Goal: Task Accomplishment & Management: Manage account settings

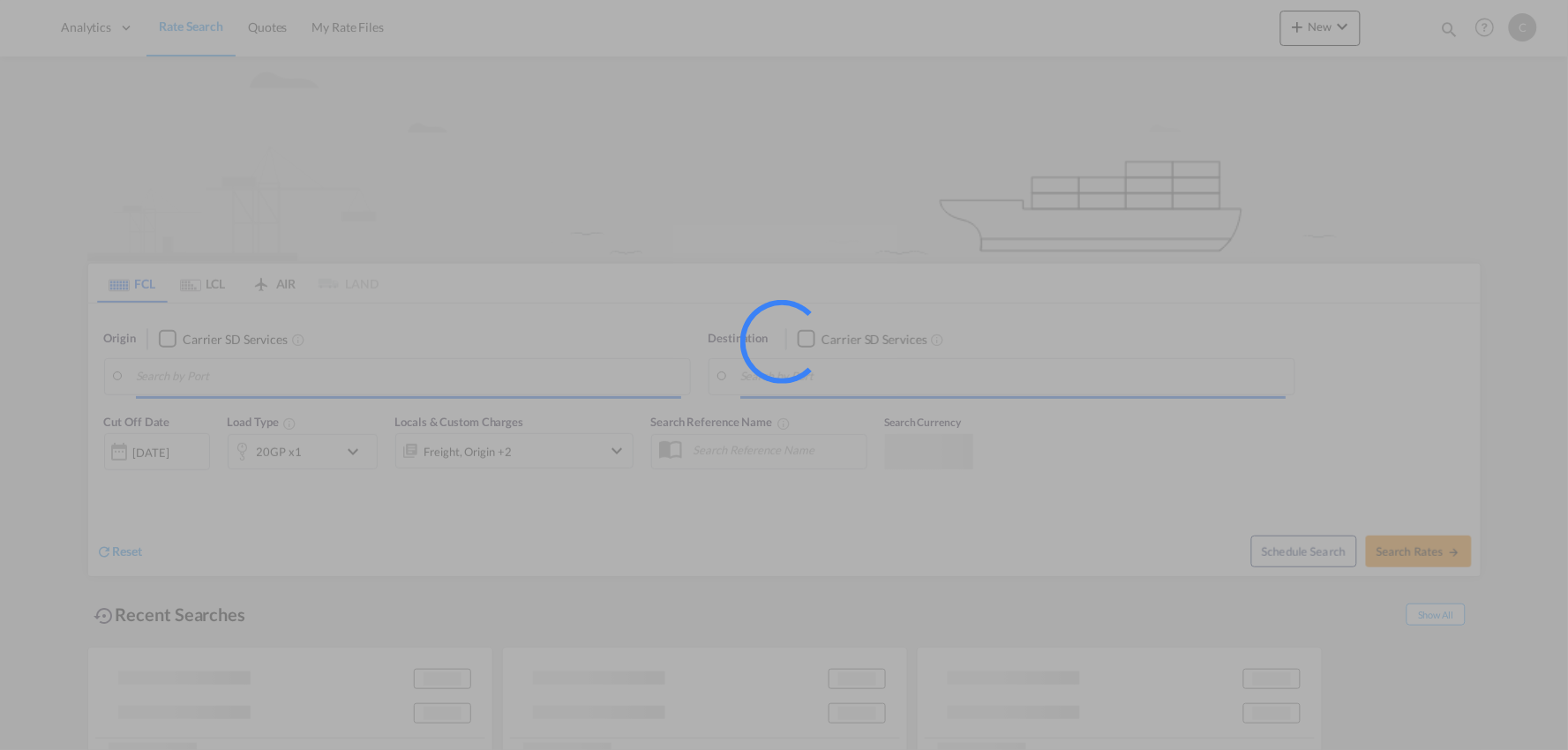
type input "Port of [GEOGRAPHIC_DATA], [GEOGRAPHIC_DATA], [GEOGRAPHIC_DATA]"
type input "Leixoes, Leixoes, PTLEI"
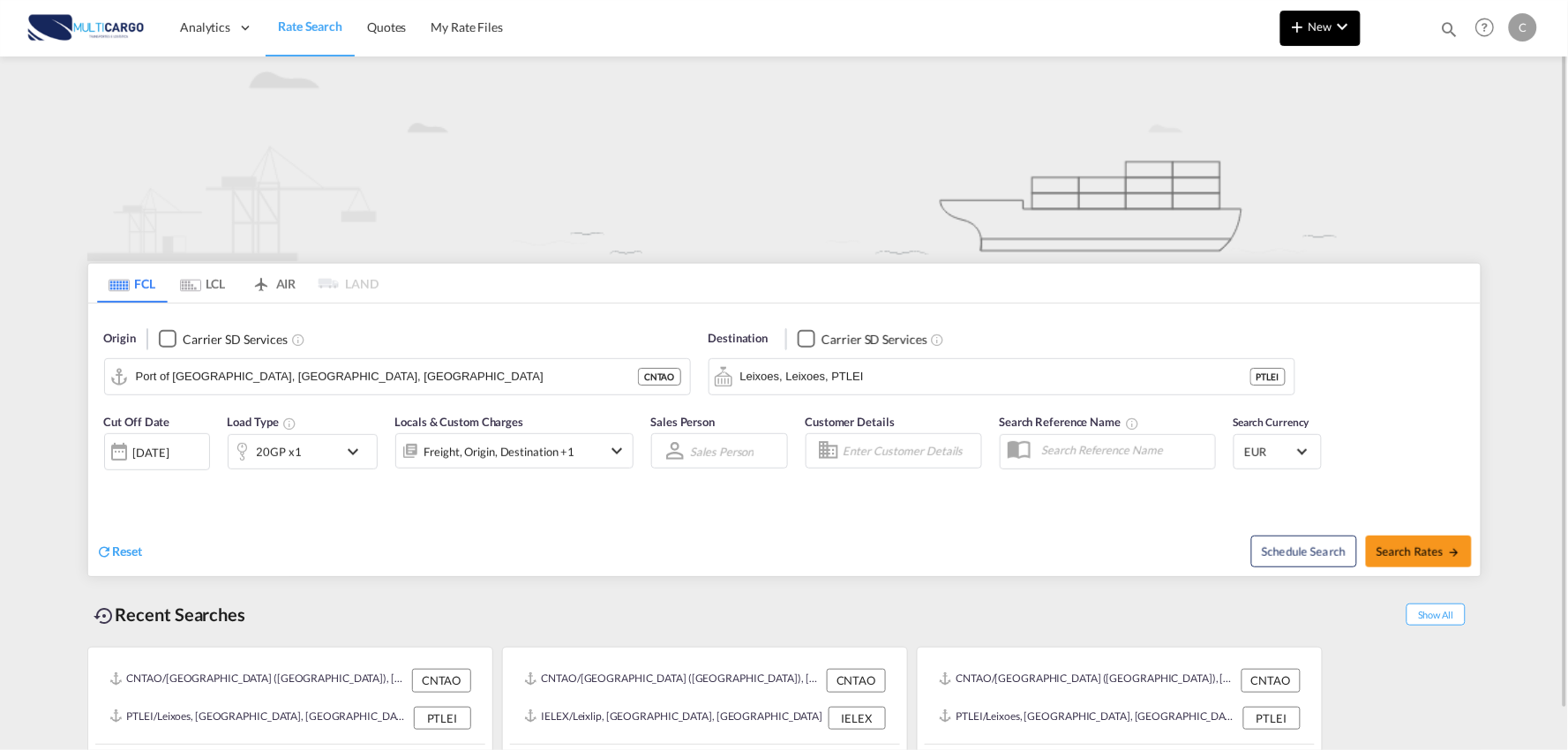
click at [1302, 23] on md-icon "icon-plus 400-fg" at bounding box center [1298, 27] width 21 height 21
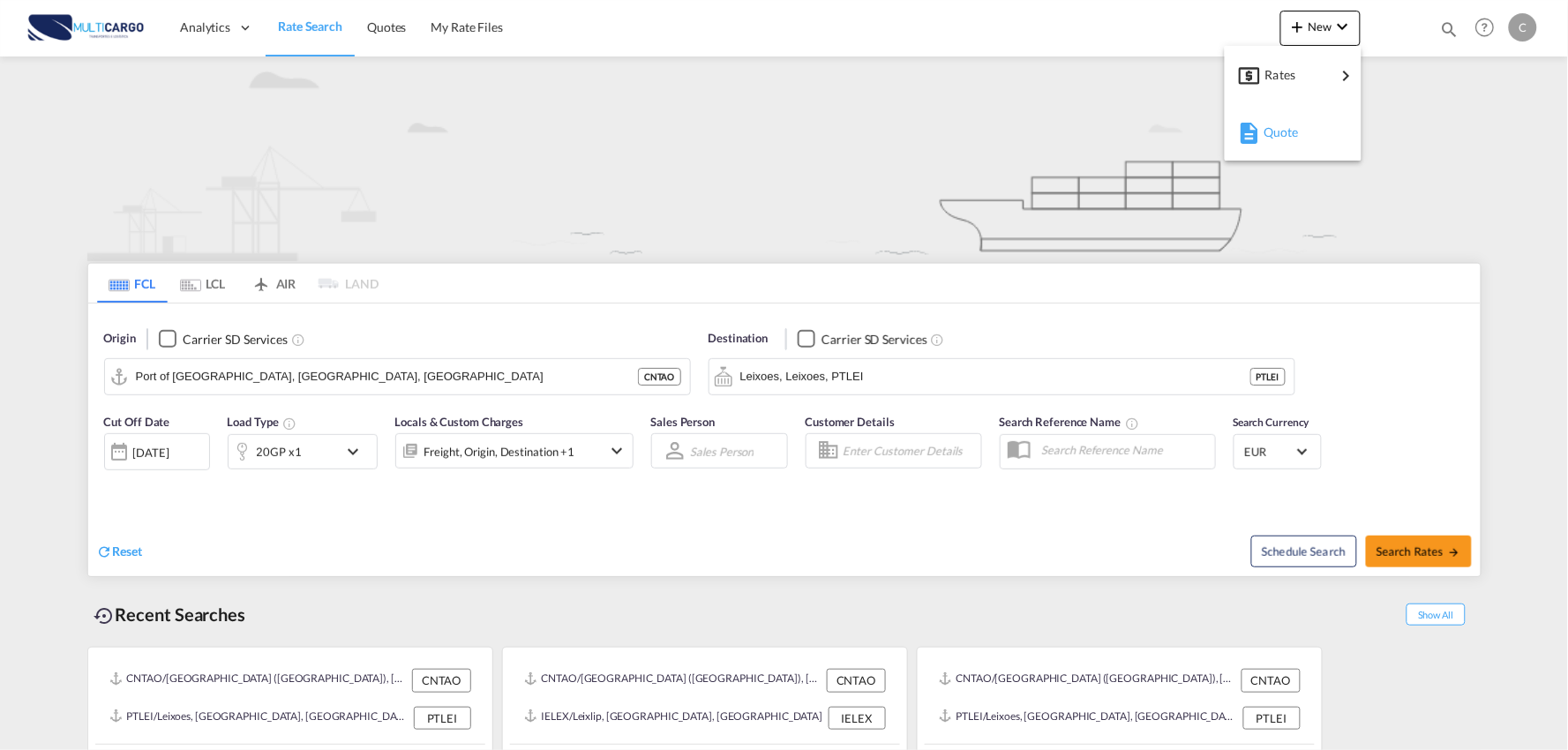
click at [1265, 134] on span "Quote" at bounding box center [1273, 132] width 19 height 35
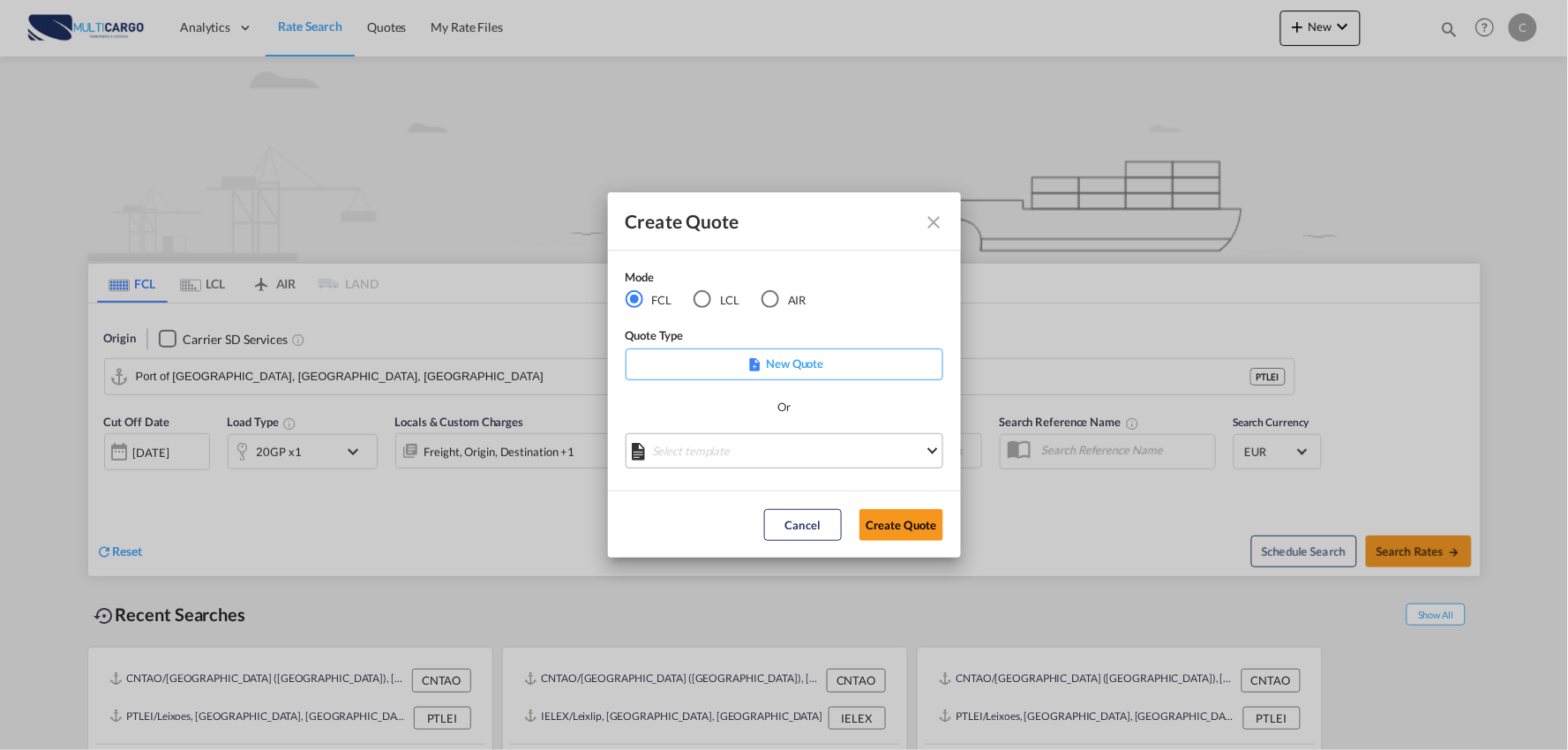
click at [741, 464] on md-select "Select template 25/11/24 IMP_EXW_FCL Patricia Barroso | 25 Nov 2024 25/11/24 IM…" at bounding box center [784, 451] width 318 height 35
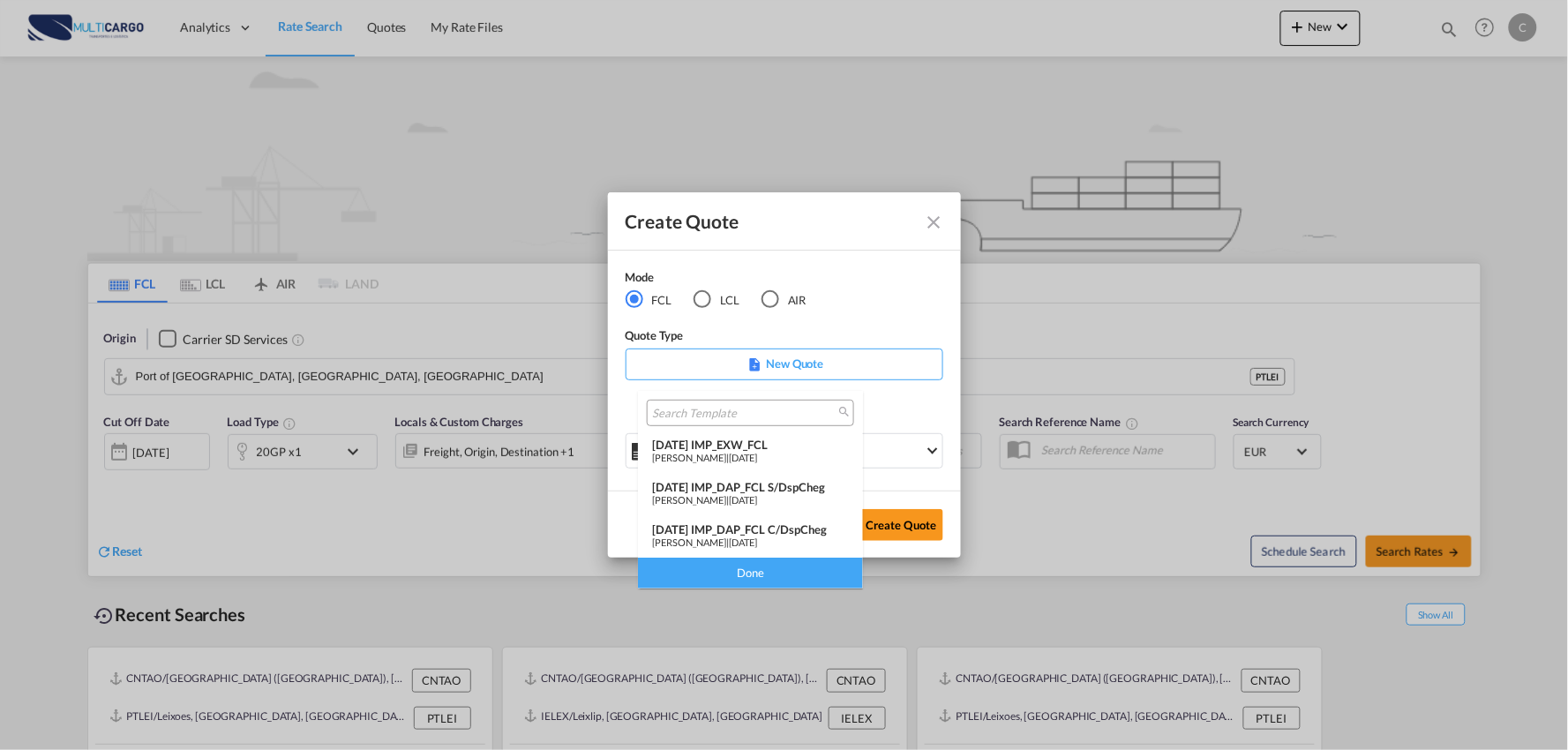
click at [798, 535] on div "25/11/24 IMP_DAP_FCL C/DspCheg" at bounding box center [751, 529] width 197 height 14
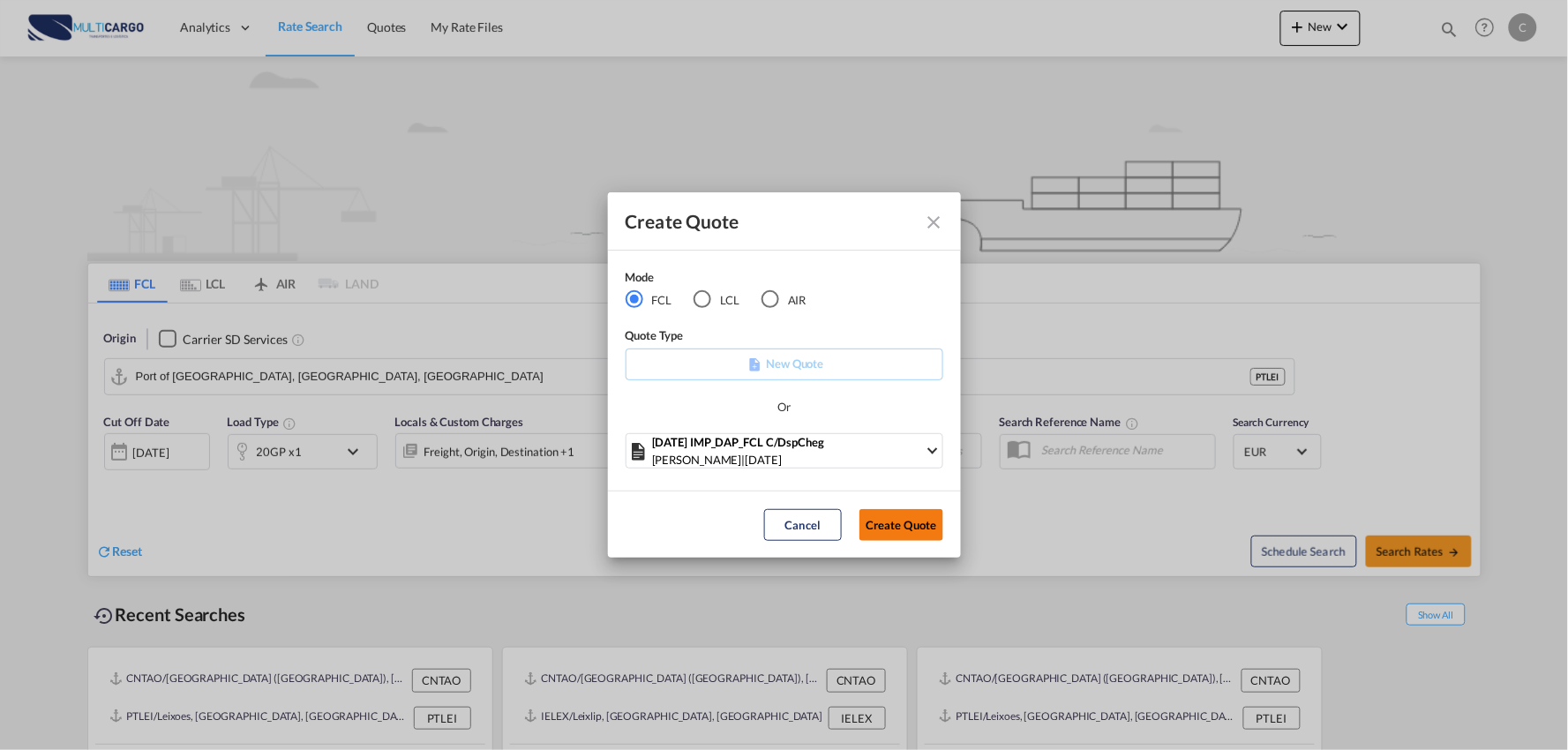
click at [876, 527] on button "Create Quote" at bounding box center [901, 525] width 84 height 32
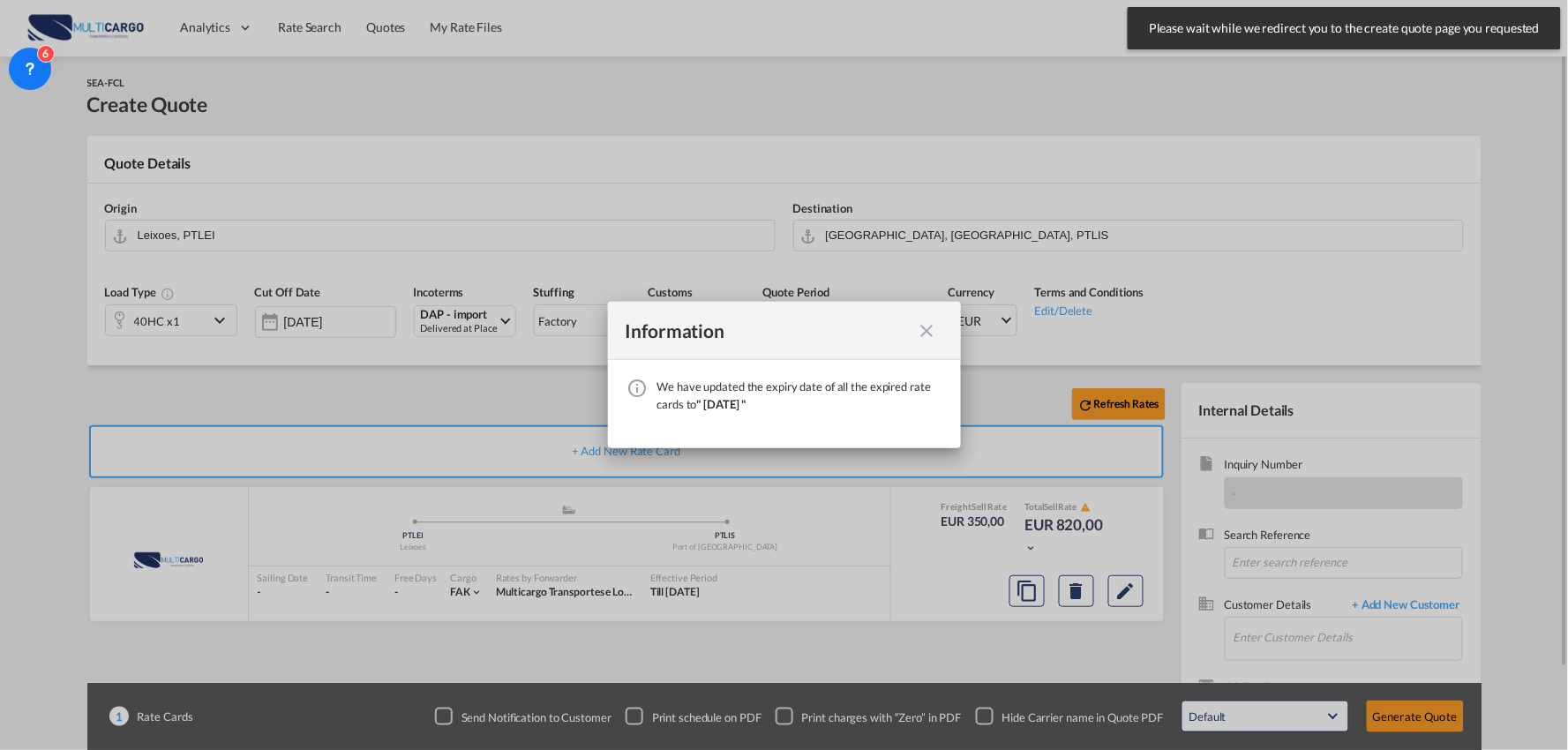
click at [923, 335] on md-icon "icon-close fg-AAA8AD cursor" at bounding box center [927, 331] width 21 height 21
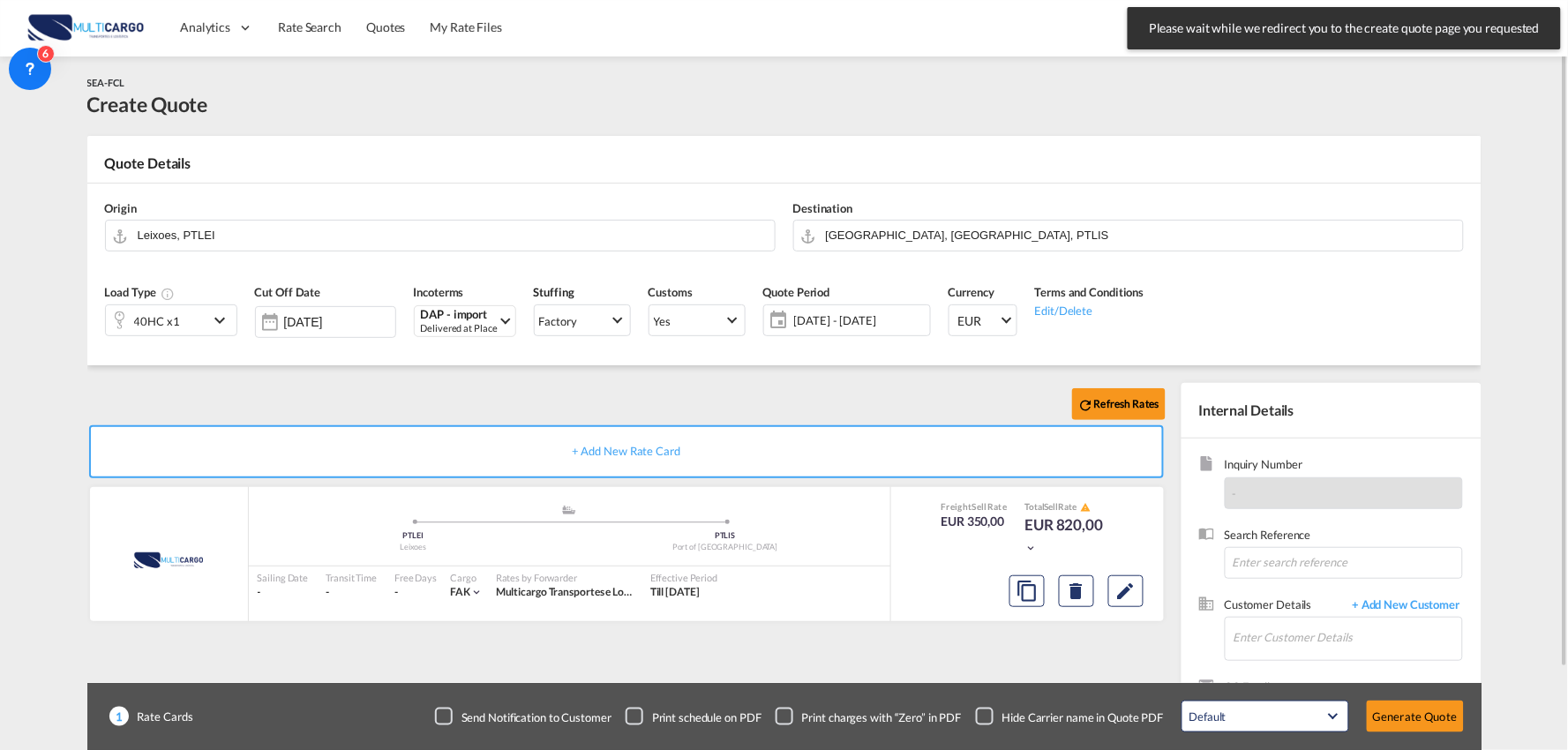
click at [988, 713] on div "Checkbox No Ink" at bounding box center [985, 717] width 17 height 17
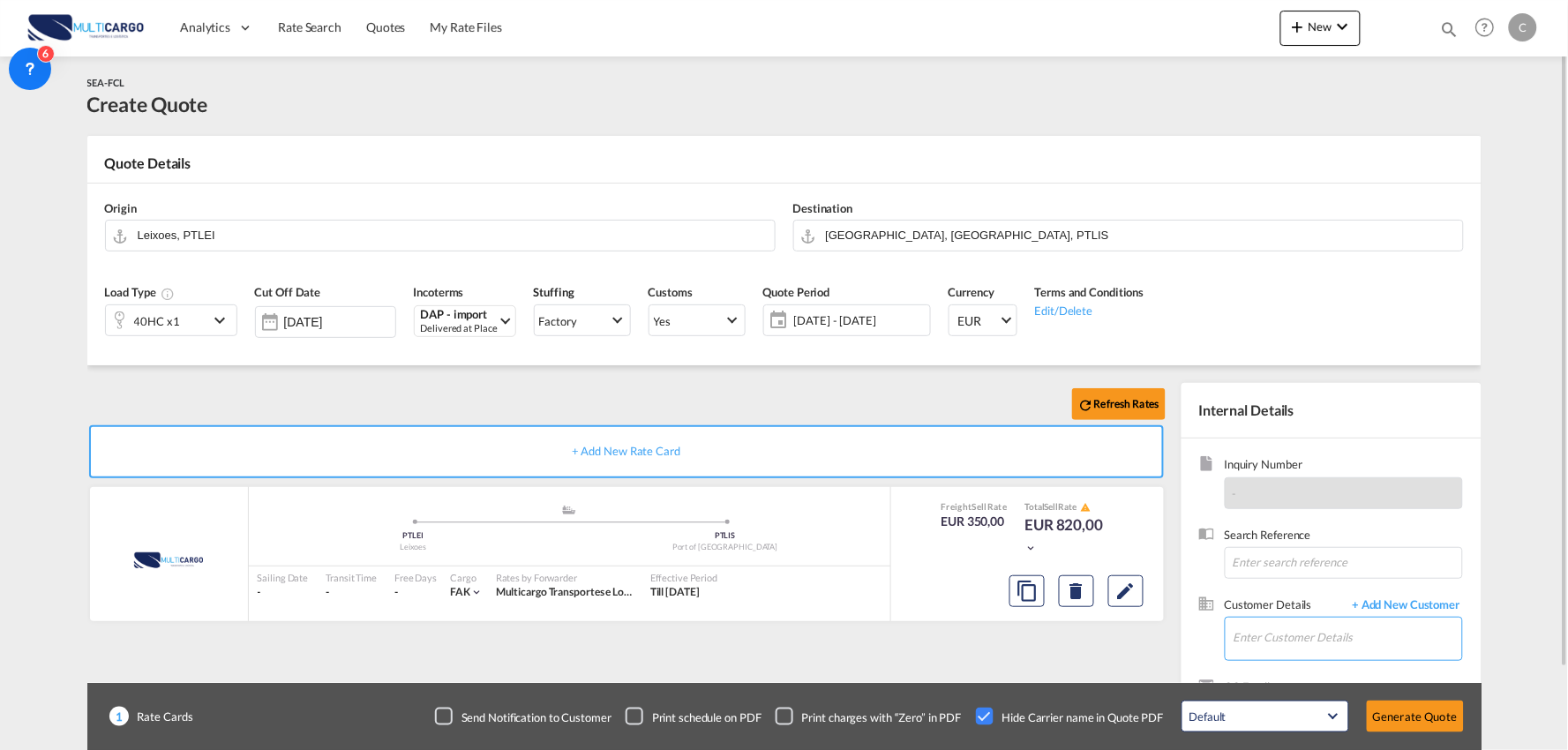
click at [1284, 620] on input "Enter Customer Details" at bounding box center [1347, 638] width 228 height 40
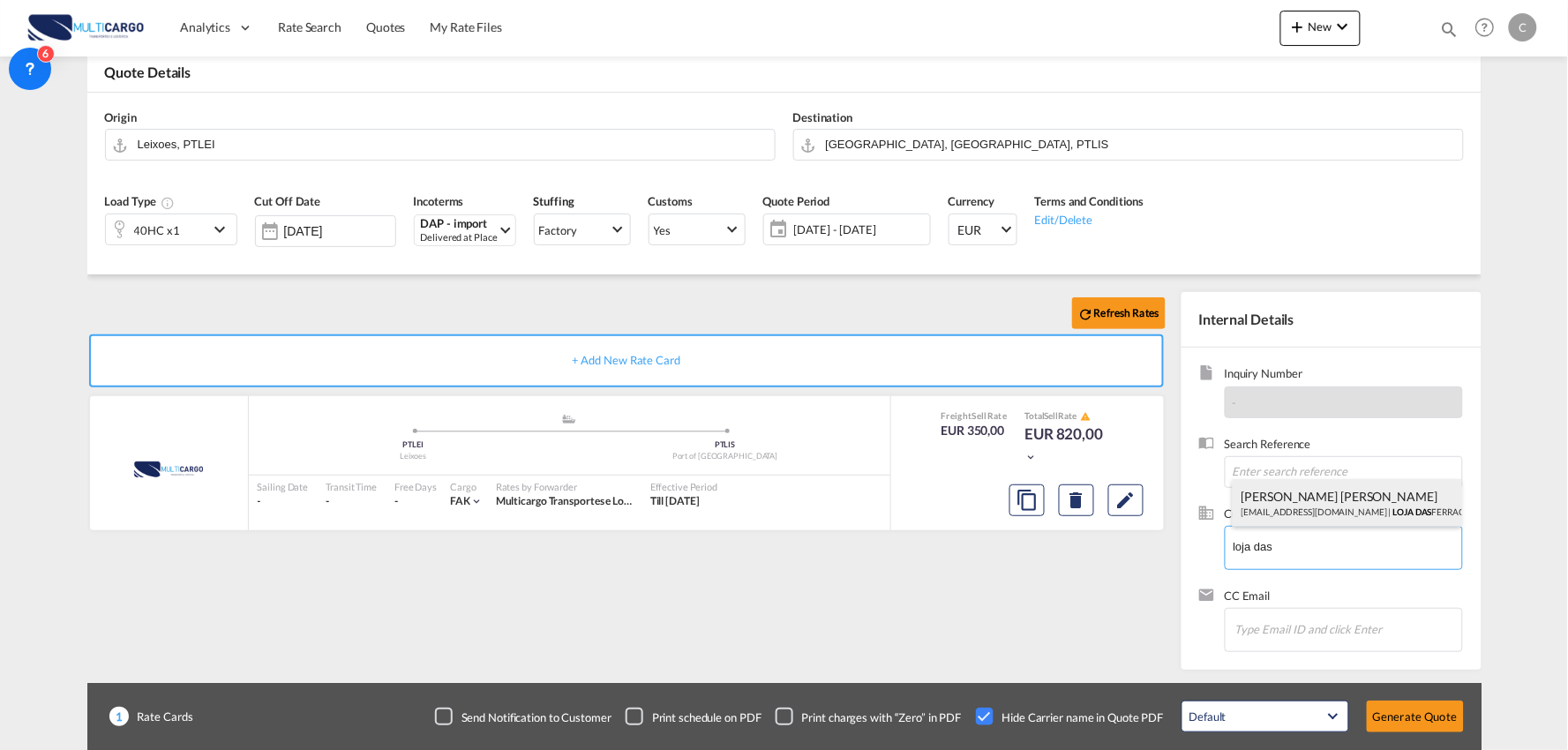
click at [1285, 492] on div "Mónica Jesus geral@lojadasferragens.pt | LOJA DAS FERRAGENS PAULO VALENTE LDA" at bounding box center [1347, 504] width 229 height 48
type input "LOJA DAS FERRAGENS PAULO VALENTE LDA, Mónica Jesus, geral@lojadasferragens.pt"
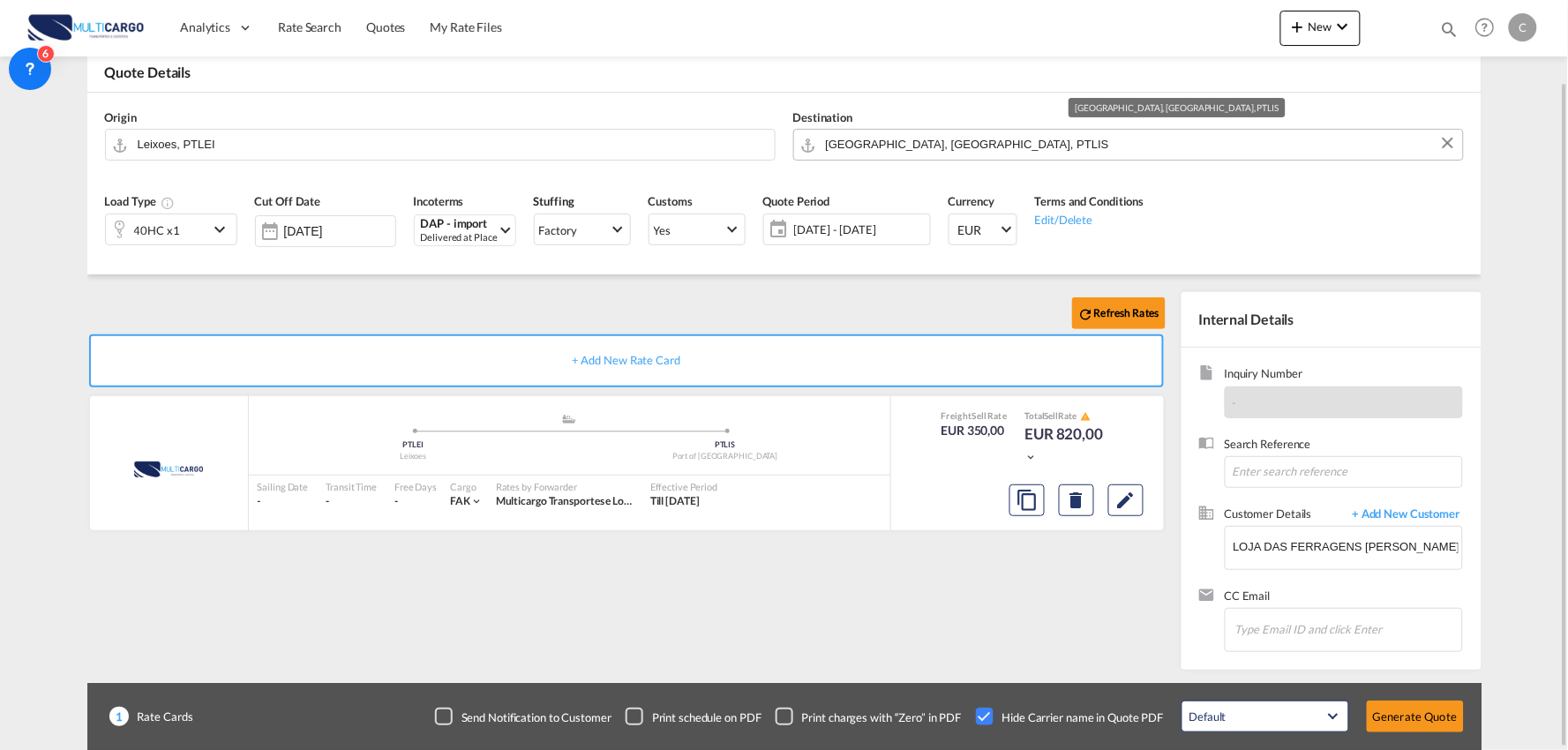
click at [991, 144] on input "Port of Lisbon, Lisbon, PTLIS" at bounding box center [1140, 144] width 628 height 31
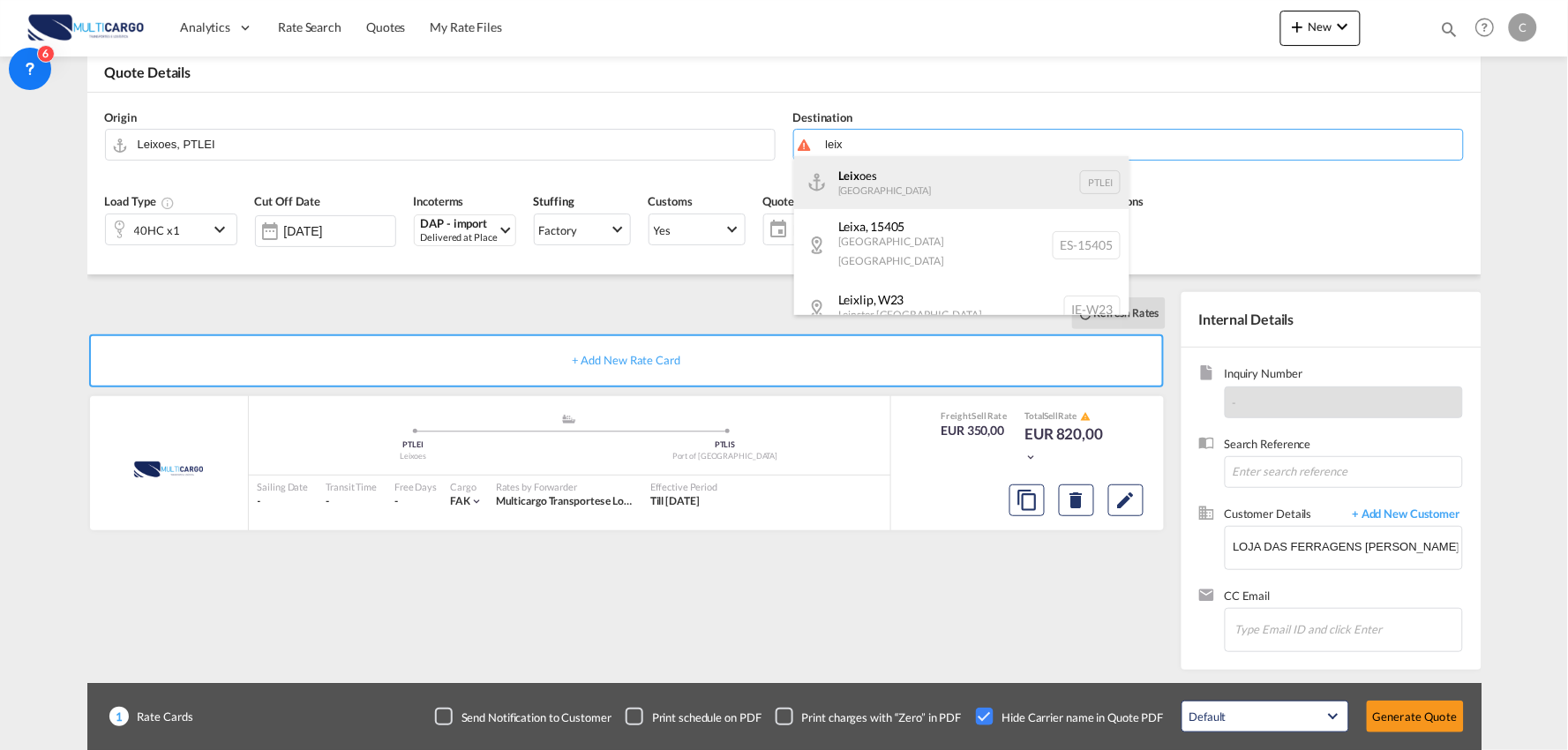
click at [935, 181] on div "Leix oes Portugal PTLEI" at bounding box center [962, 182] width 335 height 53
type input "Leixoes, PTLEI"
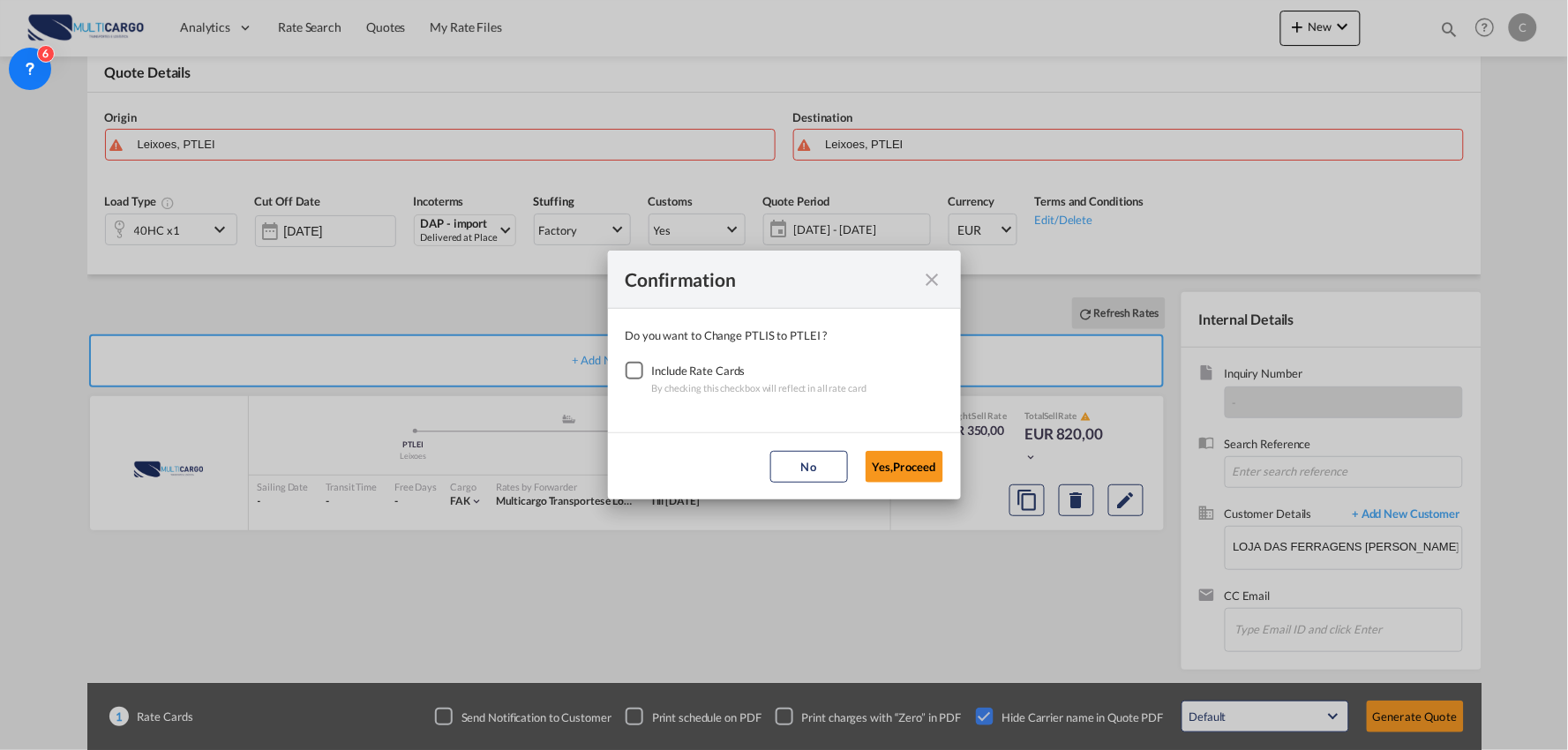
drag, startPoint x: 632, startPoint y: 374, endPoint x: 820, endPoint y: 416, distance: 192.6
click at [632, 374] on div "Checkbox No Ink" at bounding box center [634, 371] width 17 height 17
click at [885, 463] on button "Yes,Proceed" at bounding box center [903, 466] width 77 height 32
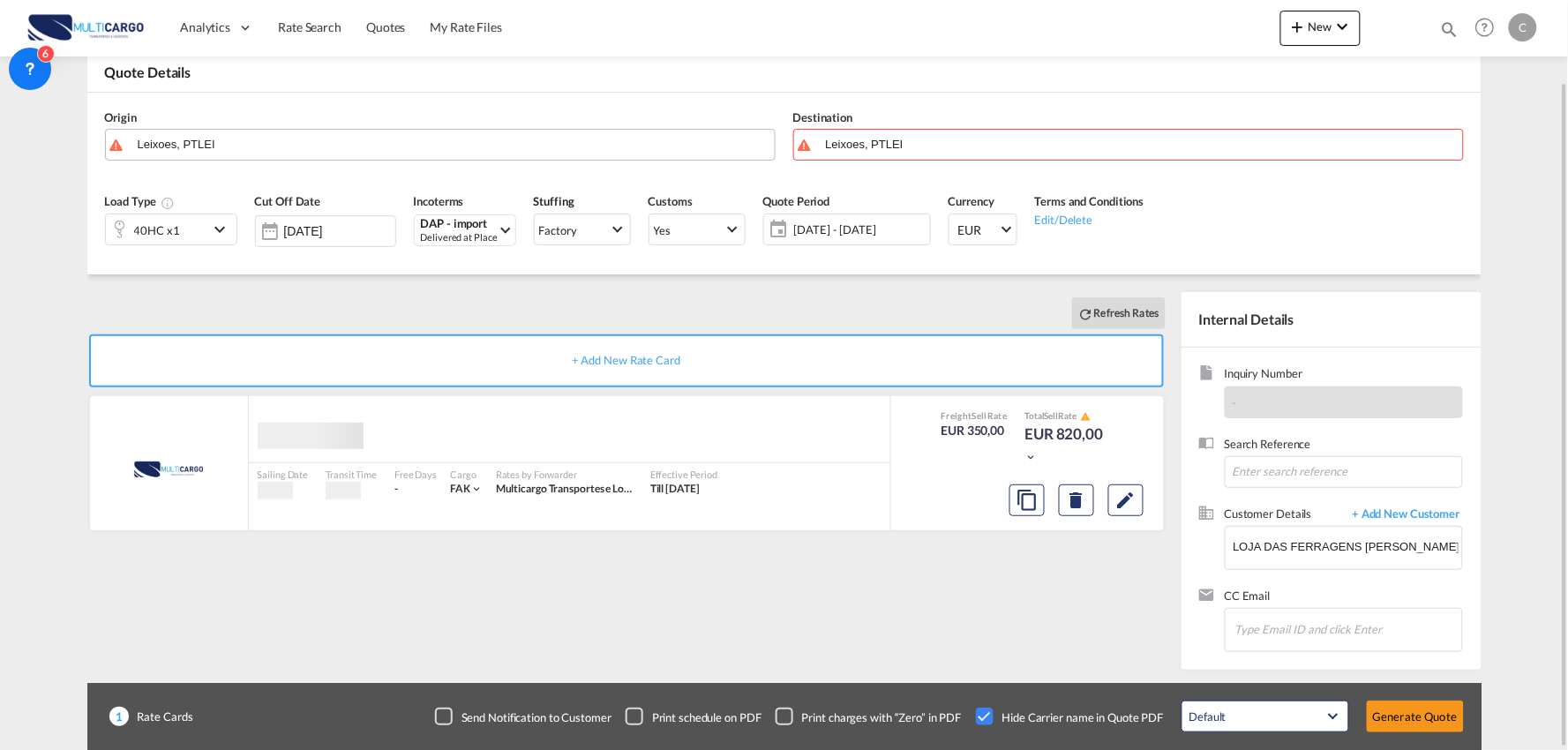
click at [312, 136] on input "Leixoes, PTLEI" at bounding box center [452, 144] width 628 height 31
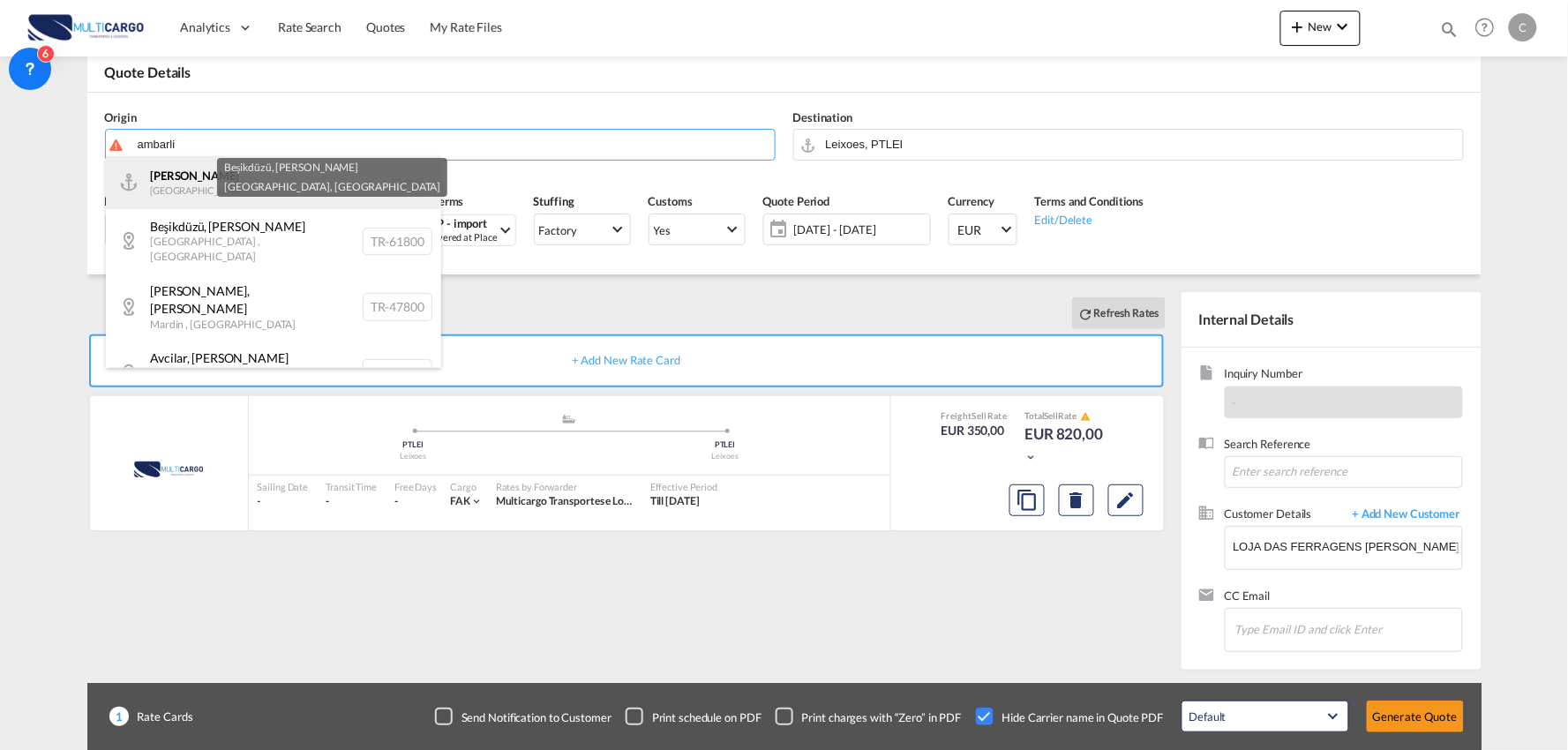
click at [199, 195] on div "Ambarli Turkey TRAMB" at bounding box center [273, 182] width 335 height 53
type input "Ambarli, TRAMB"
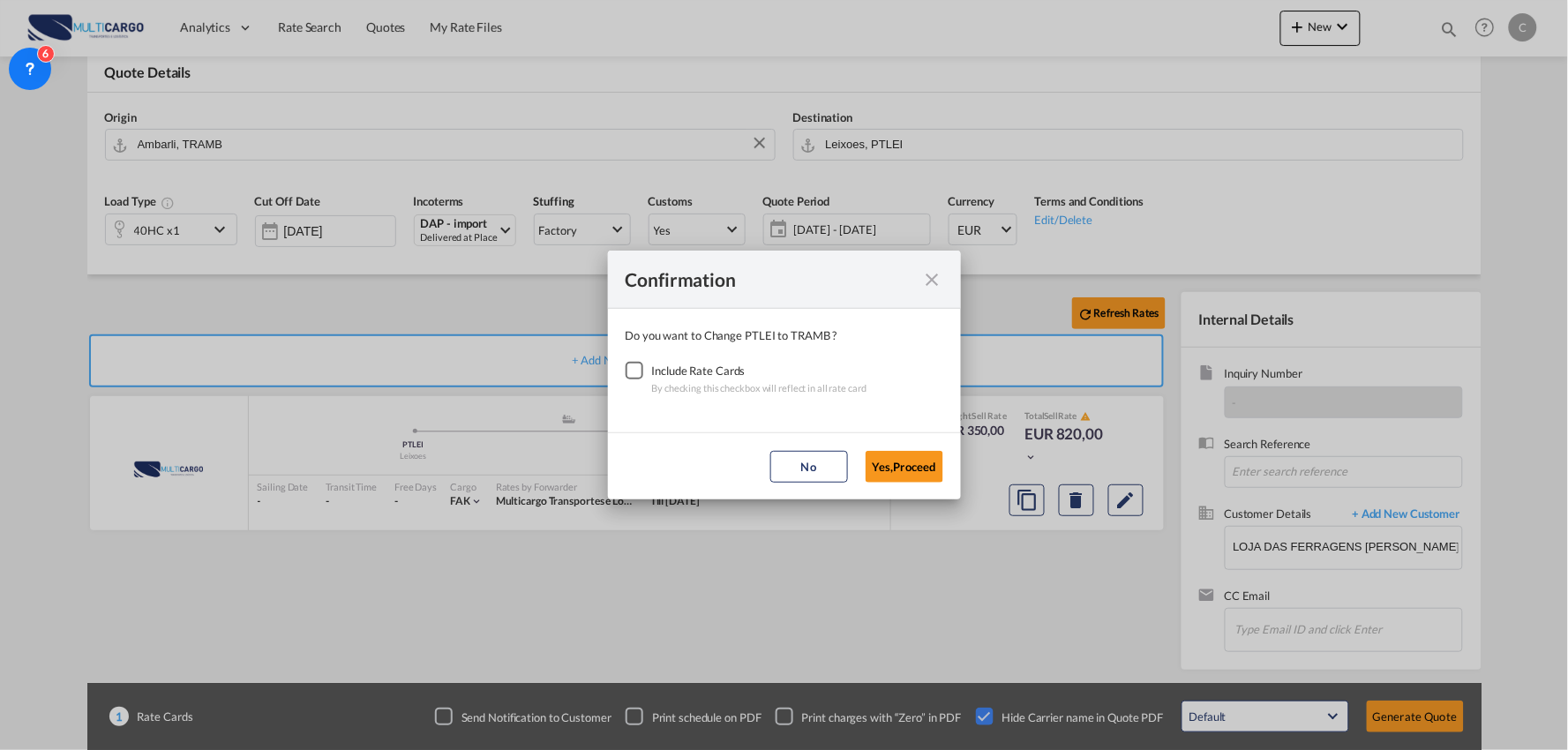
click at [628, 372] on div "Checkbox No Ink" at bounding box center [634, 371] width 17 height 17
click at [911, 472] on button "Yes,Proceed" at bounding box center [903, 466] width 77 height 32
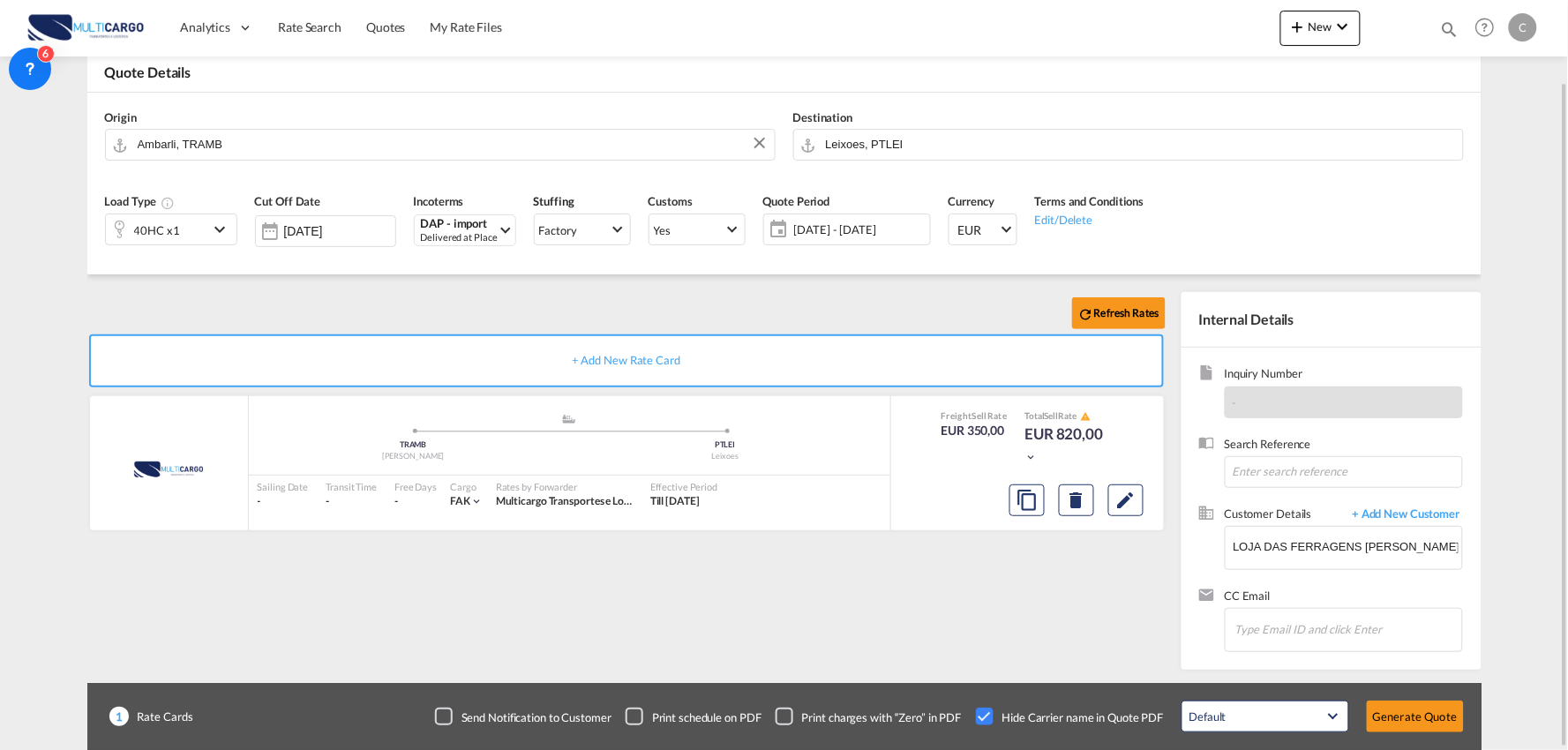
click at [205, 227] on div "40HC x1" at bounding box center [157, 229] width 102 height 30
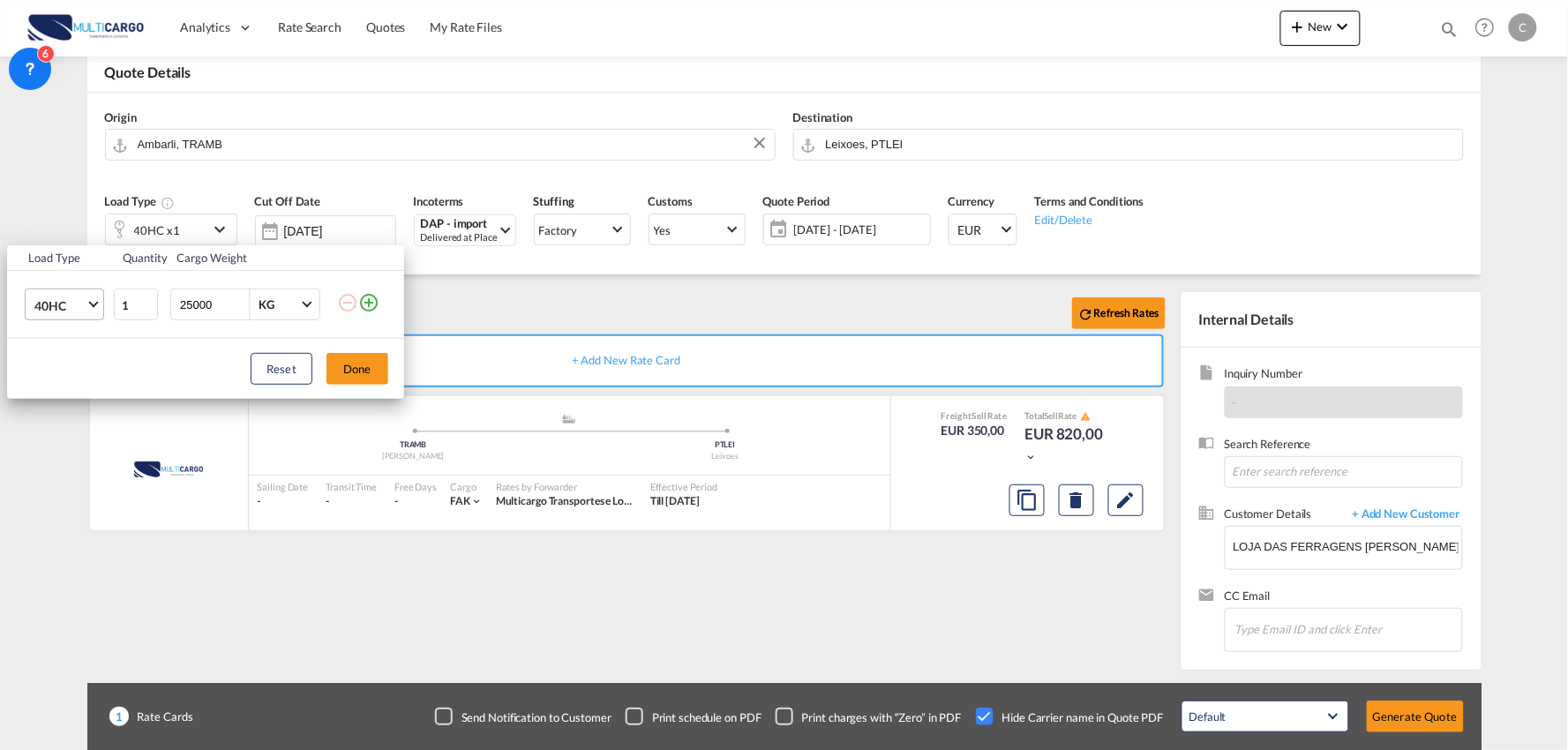
click at [59, 310] on span "40HC" at bounding box center [60, 306] width 52 height 17
click at [66, 222] on md-option "20GP" at bounding box center [80, 221] width 120 height 42
click at [340, 368] on button "Done" at bounding box center [357, 369] width 62 height 32
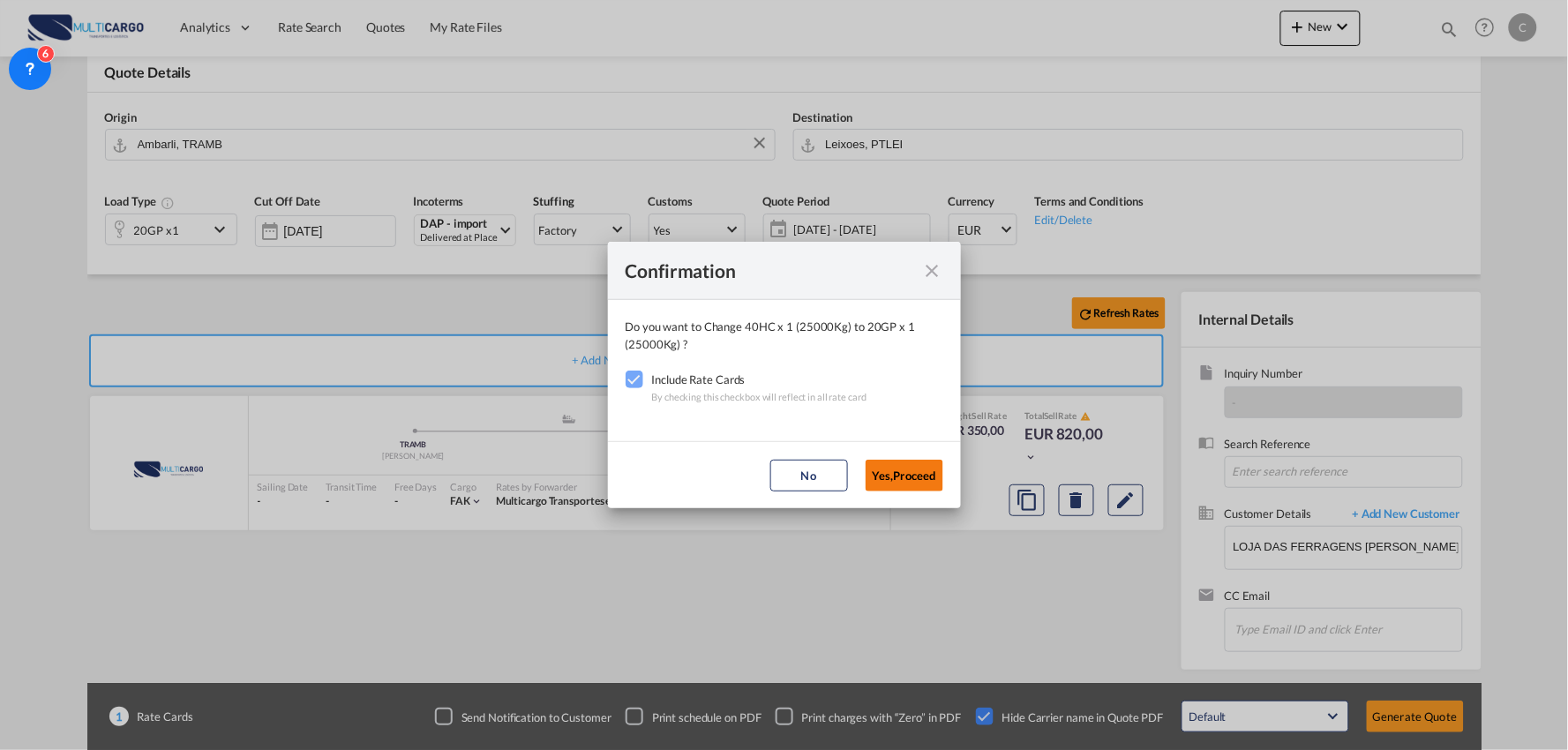
click at [918, 469] on button "Yes,Proceed" at bounding box center [903, 475] width 77 height 32
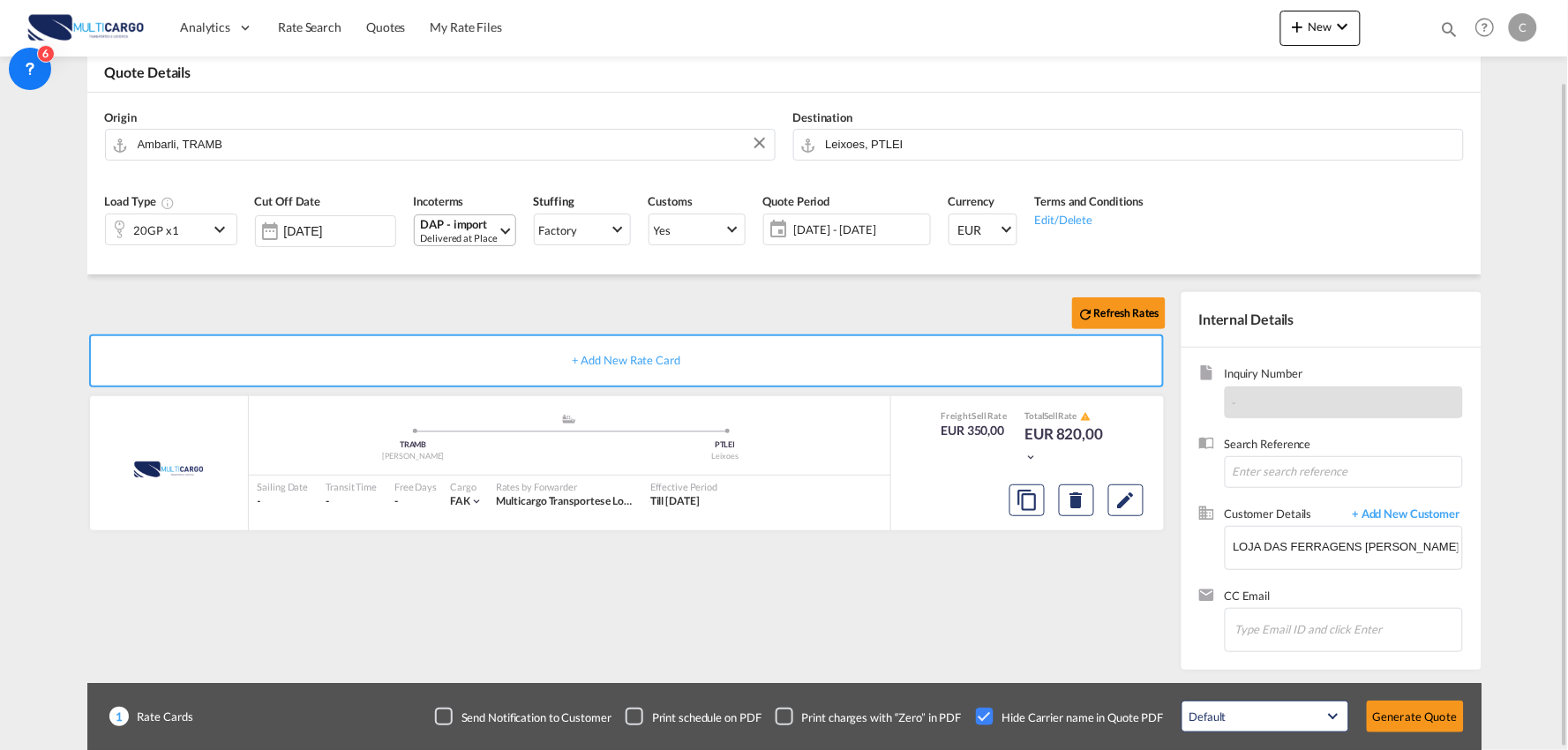
click at [471, 241] on div "Delivered at Place" at bounding box center [459, 238] width 76 height 13
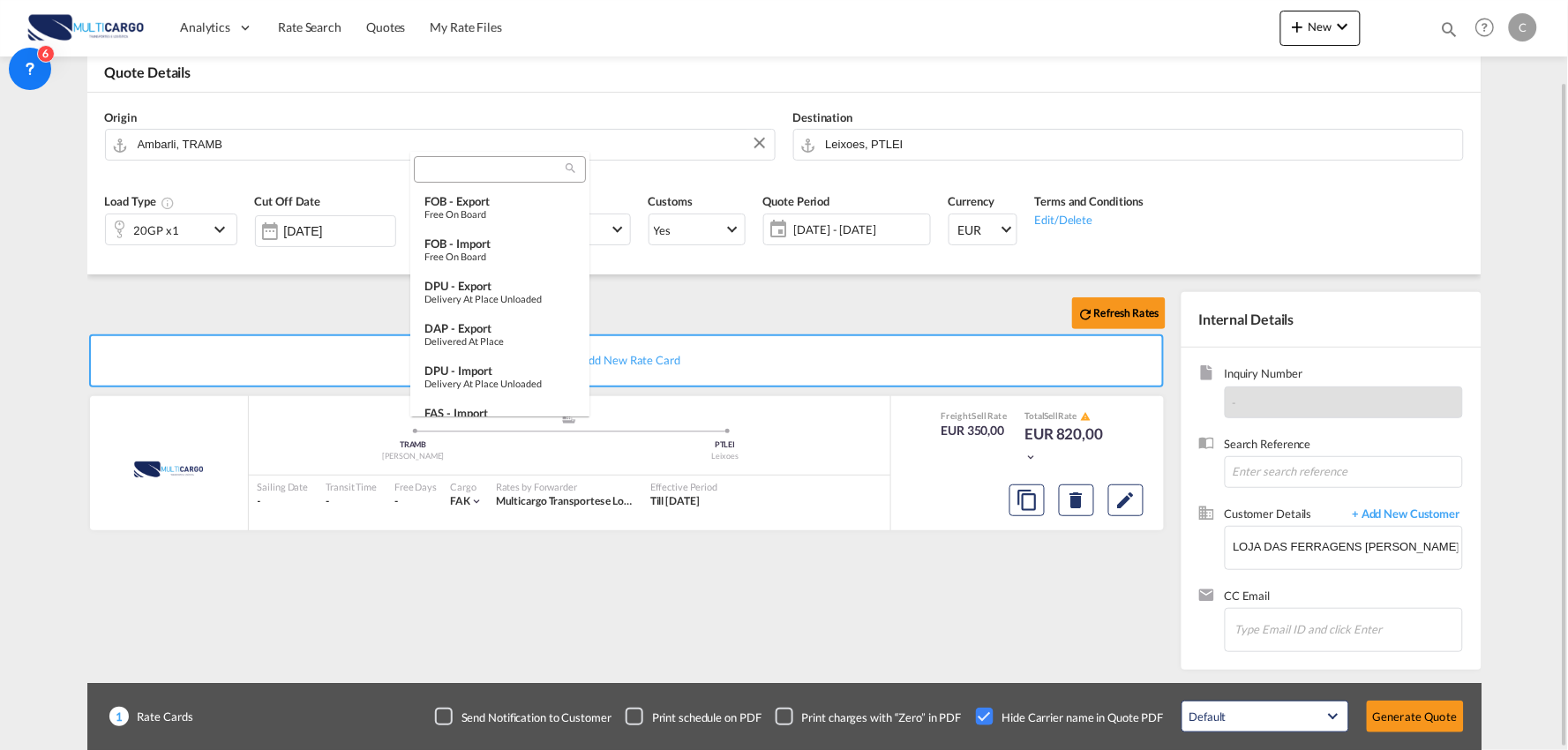
scroll to position [433, 0]
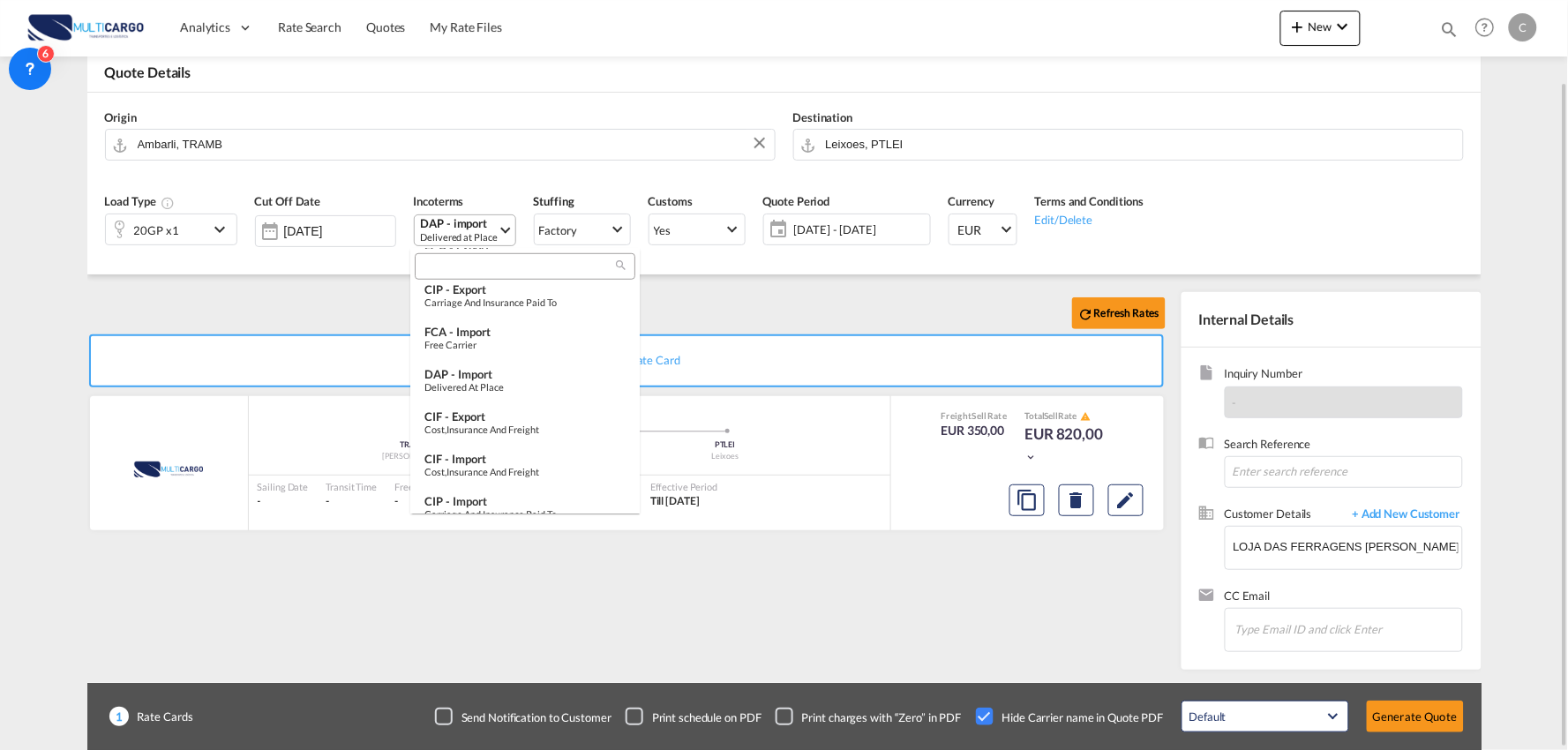
type md-option "[object Object]"
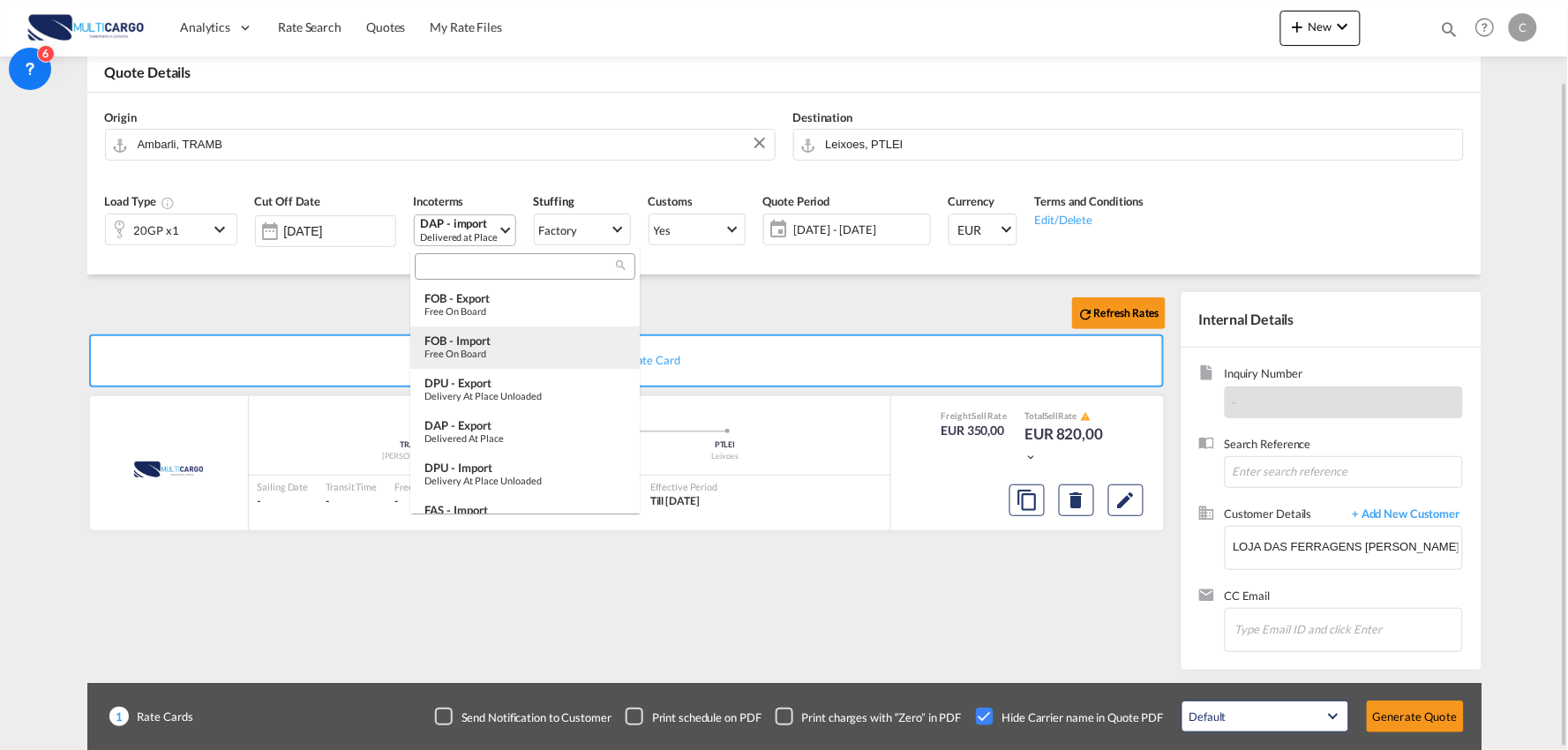
click at [477, 348] on div "Free on Board" at bounding box center [524, 354] width 201 height 11
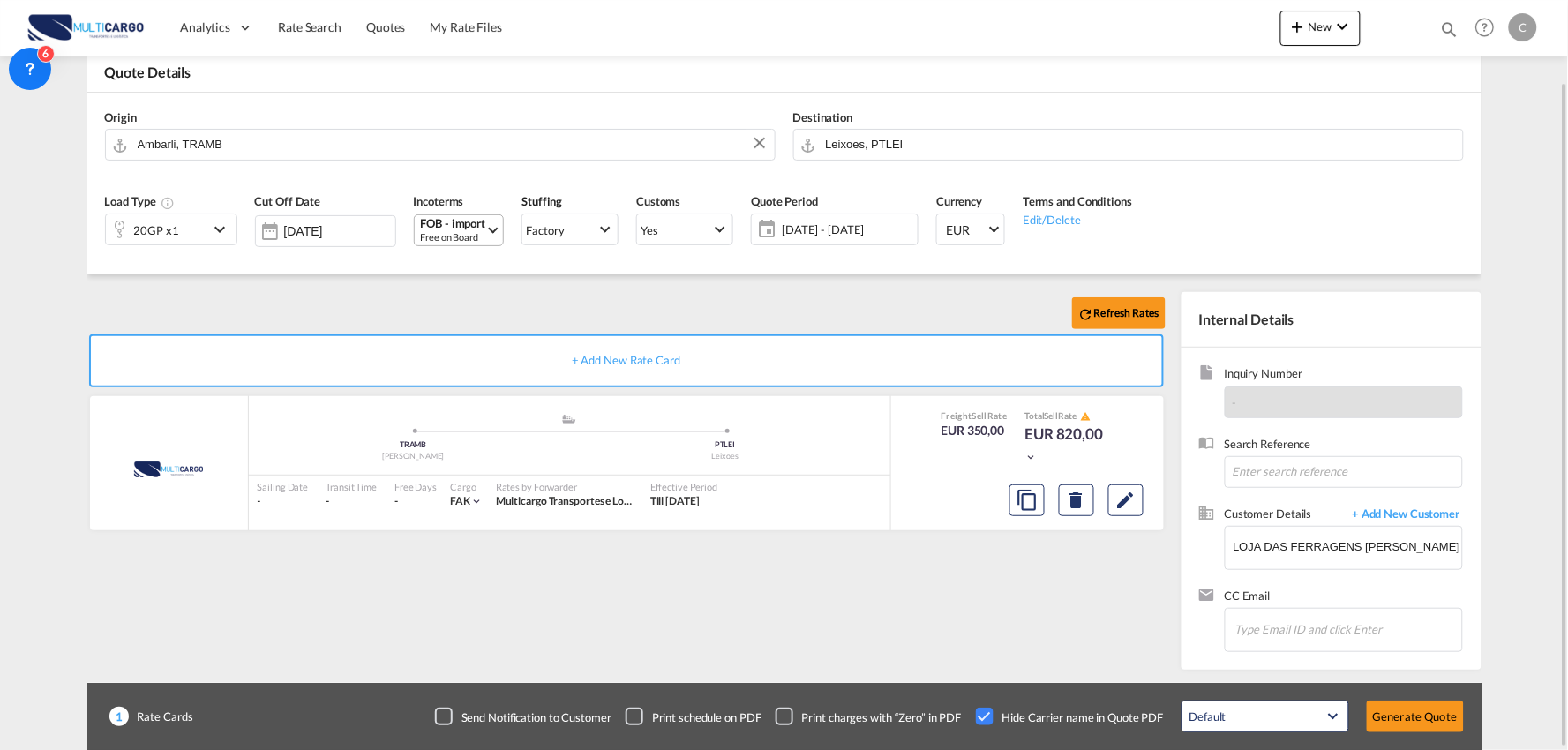
click at [450, 296] on div "Refresh Rates" at bounding box center [629, 313] width 1085 height 42
click at [1397, 717] on button "Generate Quote" at bounding box center [1415, 717] width 97 height 32
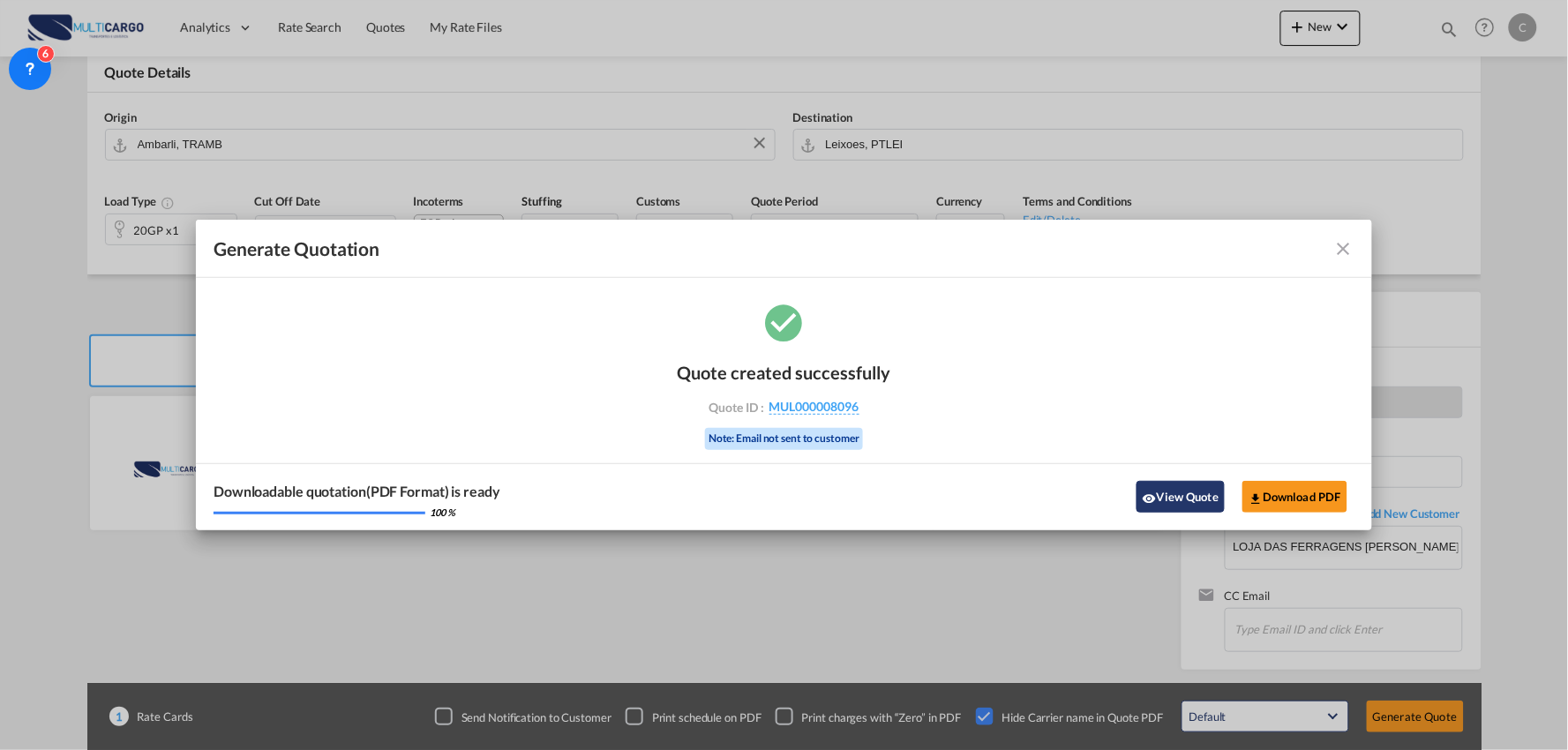
click at [1189, 494] on button "View Quote" at bounding box center [1180, 497] width 88 height 32
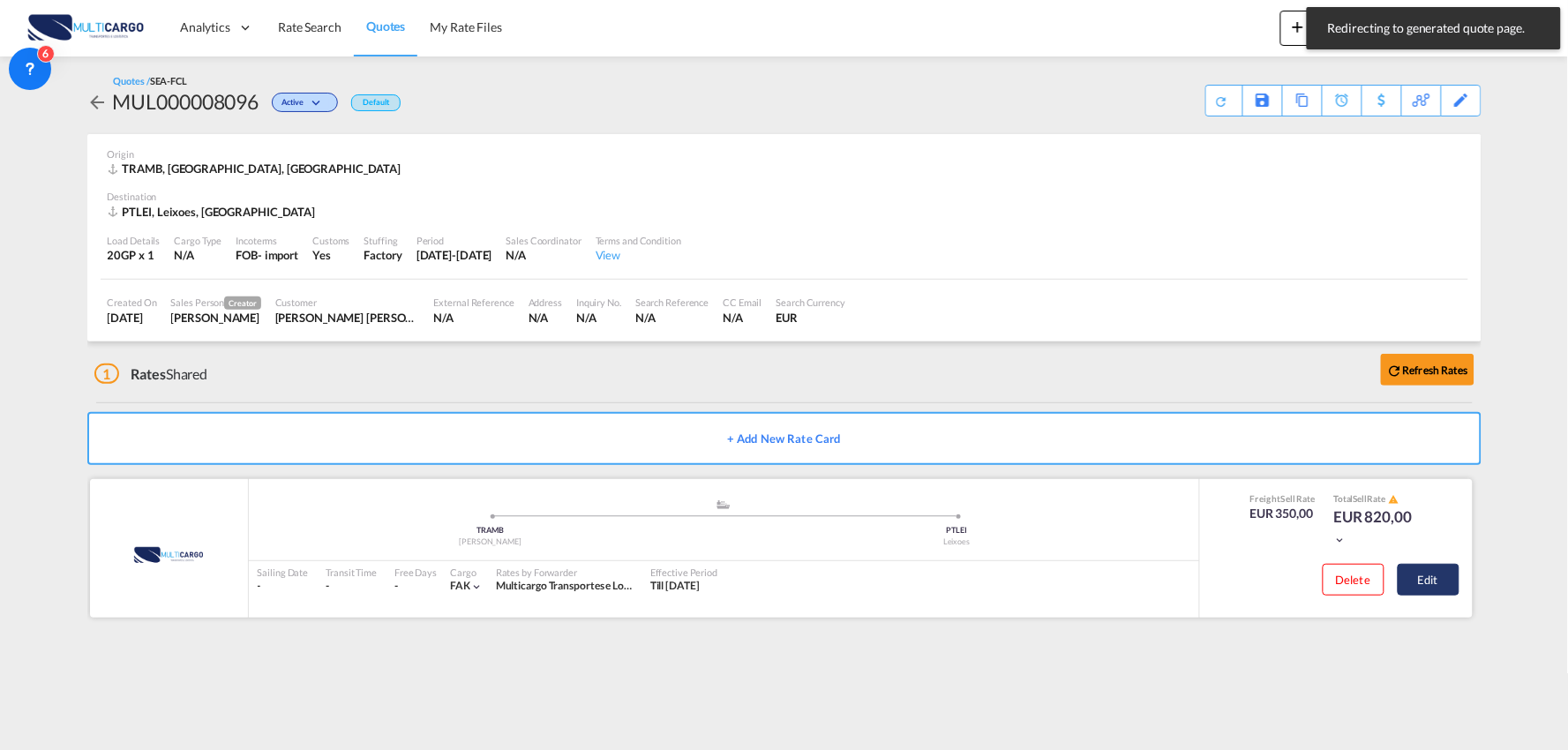
click at [1418, 583] on button "Edit" at bounding box center [1428, 579] width 62 height 32
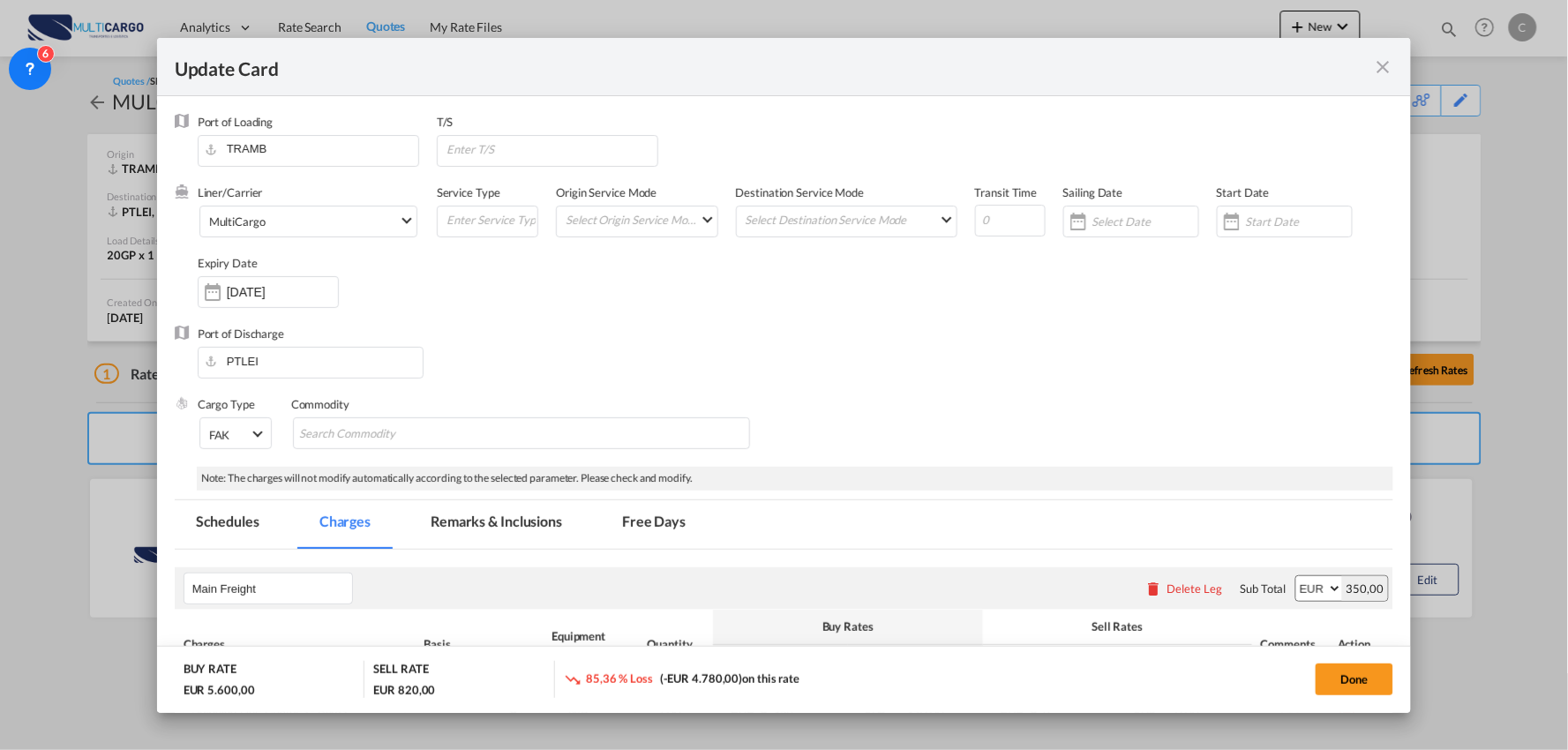
select select "per container"
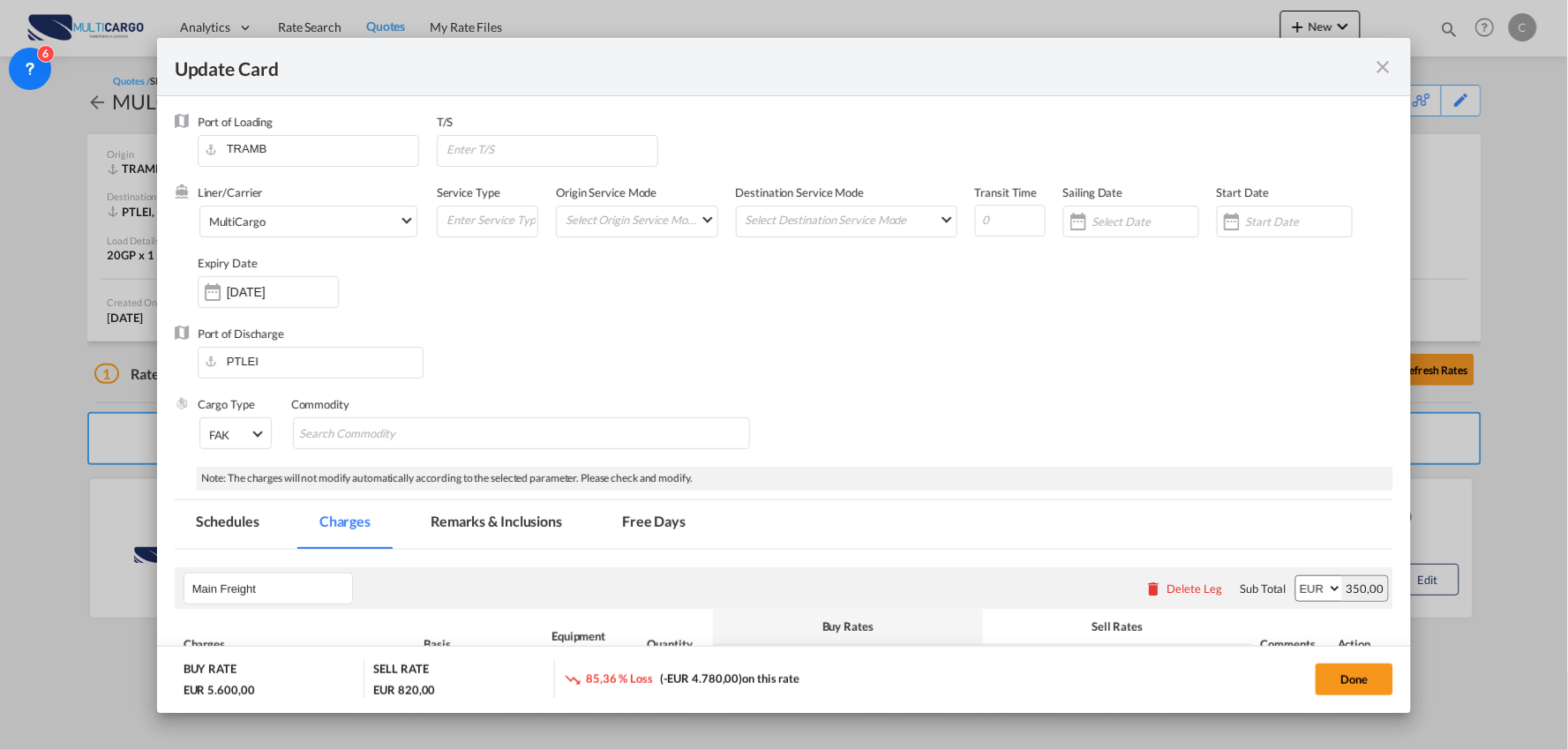
select select "per container"
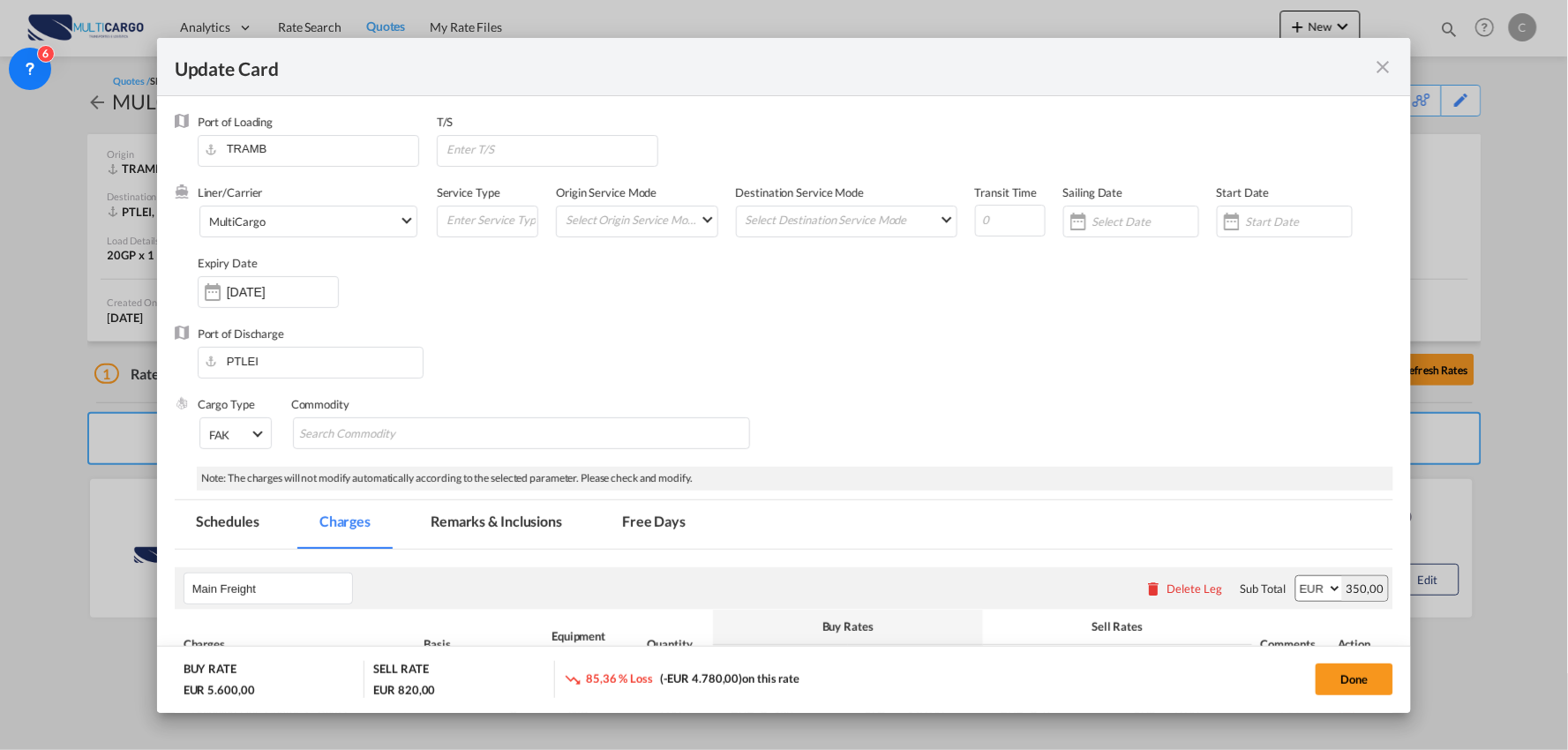
select select "per container"
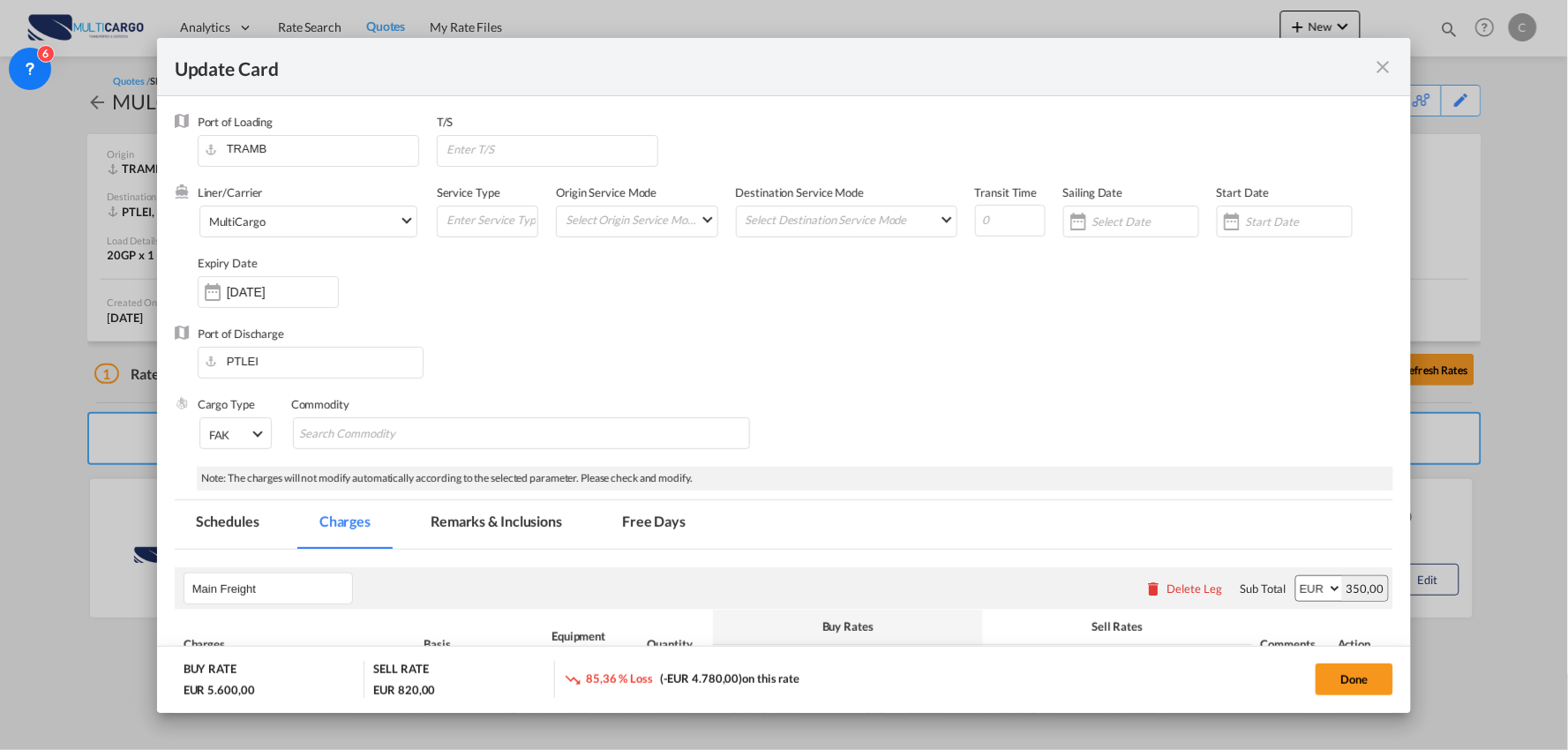
select select "per B/L"
select select "per container"
select select "per B/L"
select select "per container"
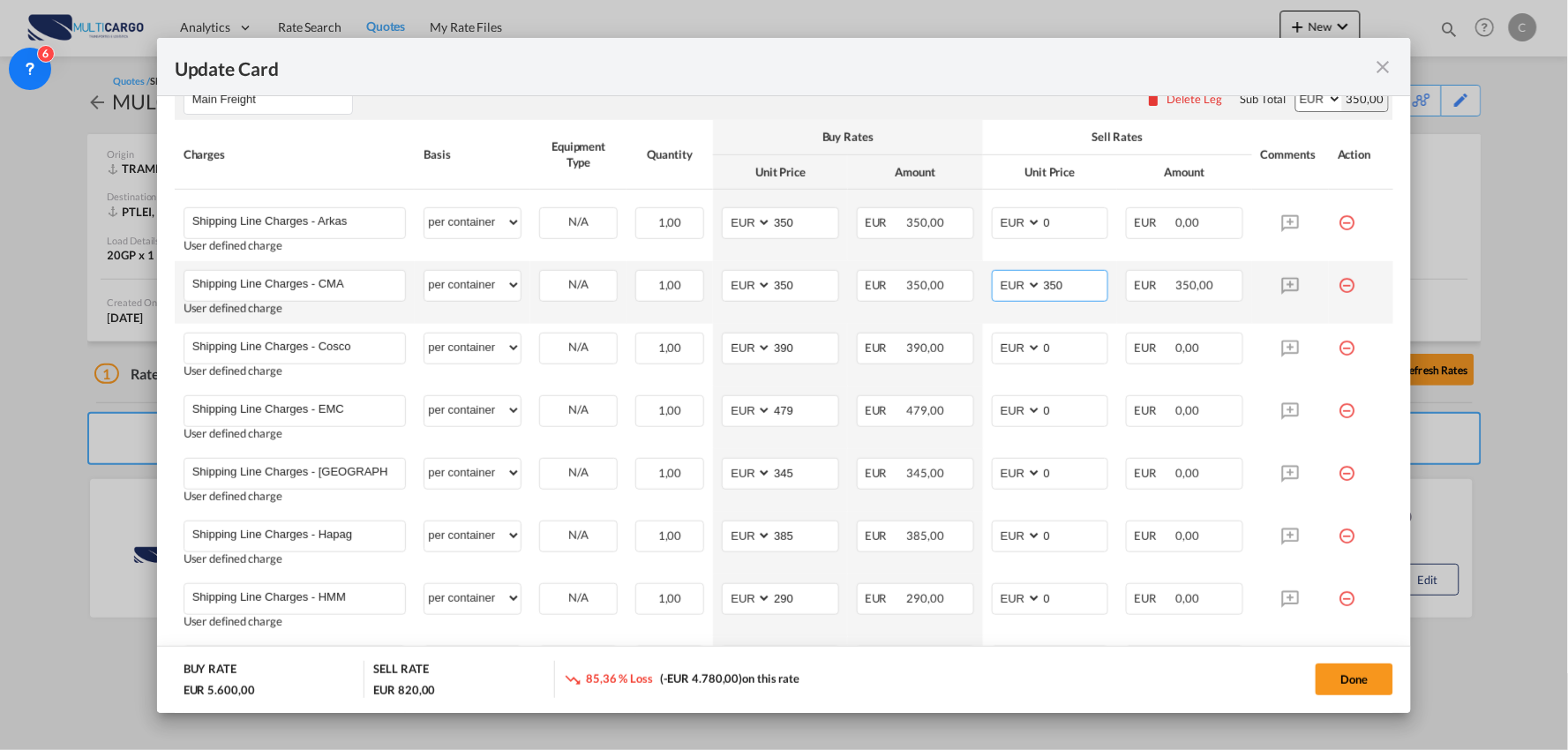
drag, startPoint x: 1065, startPoint y: 291, endPoint x: 1008, endPoint y: 291, distance: 57.0
click at [1016, 291] on md-input-container "AED AFN ALL AMD ANG AOA ARS AUD AWG AZN BAM BBD BDT BGN BHD BIF BMD BND BOB BRL…" at bounding box center [1049, 286] width 117 height 32
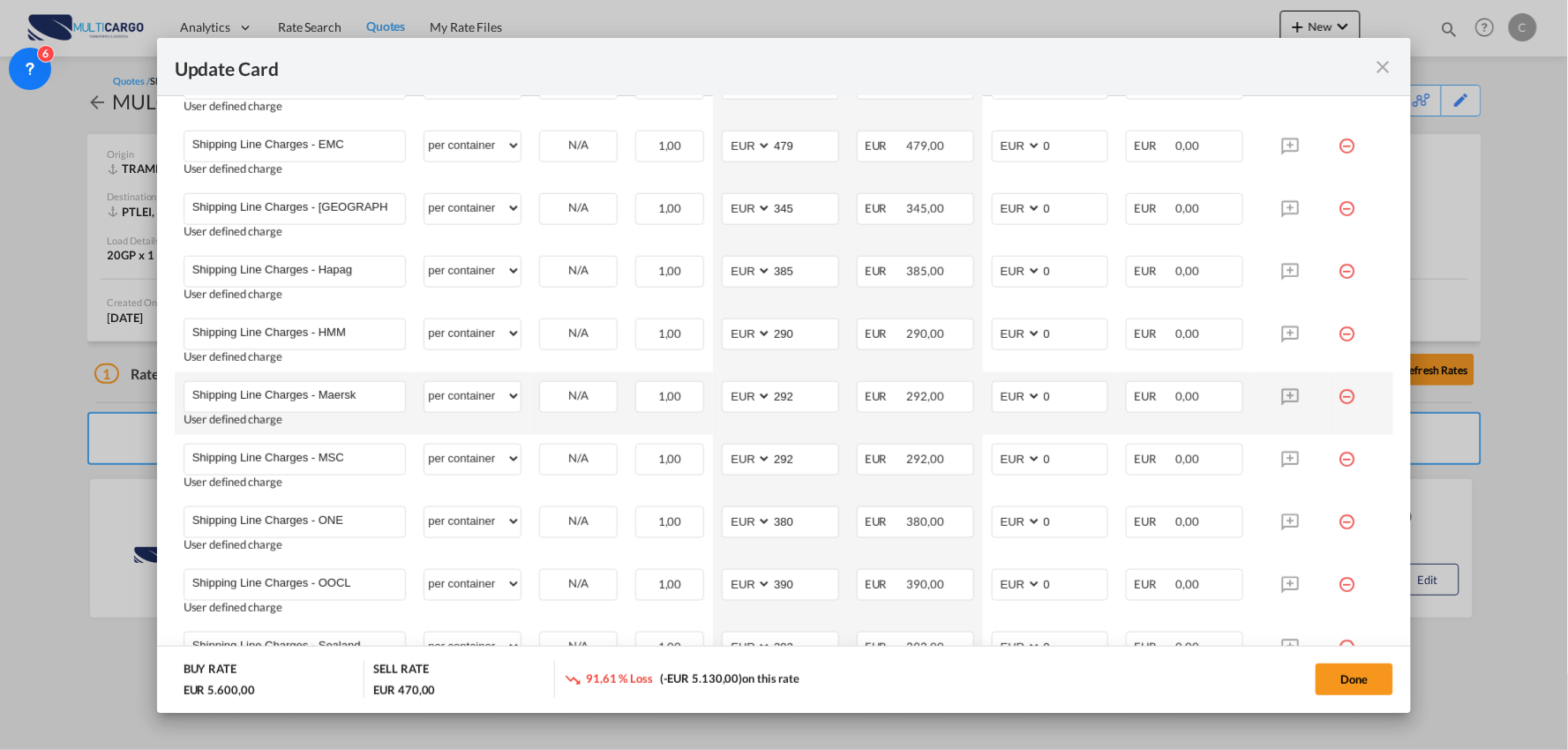
scroll to position [783, 0]
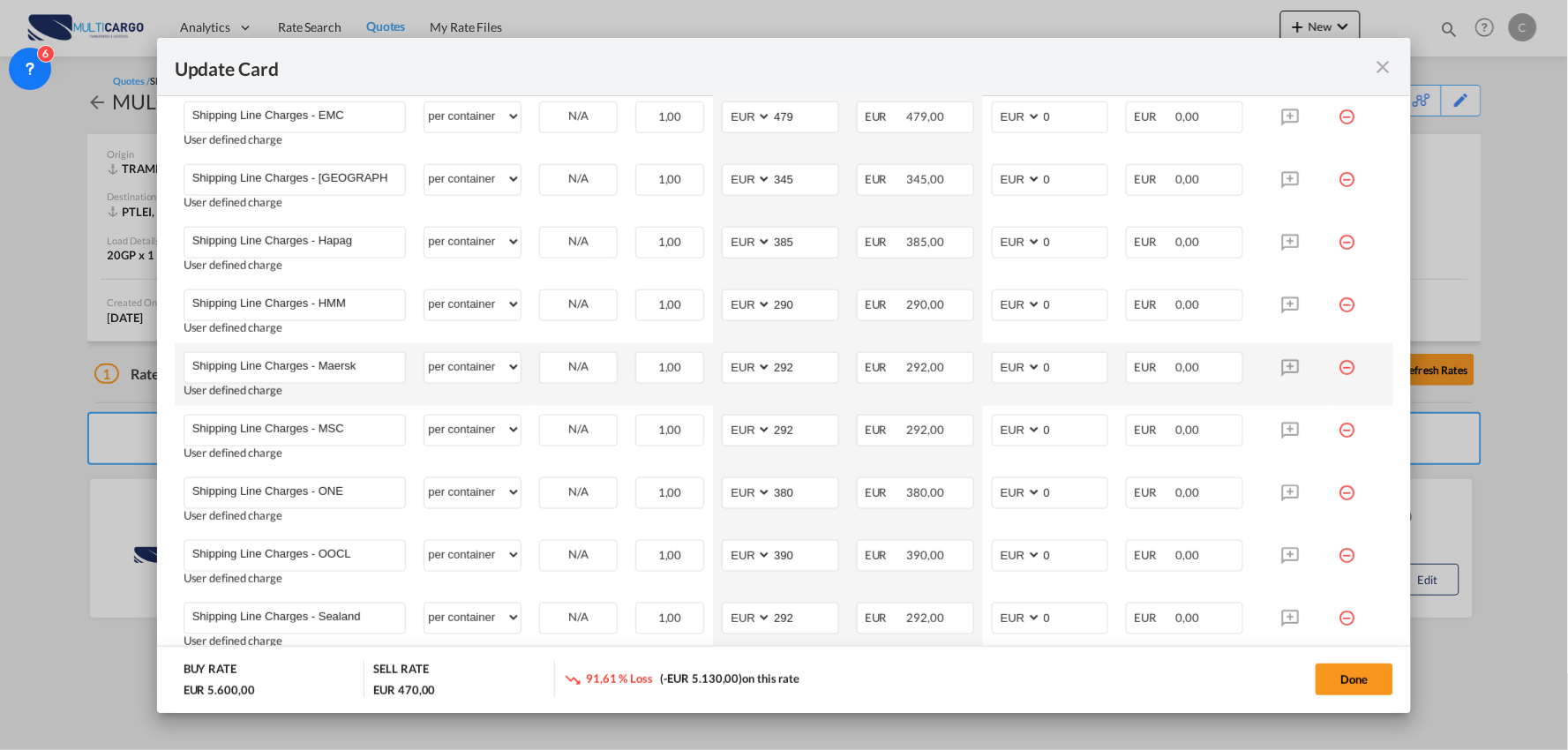
type input "0"
drag, startPoint x: 603, startPoint y: 389, endPoint x: 722, endPoint y: 404, distance: 119.9
click at [603, 389] on td "N/A Please Select Already exists" at bounding box center [578, 375] width 96 height 63
drag, startPoint x: 1035, startPoint y: 367, endPoint x: 974, endPoint y: 375, distance: 61.5
click at [983, 375] on td "AED AFN ALL AMD ANG AOA ARS AUD AWG AZN BAM BBD BDT BGN BHD BIF BMD BND BOB BRL…" at bounding box center [1049, 375] width 135 height 63
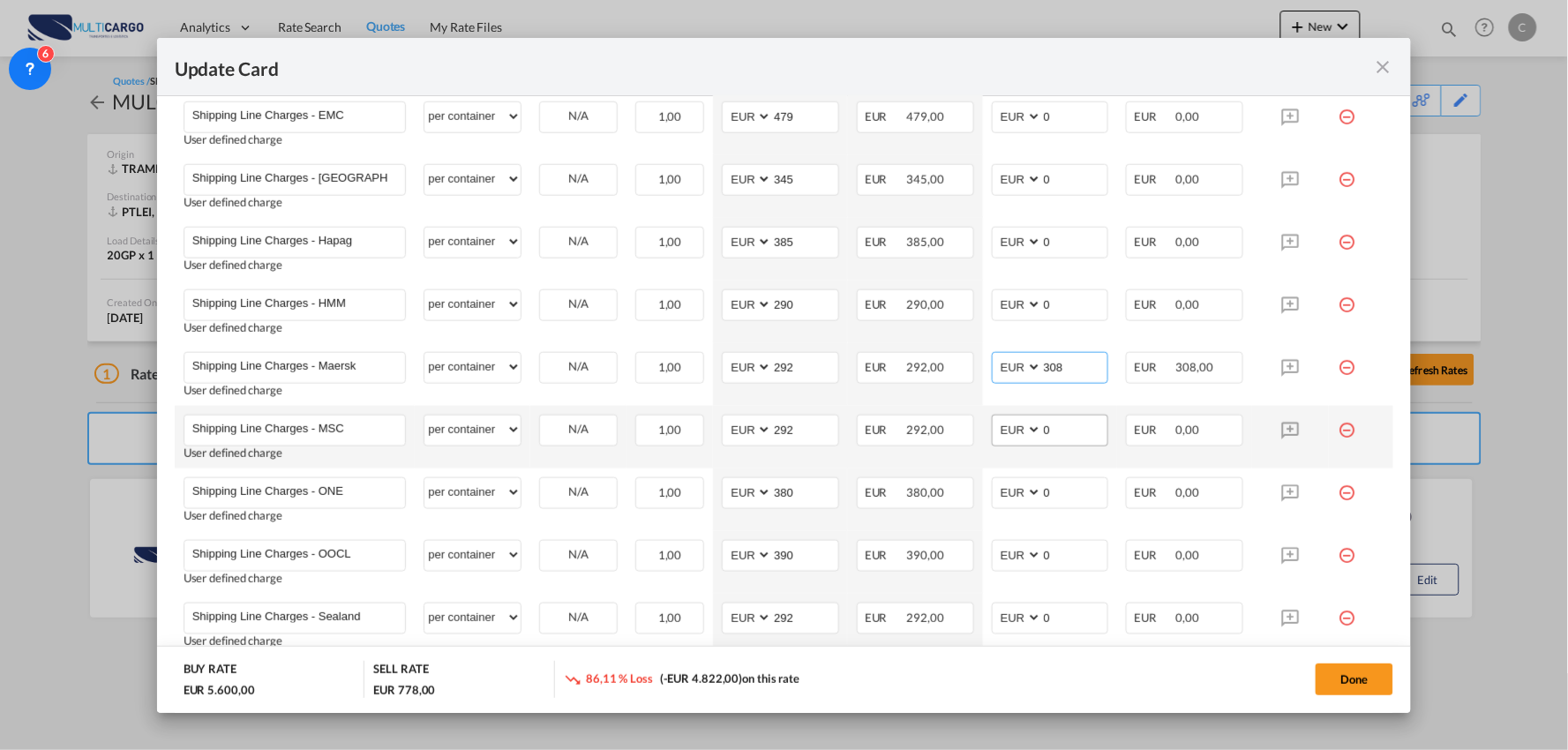
type input "308"
drag, startPoint x: 1051, startPoint y: 433, endPoint x: 1011, endPoint y: 433, distance: 40.0
click at [1011, 433] on md-input-container "AED AFN ALL AMD ANG AOA ARS AUD AWG AZN BAM BBD BDT BGN BHD BIF BMD BND BOB BRL…" at bounding box center [1049, 430] width 117 height 32
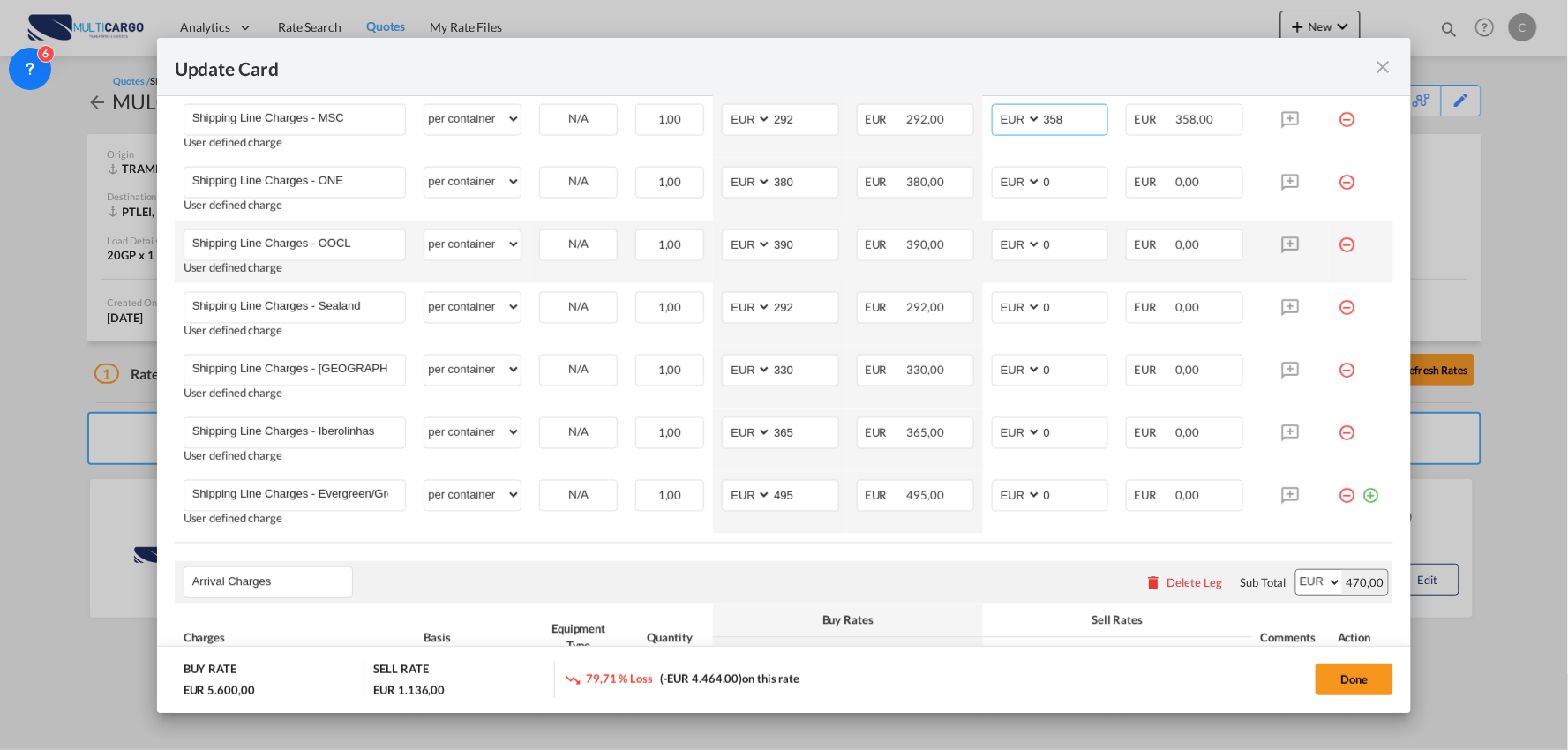
scroll to position [1177, 0]
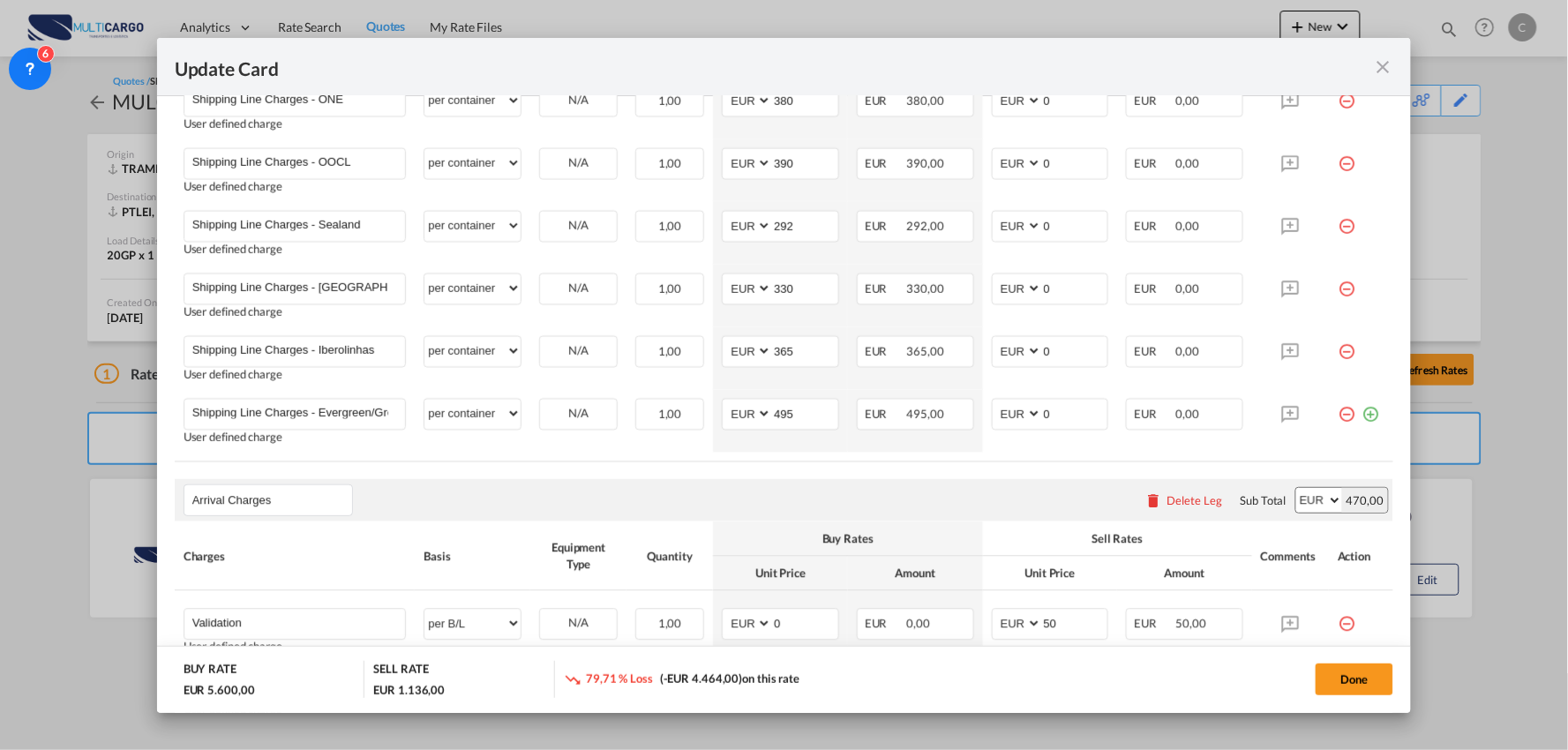
type input "358"
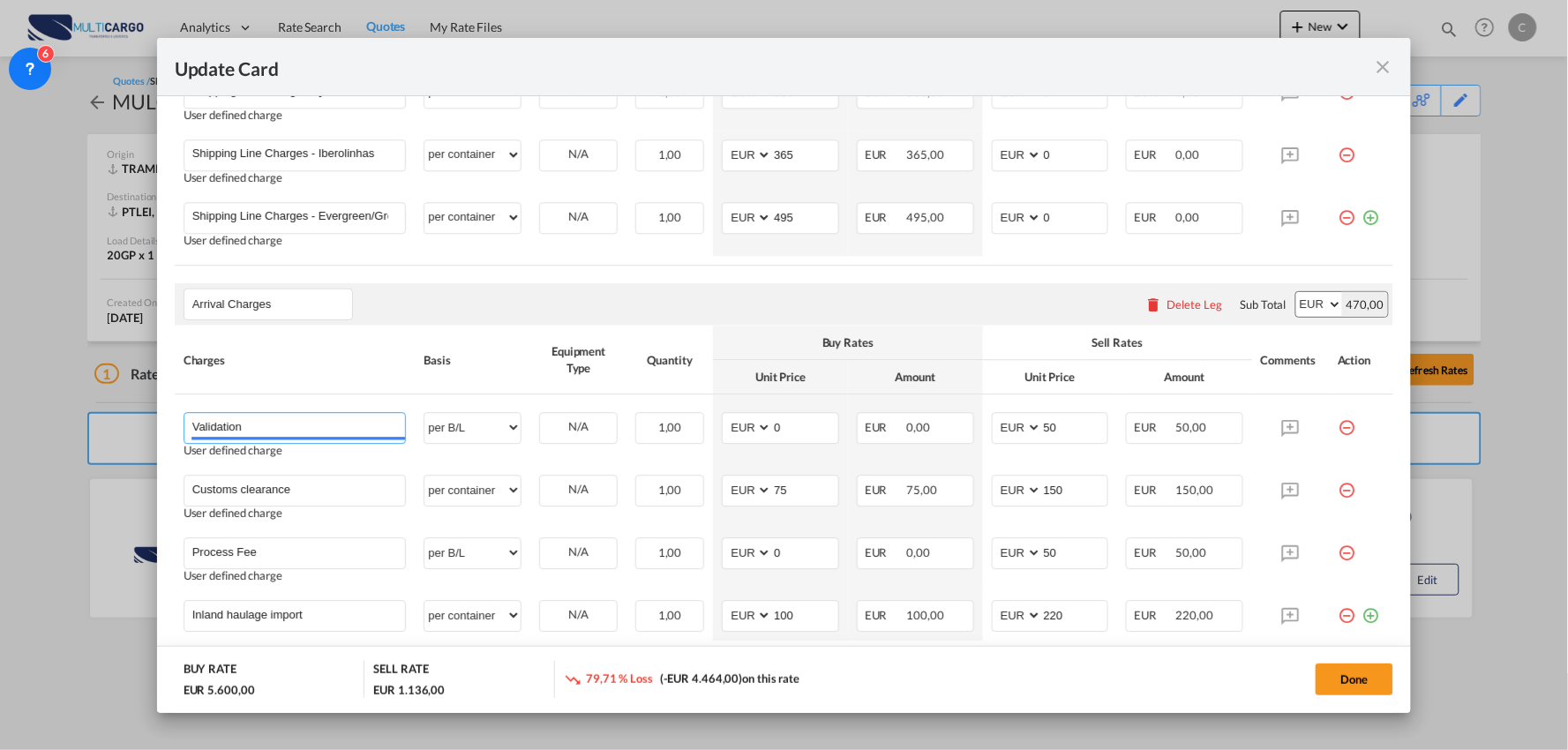
drag, startPoint x: 268, startPoint y: 427, endPoint x: 142, endPoint y: 424, distance: 126.0
click at [144, 424] on div "Update Card Port of Loading TRAMB T/S Liner/Carrier MultiCargo 2HM LOGISTICS D.…" at bounding box center [784, 375] width 1568 height 750
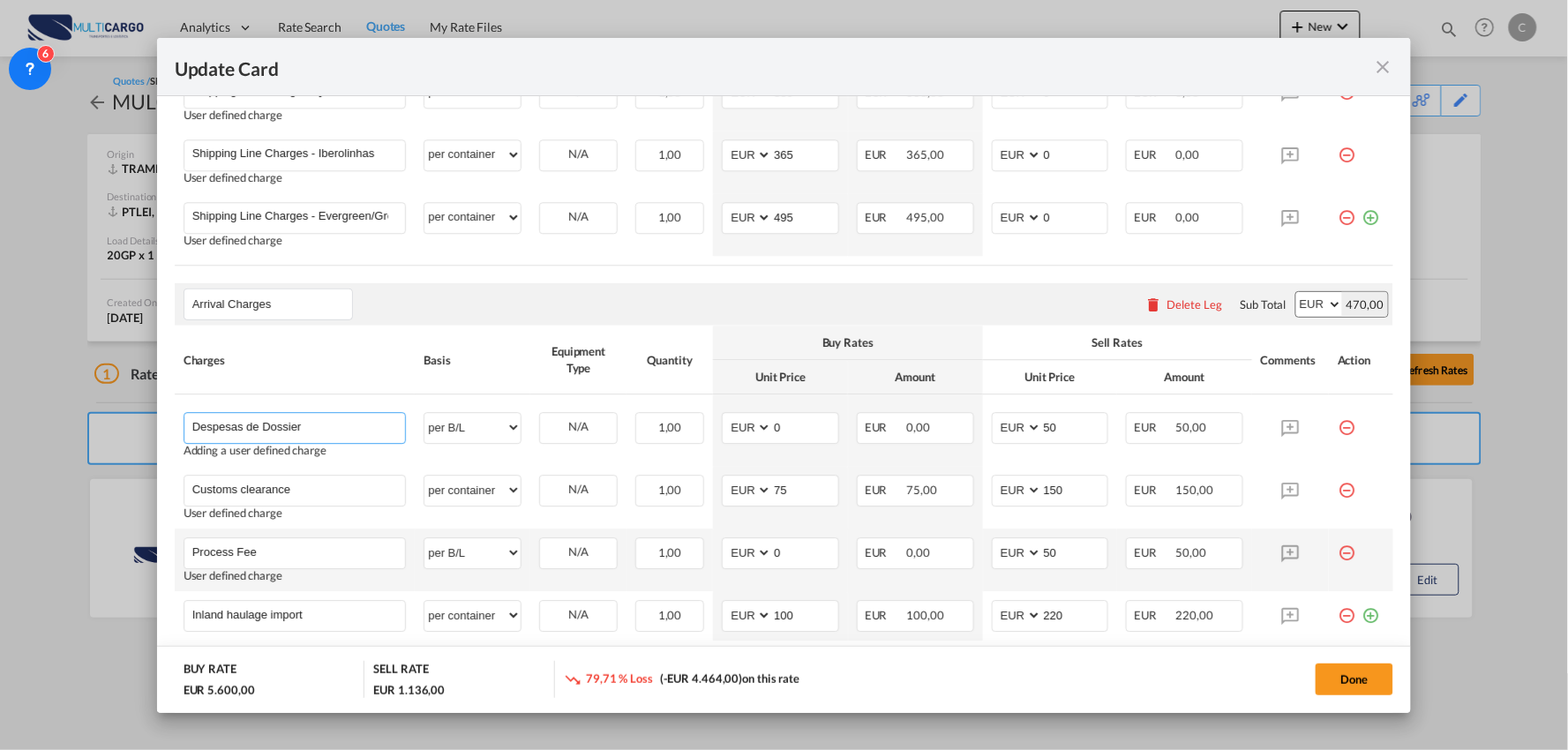
type input "Despesas de Dossier"
click at [1338, 553] on md-icon "icon-minus-circle-outline red-400-fg" at bounding box center [1346, 546] width 17 height 17
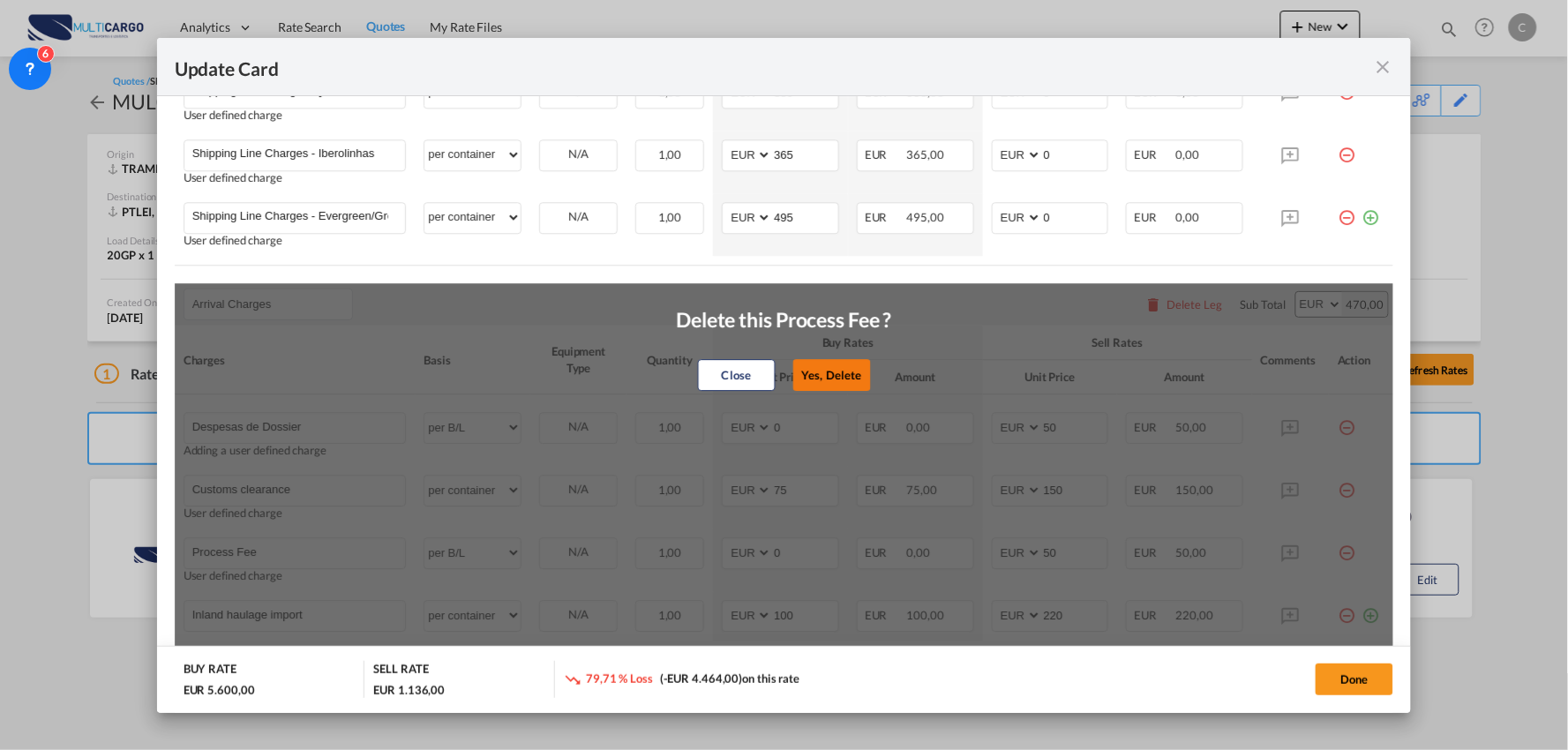
click at [817, 374] on button "Yes, Delete" at bounding box center [831, 375] width 77 height 32
type input "Inland haulage import"
select select "per container"
type input "100"
type input "220"
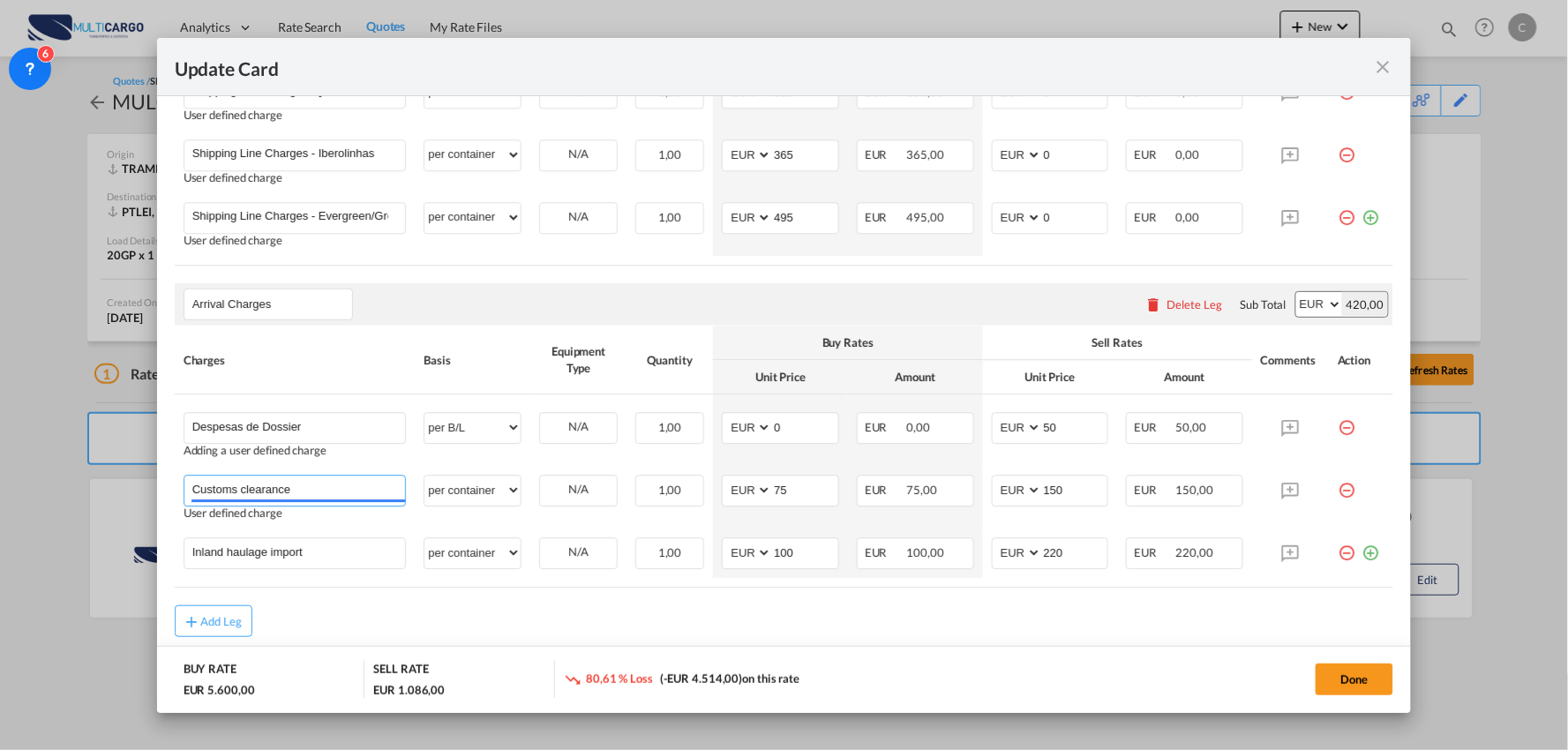
drag, startPoint x: 315, startPoint y: 497, endPoint x: 40, endPoint y: 457, distance: 277.9
click at [35, 481] on div "Update Card Port of Loading TRAMB T/S Liner/Carrier MultiCargo 2HM LOGISTICS D.…" at bounding box center [784, 375] width 1568 height 750
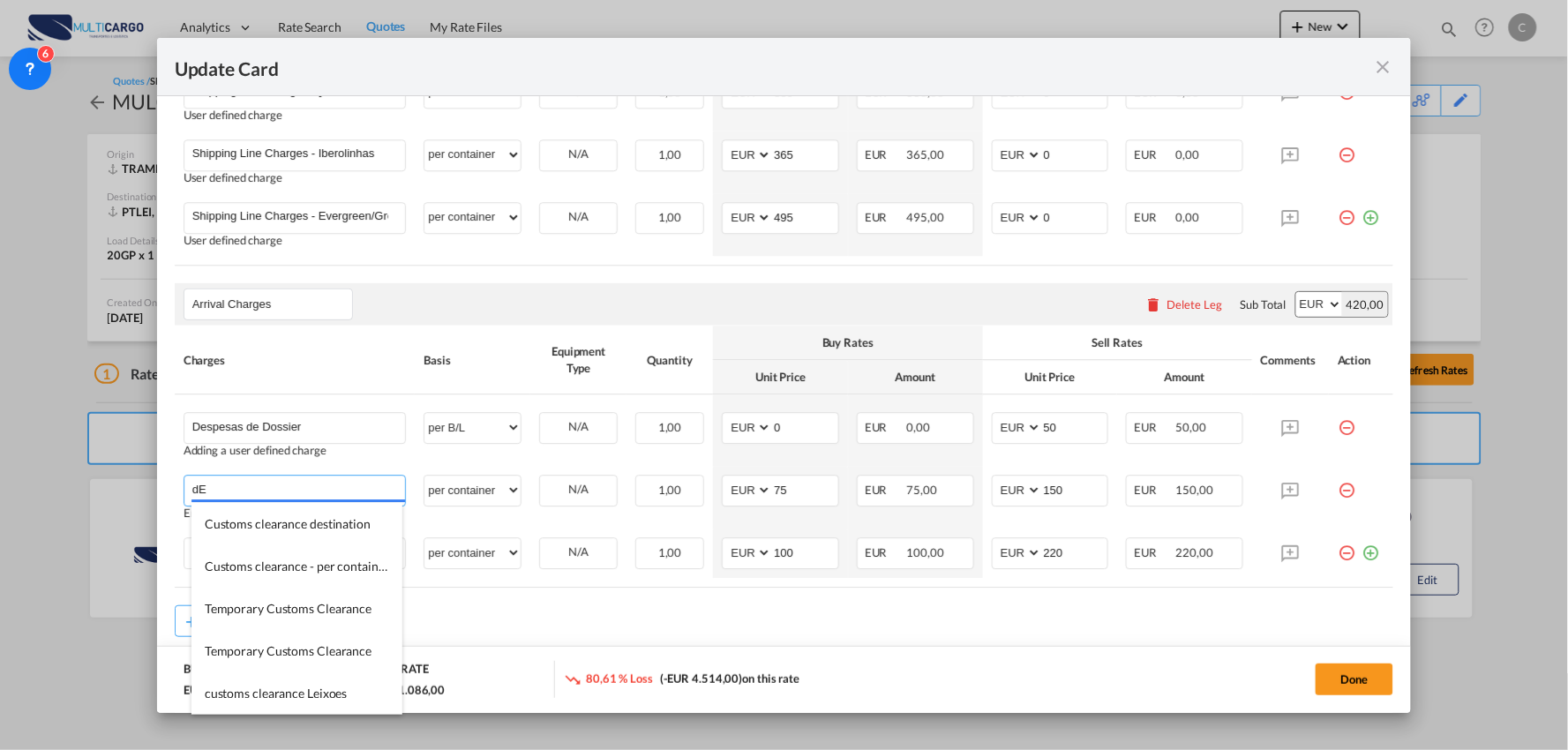
type input "d"
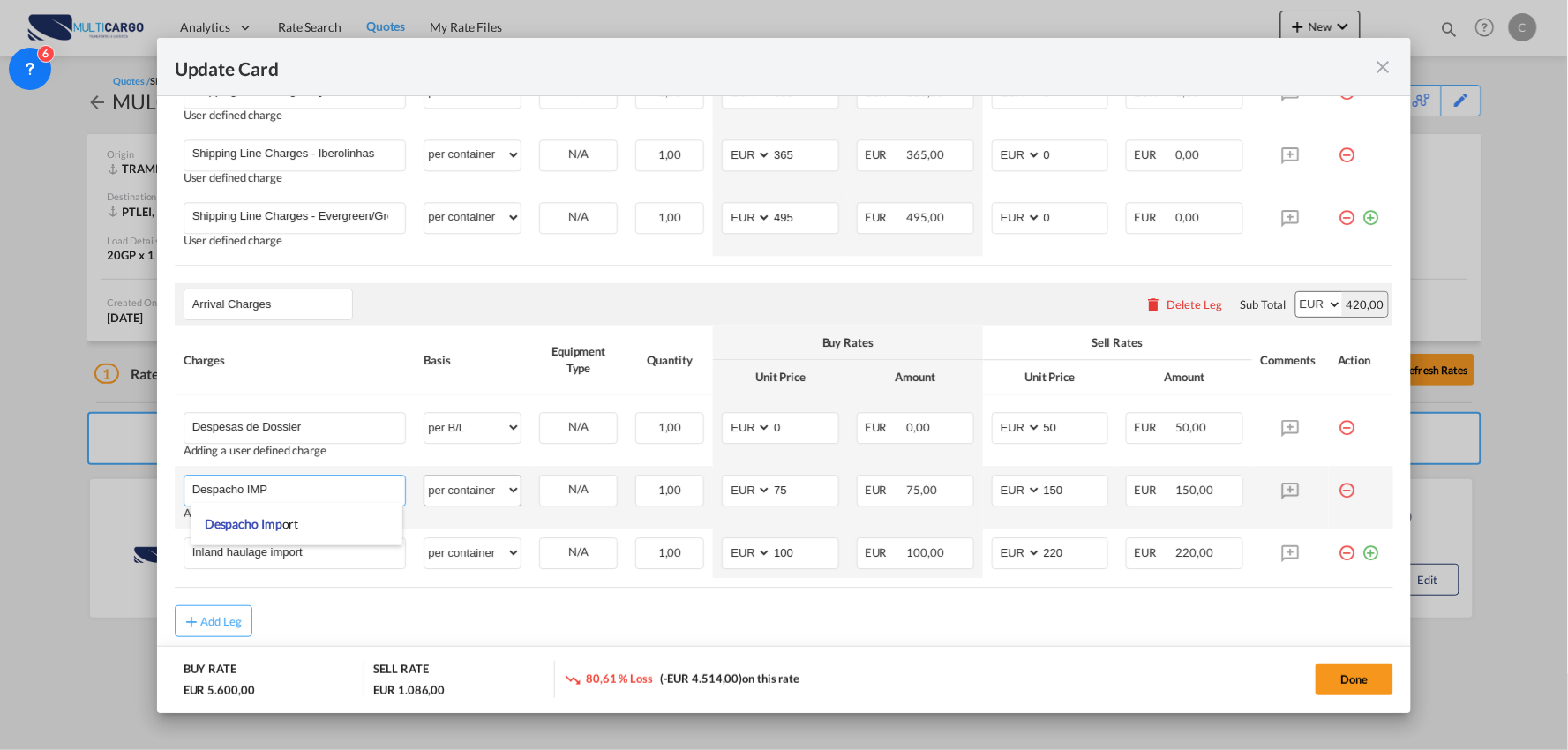
type input "Despacho IMP"
click at [496, 482] on select "per equipment per container per B/L per shipping bill per shipment per pallet p…" at bounding box center [472, 490] width 96 height 29
select select "per_document"
click at [424, 476] on select "per equipment per container per B/L per shipping bill per shipment per pallet p…" at bounding box center [472, 490] width 96 height 29
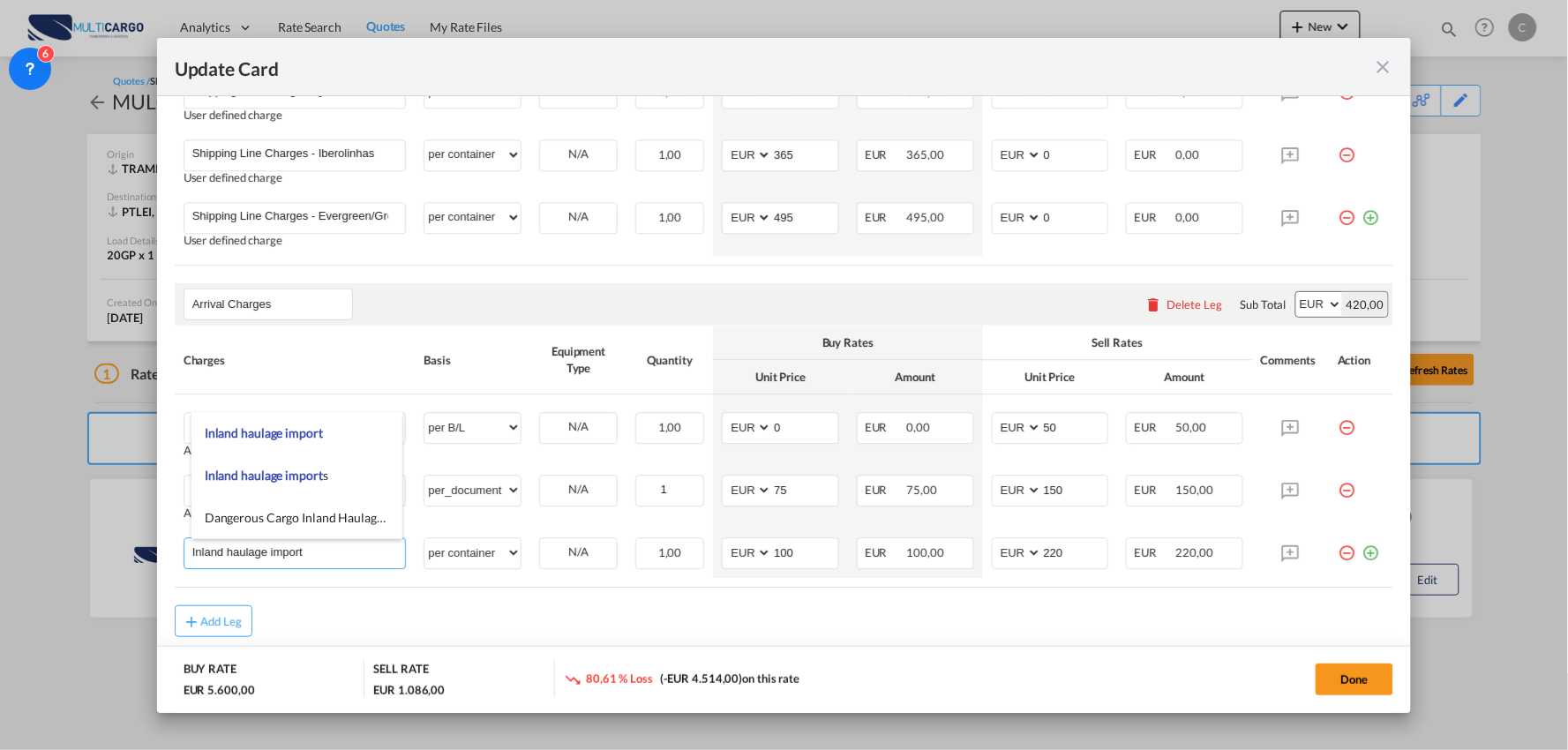
drag, startPoint x: 312, startPoint y: 553, endPoint x: -55, endPoint y: 549, distance: 367.0
click at [0, 549] on html "Analytics Reports Dashboard Rate Search Quotes My Rate Files" at bounding box center [784, 375] width 1568 height 750
type input "Entrega"
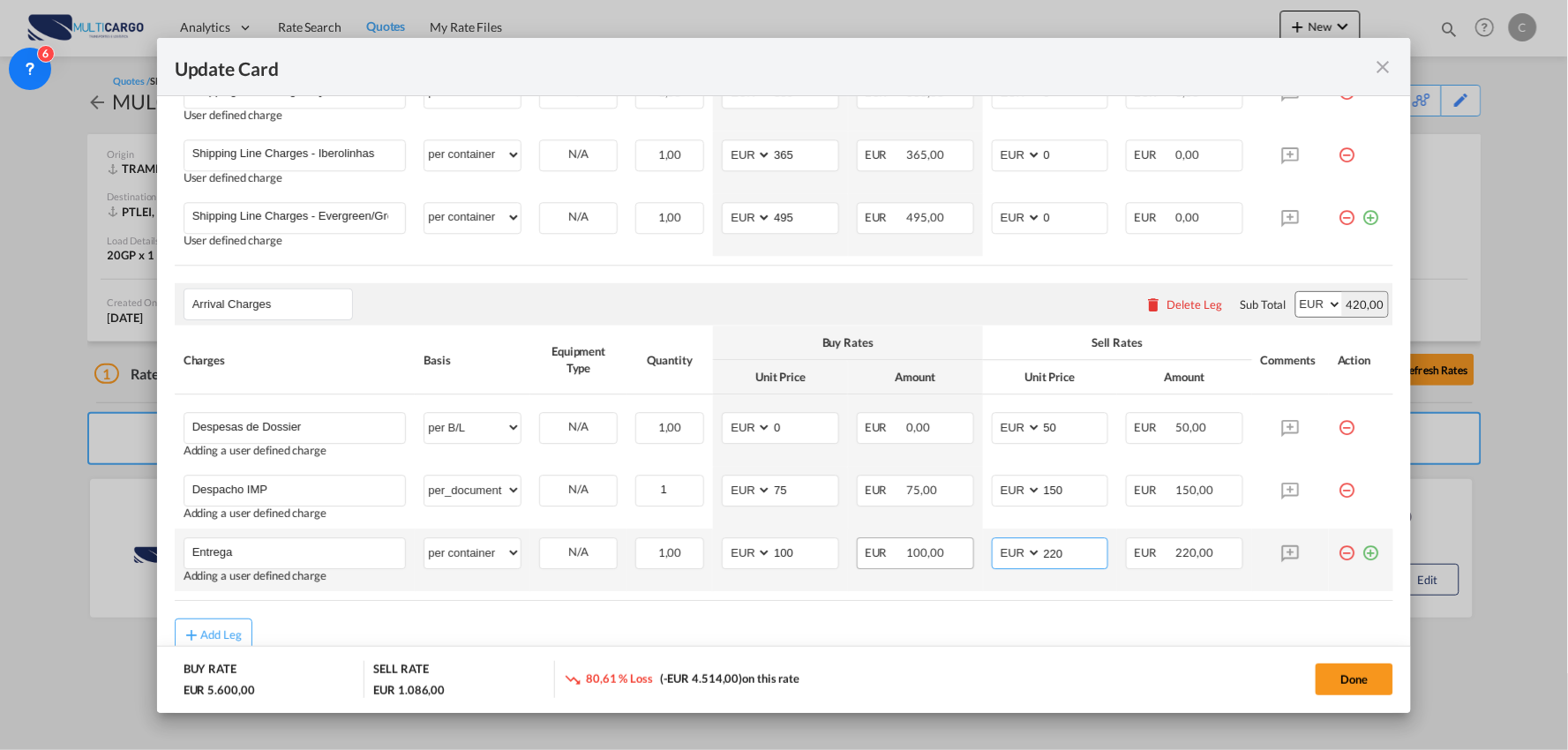
drag, startPoint x: 1070, startPoint y: 547, endPoint x: 947, endPoint y: 558, distance: 123.5
click at [957, 558] on tr "Entrega Please Enter User Defined Charges Cannot Be Published Adding a user def…" at bounding box center [784, 560] width 1219 height 63
type input "195"
drag, startPoint x: 717, startPoint y: 551, endPoint x: 708, endPoint y: 551, distance: 9.0
click at [713, 551] on td "AED AFN ALL AMD ANG AOA ARS AUD AWG AZN BAM BBD BDT BGN BHD BIF BMD BND BOB BRL…" at bounding box center [780, 560] width 135 height 63
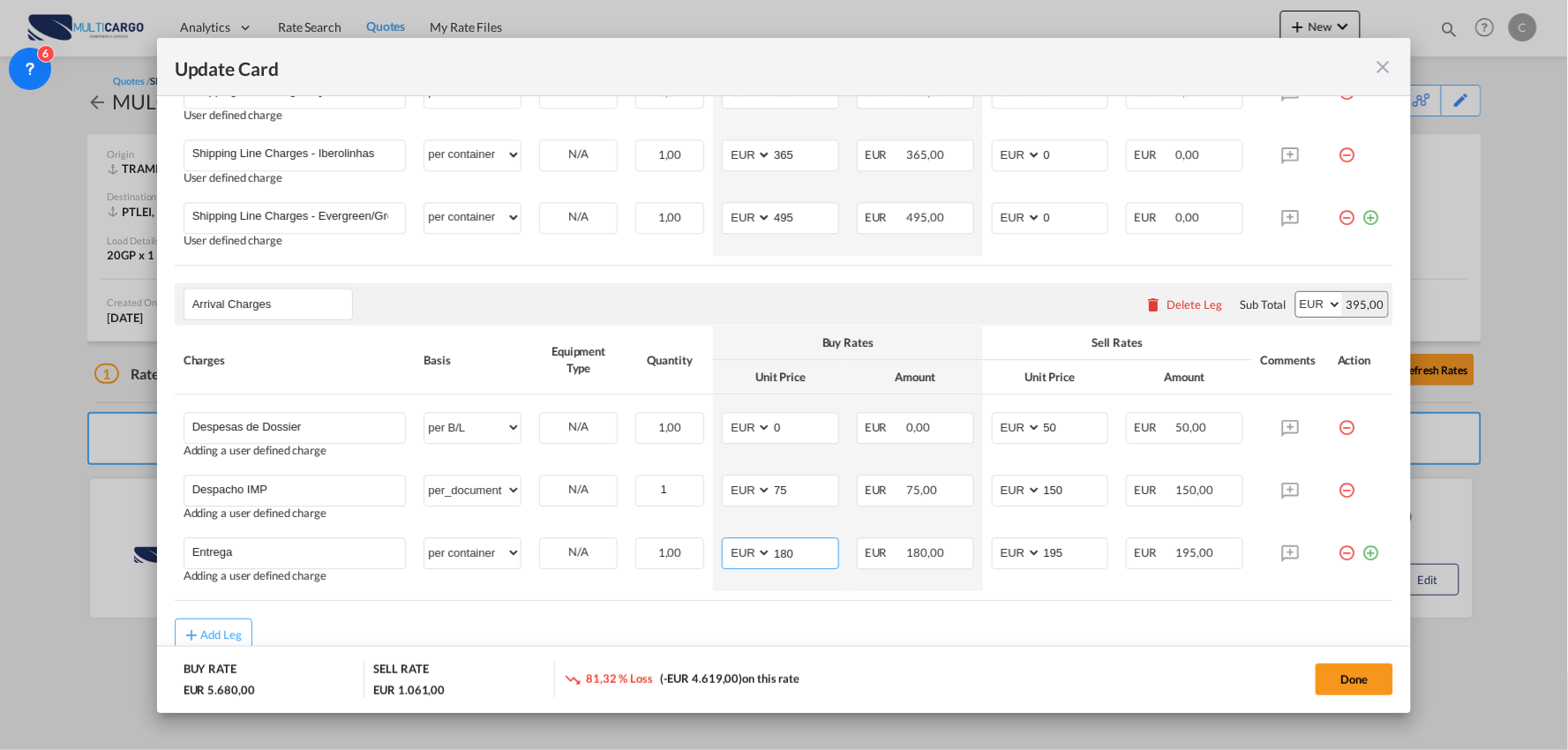
type input "180"
click at [1362, 551] on md-icon "icon-plus-circle-outline green-400-fg" at bounding box center [1370, 546] width 17 height 17
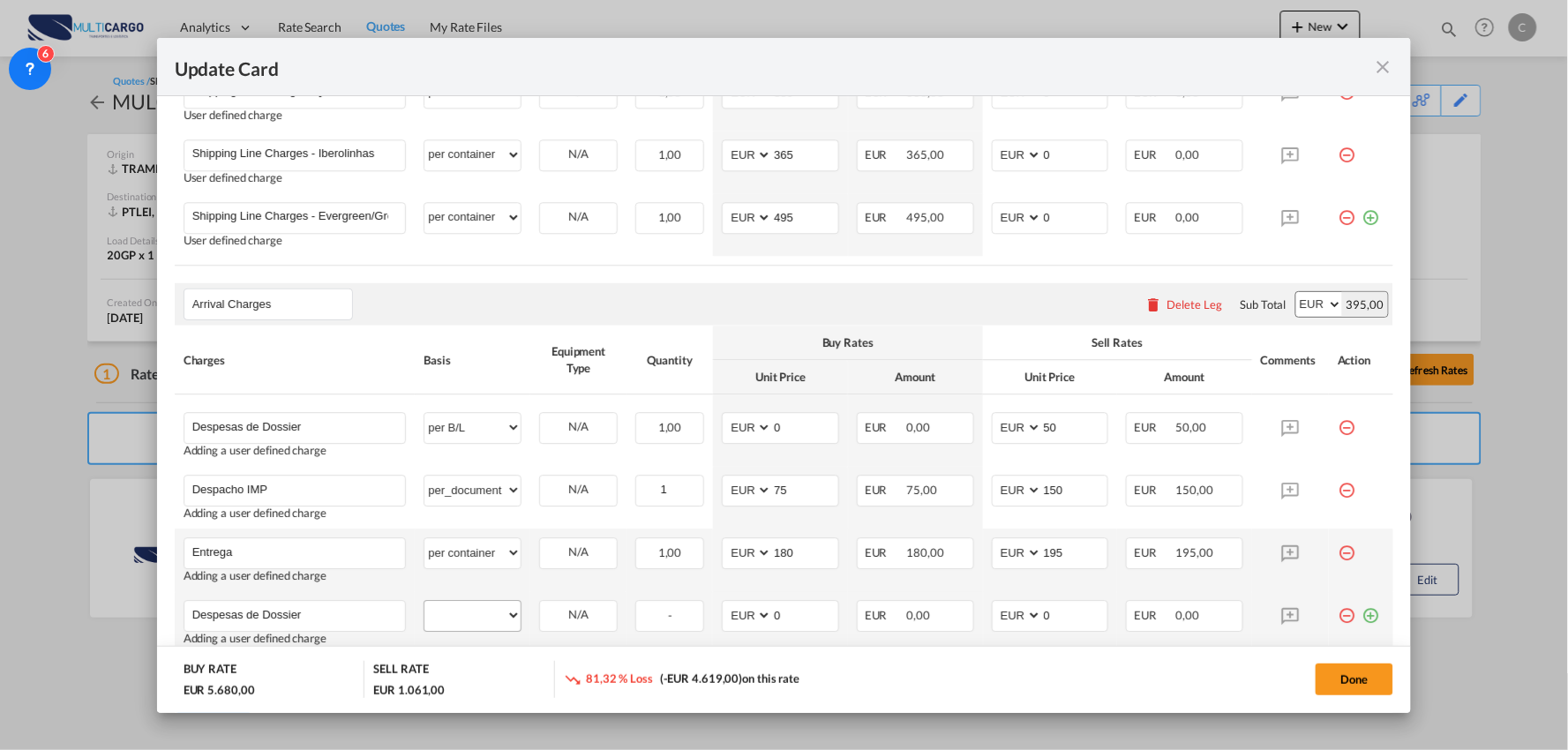
type input "Despesas de Dossier"
click at [453, 625] on select "per equipment per container per B/L per shipping bill per shipment per pallet p…" at bounding box center [472, 615] width 96 height 29
click at [424, 601] on select "per equipment per container per B/L per shipping bill per shipment per pallet p…" at bounding box center [472, 615] width 96 height 29
click at [465, 618] on select "per equipment per container per B/L per shipping bill per shipment per pallet p…" at bounding box center [472, 615] width 96 height 29
click at [424, 601] on select "per equipment per container per B/L per shipping bill per shipment per pallet p…" at bounding box center [472, 615] width 96 height 29
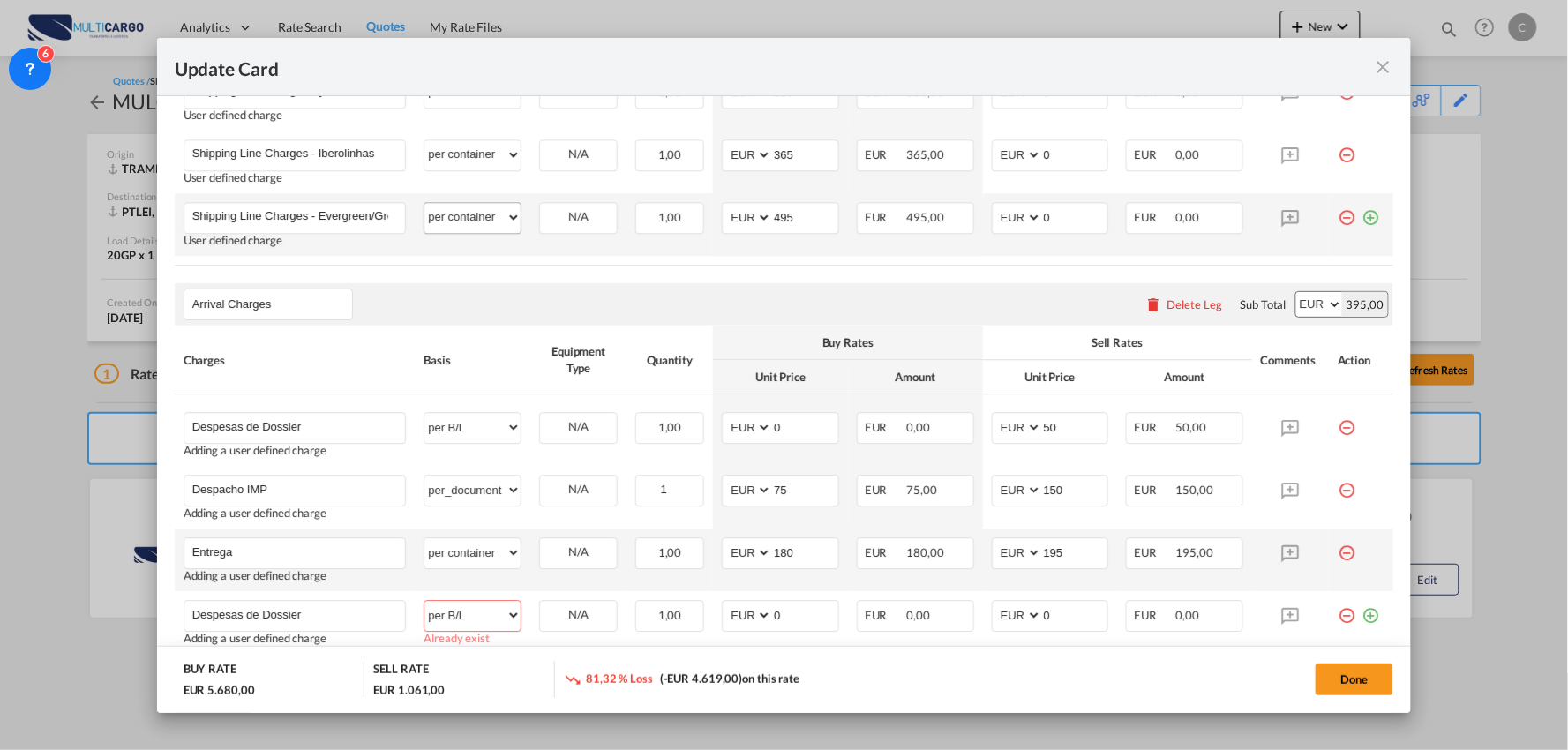
select select "? string: ?"
drag, startPoint x: 298, startPoint y: 426, endPoint x: 152, endPoint y: 424, distance: 146.0
click at [152, 424] on div "Update Card Port of Loading TRAMB T/S Liner/Carrier MultiCargo 2HM LOGISTICS D.…" at bounding box center [784, 375] width 1568 height 750
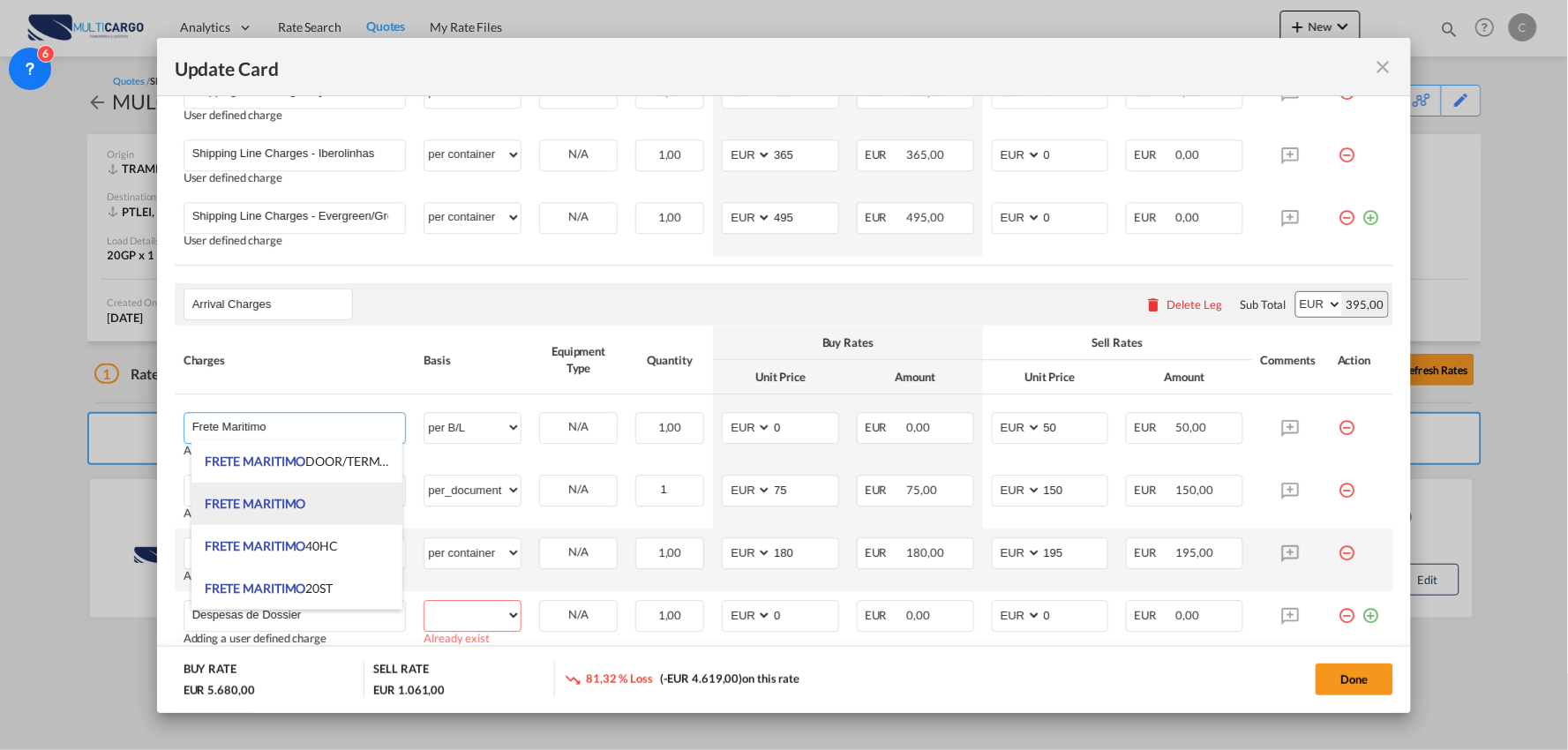
click at [285, 495] on li "FRETE MARITIMO" at bounding box center [296, 504] width 211 height 42
type input "FRETE MARITIMO"
select select "per equipment"
type input "0"
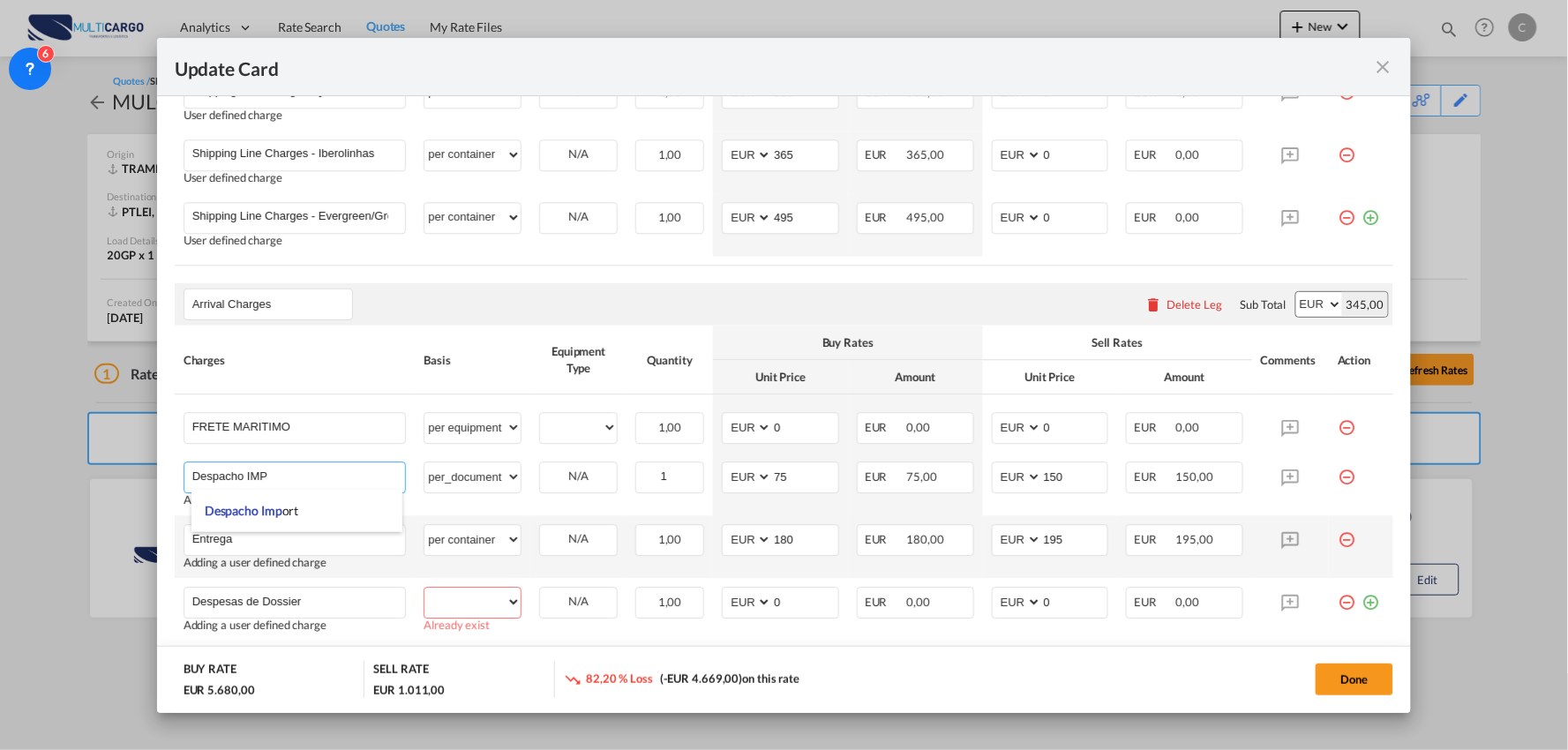
drag, startPoint x: 104, startPoint y: 488, endPoint x: -65, endPoint y: 464, distance: 170.7
click at [0, 464] on html "Analytics Reports Dashboard Rate Search Quotes My Rate Files" at bounding box center [784, 375] width 1568 height 750
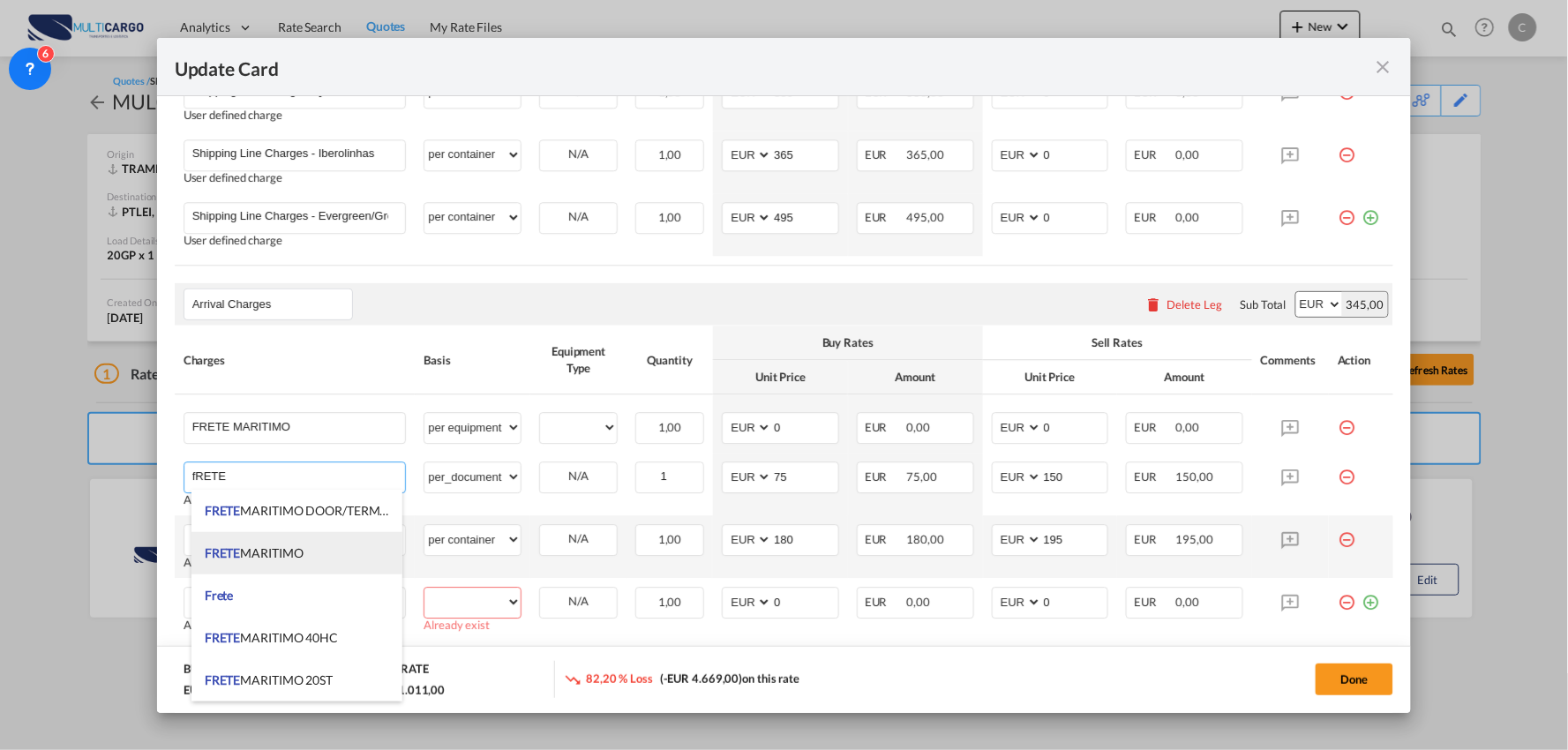
click at [292, 552] on span "FRETE MARITIMO" at bounding box center [253, 553] width 98 height 15
type input "FRETE MARITIMO"
select select "per equipment"
type input "0"
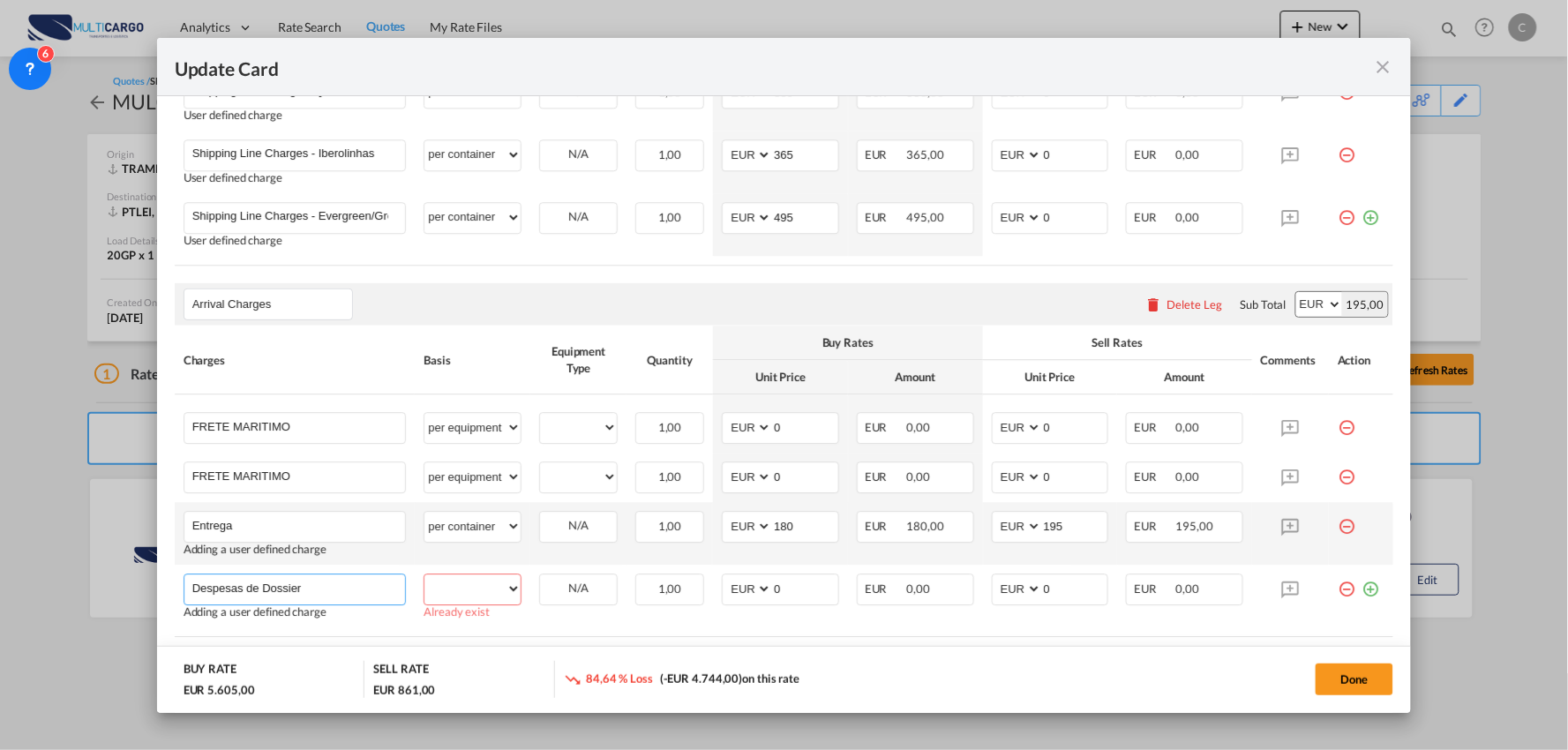
drag, startPoint x: 342, startPoint y: 584, endPoint x: 23, endPoint y: 575, distance: 319.1
click at [24, 575] on div "Update Card Port of Loading TRAMB T/S Liner/Carrier MultiCargo 2HM LOGISTICS D.…" at bounding box center [784, 375] width 1568 height 750
drag, startPoint x: 258, startPoint y: 533, endPoint x: 27, endPoint y: 526, distance: 231.1
click at [27, 526] on div "Update Card Port of Loading TRAMB T/S Liner/Carrier MultiCargo 2HM LOGISTICS D.…" at bounding box center [784, 375] width 1568 height 750
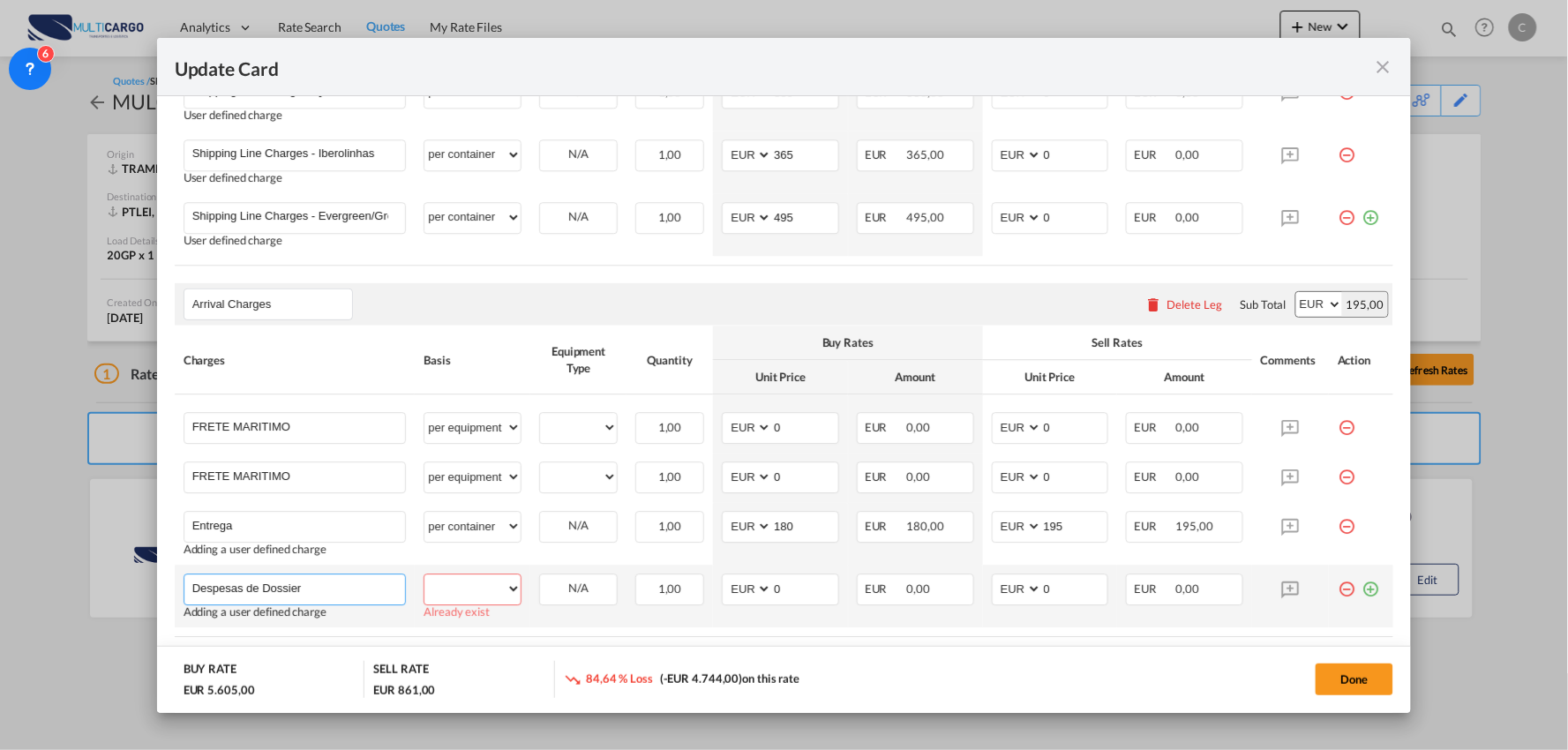
drag, startPoint x: 371, startPoint y: 576, endPoint x: 348, endPoint y: 585, distance: 24.7
click at [371, 577] on input "Despesas de Dossier" at bounding box center [299, 588] width 214 height 27
drag, startPoint x: 347, startPoint y: 586, endPoint x: 11, endPoint y: 588, distance: 336.0
click at [11, 588] on div "Update Card Port of Loading TRAMB T/S Liner/Carrier MultiCargo 2HM LOGISTICS D.…" at bounding box center [784, 375] width 1568 height 750
type input "Despacho IMP"
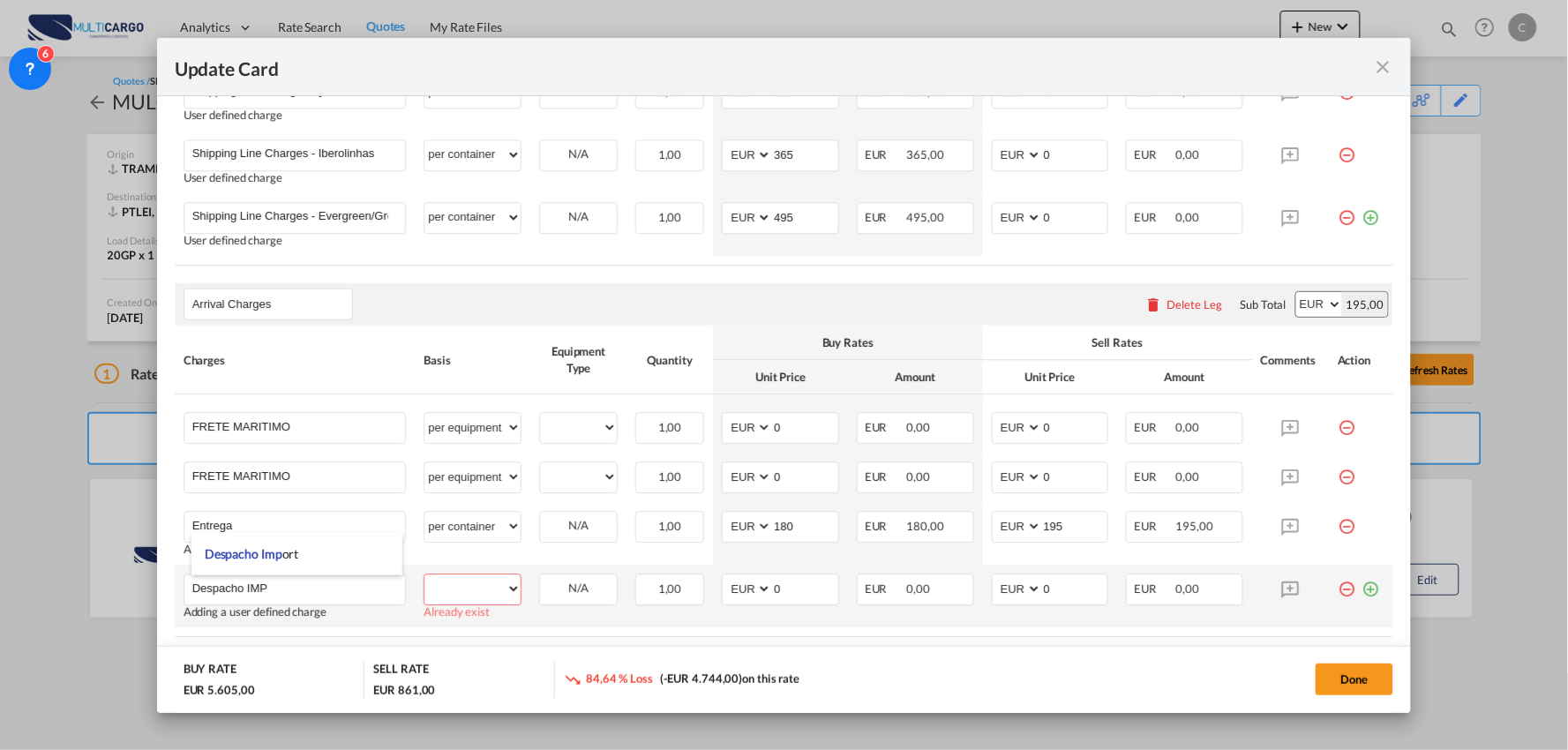
click at [458, 607] on span "Already exist" at bounding box center [472, 612] width 98 height 13
drag, startPoint x: 483, startPoint y: 598, endPoint x: 483, endPoint y: 584, distance: 14.0
click at [483, 597] on select "per equipment per container per B/L per shipping bill per shipment per pallet p…" at bounding box center [472, 589] width 96 height 29
select select "per_document"
click at [424, 574] on select "per equipment per container per B/L per shipping bill per shipment per pallet p…" at bounding box center [472, 589] width 96 height 29
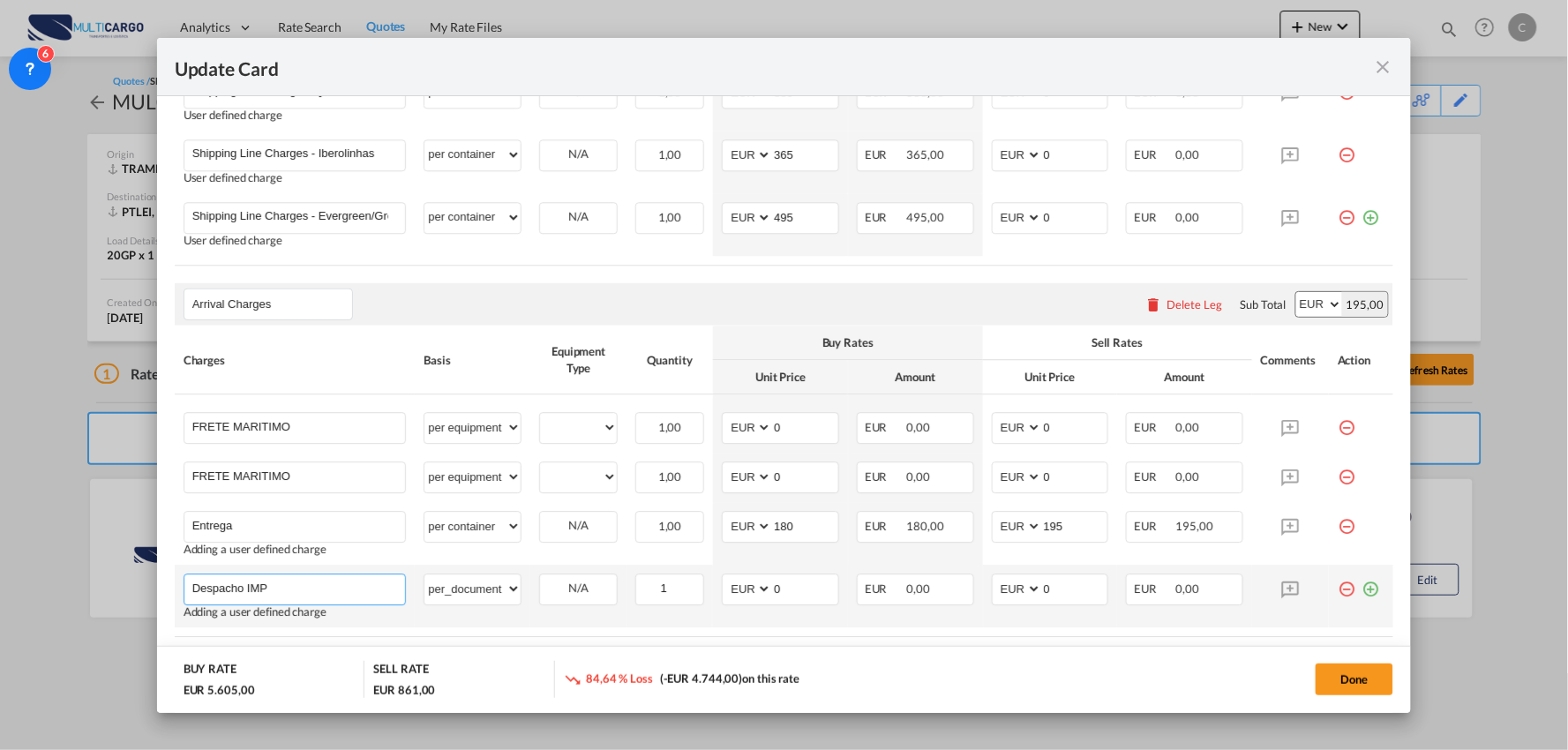
click at [292, 589] on input "Despacho IMP" at bounding box center [299, 588] width 214 height 27
drag, startPoint x: 1044, startPoint y: 592, endPoint x: 984, endPoint y: 589, distance: 60.1
click at [933, 602] on tr "Despacho IMP Please Enter User Defined Charges Cannot Be Published Adding a use…" at bounding box center [784, 596] width 1219 height 63
type input "150"
click at [672, 598] on tr "Despacho IMP Please Enter User Defined Charges Cannot Be Published Adding a use…" at bounding box center [784, 596] width 1219 height 63
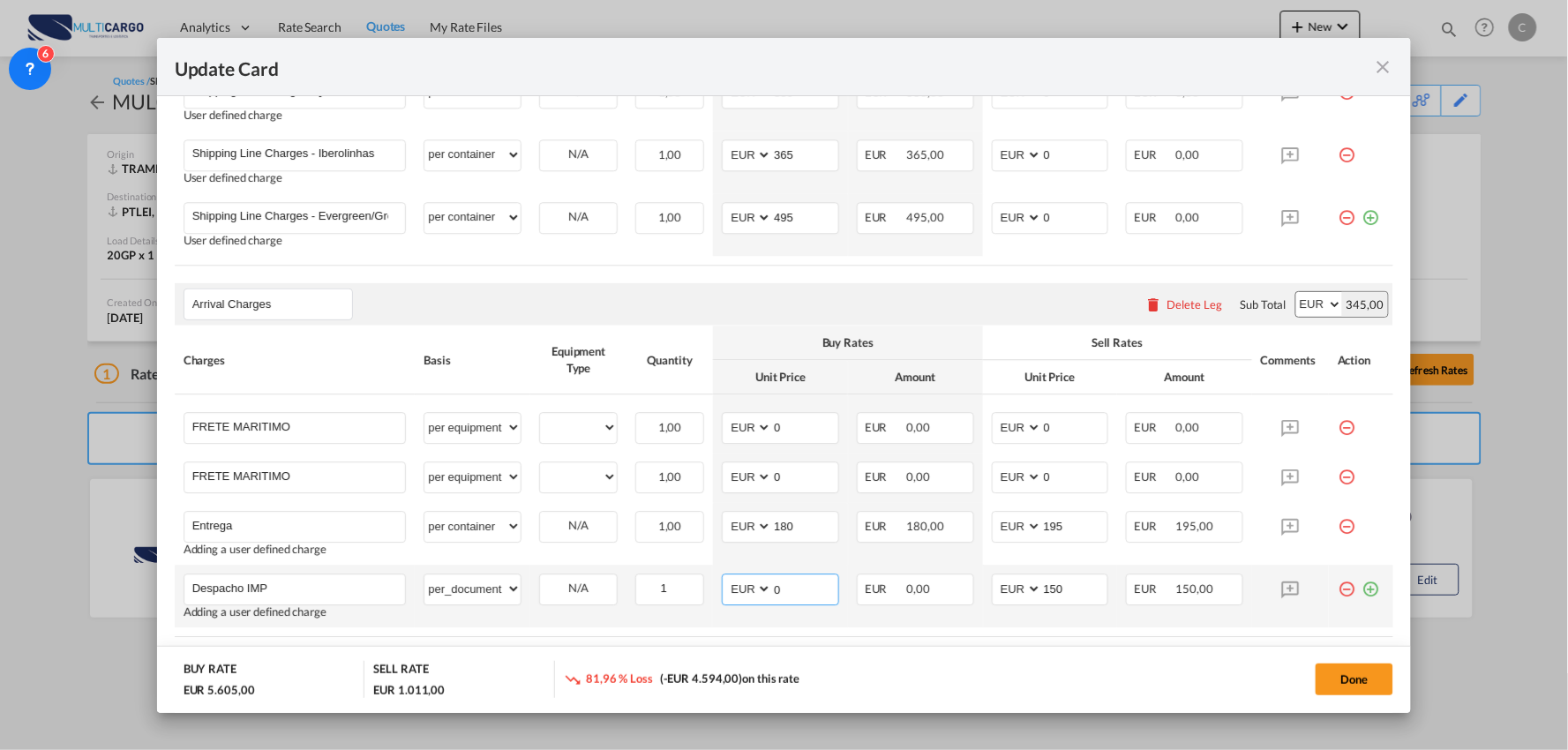
drag, startPoint x: 777, startPoint y: 595, endPoint x: 714, endPoint y: 601, distance: 63.3
click at [722, 597] on md-input-container "AED AFN ALL AMD ANG AOA ARS AUD AWG AZN BAM BBD BDT BGN BHD BIF BMD BND BOB BRL…" at bounding box center [780, 589] width 117 height 32
type input "75"
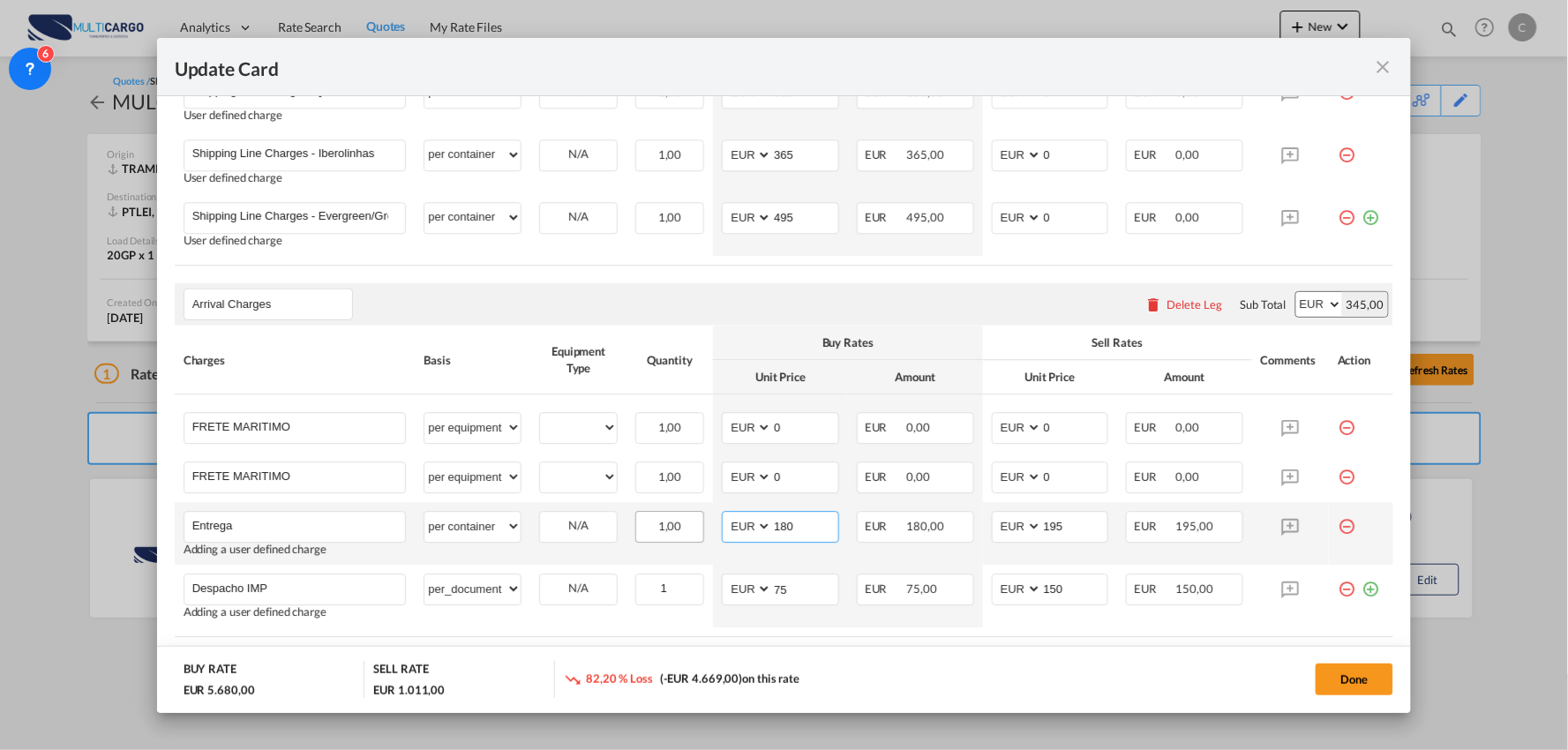
drag, startPoint x: 797, startPoint y: 528, endPoint x: 686, endPoint y: 540, distance: 111.6
click at [726, 539] on md-input-container "AED AFN ALL AMD ANG AOA ARS AUD AWG AZN BAM BBD BDT BGN BHD BIF BMD BND BOB BRL…" at bounding box center [780, 526] width 117 height 32
drag, startPoint x: 787, startPoint y: 524, endPoint x: 660, endPoint y: 540, distance: 128.0
click at [667, 539] on tr "Entrega Please Enter User Defined Charges Cannot Be Published Adding a user def…" at bounding box center [784, 534] width 1219 height 63
type input "180"
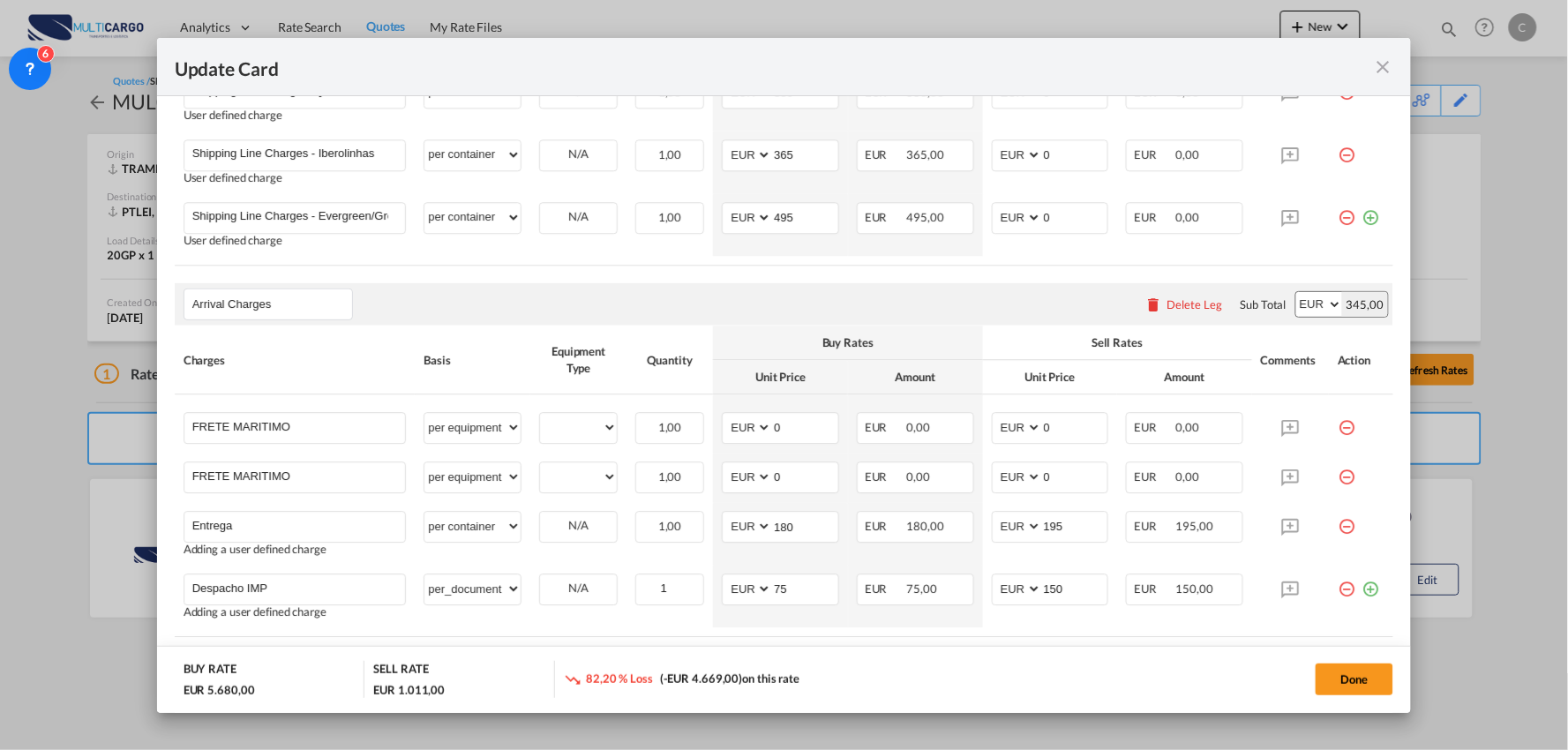
click at [1045, 662] on div "Done" at bounding box center [1160, 679] width 467 height 36
drag, startPoint x: 1351, startPoint y: 586, endPoint x: 1328, endPoint y: 598, distance: 25.9
click at [1362, 586] on md-icon "icon-plus-circle-outline green-400-fg" at bounding box center [1370, 583] width 17 height 17
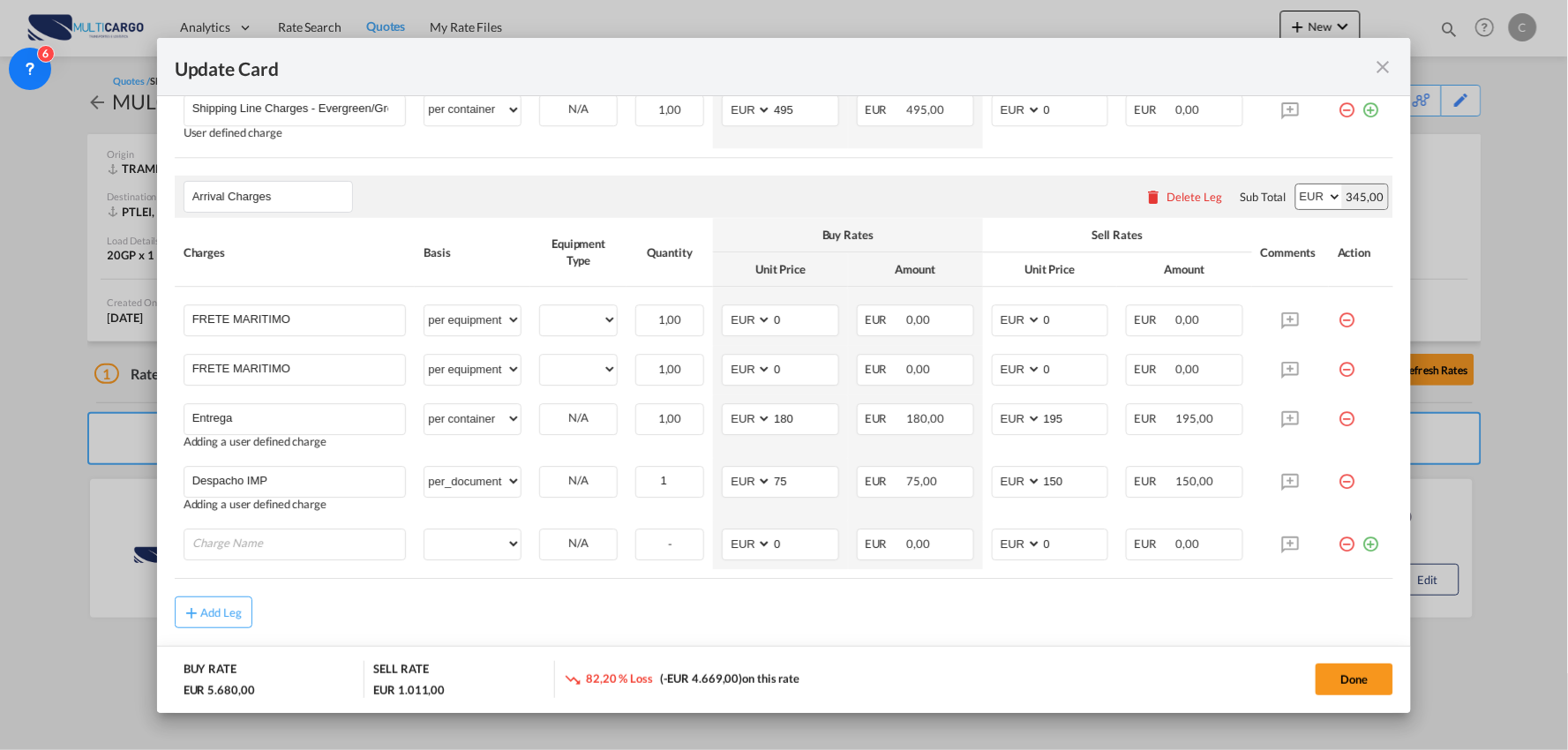
scroll to position [1525, 0]
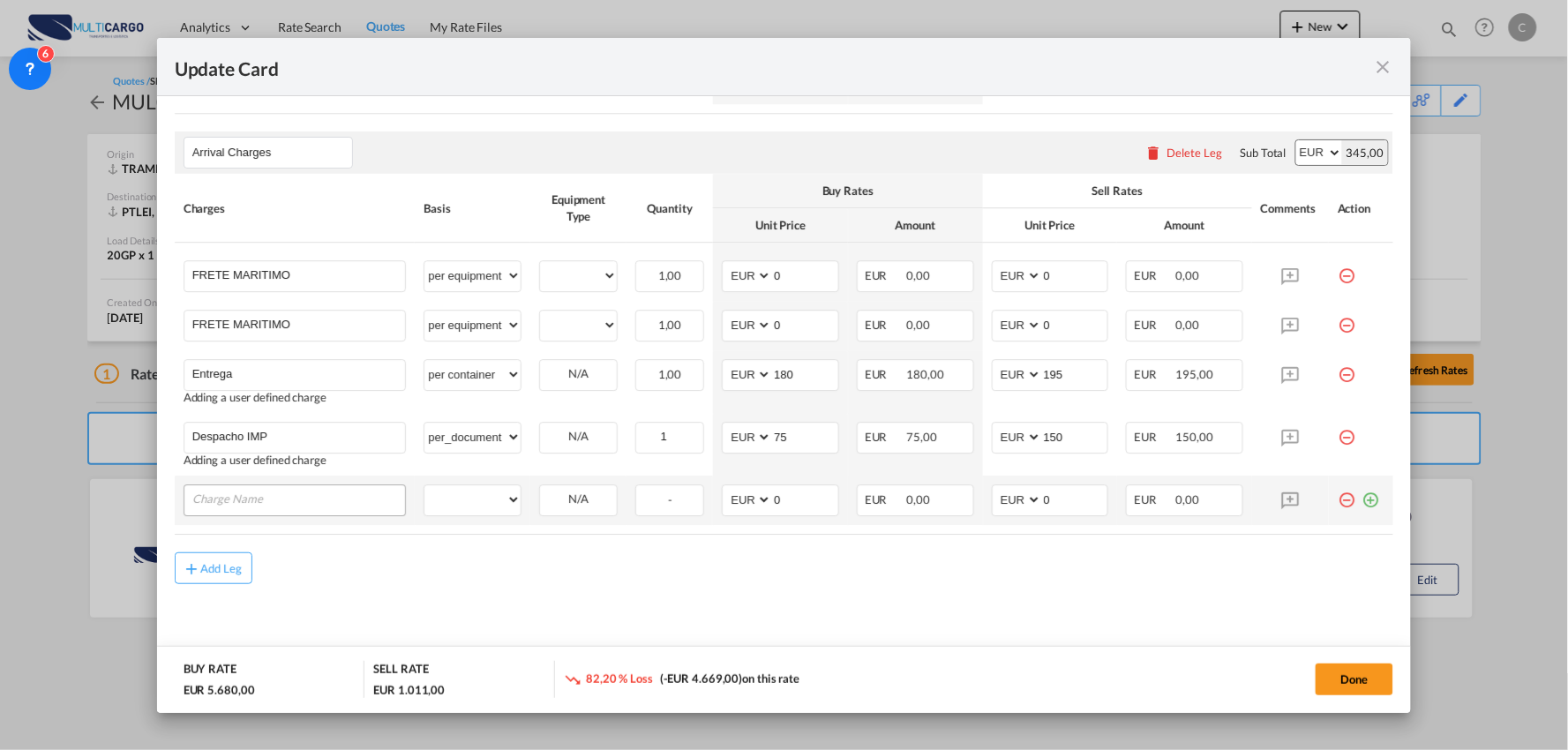
click at [248, 510] on input "Charge Name" at bounding box center [299, 499] width 214 height 27
type input "Despesas de Dossier"
click at [481, 504] on select "per equipment per container per B/L per shipping bill per shipment per pallet p…" at bounding box center [472, 500] width 96 height 29
select select "per B/L"
click at [424, 485] on select "per equipment per container per B/L per shipping bill per shipment per pallet p…" at bounding box center [472, 500] width 96 height 29
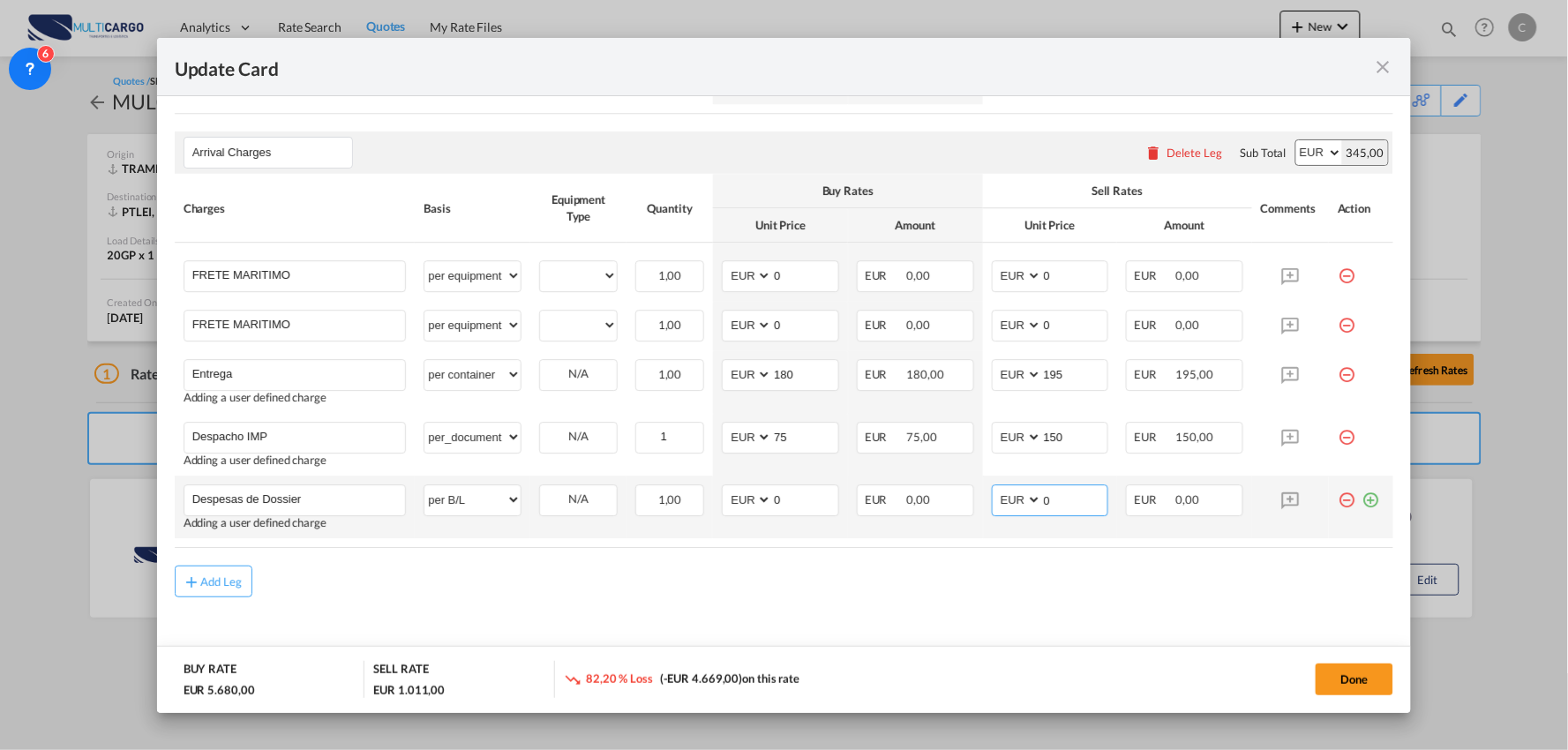
drag, startPoint x: 1044, startPoint y: 499, endPoint x: 1013, endPoint y: 499, distance: 31.0
click at [1013, 499] on md-input-container "AED AFN ALL AMD ANG AOA ARS AUD AWG AZN BAM BBD BDT BGN BHD BIF BMD BND BOB BRL…" at bounding box center [1049, 500] width 117 height 32
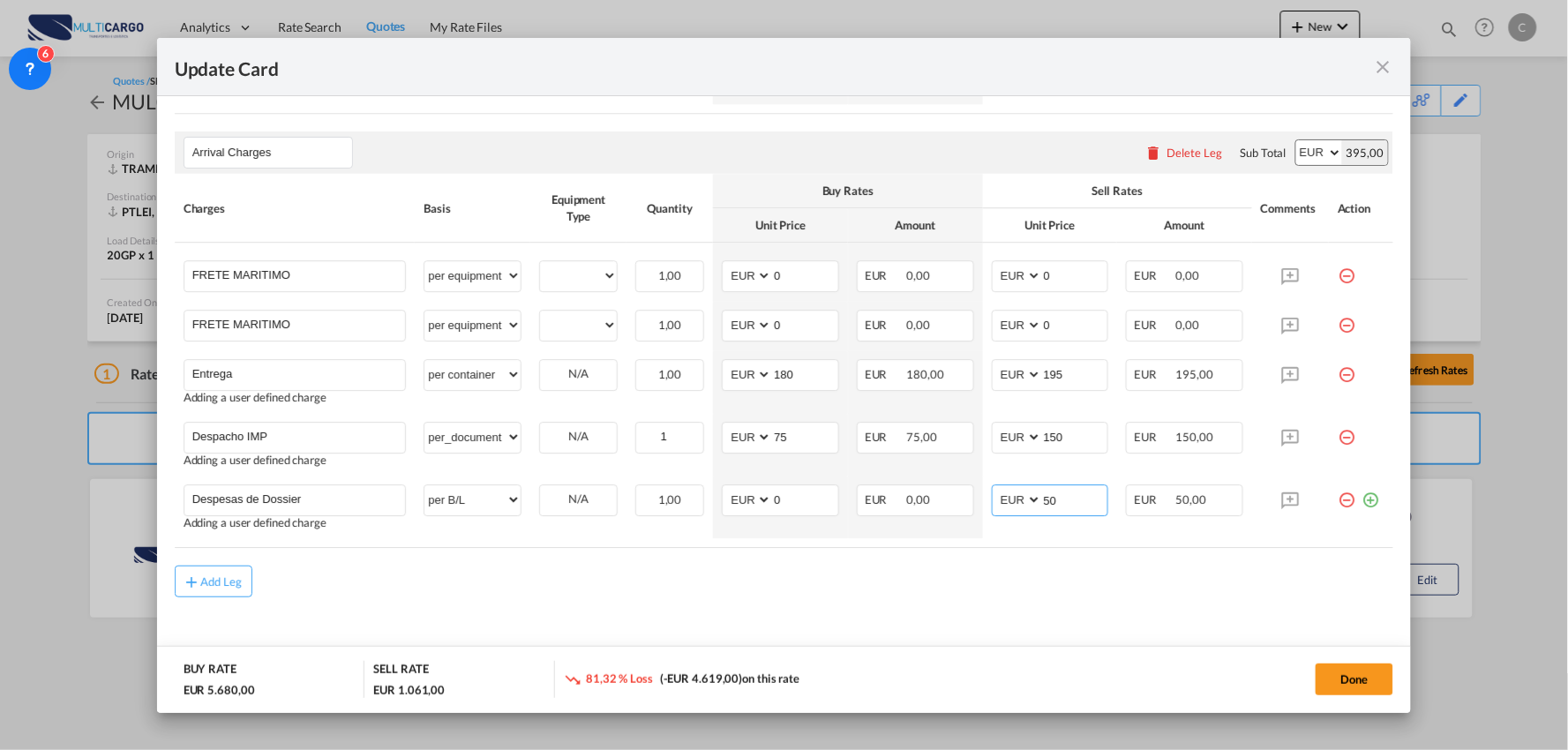
type input "50"
click at [964, 574] on div "Add Leg" at bounding box center [784, 581] width 1219 height 32
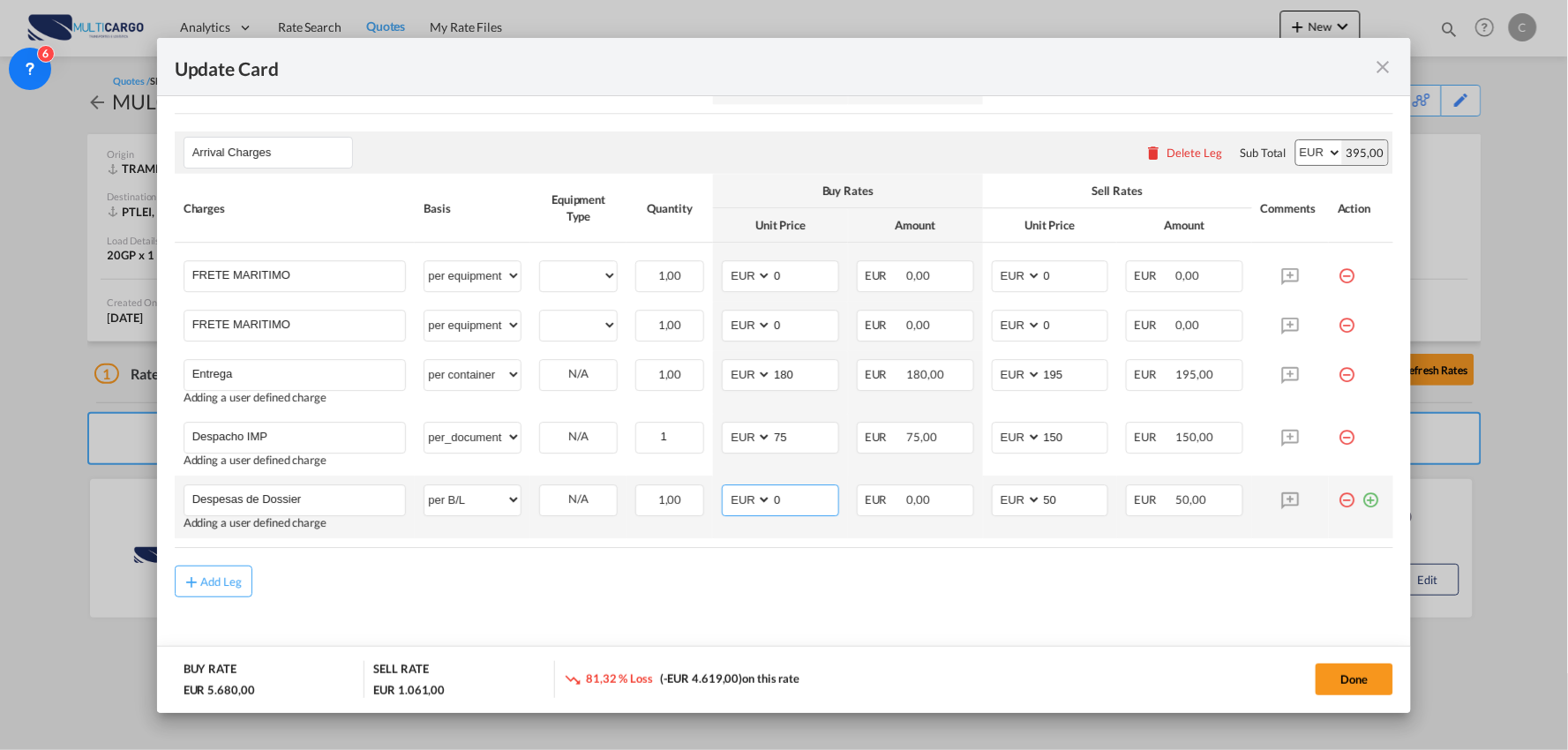
drag, startPoint x: 766, startPoint y: 507, endPoint x: 725, endPoint y: 514, distance: 41.6
click at [744, 509] on md-input-container "AED AFN ALL AMD ANG AOA ARS AUD AWG AZN BAM BBD BDT BGN BHD BIF BMD BND BOB BRL…" at bounding box center [780, 500] width 117 height 32
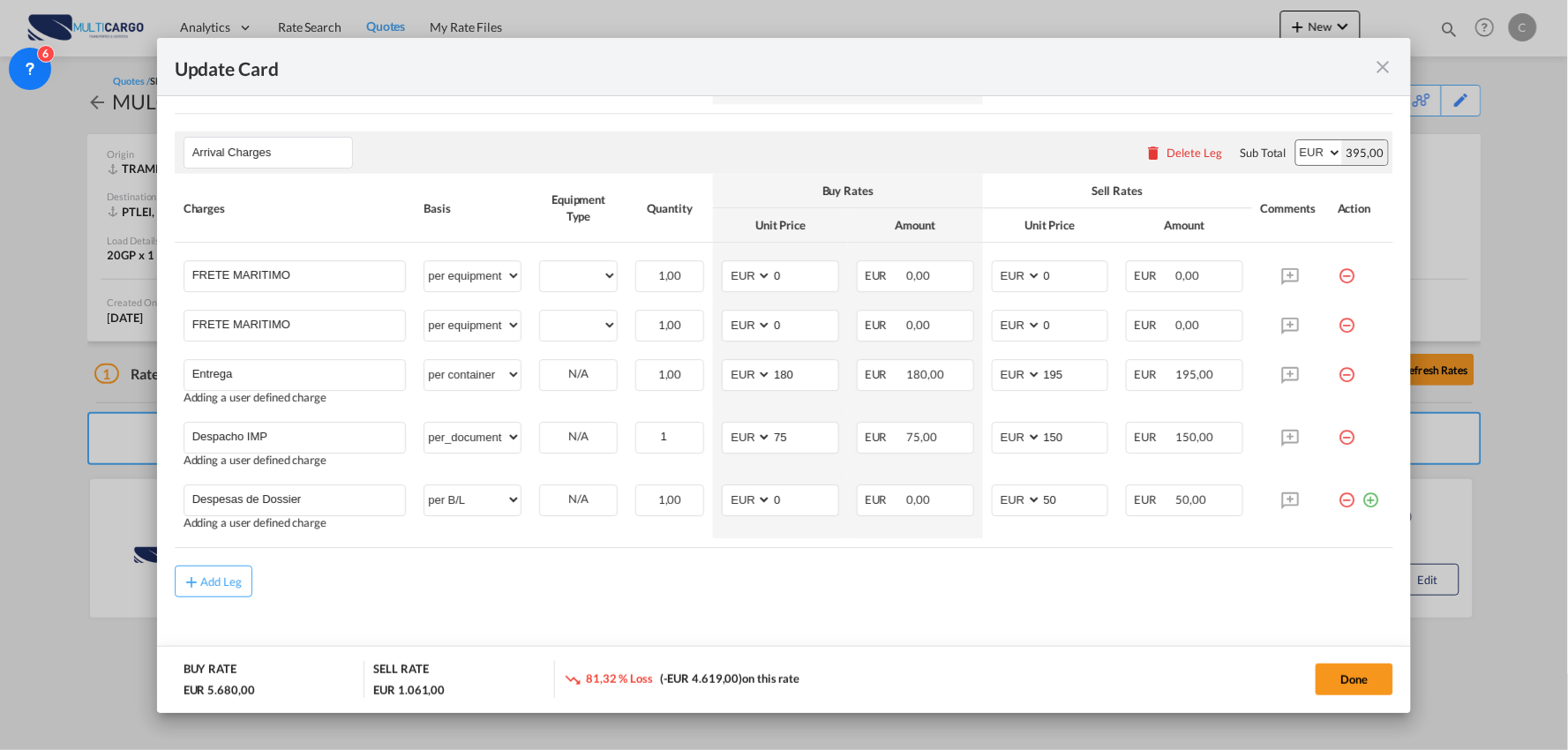
click at [736, 585] on div "Add Leg" at bounding box center [784, 581] width 1219 height 32
click at [380, 279] on input "FRETE MARITIMO" at bounding box center [299, 274] width 214 height 27
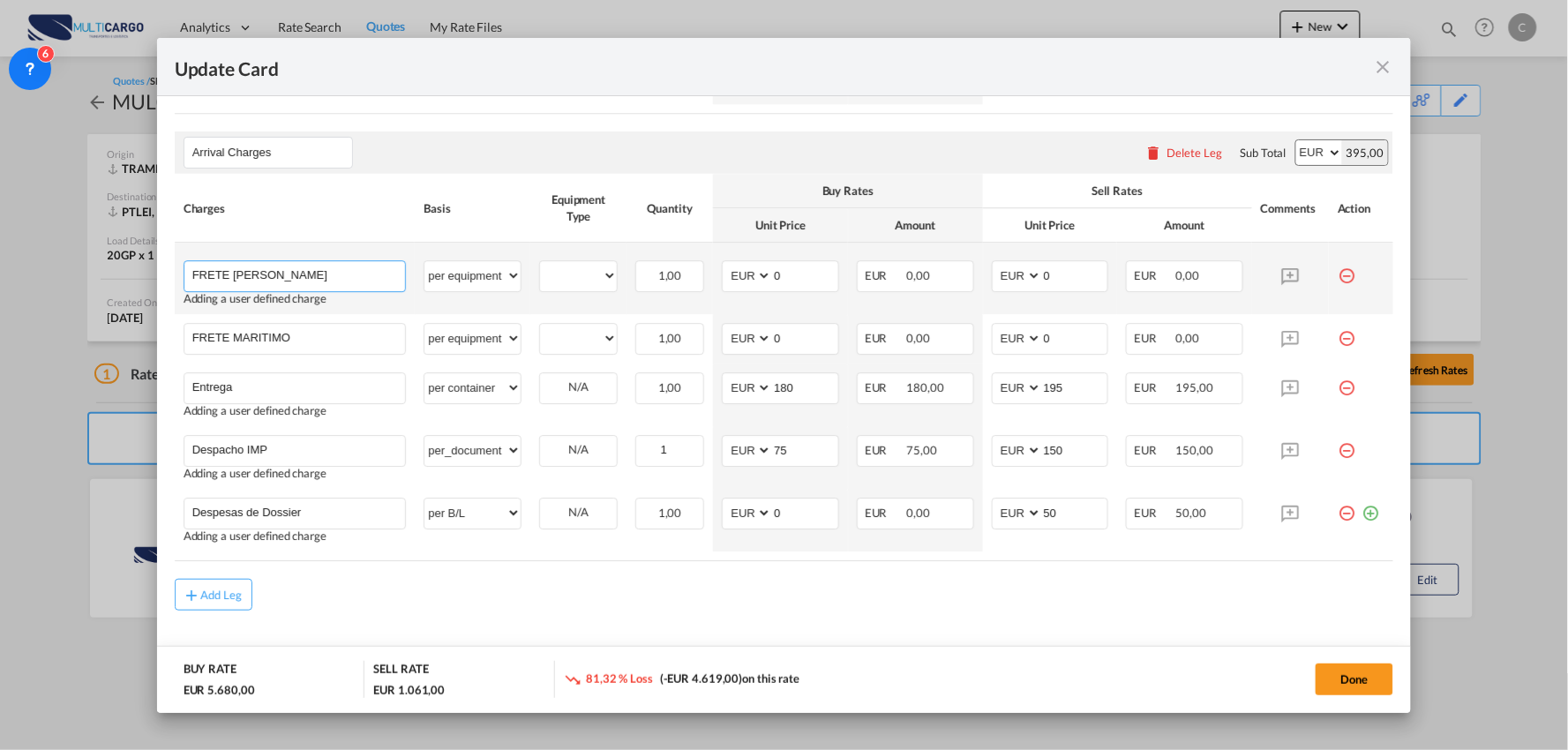
drag, startPoint x: 344, startPoint y: 271, endPoint x: 298, endPoint y: 271, distance: 46.0
click at [298, 271] on input "FRETE MARITIMO MAERSK" at bounding box center [299, 274] width 214 height 27
type input "FRETE MARITIMO MSC"
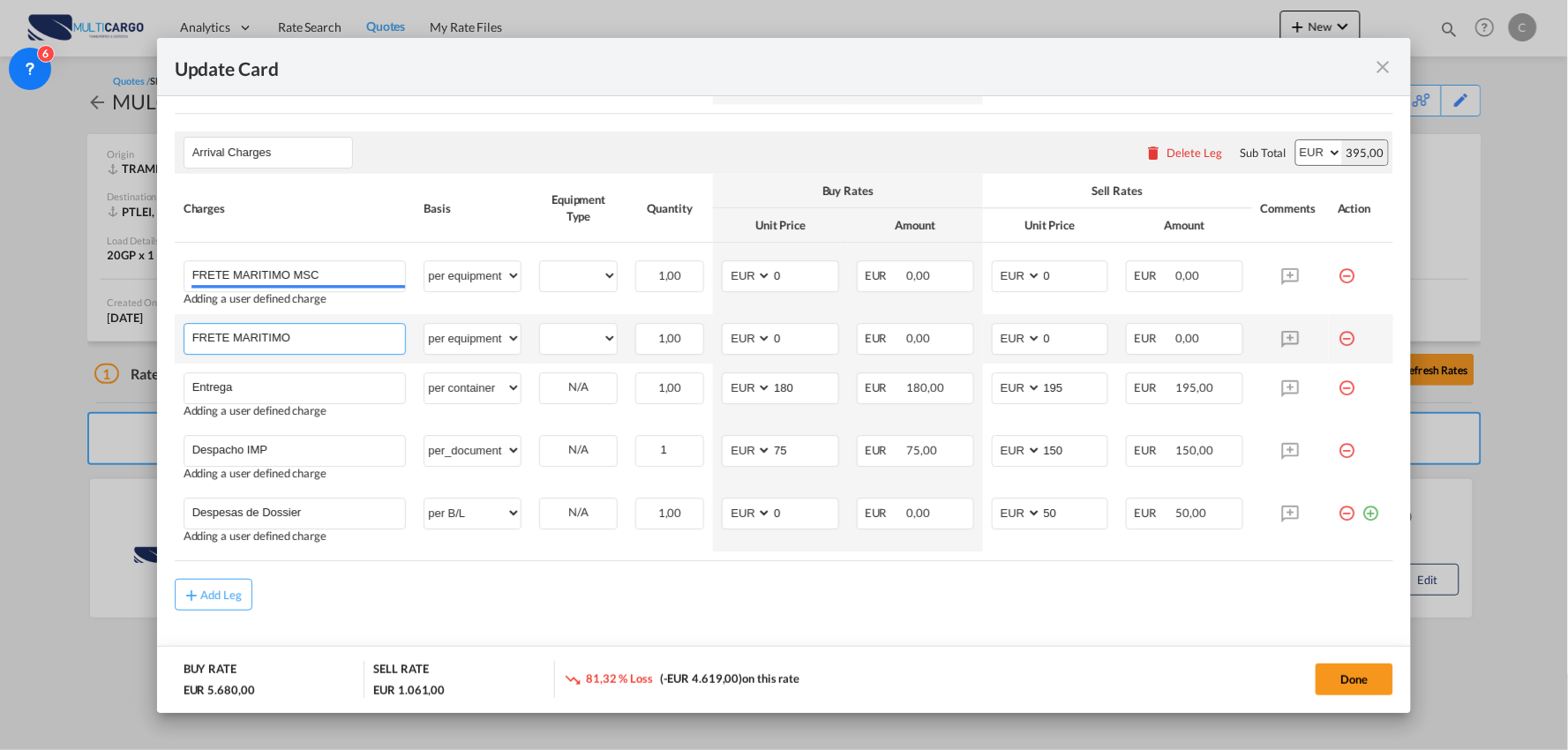
click at [346, 338] on input "FRETE MARITIMO" at bounding box center [299, 337] width 214 height 27
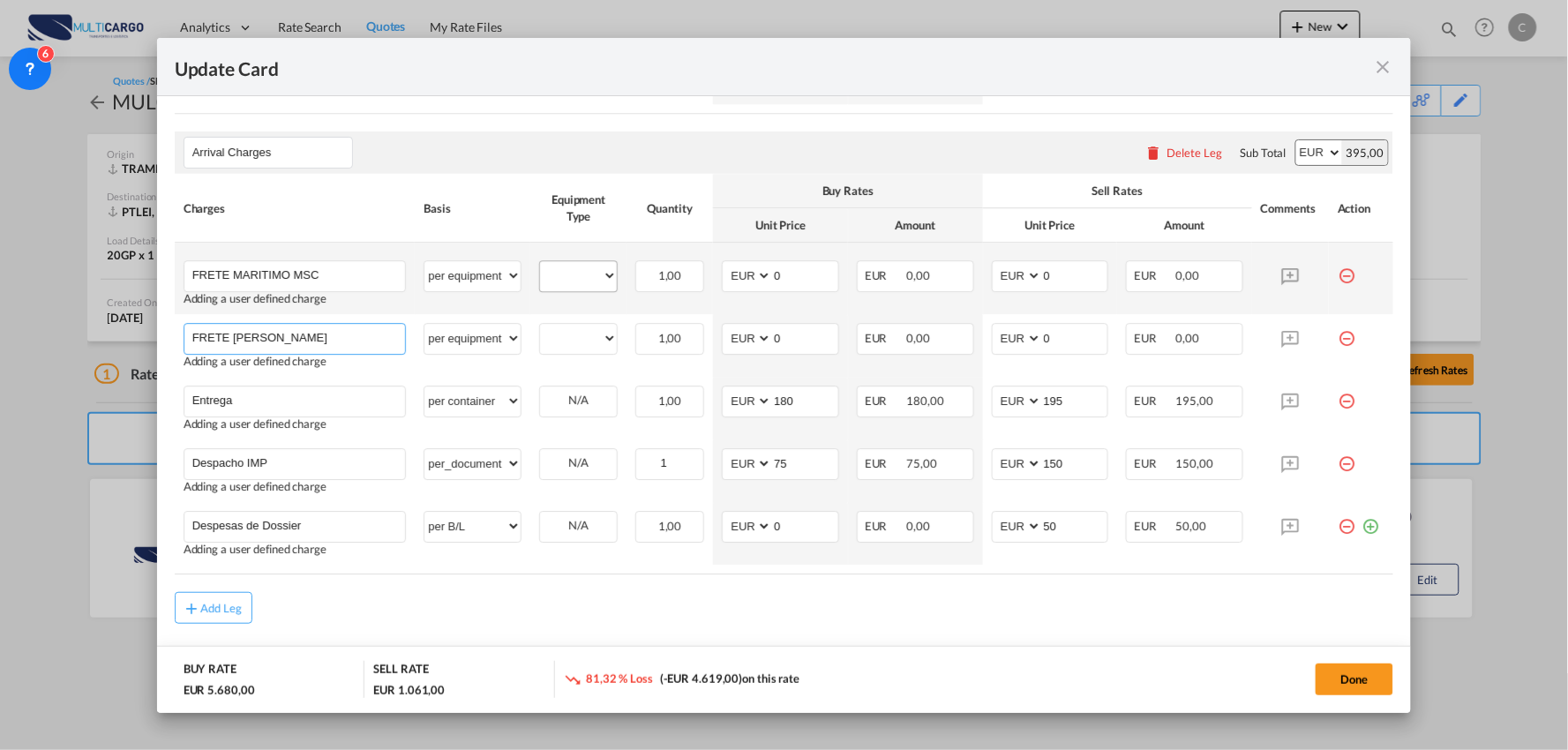
type input "FRETE MARITIMO MAERSK"
click at [556, 285] on select "20GP" at bounding box center [578, 275] width 76 height 24
select select "20GP"
click at [540, 264] on select "20GP" at bounding box center [578, 275] width 76 height 24
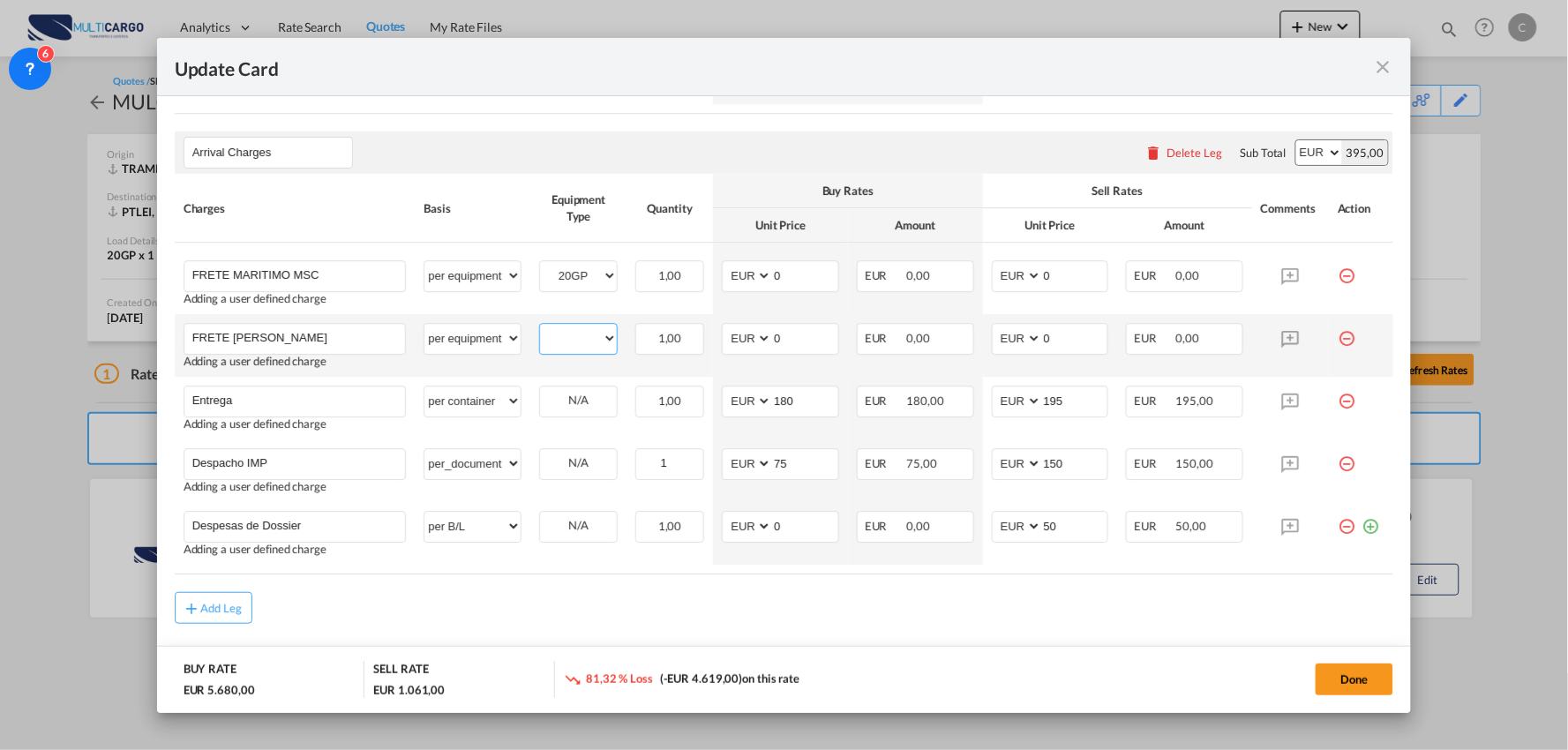
click at [579, 335] on select "20GP" at bounding box center [578, 338] width 76 height 24
select select "20GP"
click at [540, 327] on select "20GP" at bounding box center [578, 338] width 76 height 24
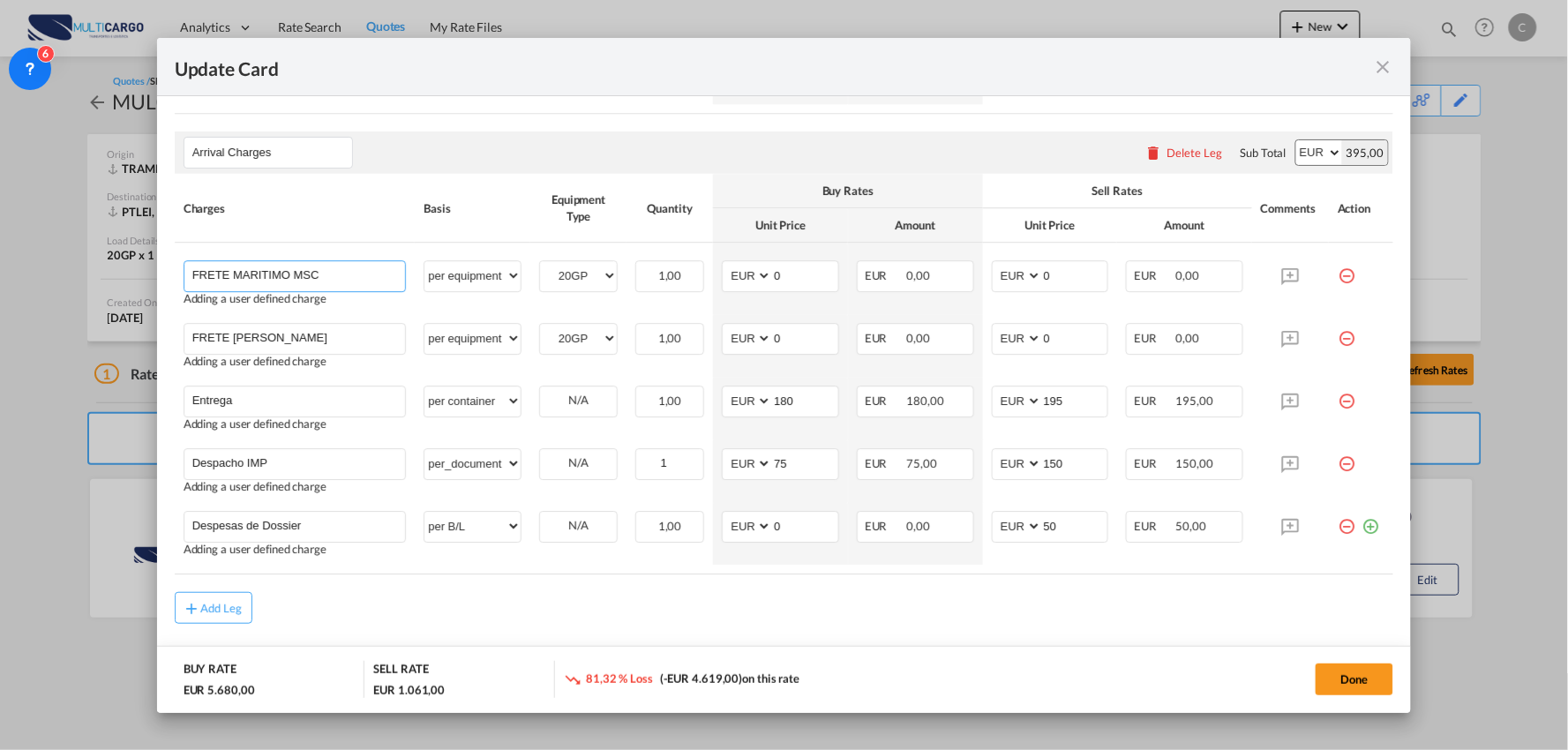
drag, startPoint x: 344, startPoint y: 262, endPoint x: 146, endPoint y: 261, distance: 198.0
click at [142, 260] on div "Update Card Port of Loading TRAMB T/S Liner/Carrier MultiCargo 2HM LOGISTICS D.…" at bounding box center [784, 375] width 1568 height 750
drag, startPoint x: 348, startPoint y: 342, endPoint x: 146, endPoint y: 323, distance: 202.9
click at [60, 314] on div "Update Card Port of Loading TRAMB T/S Liner/Carrier MultiCargo 2HM LOGISTICS D.…" at bounding box center [784, 375] width 1568 height 750
drag, startPoint x: 166, startPoint y: 386, endPoint x: 109, endPoint y: 384, distance: 57.0
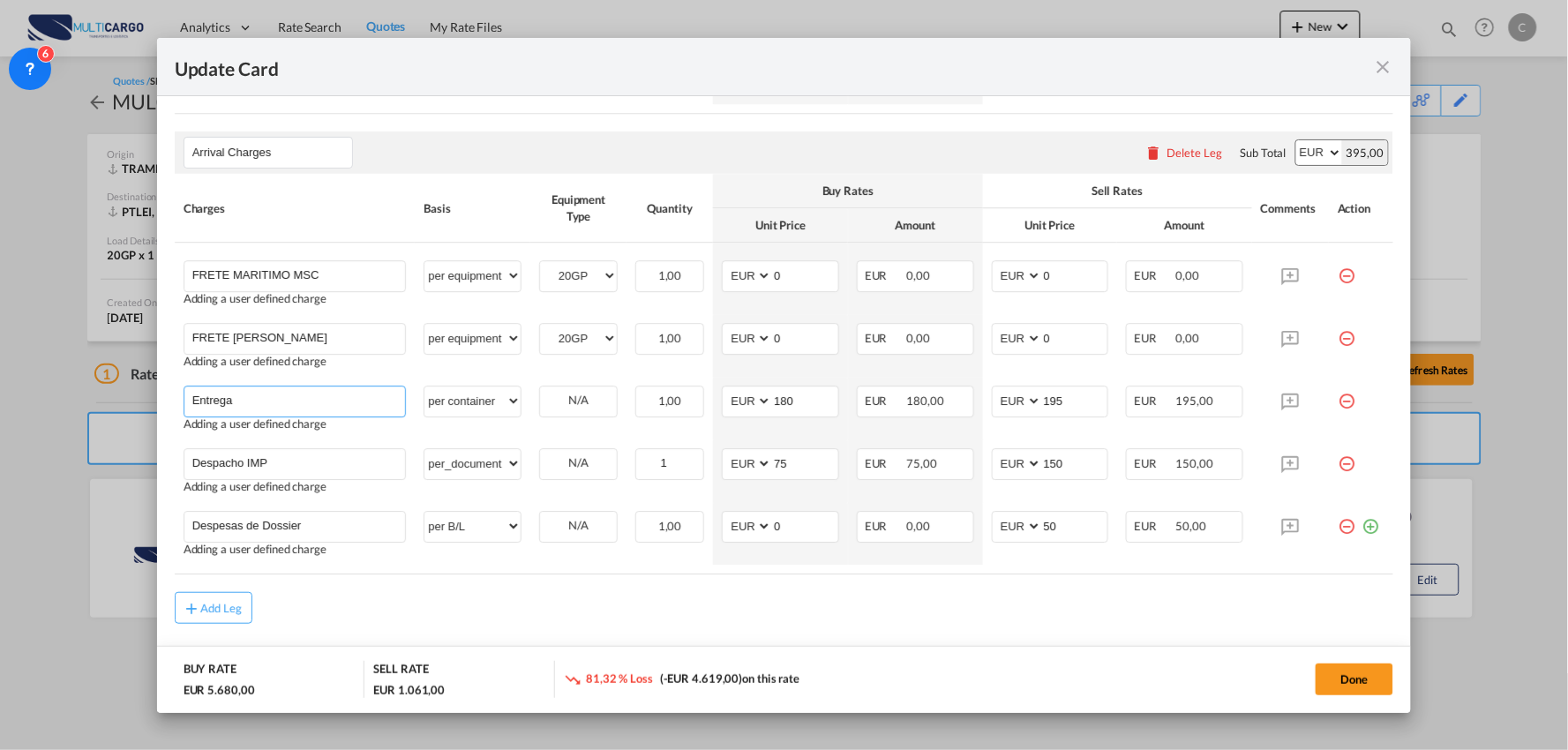
click at [110, 384] on div "Update Card Port of Loading TRAMB T/S Liner/Carrier MultiCargo 2HM LOGISTICS D.…" at bounding box center [784, 375] width 1568 height 750
drag, startPoint x: 186, startPoint y: 465, endPoint x: 72, endPoint y: 465, distance: 114.0
click at [72, 465] on div "Update Card Port of Loading TRAMB T/S Liner/Carrier MultiCargo 2HM LOGISTICS D.…" at bounding box center [784, 375] width 1568 height 750
click at [566, 612] on div "Add Leg" at bounding box center [784, 608] width 1219 height 32
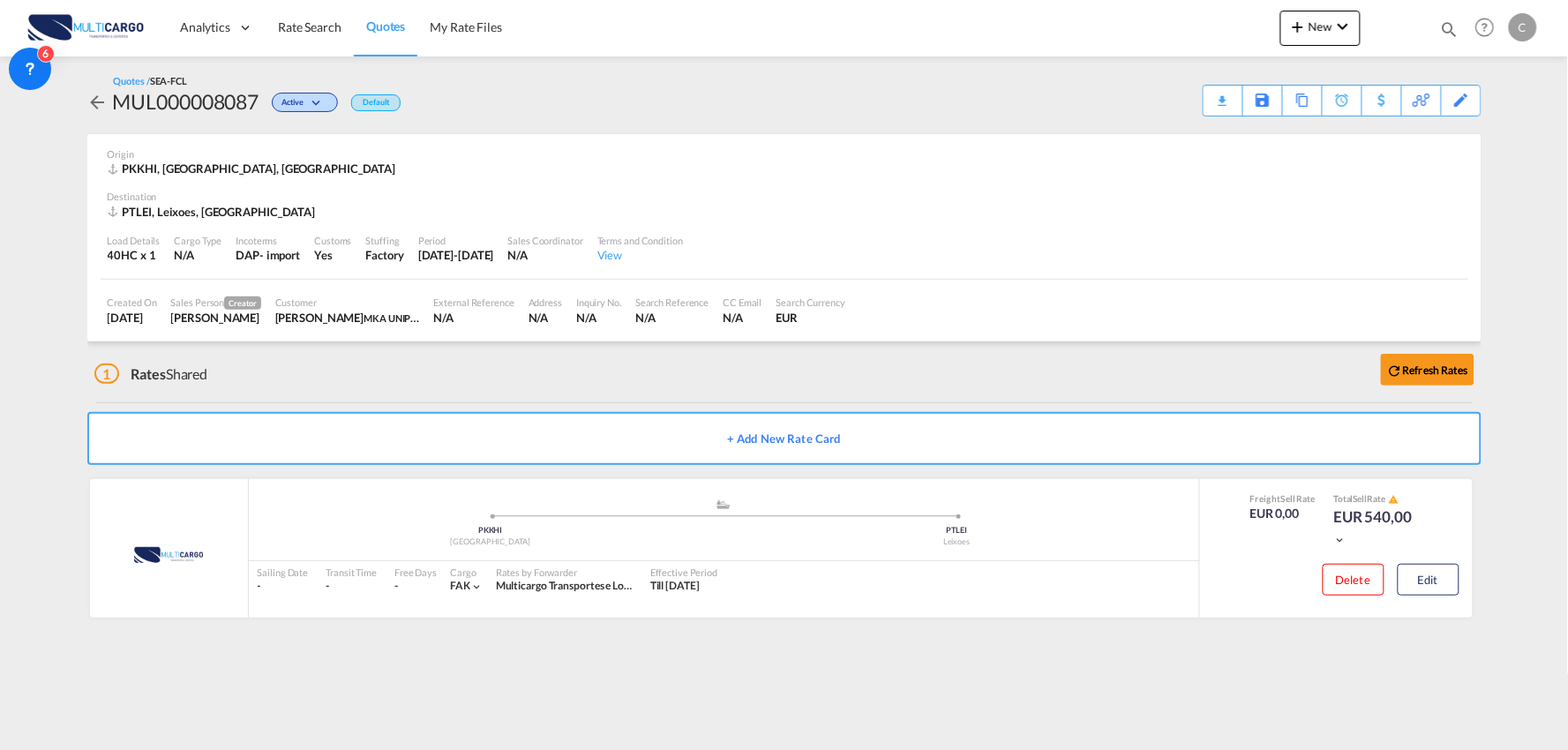
click at [387, 364] on div "1 Rates Shared Refresh Rates" at bounding box center [788, 370] width 1387 height 56
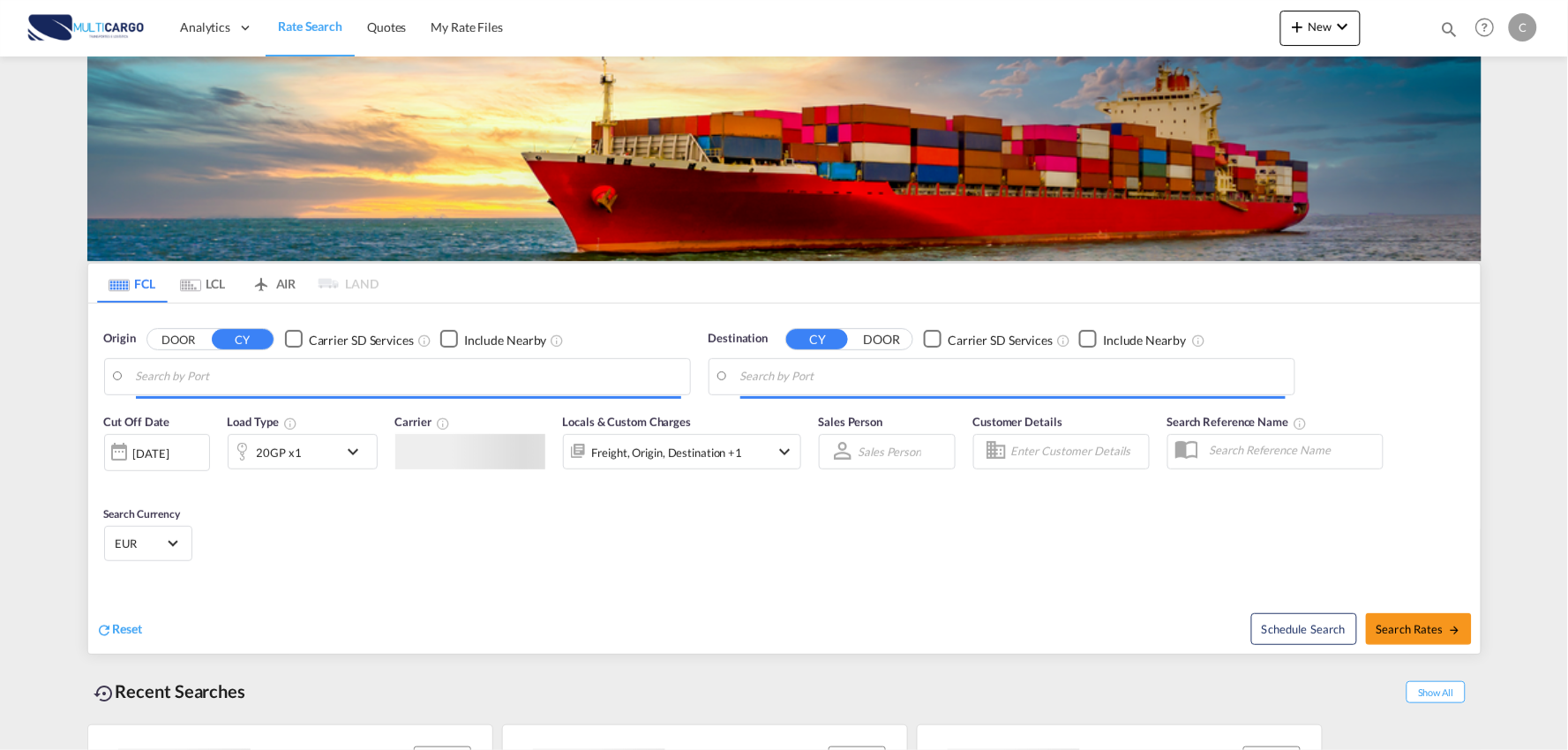
type input "Port of Qingdao, Qingdao, CNTAO"
type input "Leixoes, Leixoes, PTLEI"
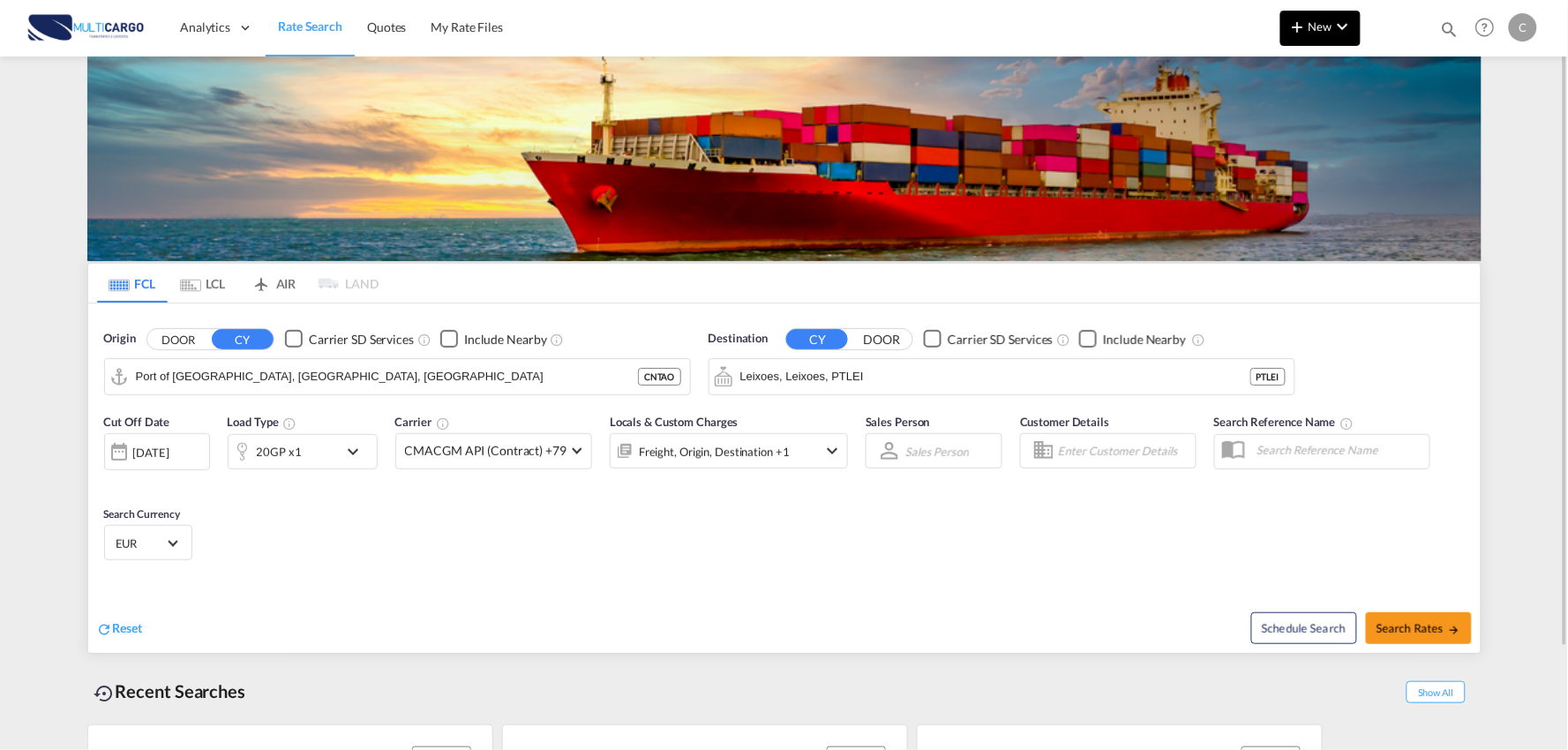
click at [1345, 30] on md-icon "icon-chevron-down" at bounding box center [1343, 27] width 21 height 21
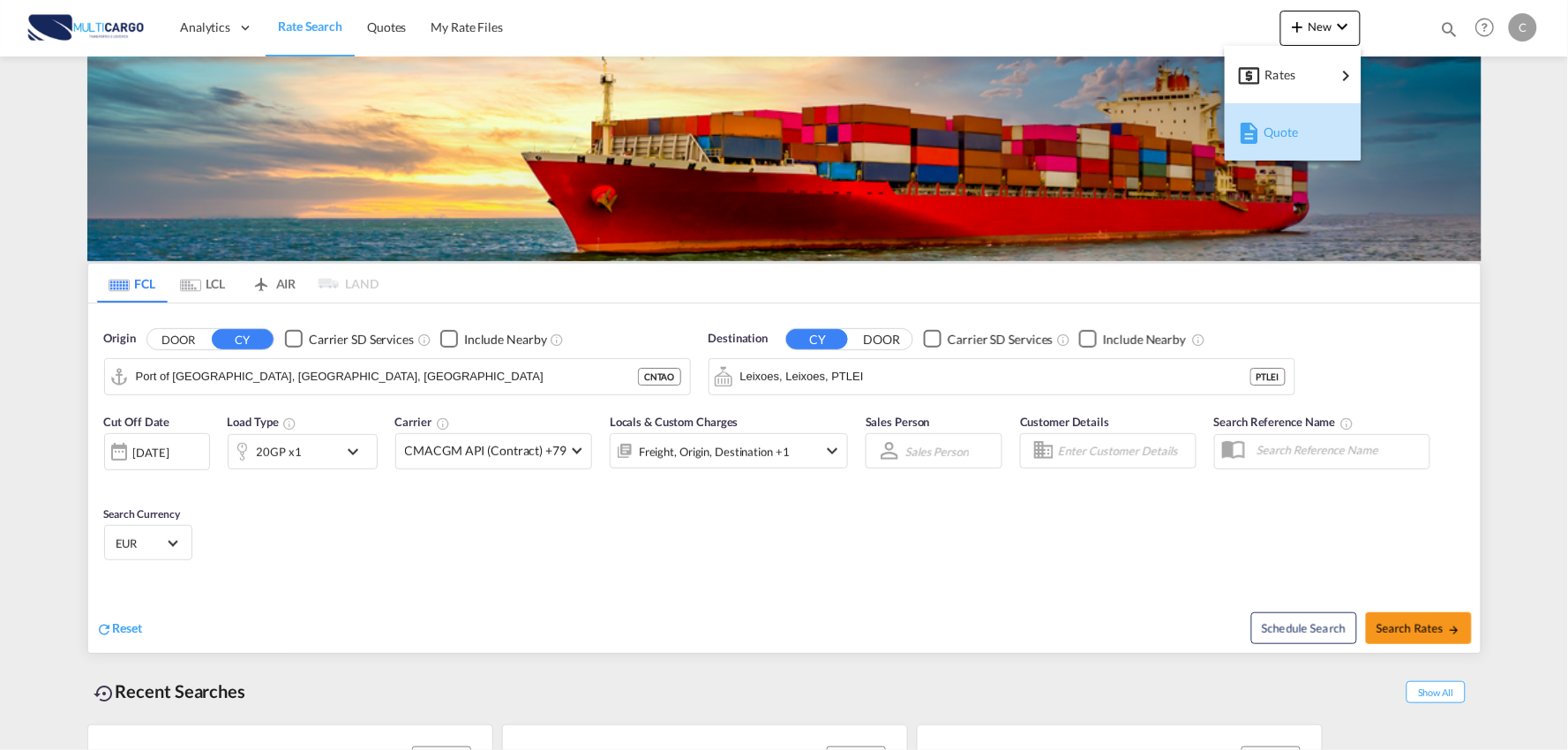
click at [1282, 138] on span "Quote" at bounding box center [1273, 132] width 19 height 35
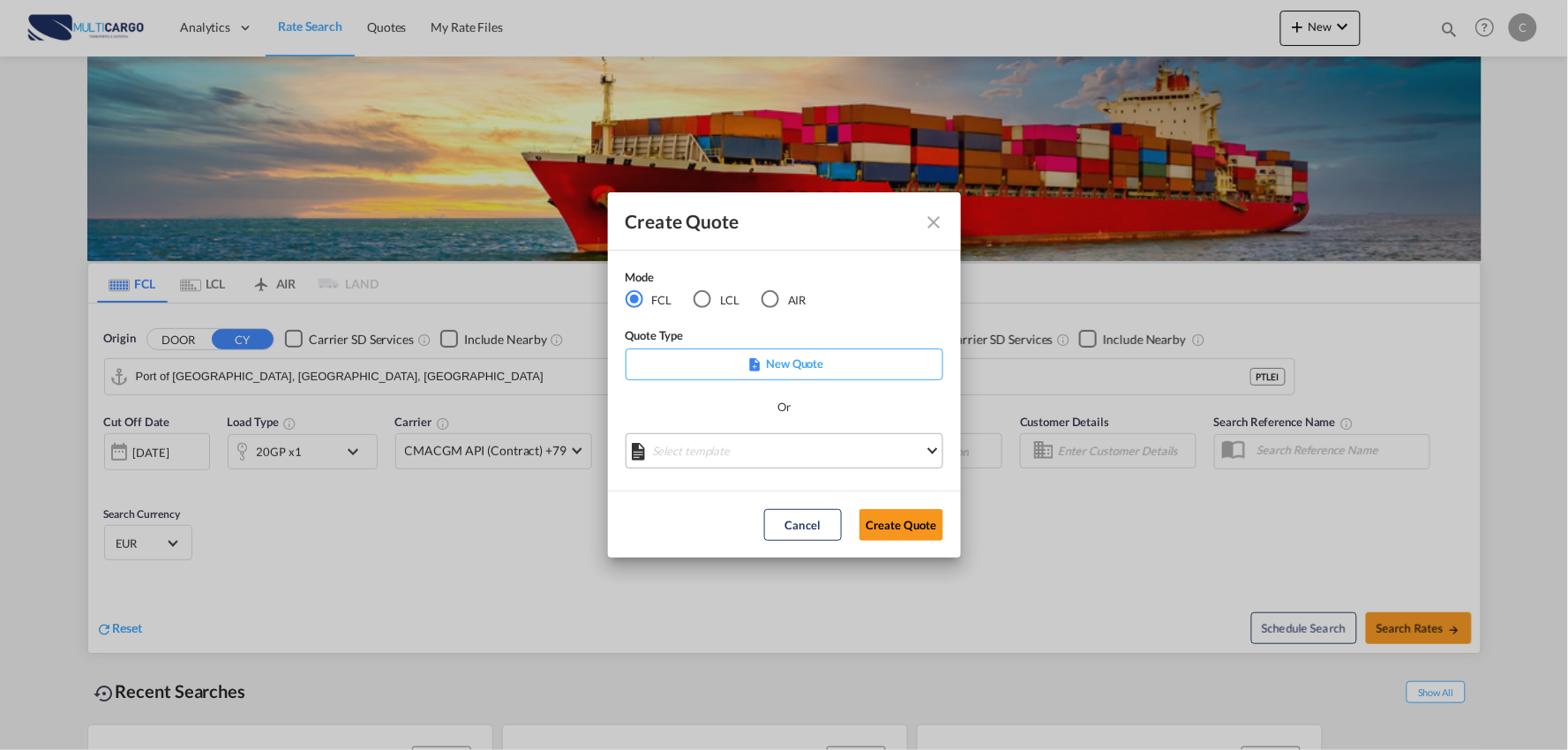
click at [790, 443] on md-select "Select template 25/11/24 IMP_EXW_FCL Patricia Barroso | 25 Nov 2024 25/11/24 IM…" at bounding box center [784, 451] width 318 height 35
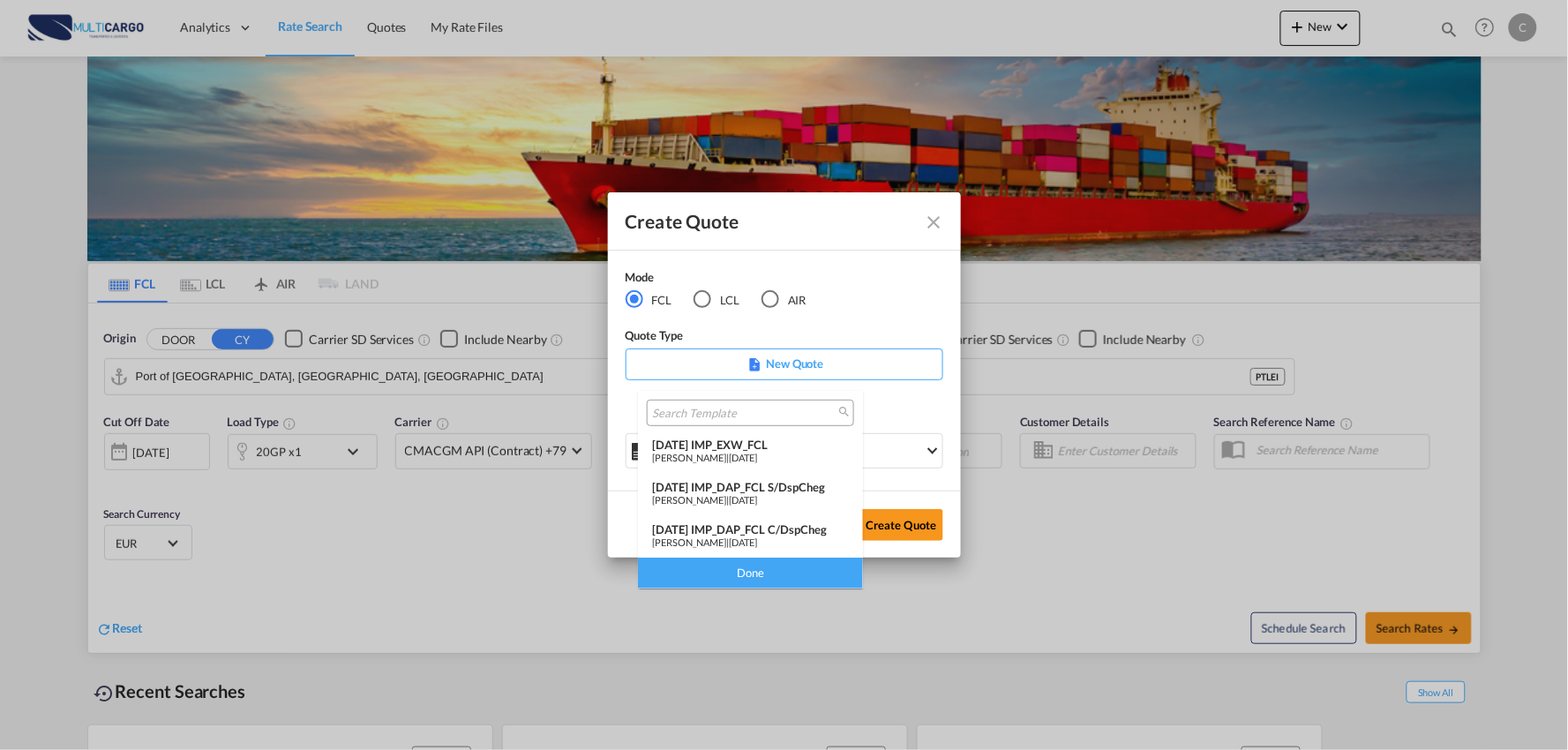
click at [780, 523] on div "25/11/24 IMP_DAP_FCL C/DspCheg" at bounding box center [751, 529] width 197 height 14
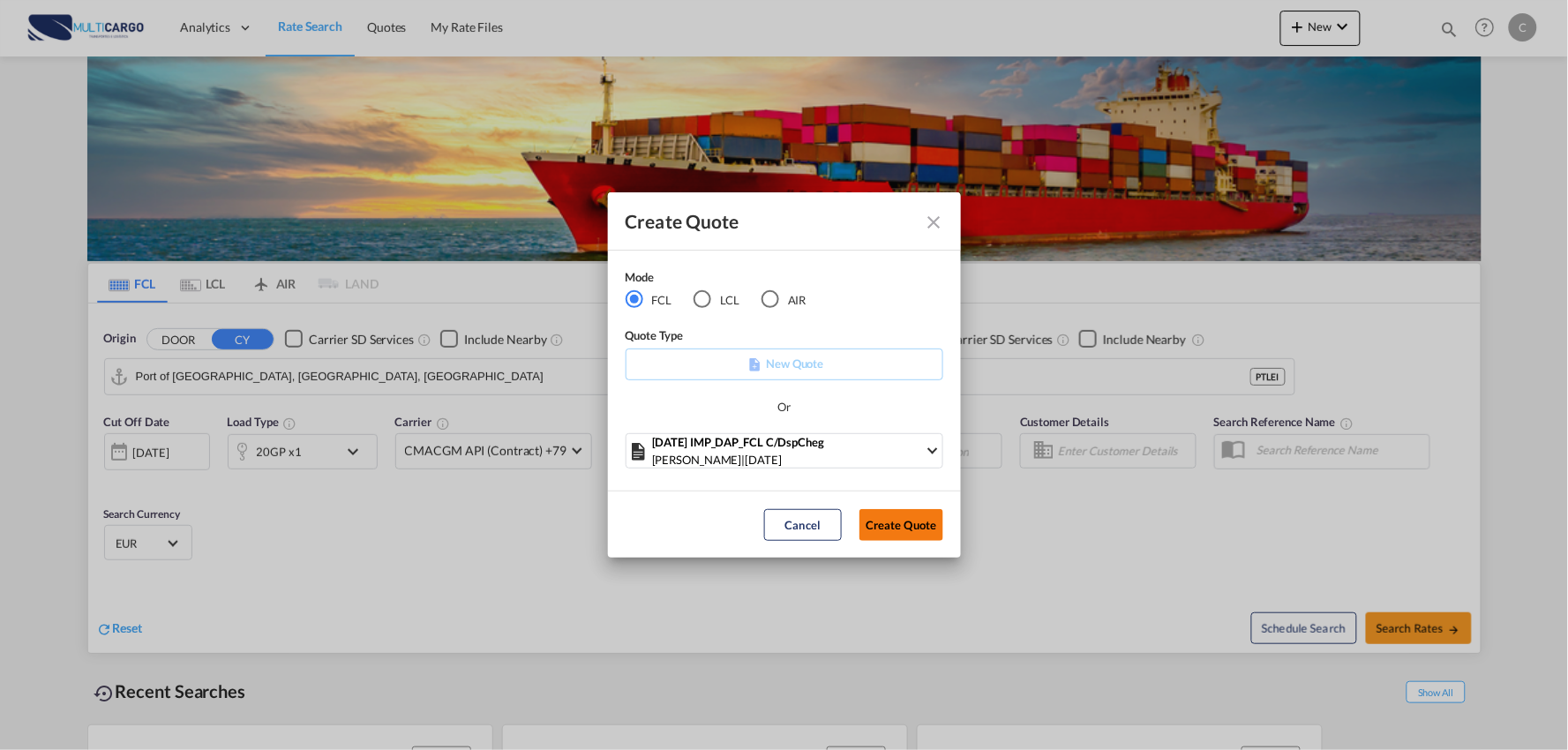
click at [885, 524] on button "Create Quote" at bounding box center [901, 525] width 84 height 32
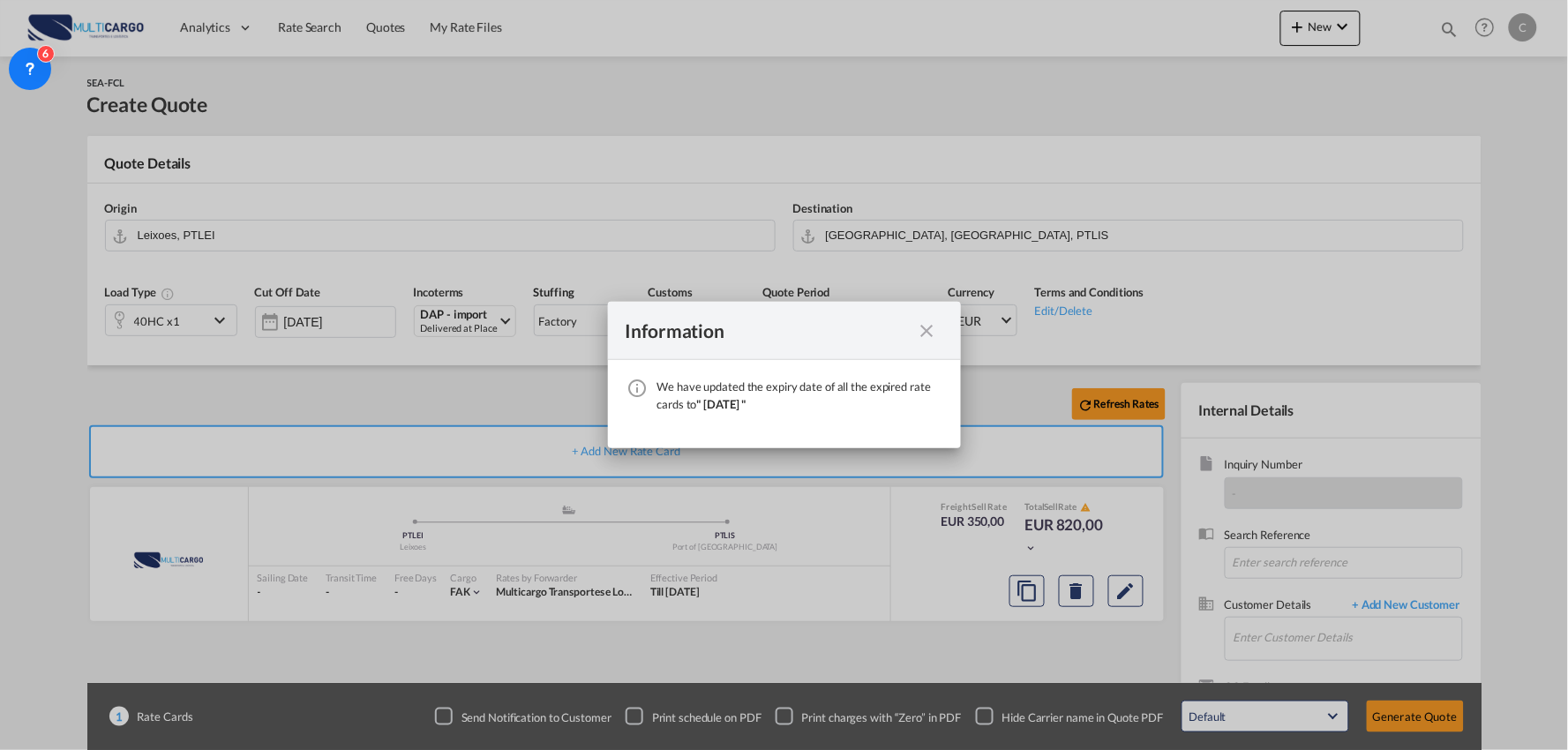
click at [926, 332] on md-icon "icon-close fg-AAA8AD cursor" at bounding box center [927, 331] width 21 height 21
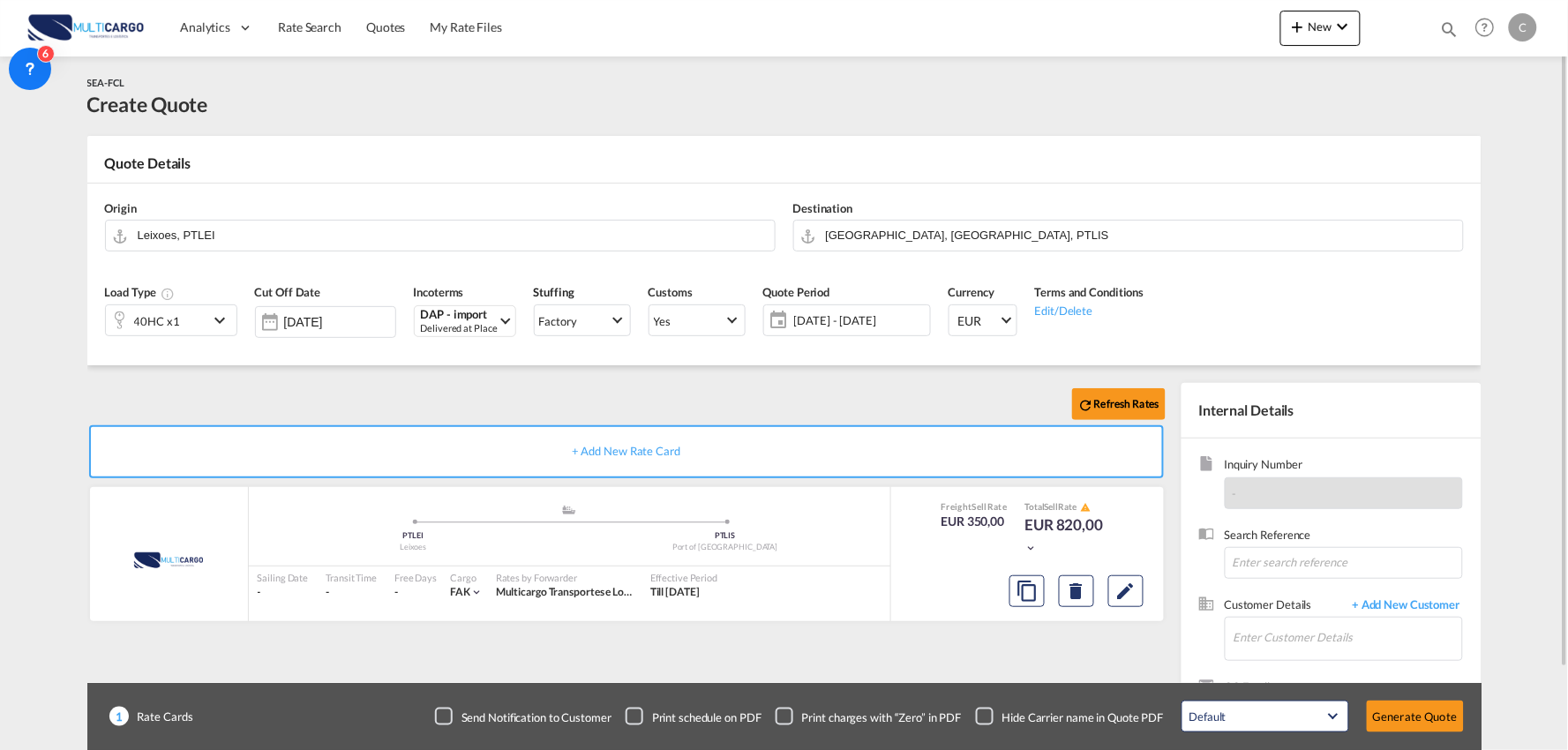
click at [984, 716] on div "Checkbox No Ink" at bounding box center [985, 717] width 17 height 17
drag, startPoint x: 1318, startPoint y: 639, endPoint x: 1322, endPoint y: 589, distance: 50.2
click at [1319, 640] on input "Enter Customer Details" at bounding box center [1347, 638] width 228 height 40
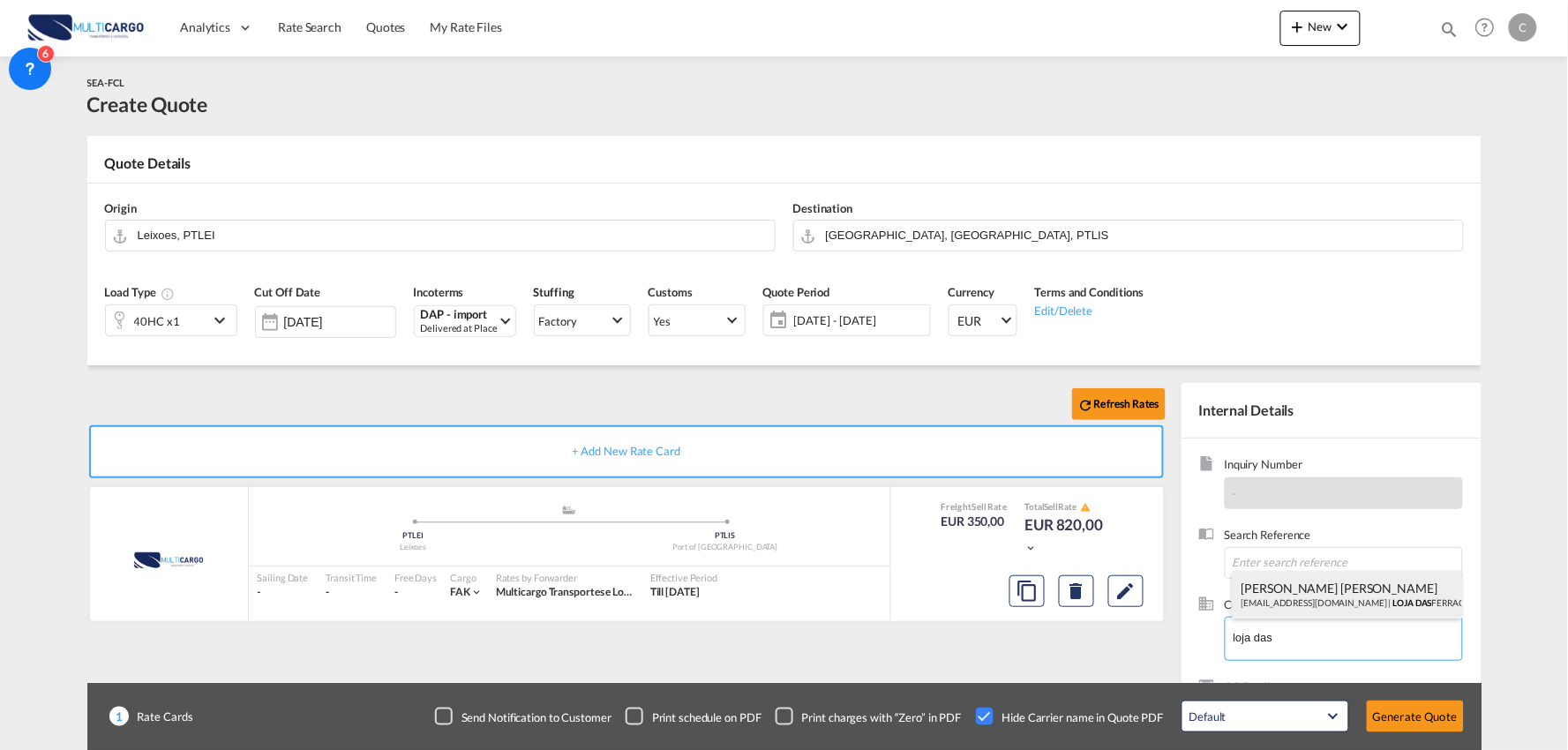
click at [1288, 591] on div "Mónica Jesus geral@lojadasferragens.pt | LOJA DAS FERRAGENS PAULO VALENTE LDA" at bounding box center [1347, 595] width 229 height 48
type input "LOJA DAS FERRAGENS PAULO VALENTE LDA, Mónica Jesus, geral@lojadasferragens.pt"
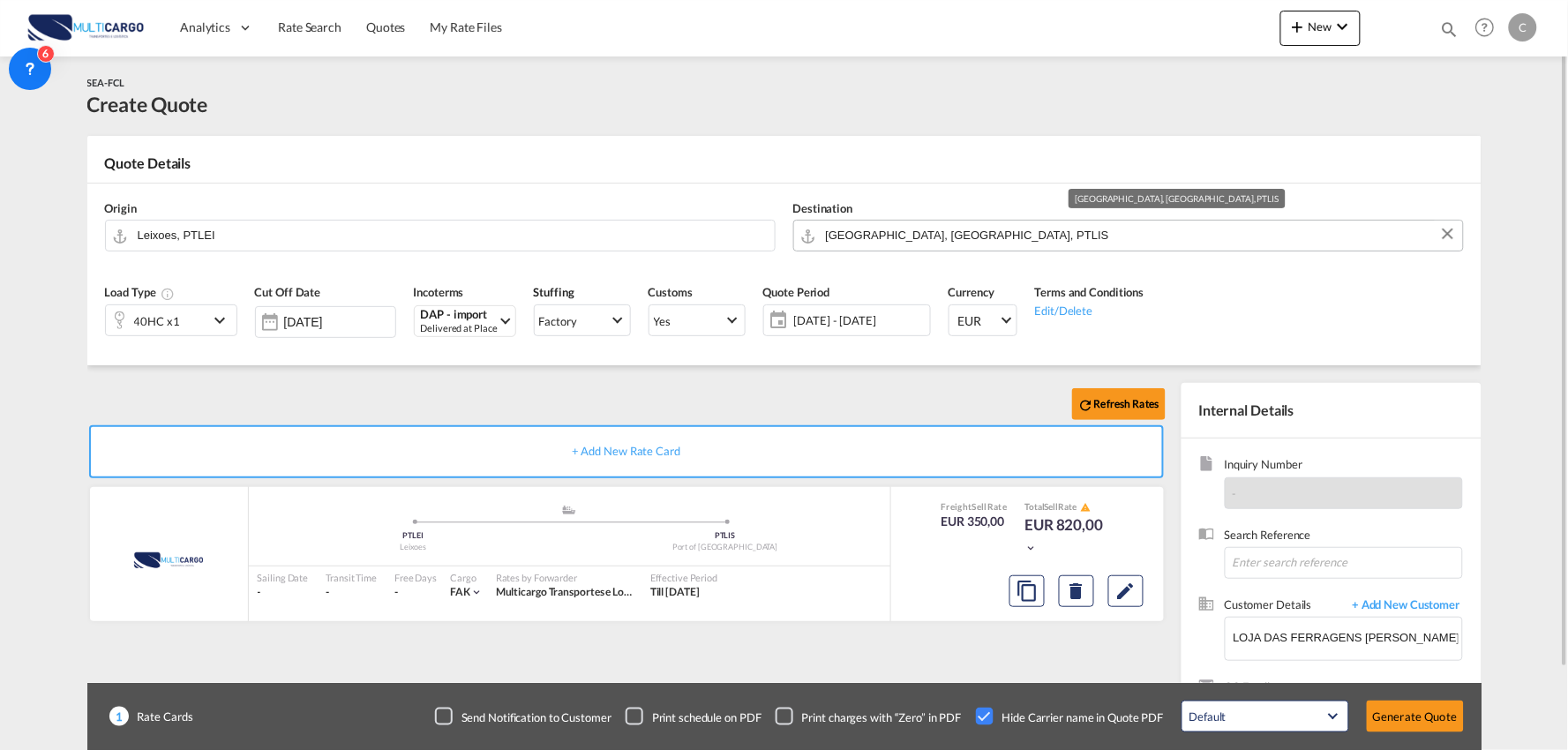
click at [948, 226] on input "Port of Lisbon, Lisbon, PTLIS" at bounding box center [1140, 235] width 628 height 31
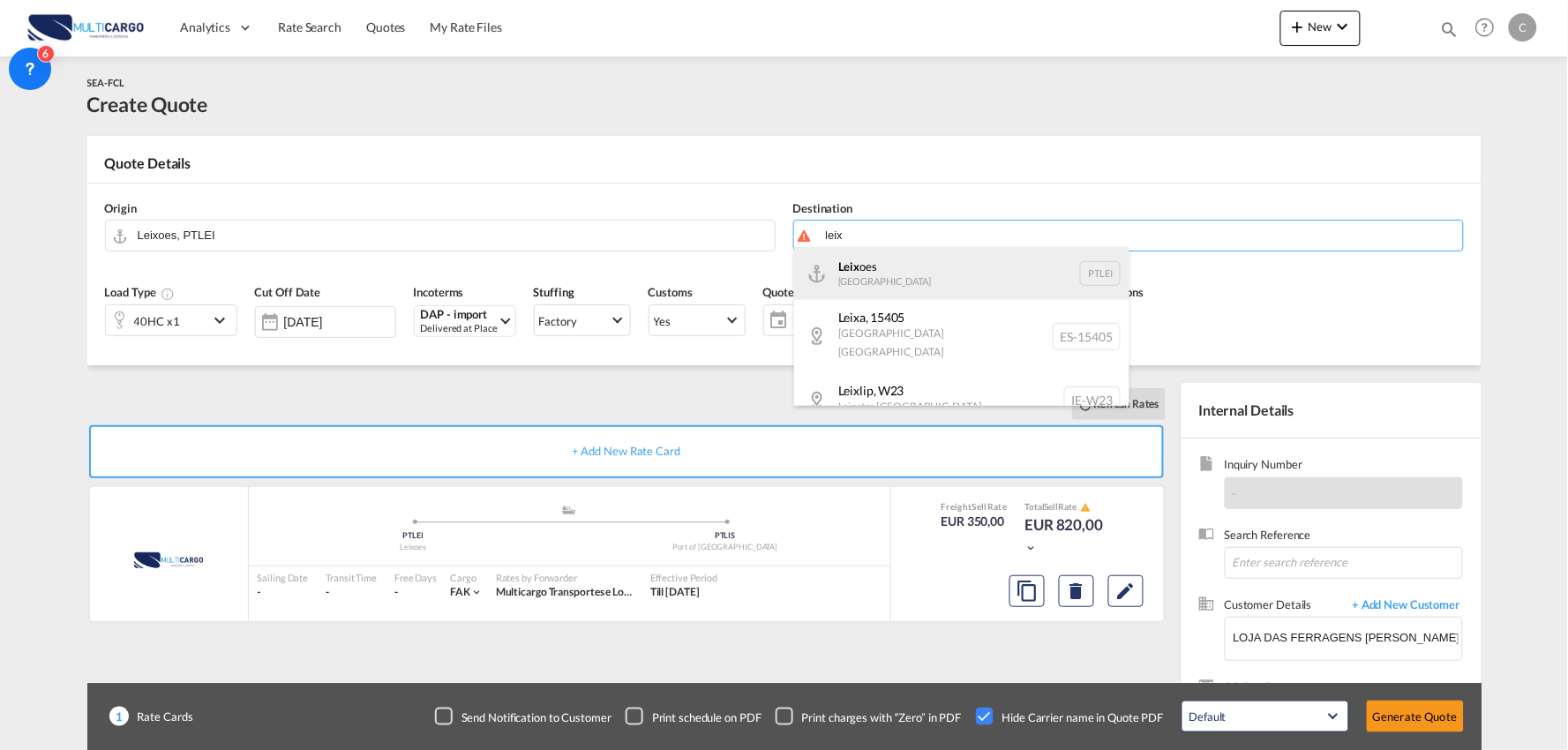
click at [869, 284] on div "Leix oes Portugal PTLEI" at bounding box center [962, 273] width 335 height 53
type input "Leixoes, PTLEI"
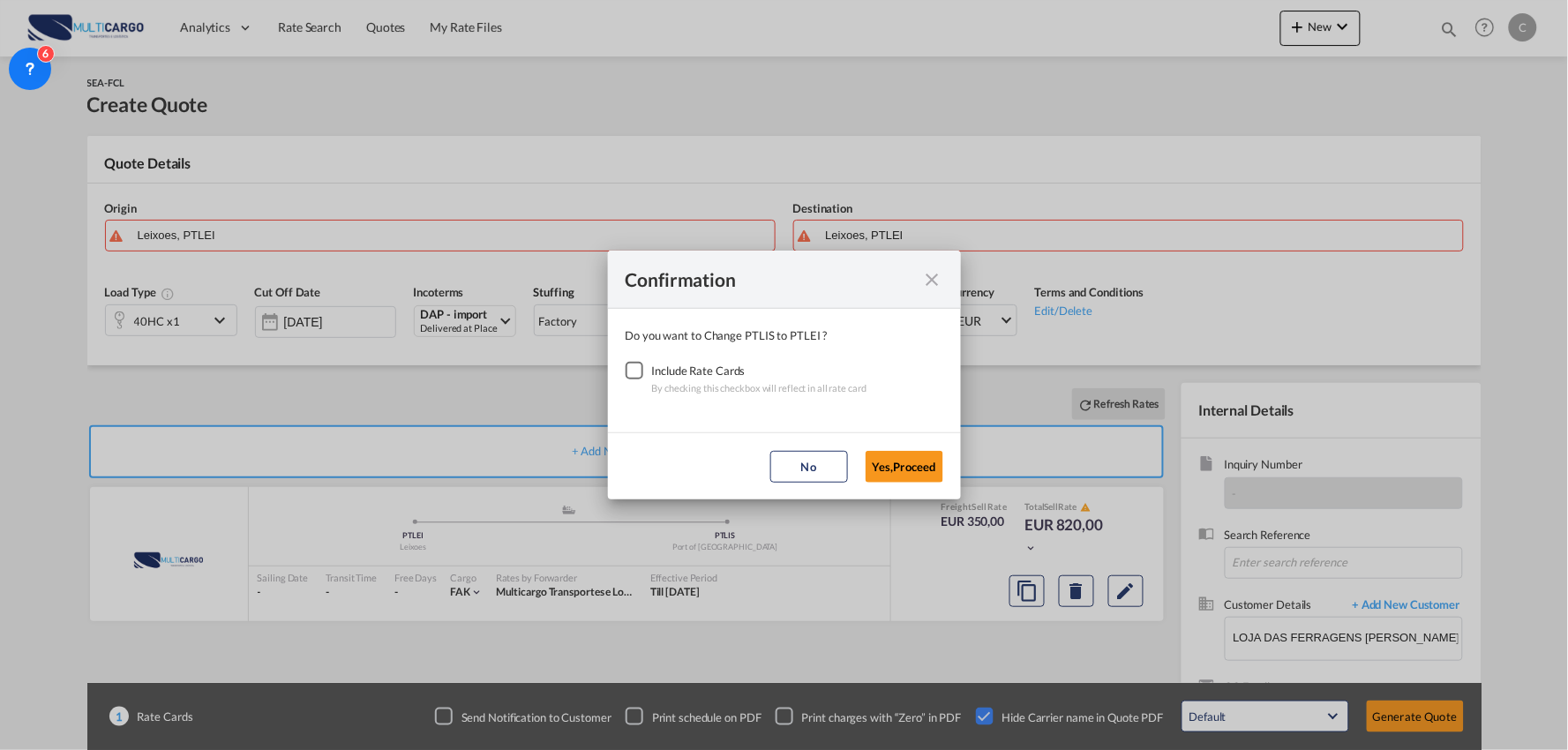
click at [644, 372] on div "Checkbox No Ink" at bounding box center [634, 371] width 17 height 17
drag, startPoint x: 869, startPoint y: 438, endPoint x: 922, endPoint y: 456, distance: 56.0
click at [870, 438] on md-dialog-actions "No Yes,Proceed" at bounding box center [785, 466] width 353 height 67
click at [884, 454] on button "Yes,Proceed" at bounding box center [903, 466] width 77 height 32
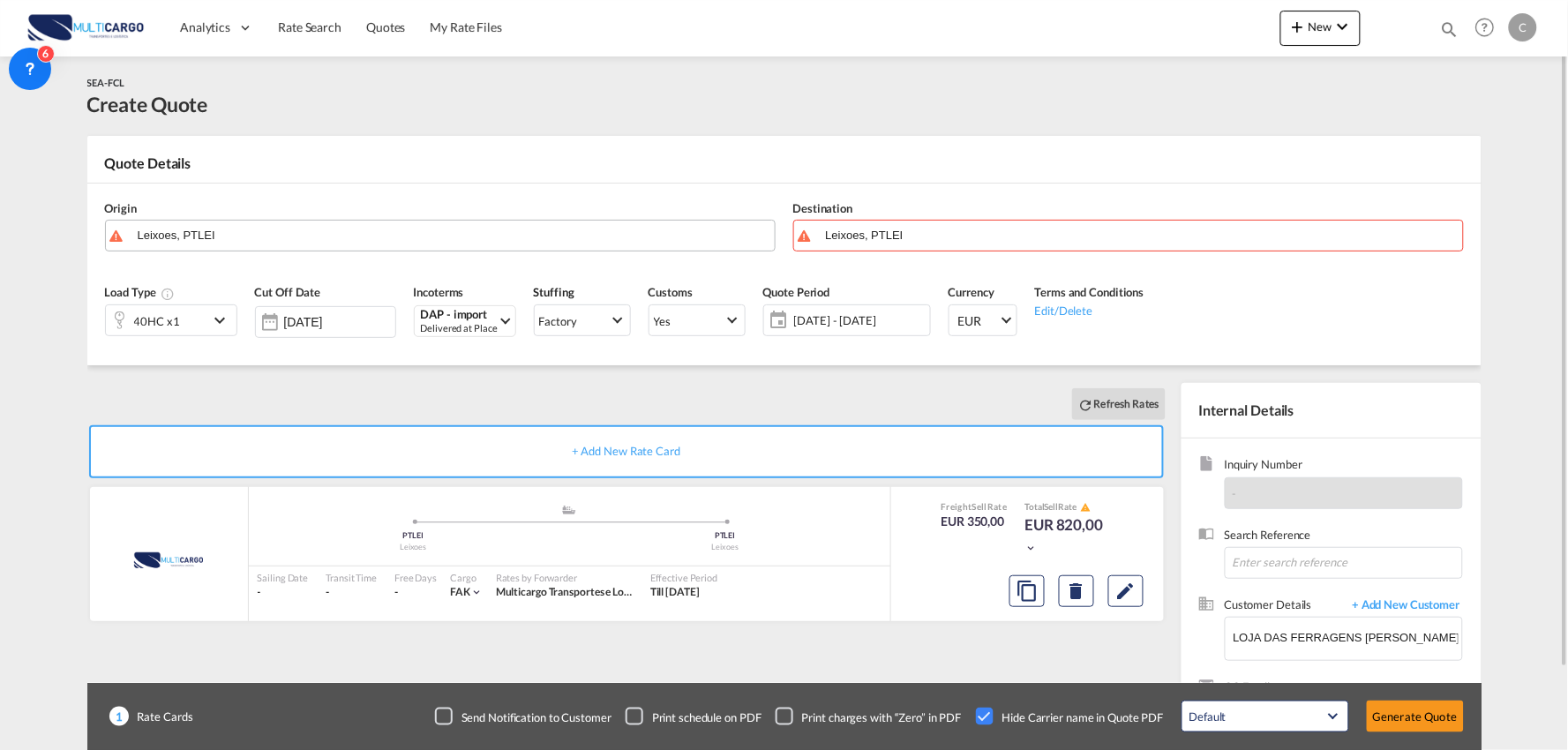
click at [275, 245] on input "Leixoes, PTLEI" at bounding box center [452, 235] width 628 height 31
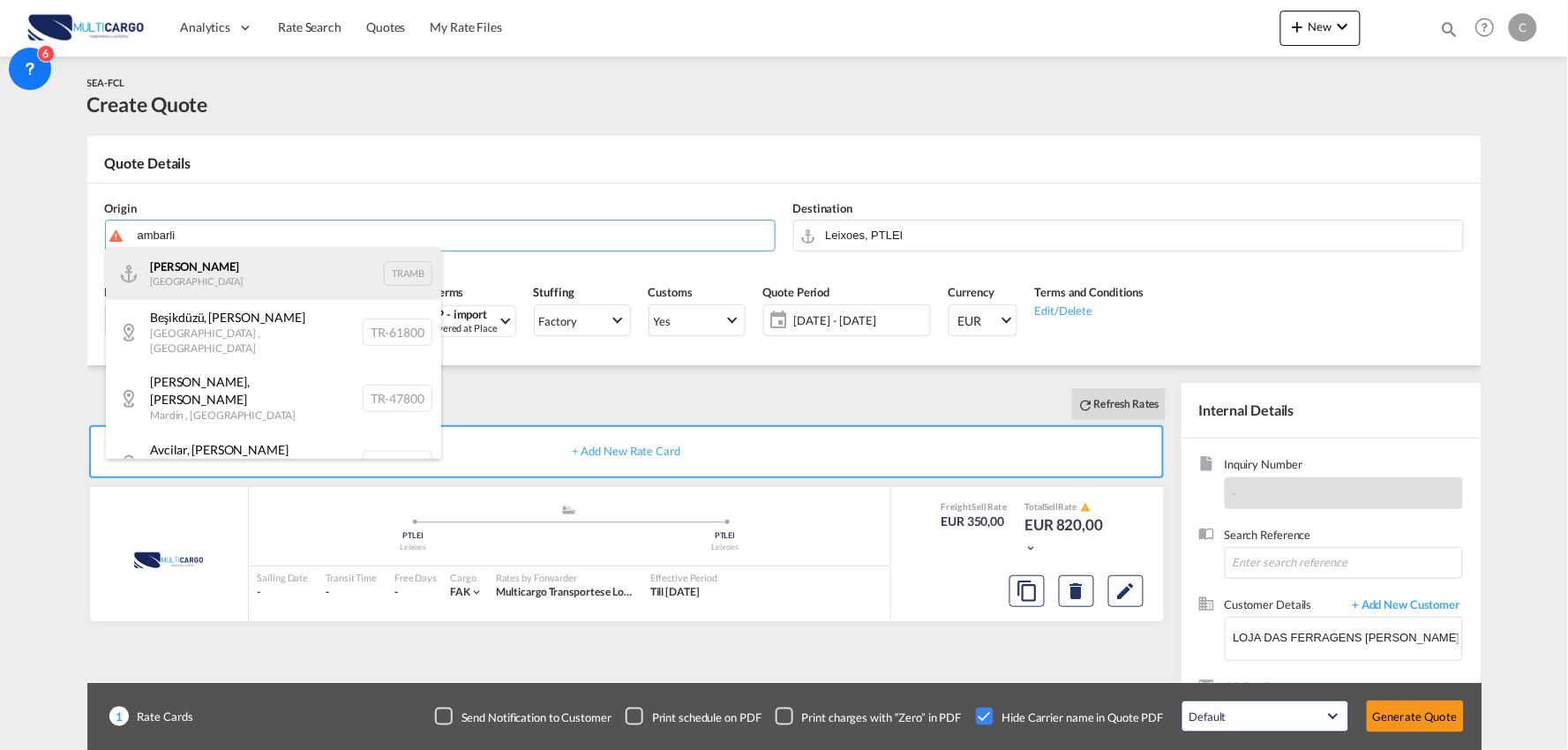
click at [182, 286] on div "Ambarli Turkey TRAMB" at bounding box center [273, 273] width 335 height 53
type input "Ambarli, TRAMB"
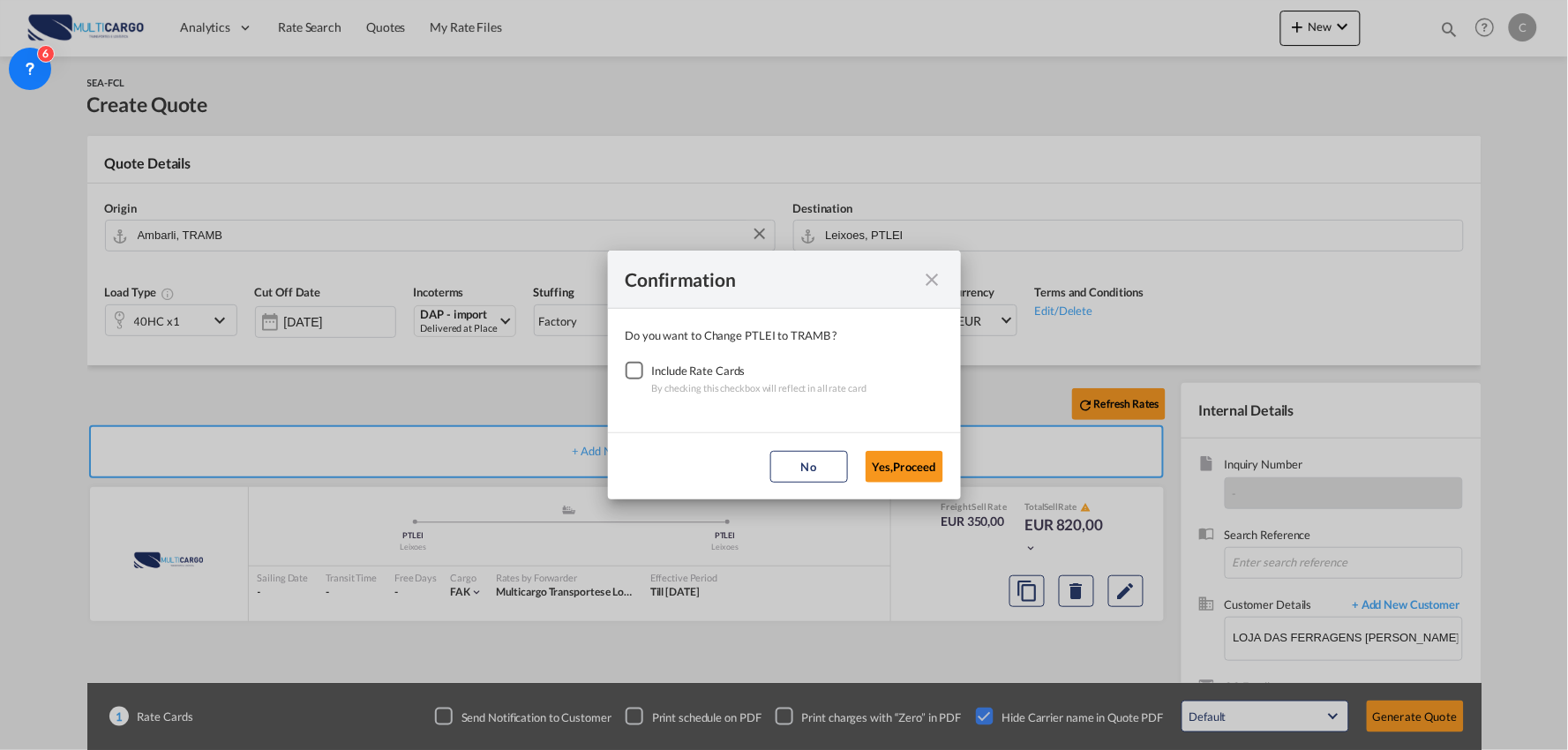
click at [632, 372] on div "Checkbox No Ink" at bounding box center [634, 371] width 17 height 17
click at [902, 468] on button "Yes,Proceed" at bounding box center [903, 466] width 77 height 32
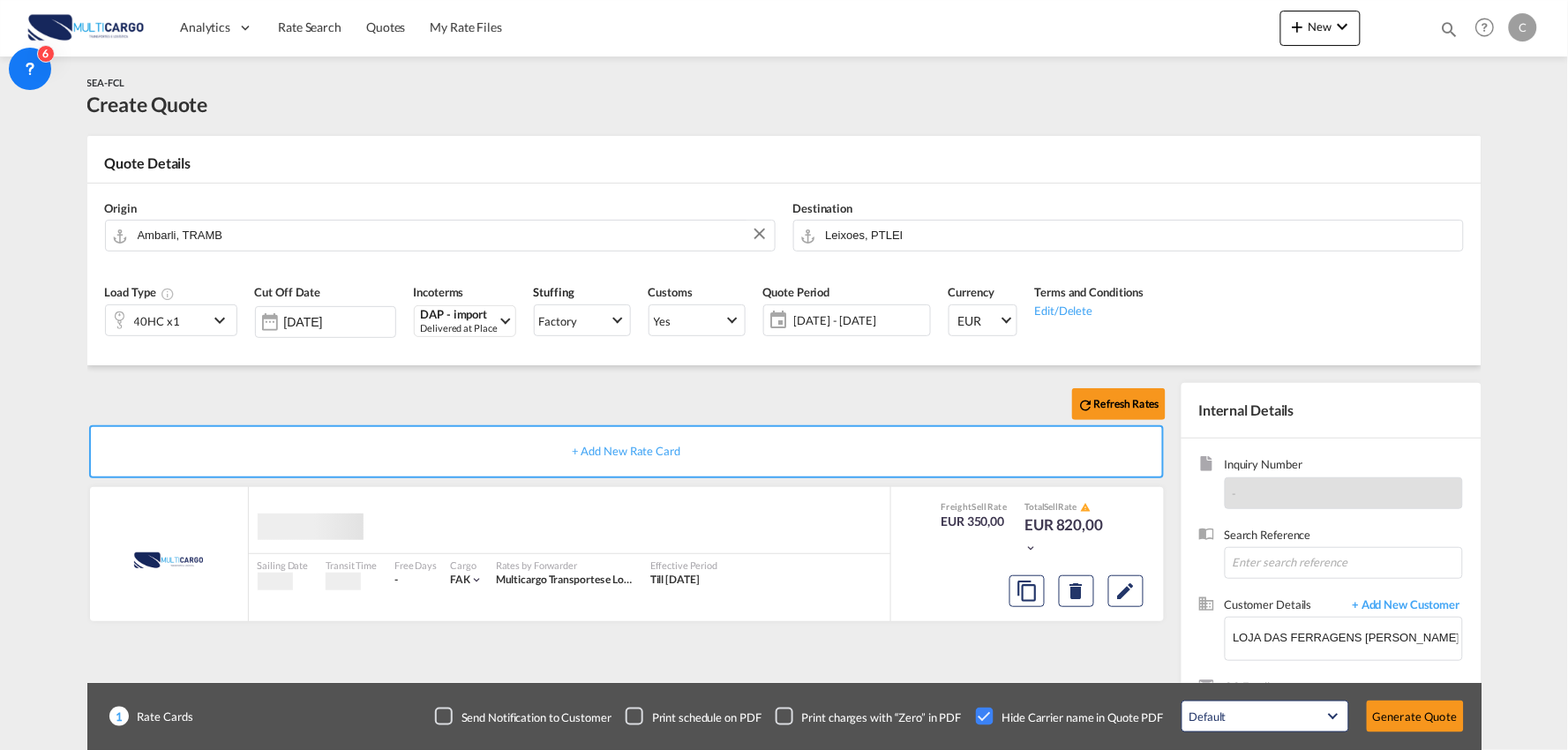
click at [188, 312] on div "Confirmation Do you want to Change PTLEI to TRAMB ? Include Rate Cards By check…" at bounding box center [784, 375] width 1568 height 750
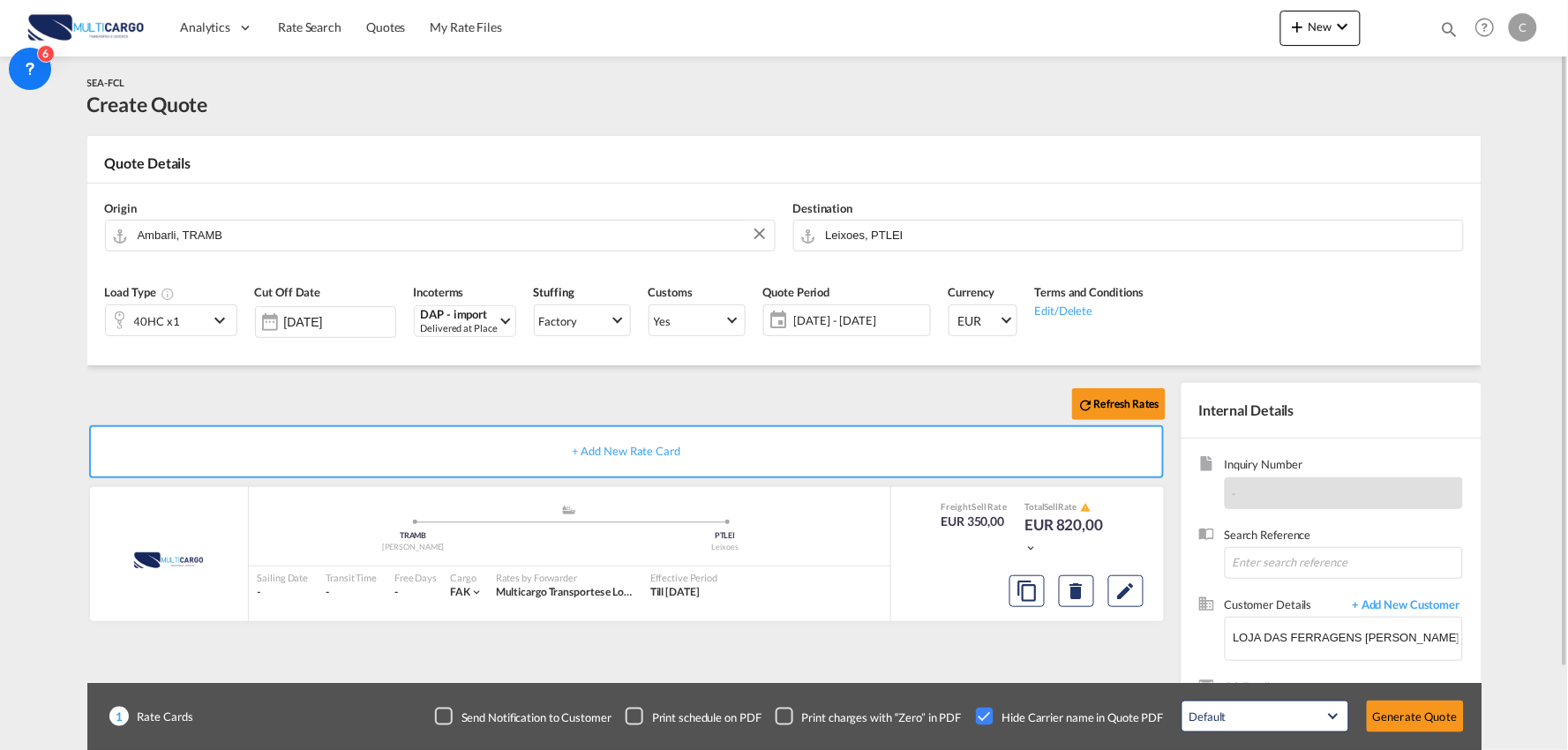
click at [191, 323] on div "40HC x1" at bounding box center [157, 320] width 102 height 30
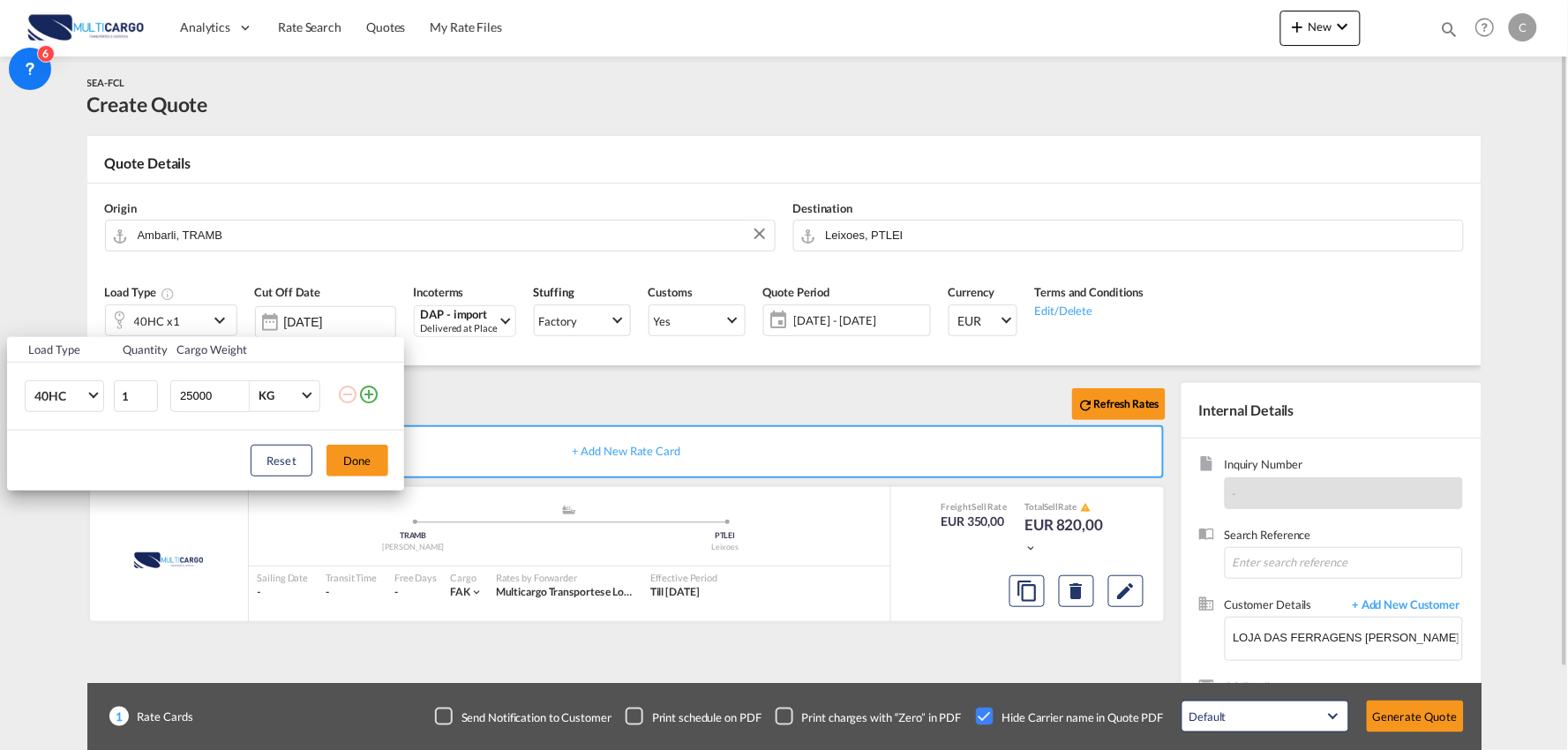
click at [366, 458] on button "Done" at bounding box center [357, 461] width 62 height 32
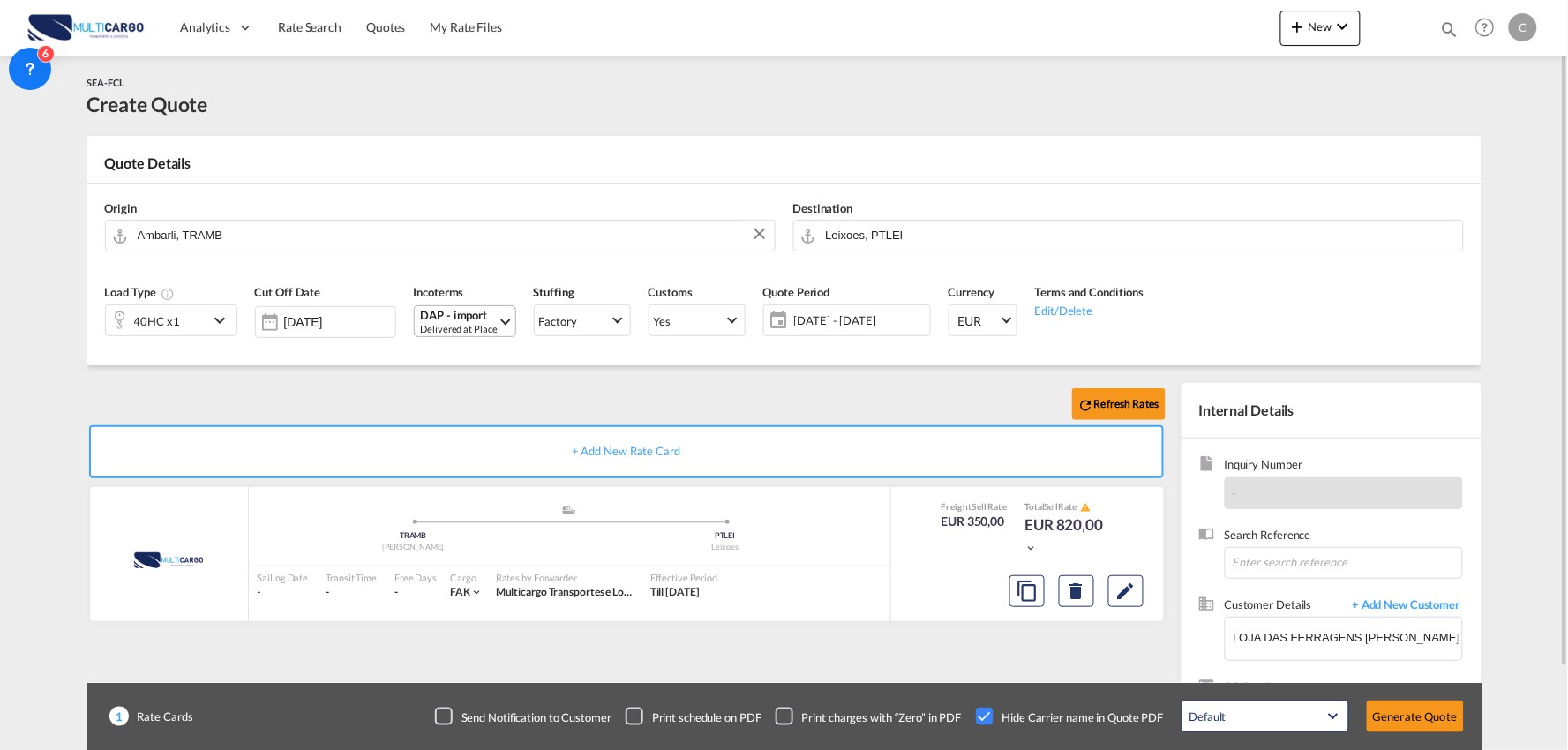
click at [456, 329] on div "Delivered at Place" at bounding box center [459, 329] width 76 height 13
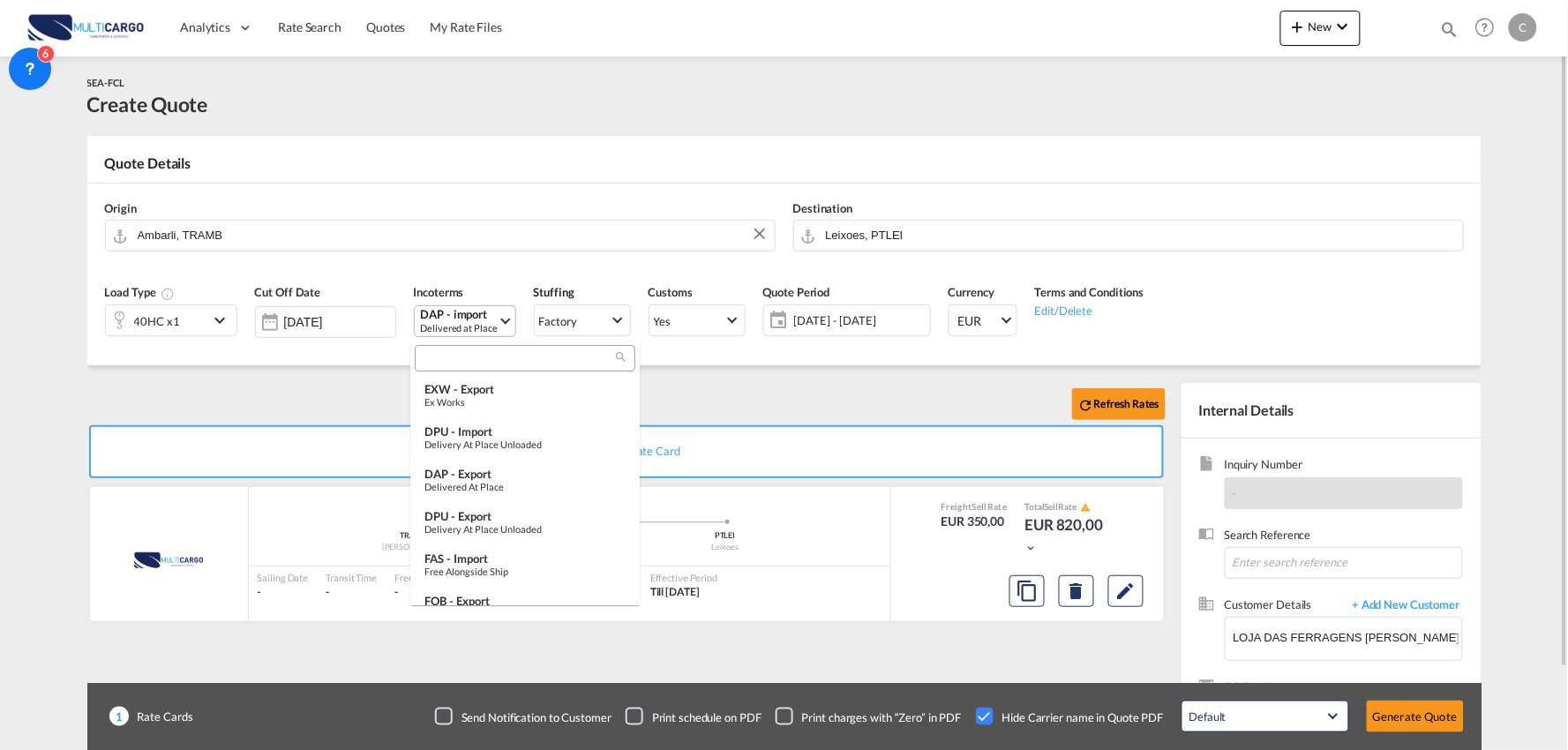
scroll to position [644, 0]
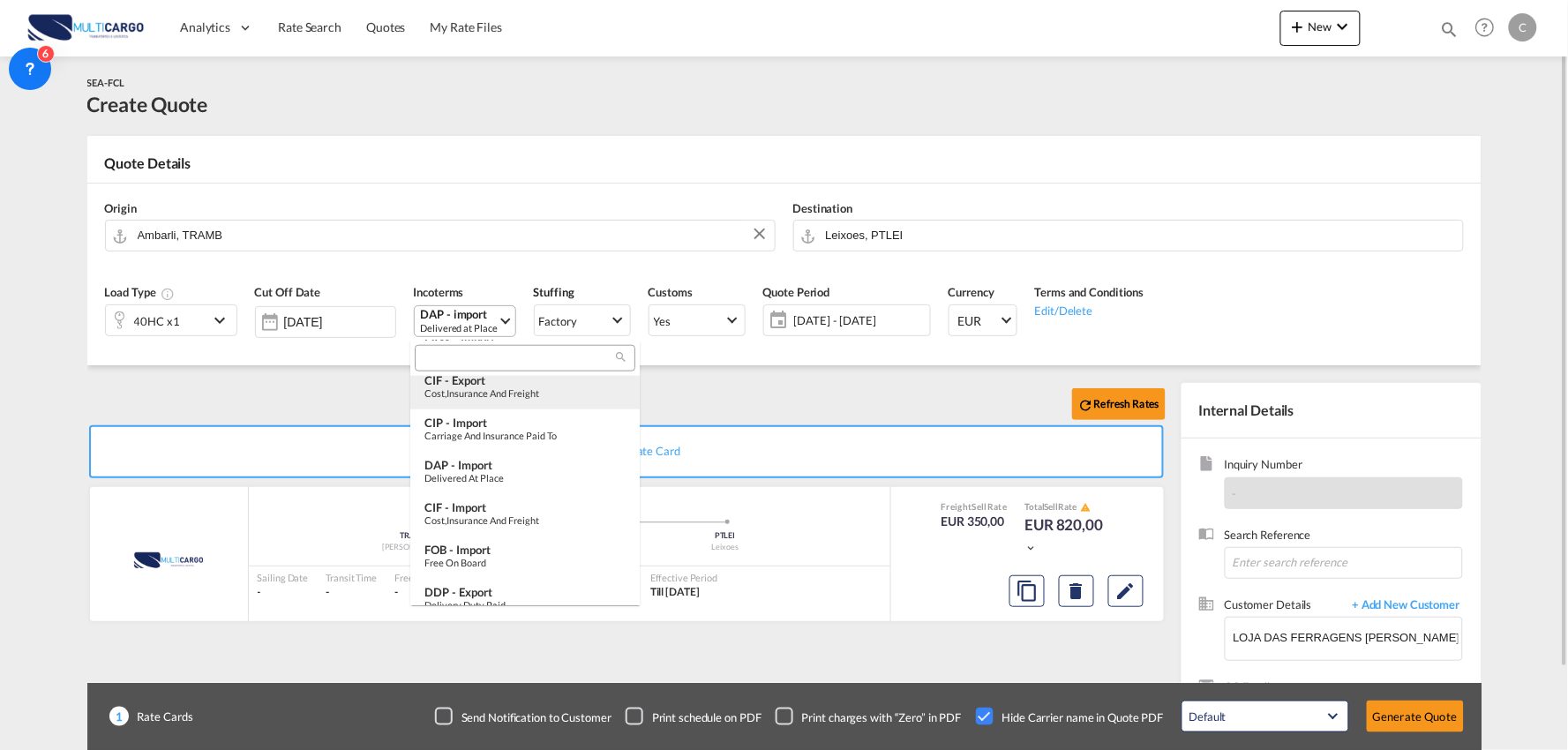
type md-option "[object Object]"
click at [465, 395] on div "EXW - export" at bounding box center [524, 389] width 201 height 14
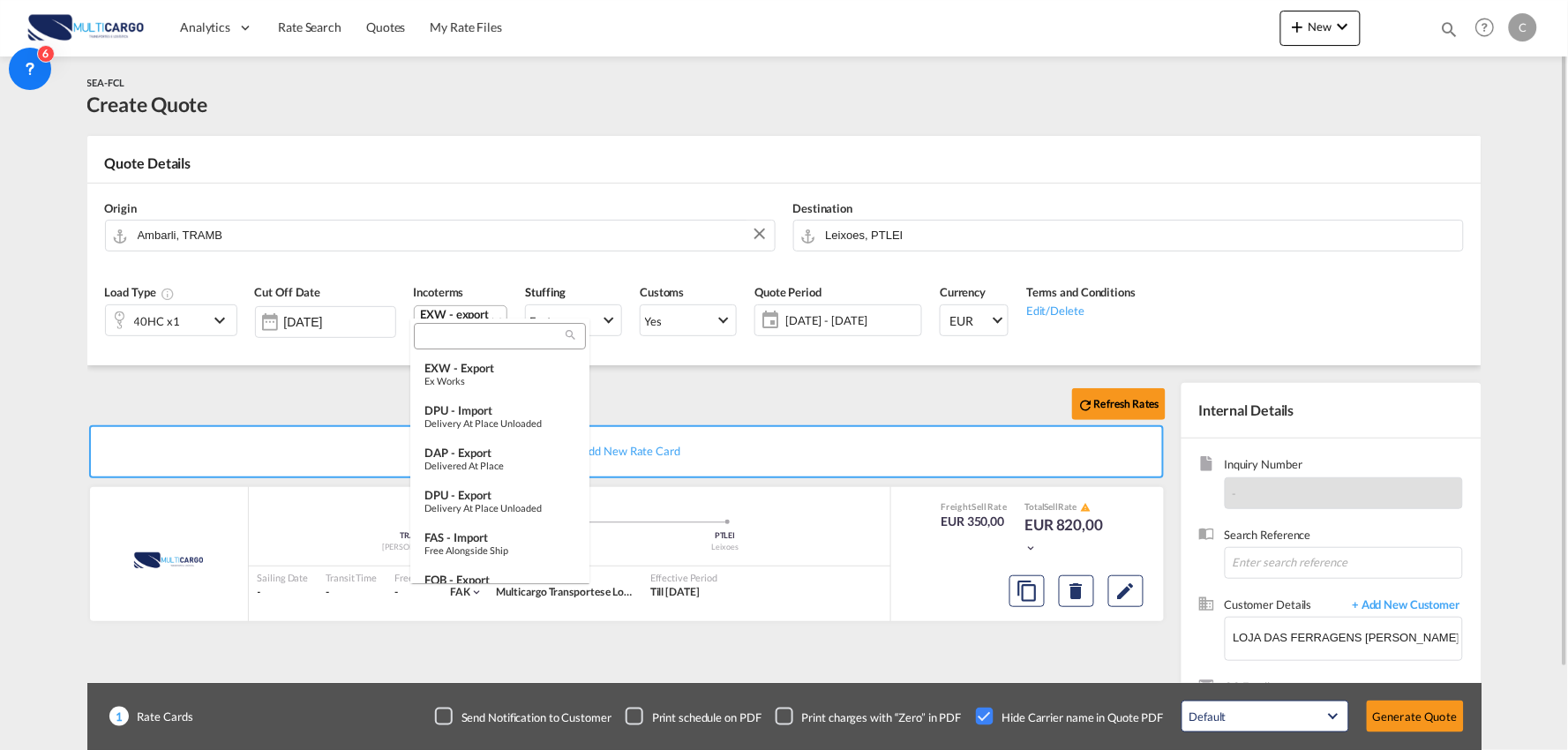
type md-option "[object Object]"
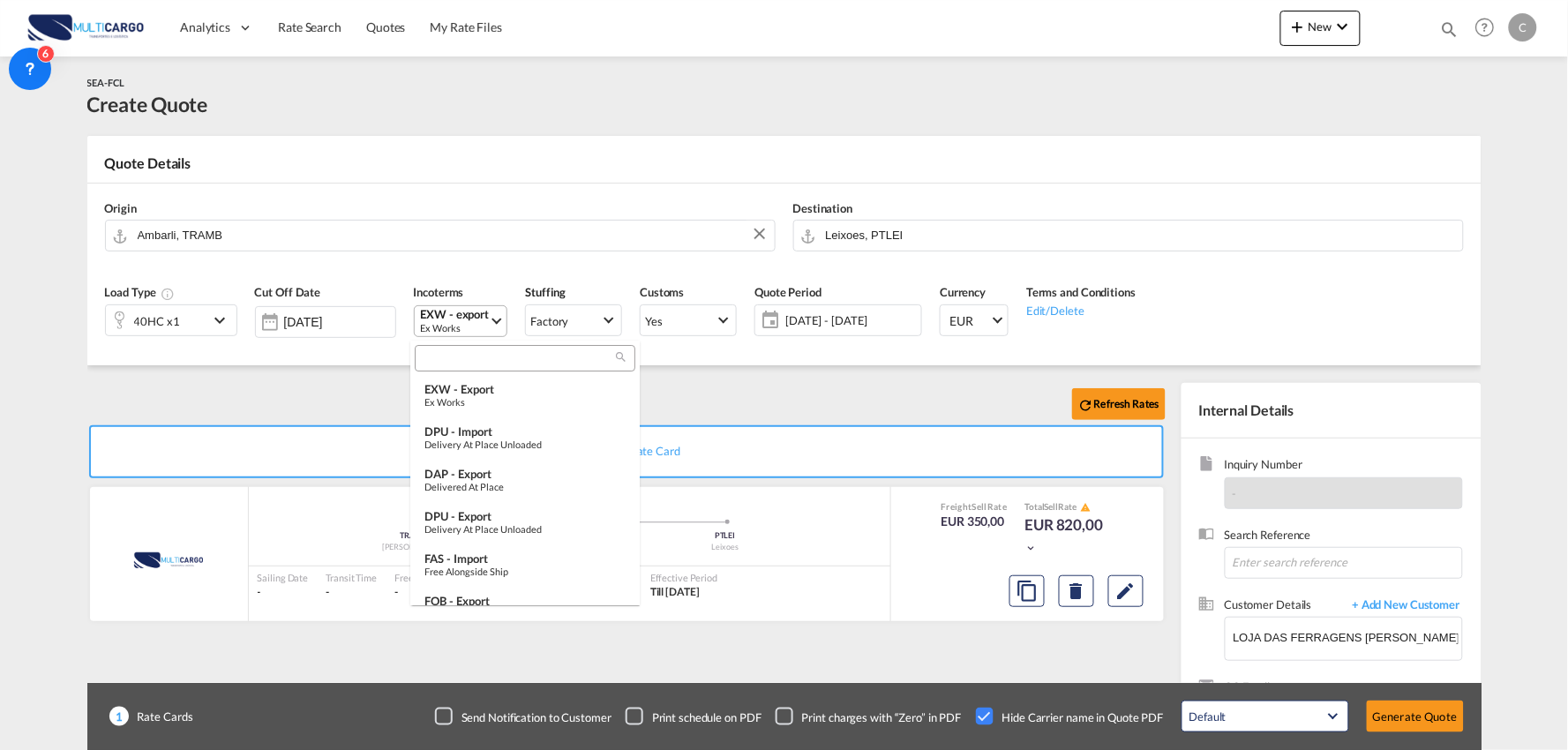
click at [468, 356] on input "search" at bounding box center [518, 359] width 196 height 16
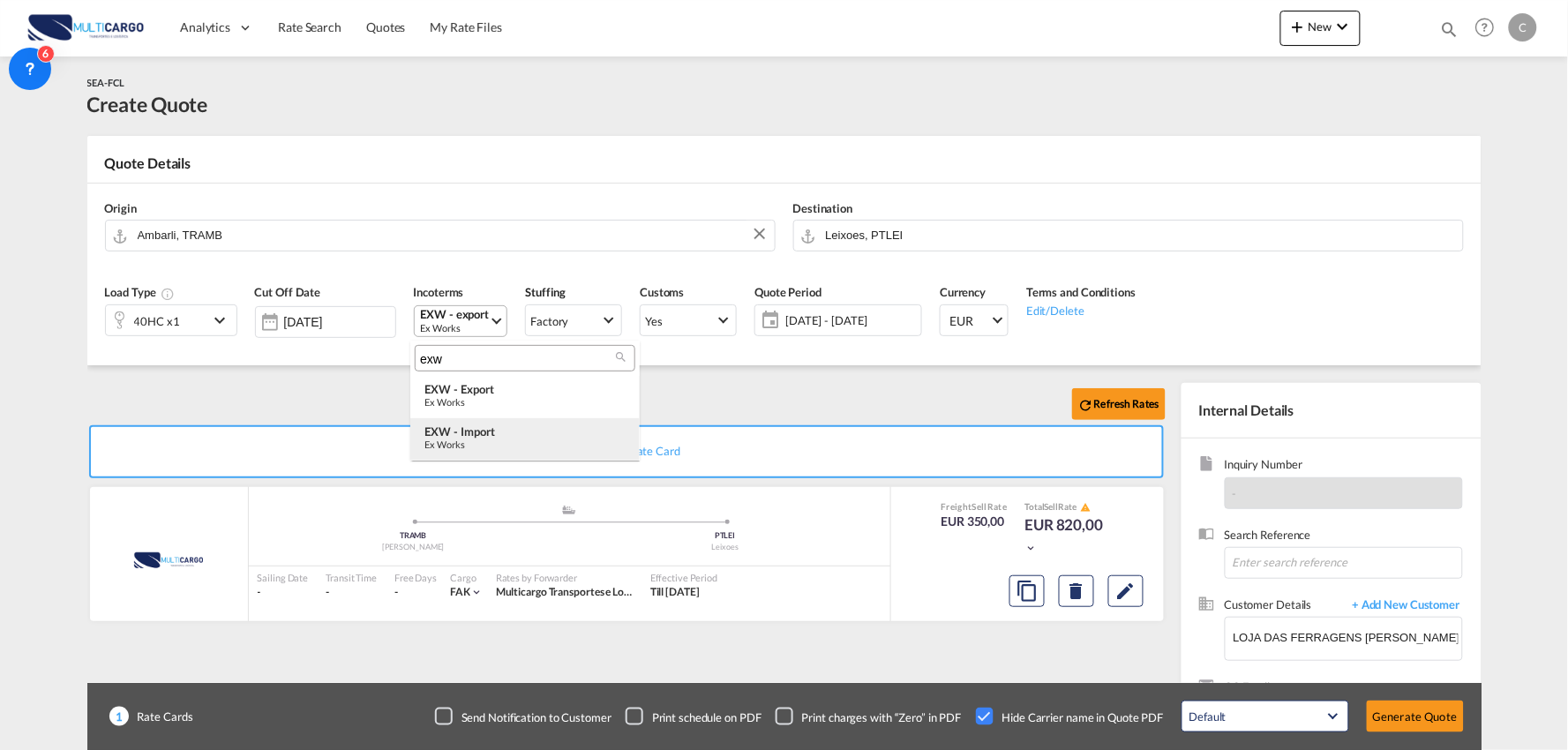
type input "exw"
click at [486, 429] on div "EXW - import" at bounding box center [524, 431] width 201 height 14
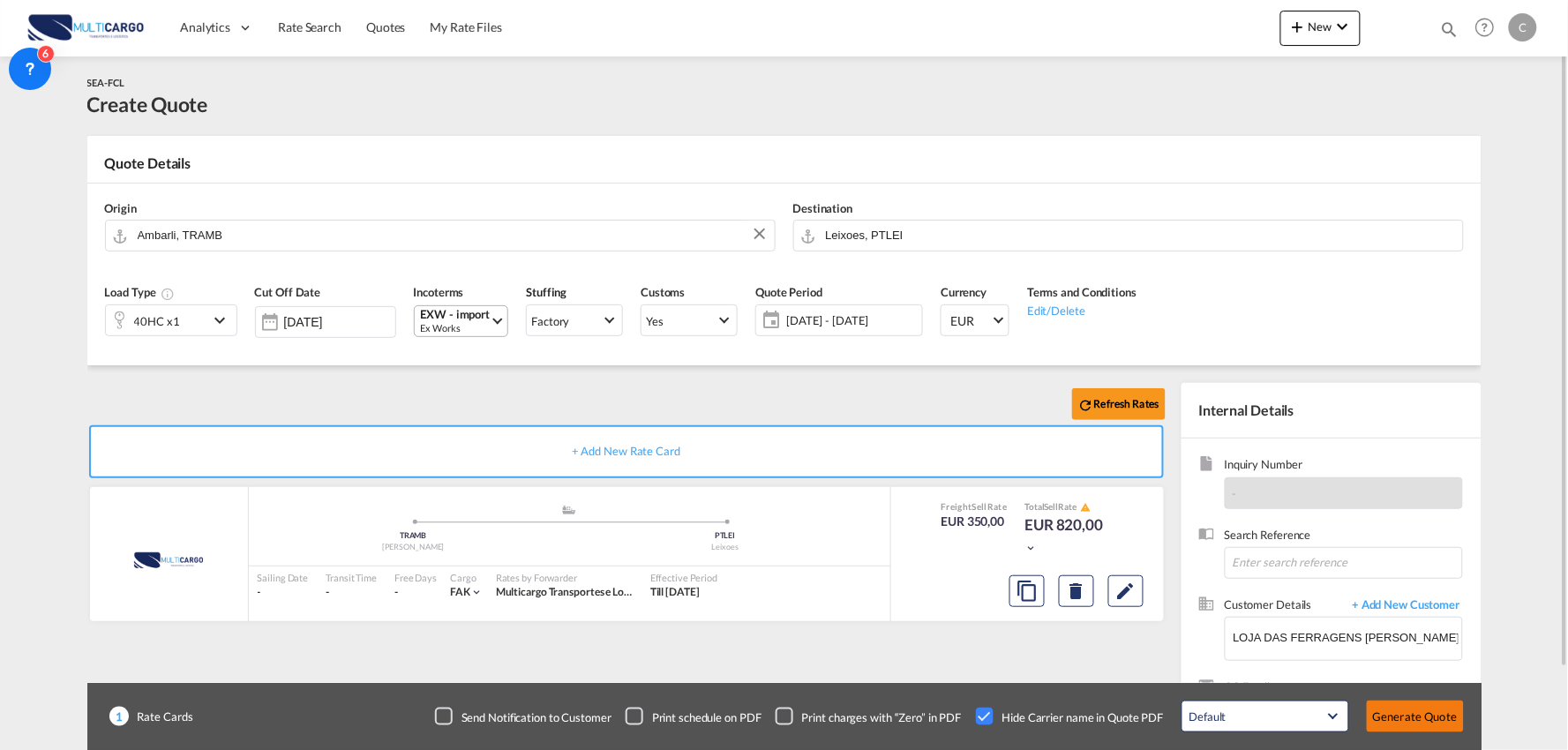
click at [1418, 708] on button "Generate Quote" at bounding box center [1415, 717] width 97 height 32
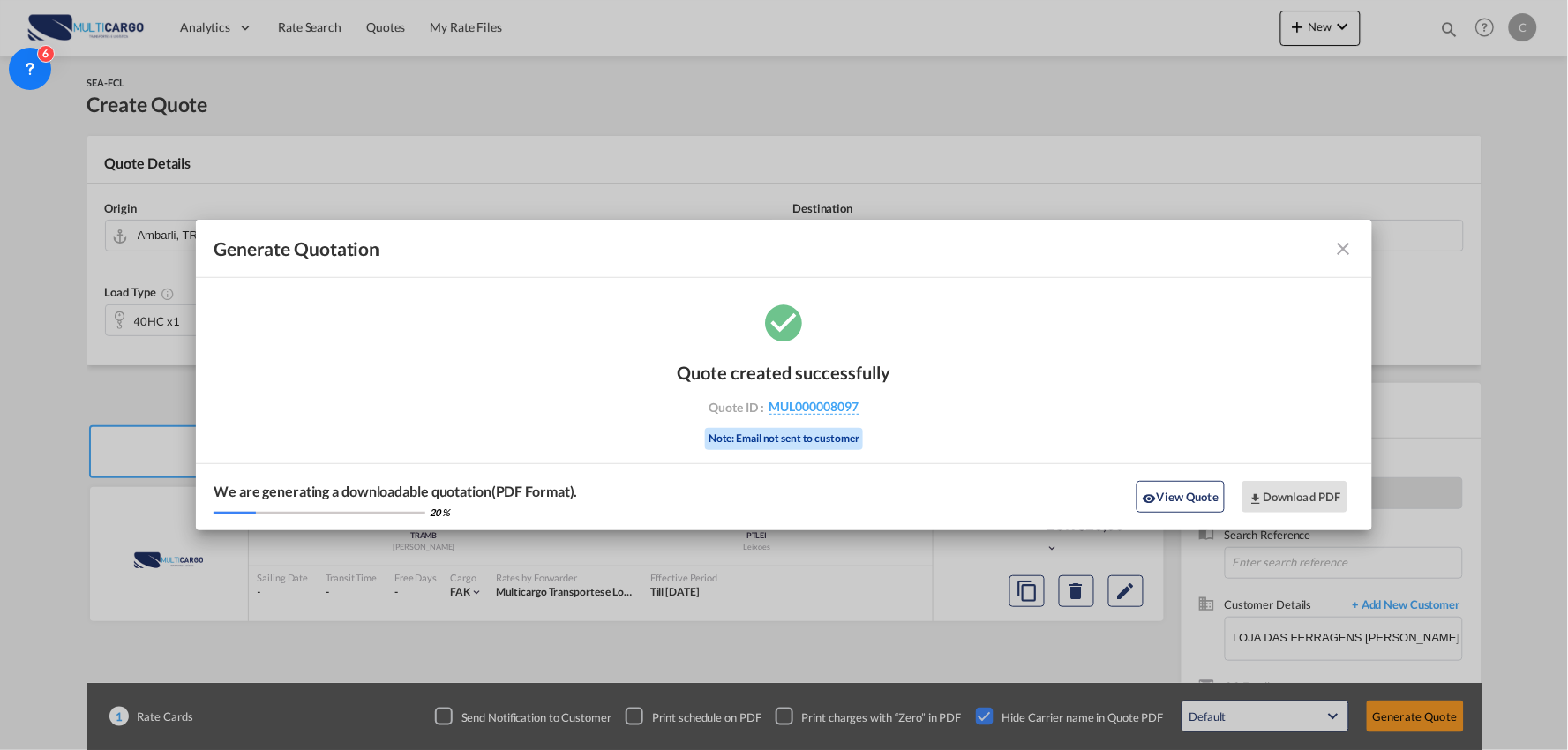
click at [1151, 508] on button "View Quote" at bounding box center [1180, 497] width 88 height 32
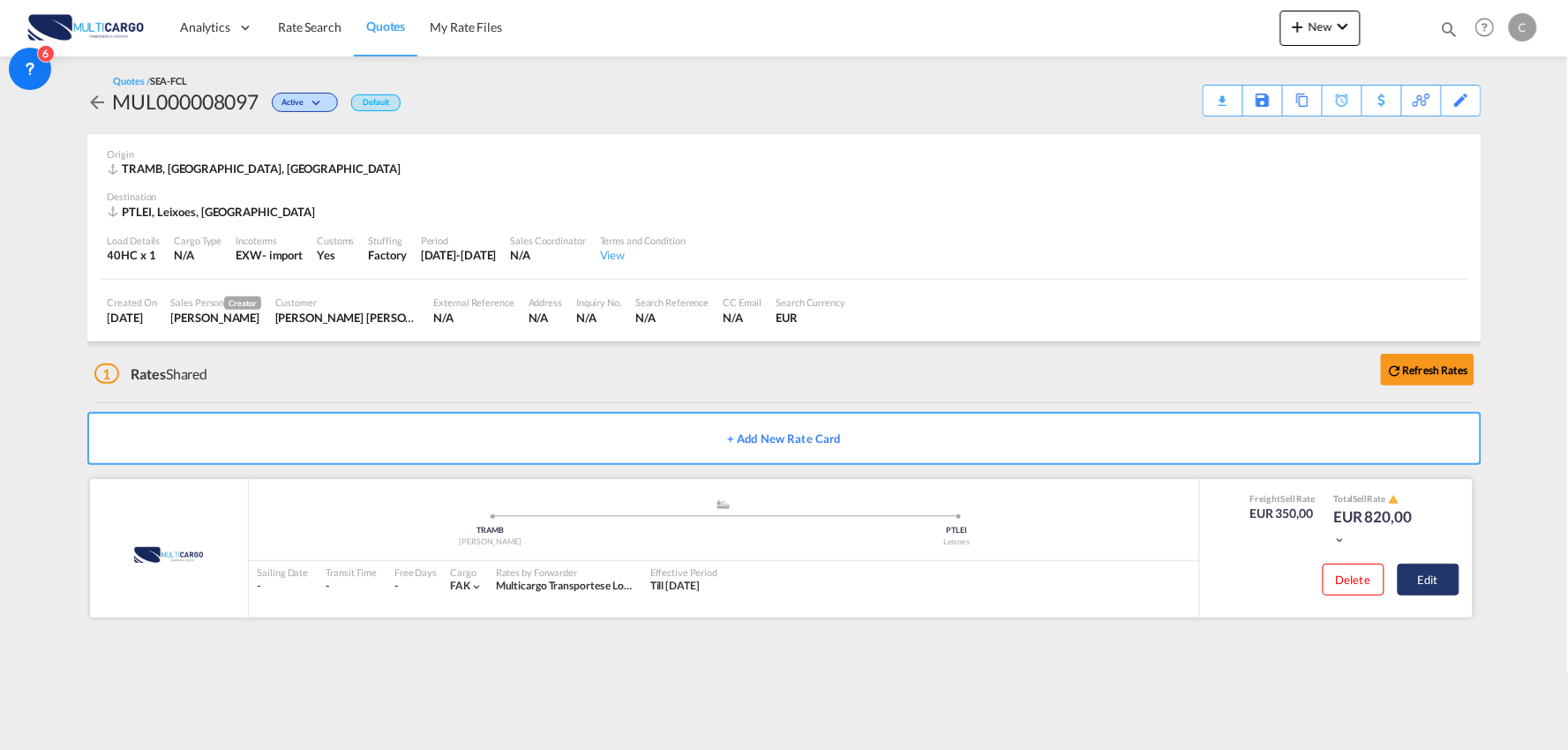
click at [1434, 577] on button "Edit" at bounding box center [1428, 579] width 62 height 32
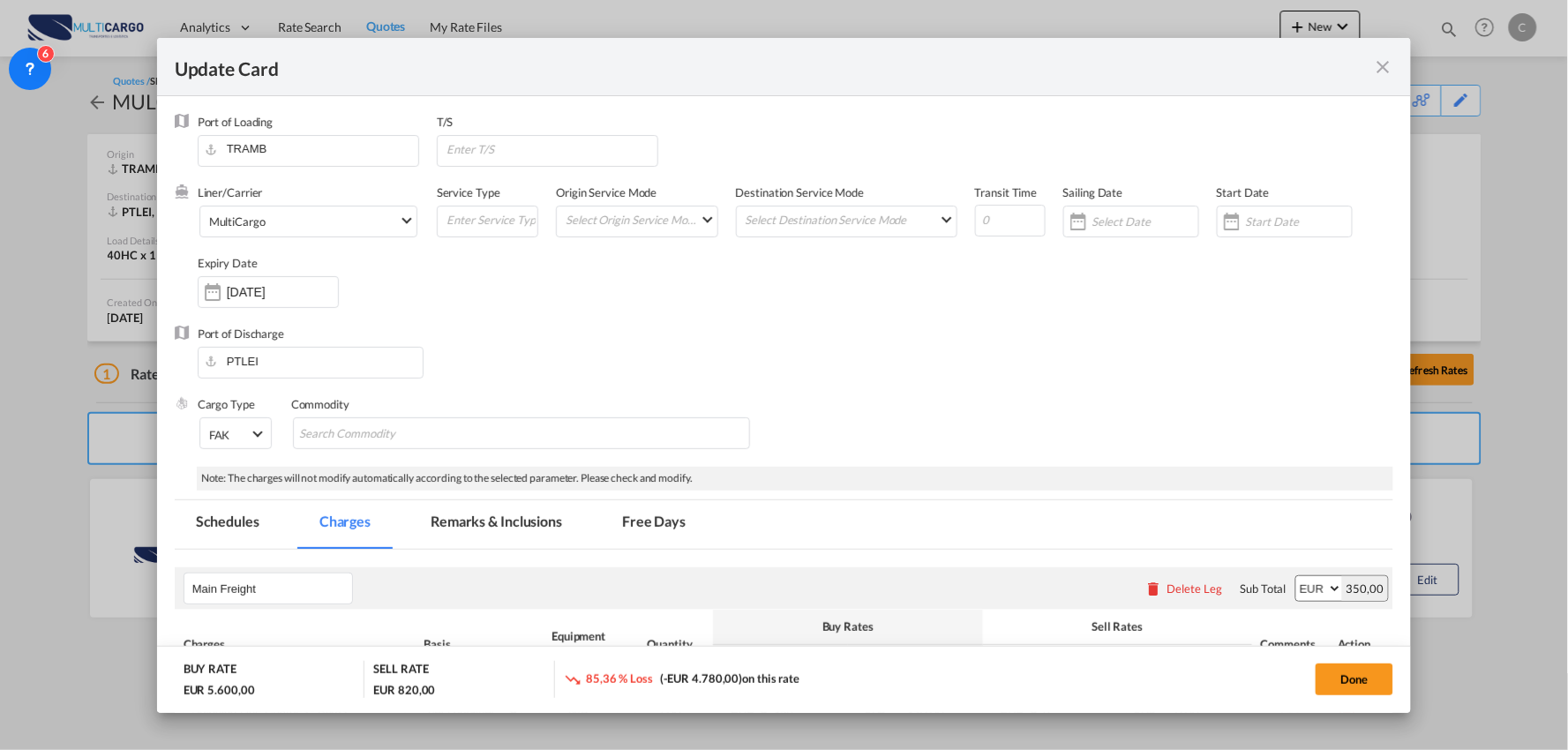
select select "per container"
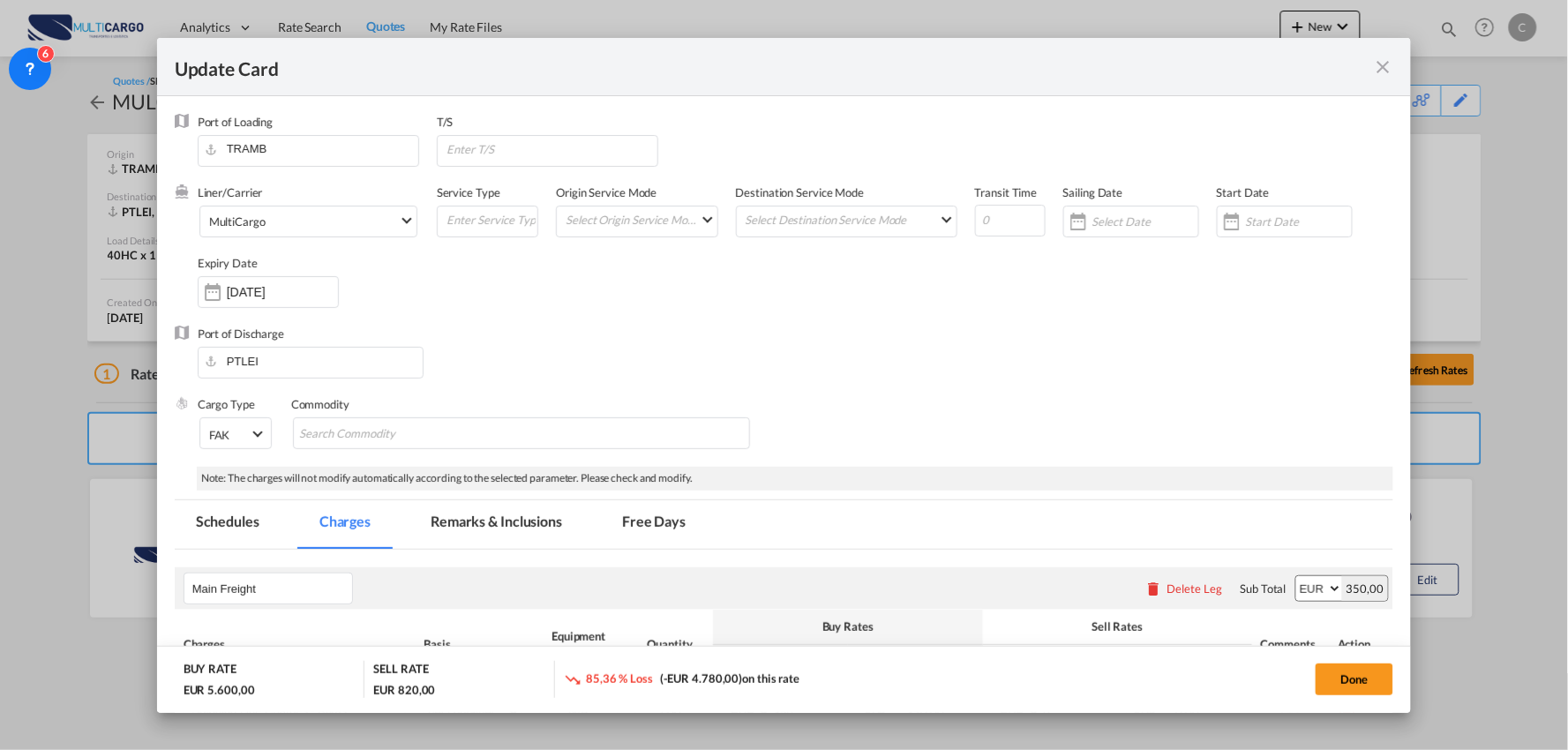
select select "per container"
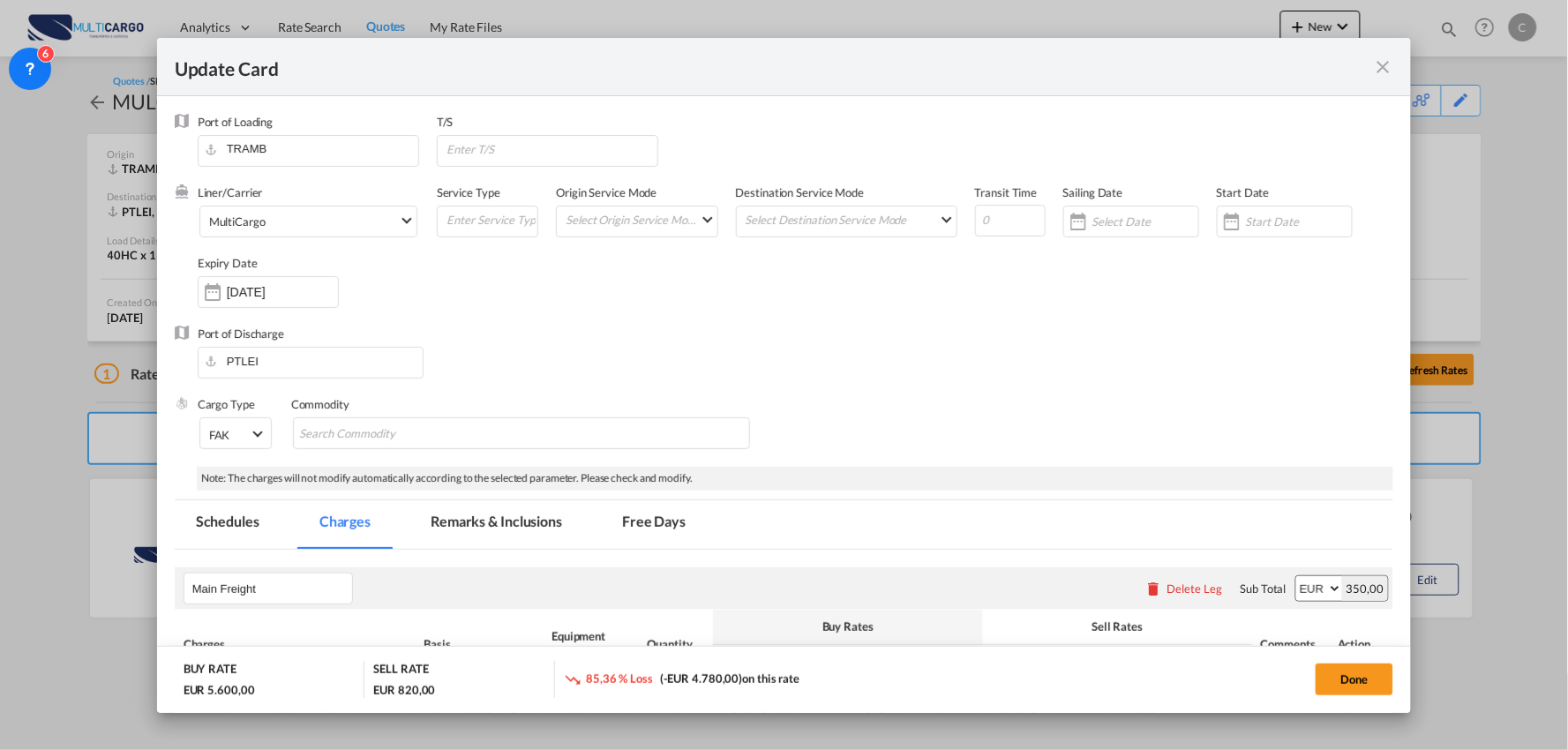
select select "per container"
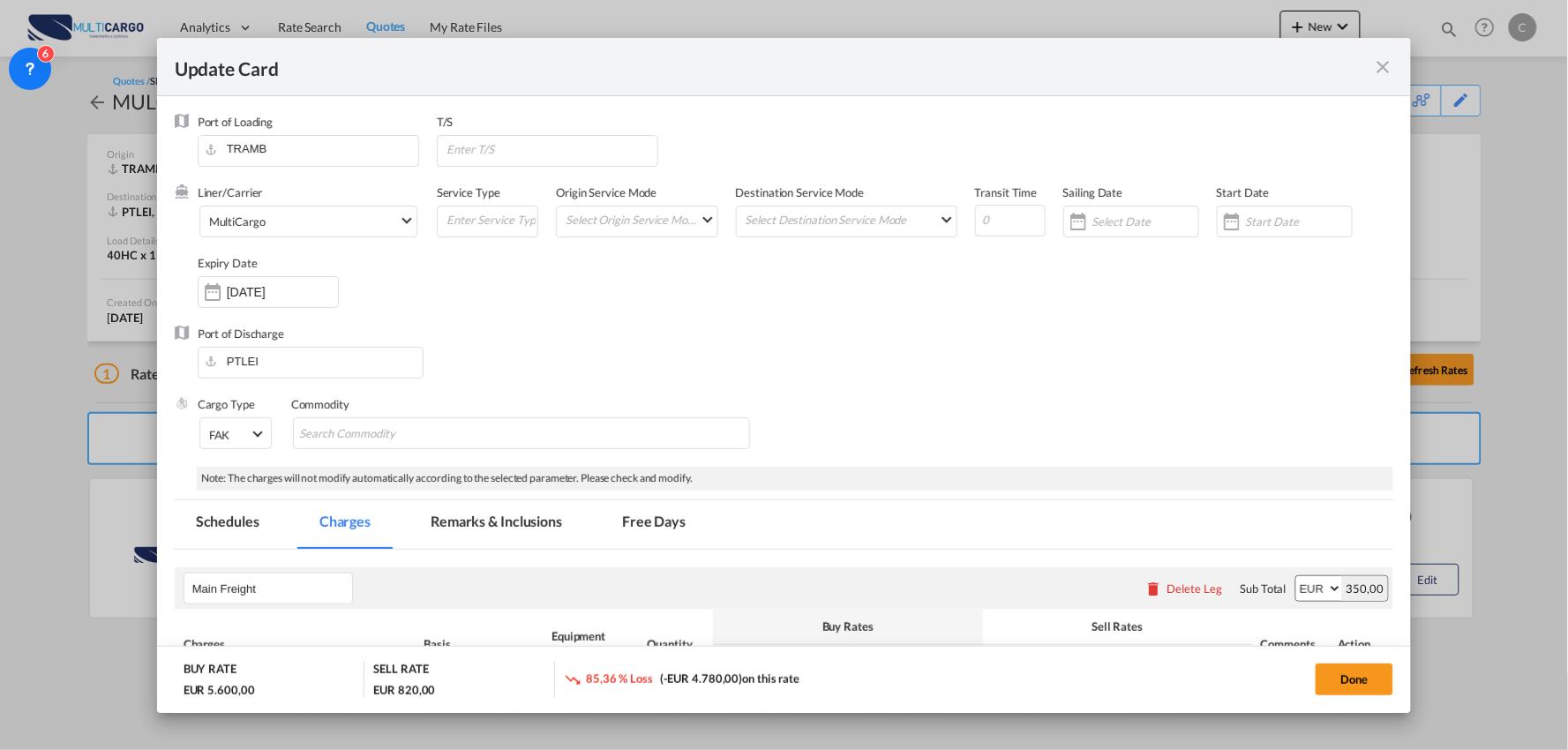
select select "per B/L"
select select "per container"
select select "per B/L"
select select "per container"
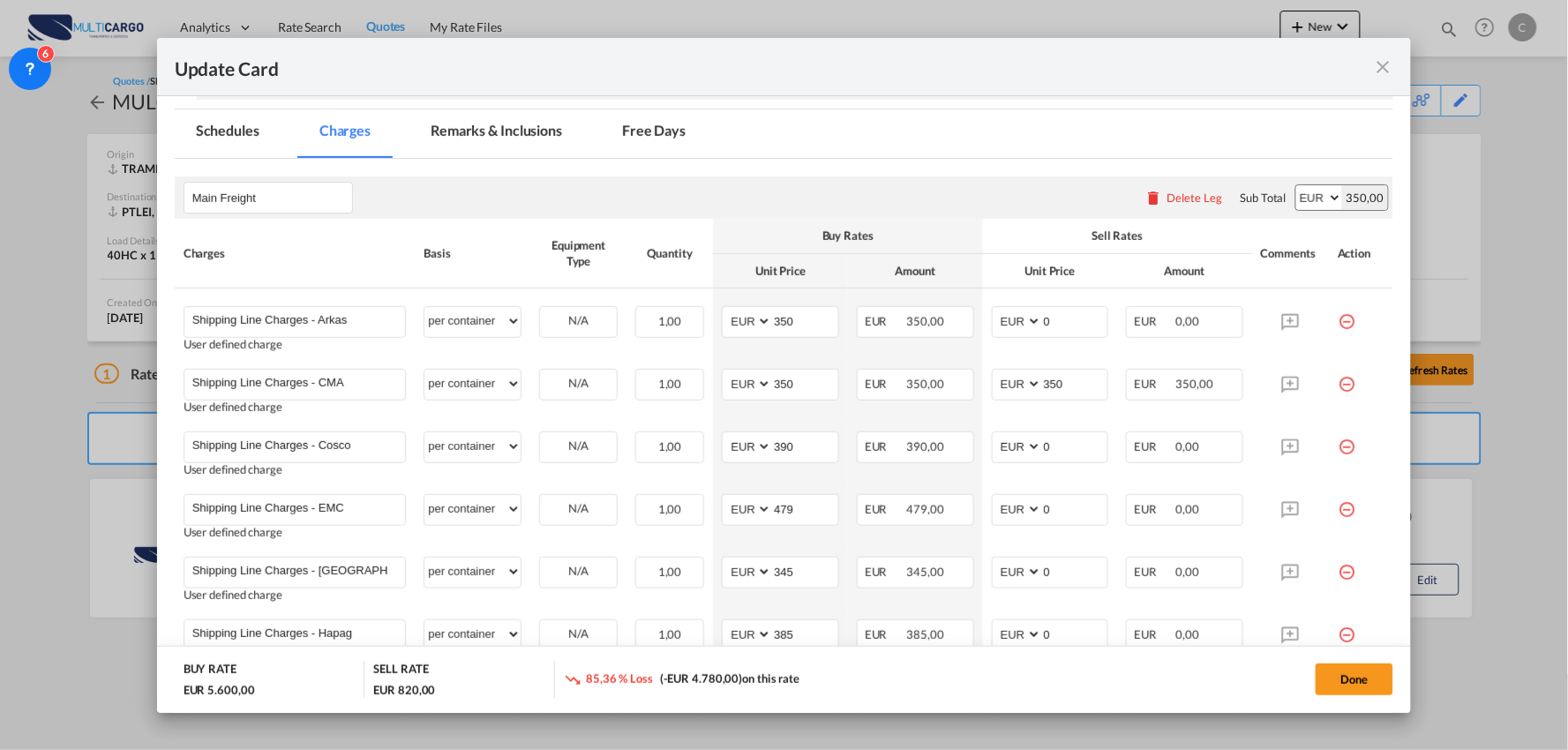
scroll to position [392, 0]
drag, startPoint x: 1060, startPoint y: 375, endPoint x: 906, endPoint y: 408, distance: 157.5
click at [1004, 383] on md-input-container "AED AFN ALL AMD ANG AOA ARS AUD AWG AZN BAM BBD BDT BGN BHD BIF BMD BND BOB BRL…" at bounding box center [1049, 383] width 117 height 32
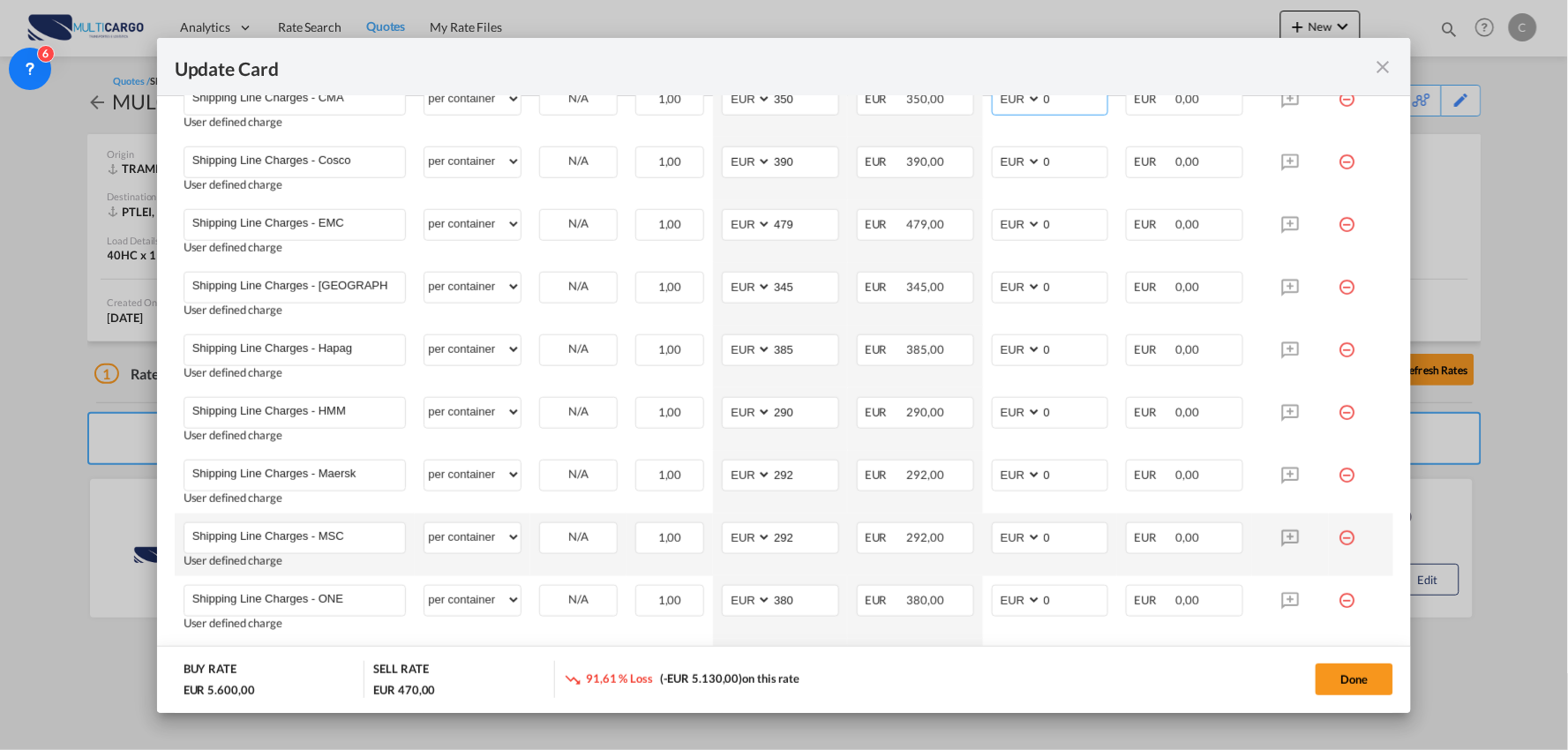
scroll to position [783, 0]
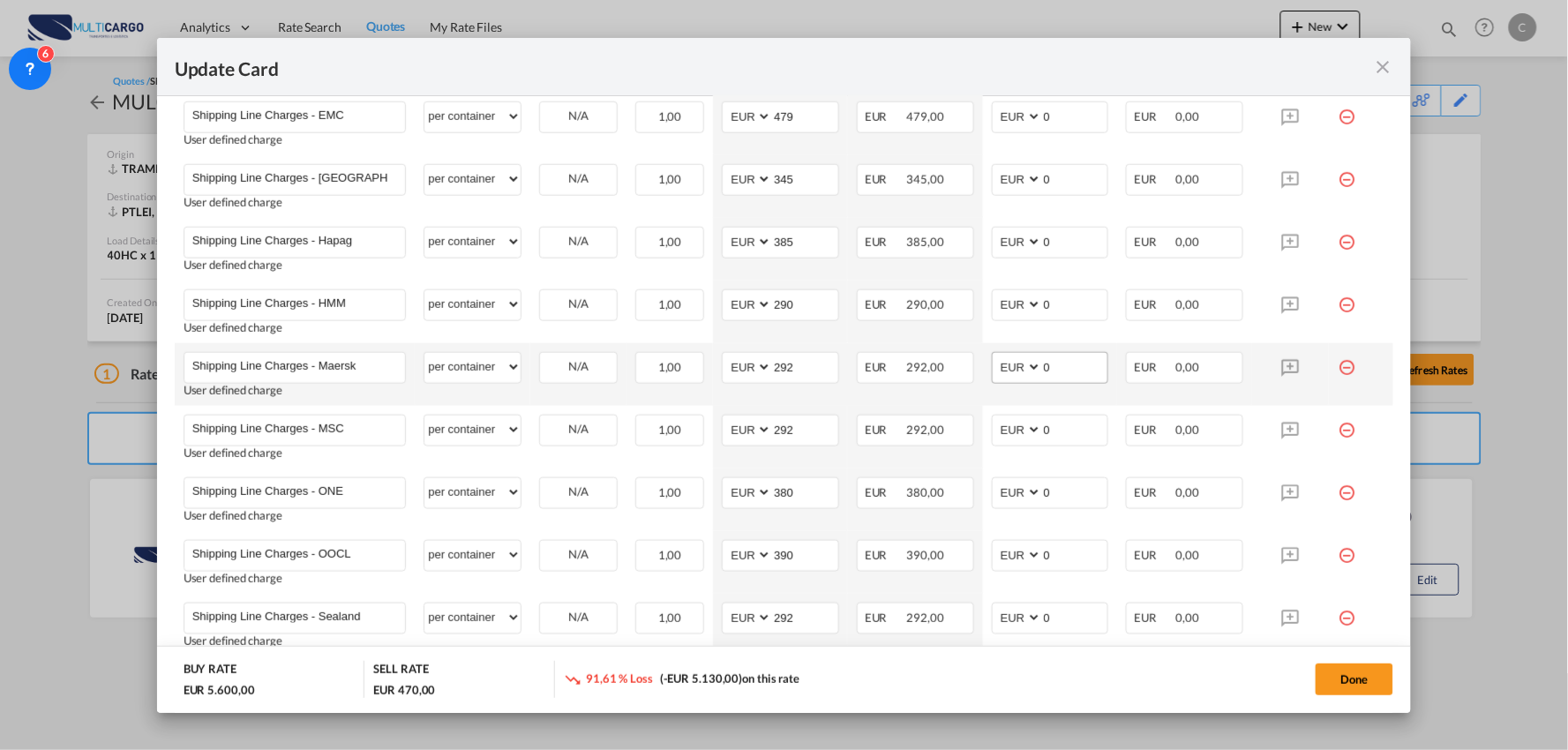
type input "0"
drag, startPoint x: 1047, startPoint y: 362, endPoint x: 981, endPoint y: 375, distance: 67.3
click at [991, 375] on md-input-container "AED AFN ALL AMD ANG AOA ARS AUD AWG AZN BAM BBD BDT BGN BHD BIF BMD BND BOB BRL…" at bounding box center [1049, 368] width 117 height 32
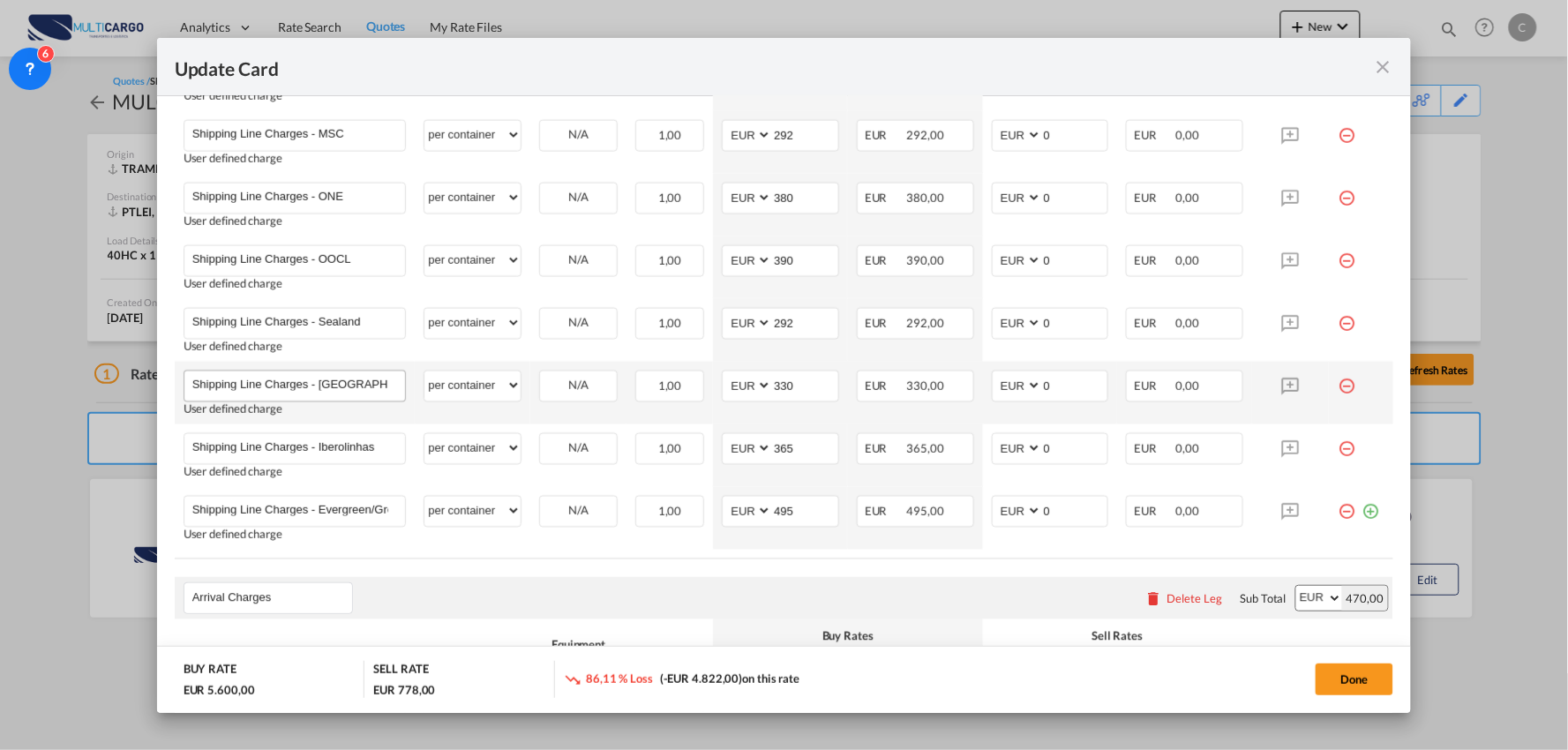
scroll to position [980, 0]
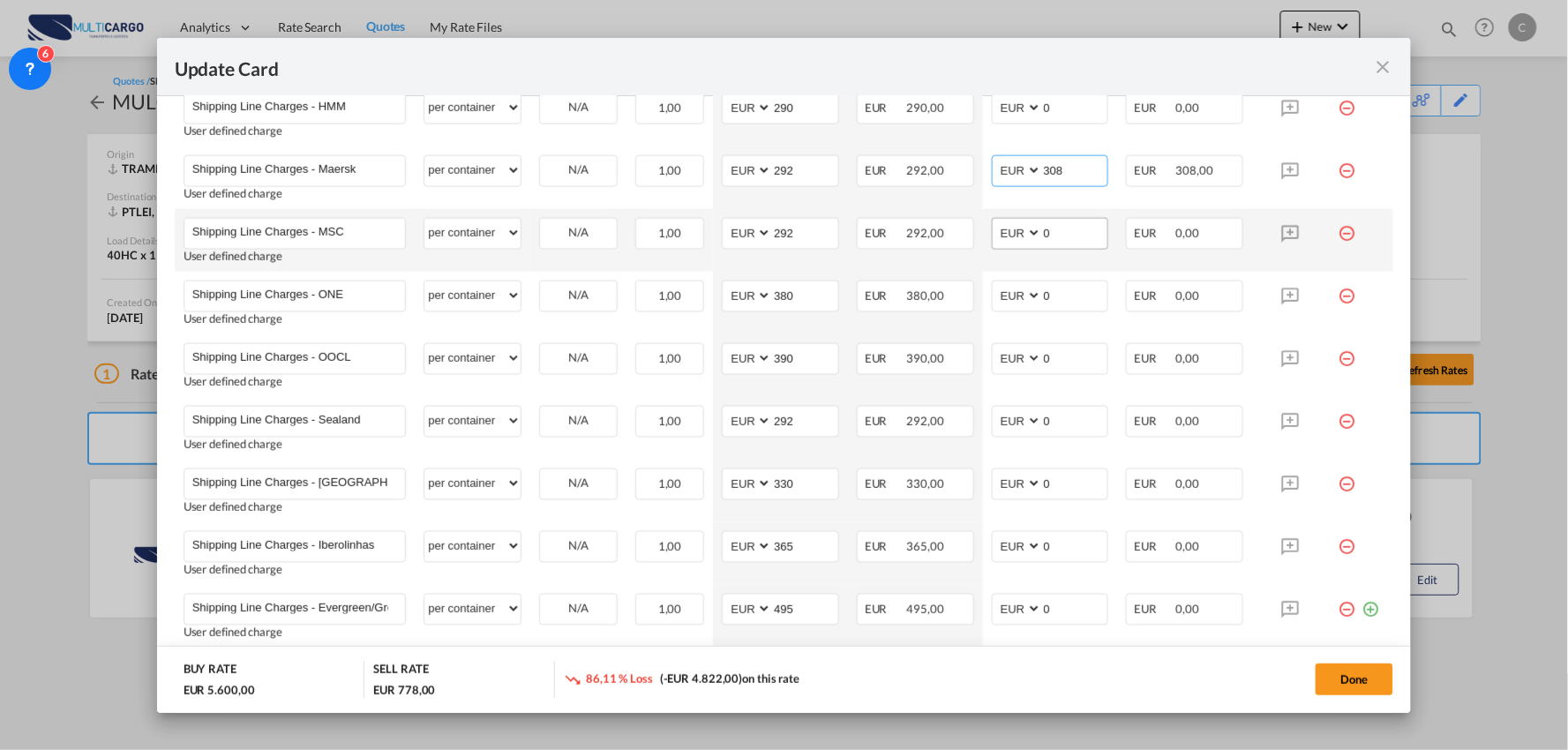
type input "308"
drag, startPoint x: 1044, startPoint y: 231, endPoint x: 976, endPoint y: 231, distance: 68.0
click at [983, 231] on td "AED AFN ALL AMD ANG AOA ARS AUD AWG AZN BAM BBD BDT BGN BHD BIF BMD BND BOB BRL…" at bounding box center [1049, 241] width 135 height 63
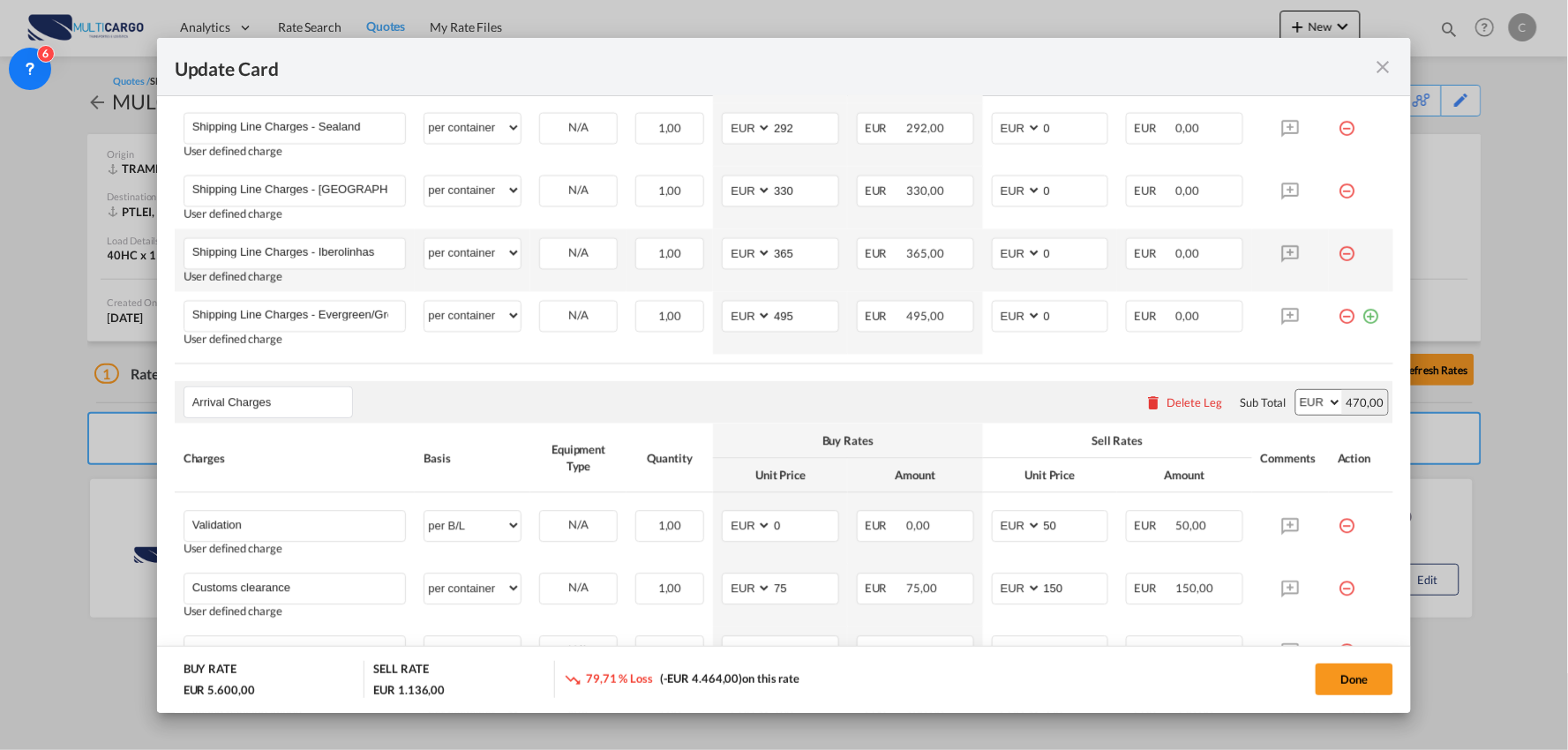
scroll to position [1470, 0]
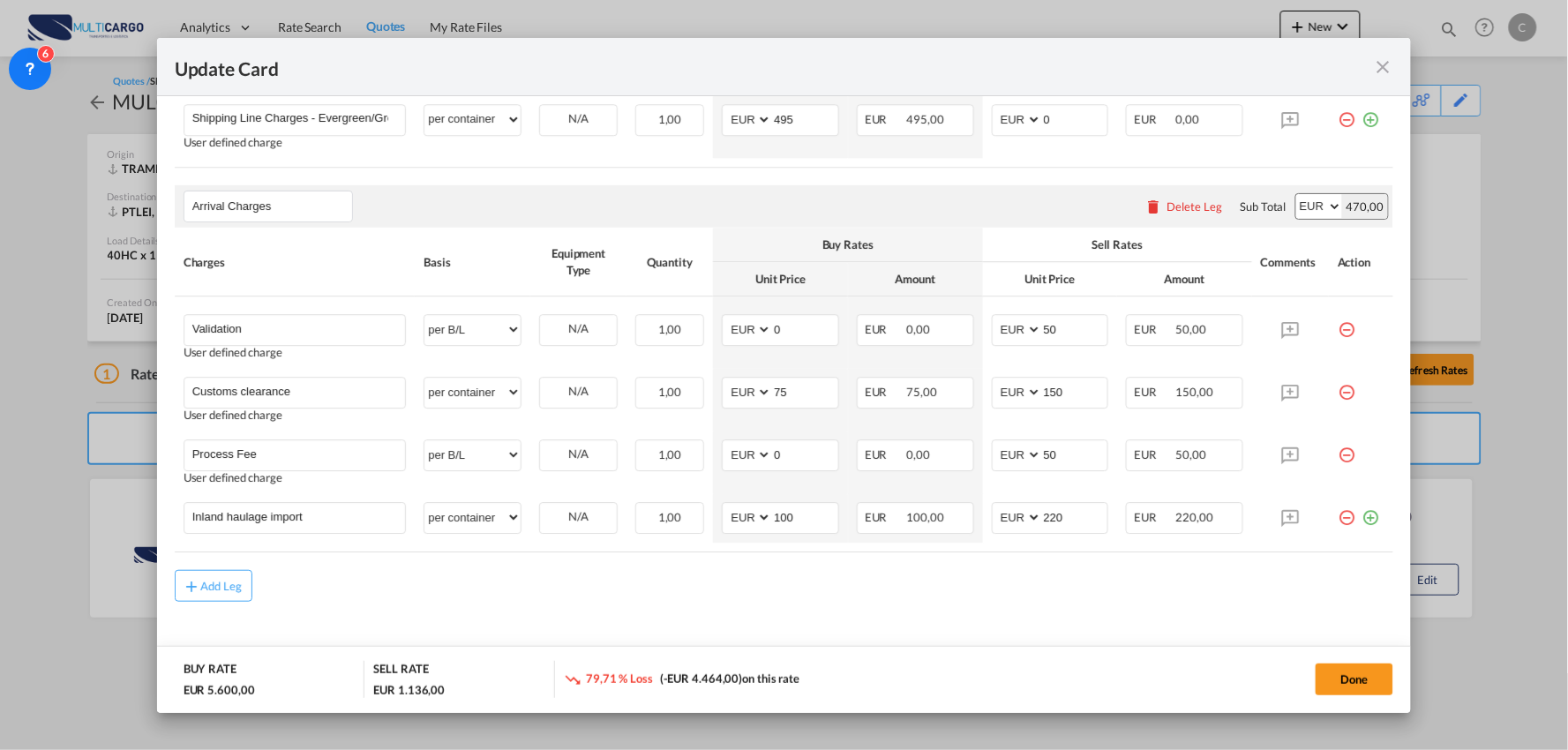
type input "358"
drag, startPoint x: 258, startPoint y: 332, endPoint x: -100, endPoint y: 304, distance: 359.1
click at [0, 304] on html "Analytics Reports Dashboard Rate Search Quotes My Rate Files" at bounding box center [784, 375] width 1568 height 750
paste input "FRETE MARITIMO MSC"
type input "FRETE MARITIMO MSC"
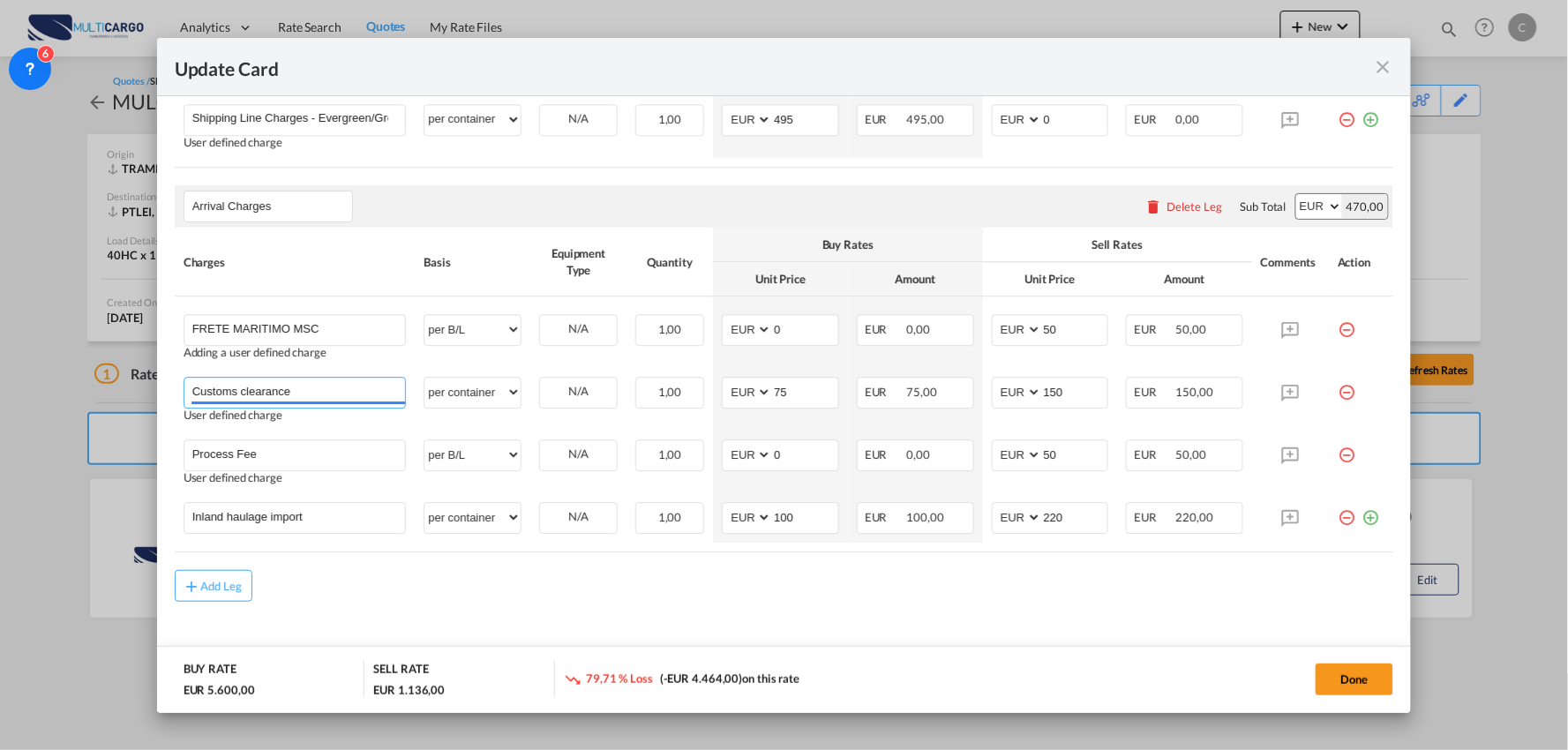
drag, startPoint x: 333, startPoint y: 396, endPoint x: 57, endPoint y: 397, distance: 276.0
click at [57, 397] on div "Update Card Port of Loading TRAMB T/S Liner/Carrier MultiCargo 2HM LOGISTICS D.…" at bounding box center [784, 375] width 1568 height 750
paste input "FRETE MARITIMO MAERSK"
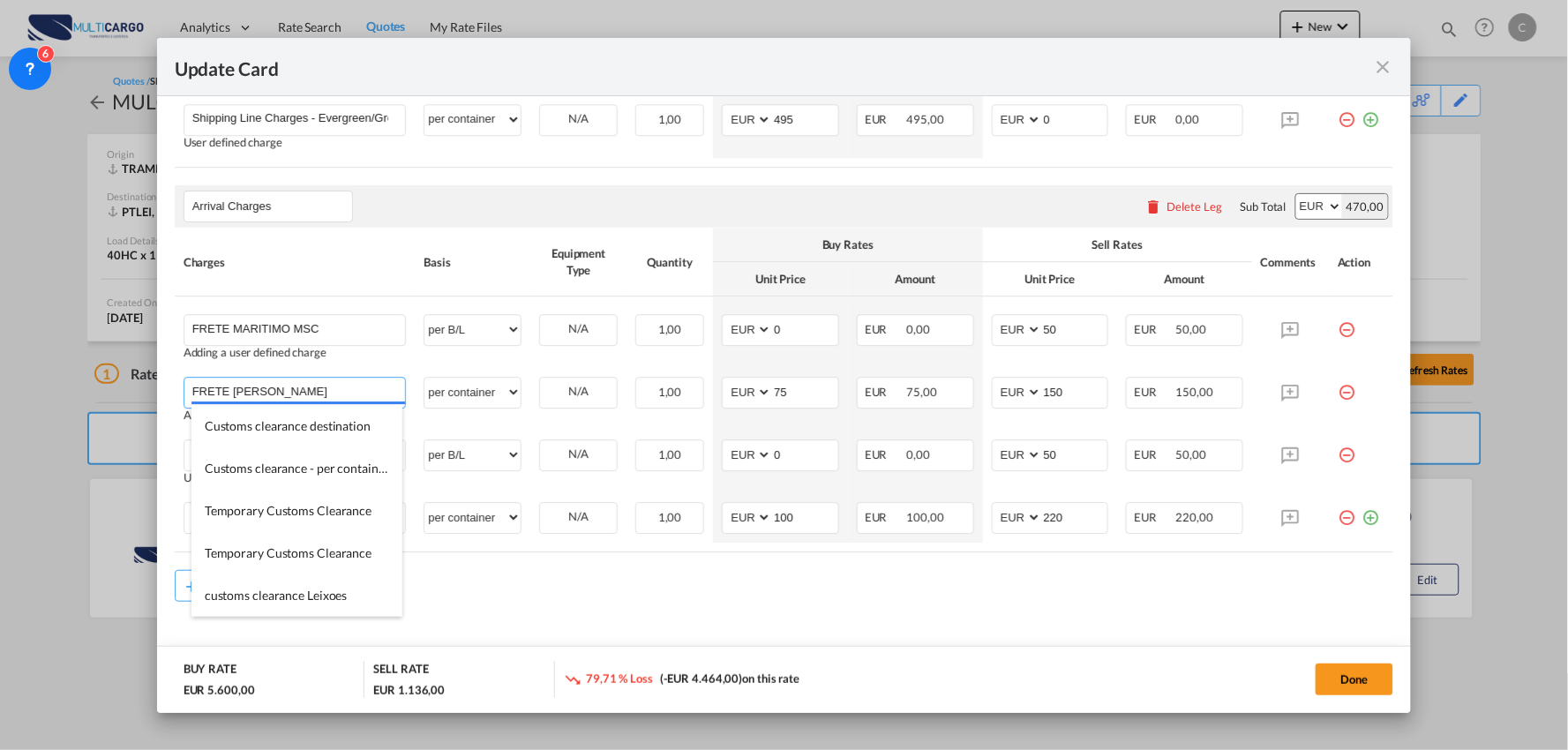
type input "FRETE MARITIMO MAERSK"
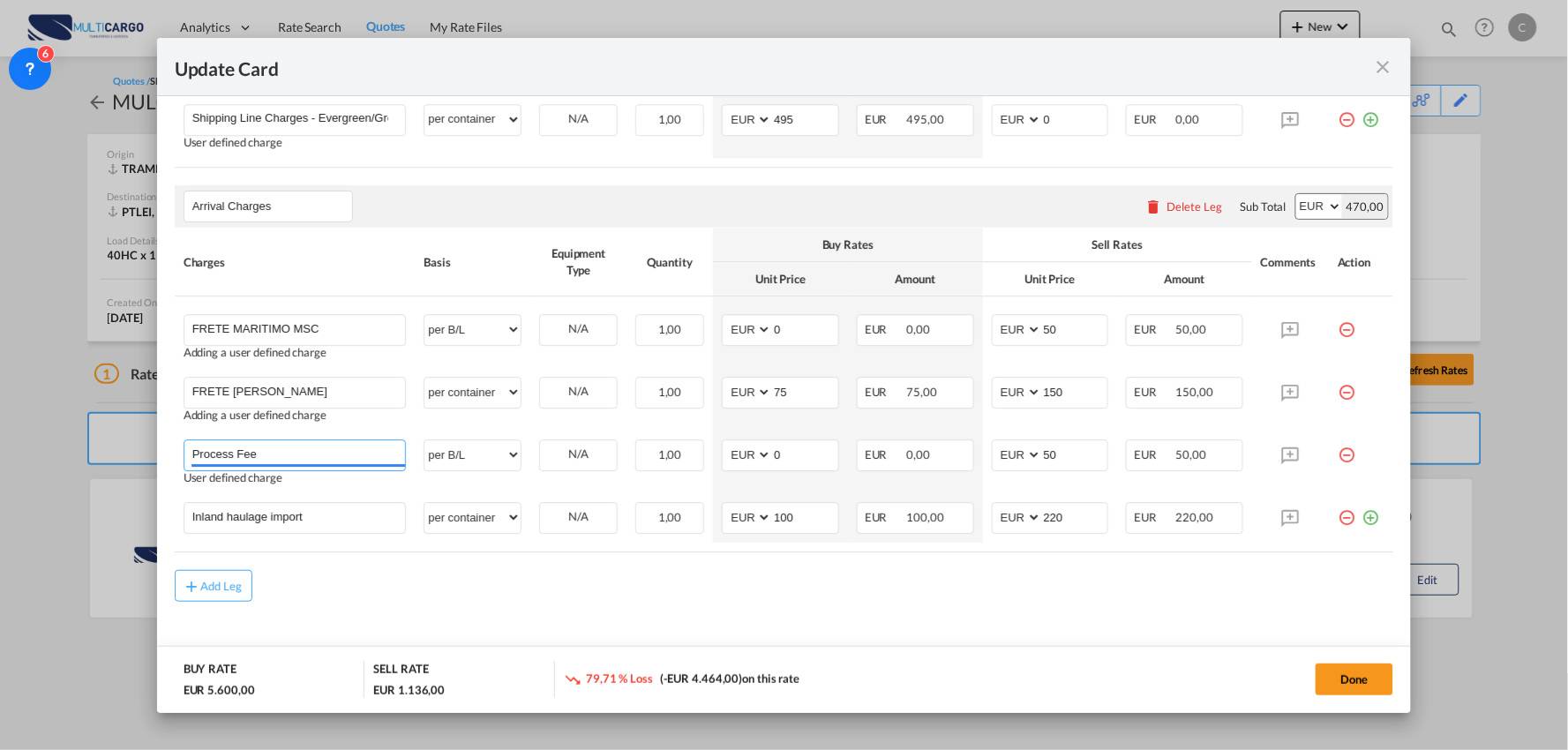
drag, startPoint x: 153, startPoint y: 461, endPoint x: 62, endPoint y: 463, distance: 91.0
click at [62, 463] on div "Update Card Port of Loading TRAMB T/S Liner/Carrier MultiCargo 2HM LOGISTICS D.…" at bounding box center [784, 375] width 1568 height 750
paste input "Entrega"
type input "Entrega"
drag, startPoint x: 327, startPoint y: 504, endPoint x: 67, endPoint y: 507, distance: 260.0
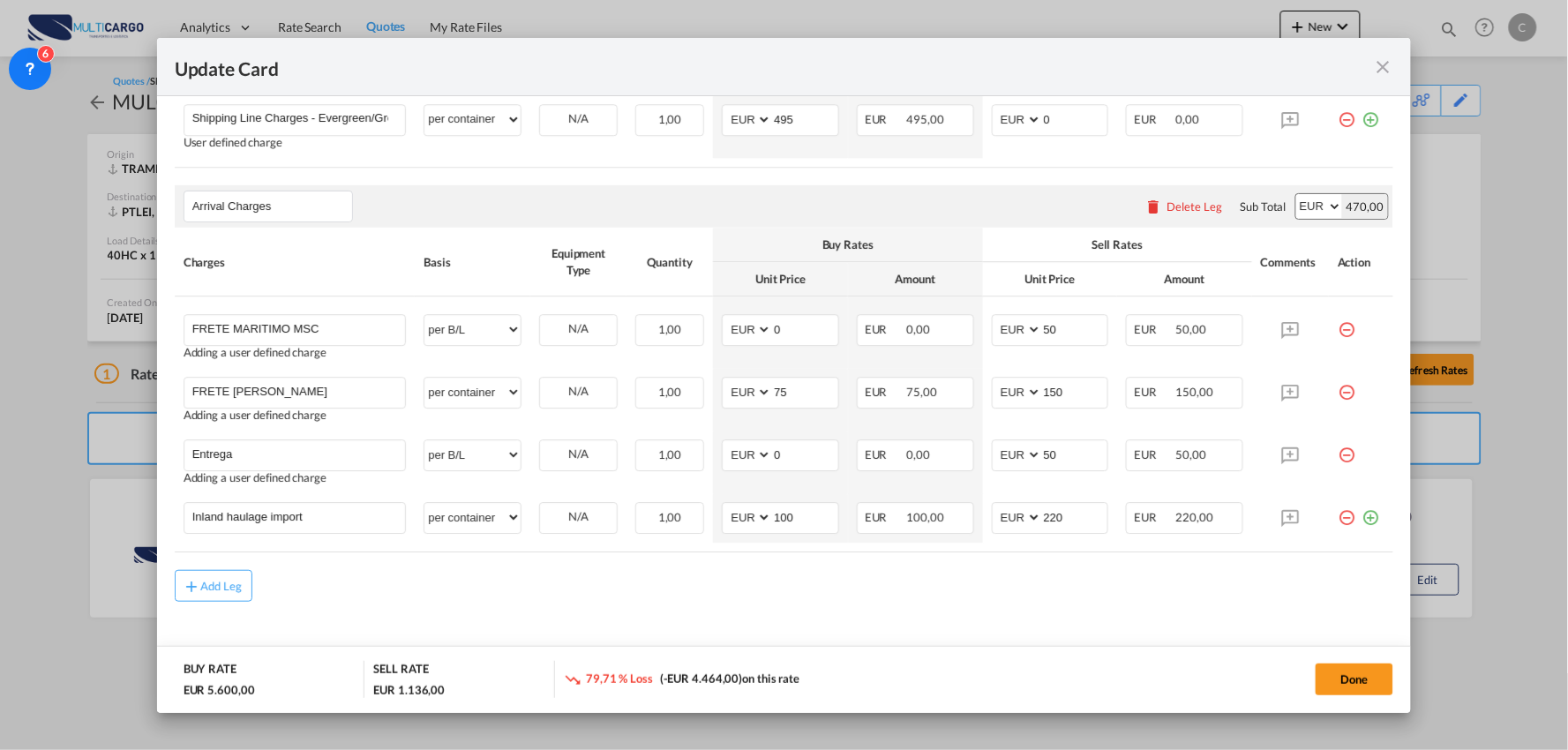
click at [67, 507] on body "Analytics Reports Dashboard Rate Search Quotes My Rate Files Analytics" at bounding box center [784, 375] width 1568 height 750
drag, startPoint x: 353, startPoint y: 524, endPoint x: 24, endPoint y: 524, distance: 329.0
click at [0, 505] on html "Analytics Reports Dashboard Rate Search Quotes My Rate Files" at bounding box center [784, 375] width 1568 height 750
paste input "Despacho IMP"
type input "Despacho IMP"
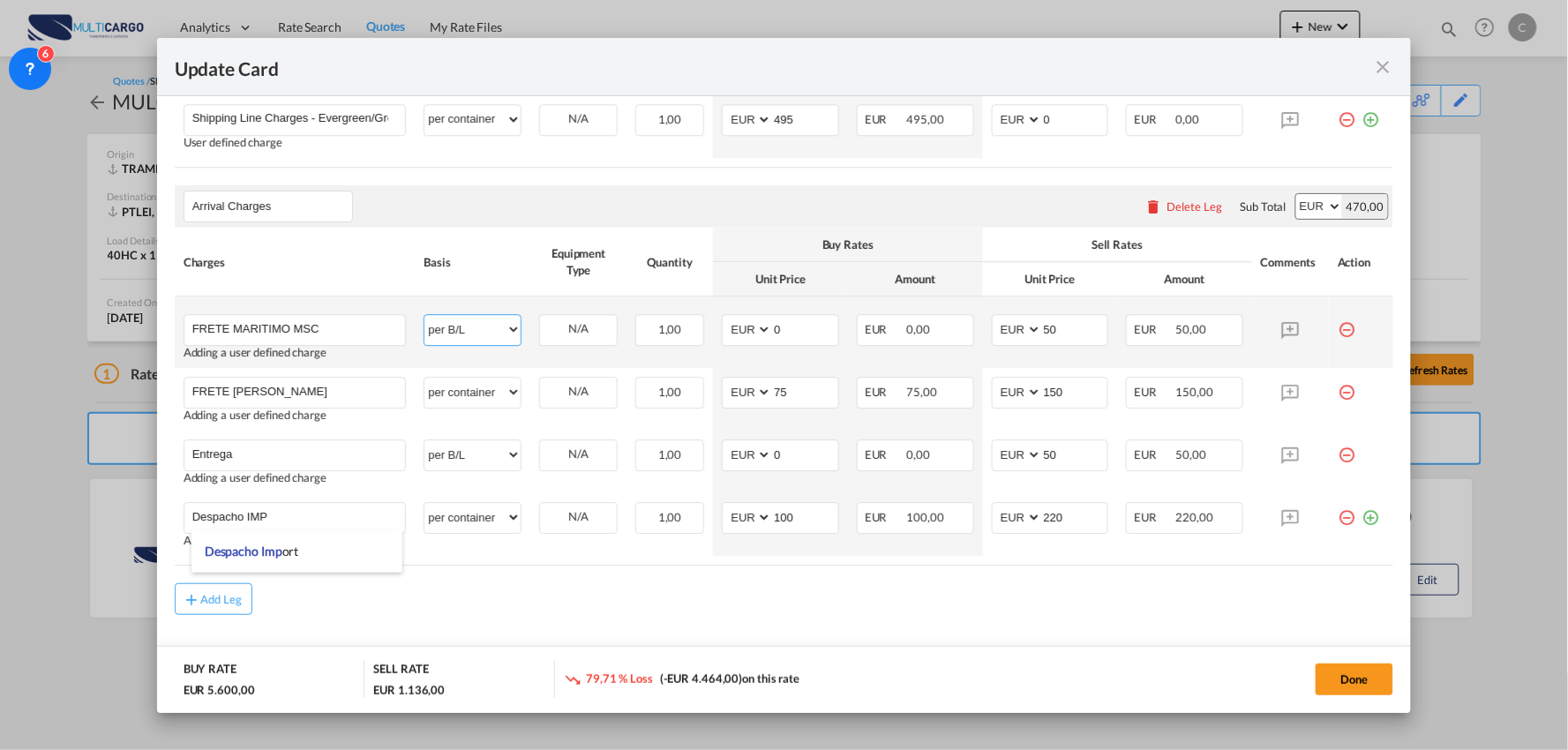
click at [477, 332] on select "per equipment per container per B/L per shipping bill per shipment per pallet p…" at bounding box center [472, 330] width 96 height 29
select select "per equipment"
click at [424, 315] on select "per equipment per container per B/L per shipping bill per shipment per pallet p…" at bounding box center [472, 330] width 96 height 29
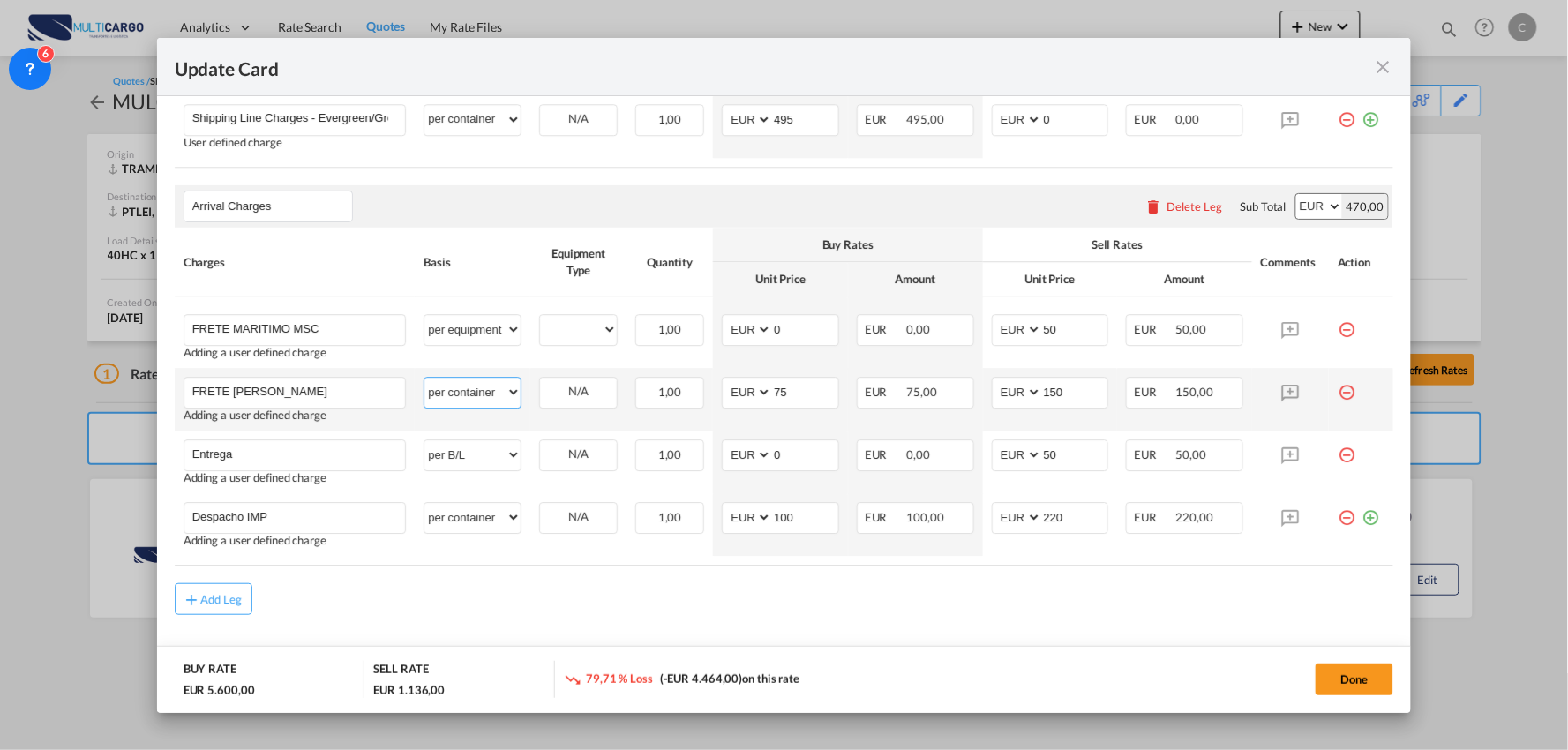
click at [477, 389] on select "per equipment per container per B/L per shipping bill per shipment per pallet p…" at bounding box center [472, 392] width 96 height 29
select select "per equipment"
click at [424, 377] on select "per equipment per container per B/L per shipping bill per shipment per pallet p…" at bounding box center [472, 392] width 96 height 29
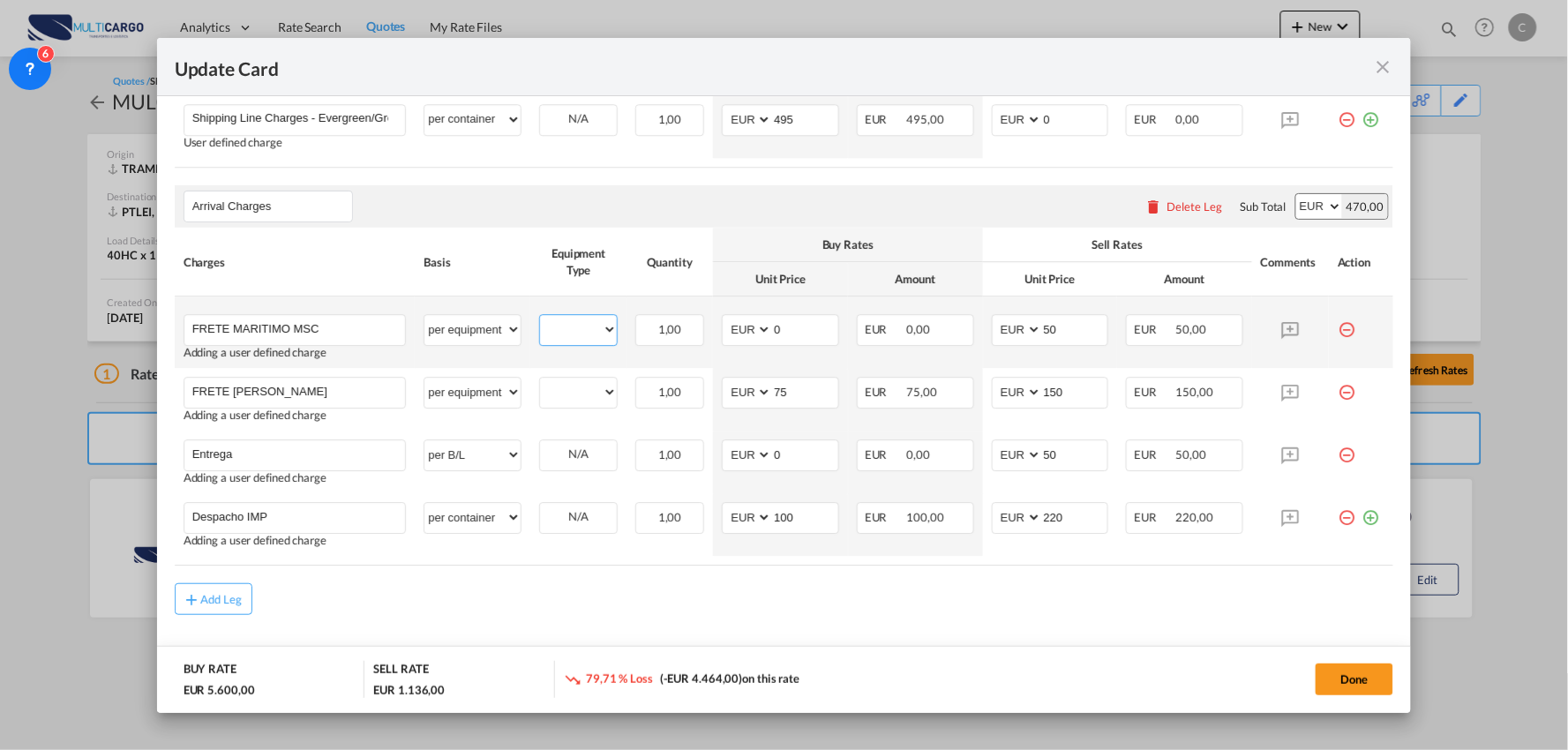
drag, startPoint x: 574, startPoint y: 324, endPoint x: 574, endPoint y: 332, distance: 8.0
click at [574, 324] on select "40HC" at bounding box center [578, 330] width 76 height 24
select select "40HC"
click at [540, 318] on select "40HC" at bounding box center [578, 330] width 76 height 24
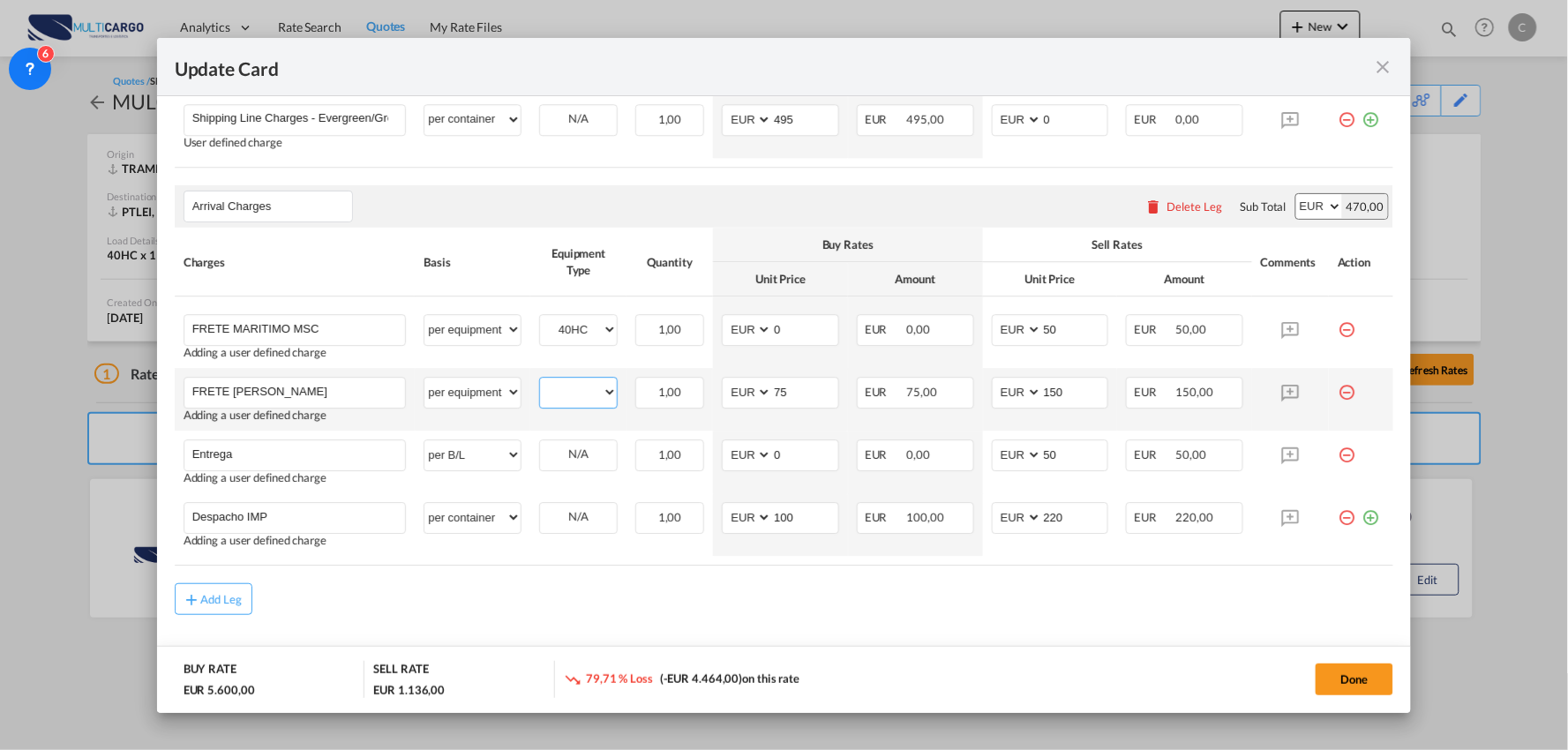
click at [580, 392] on select "40HC" at bounding box center [578, 392] width 76 height 24
select select "40HC"
click at [540, 380] on select "40HC" at bounding box center [578, 392] width 76 height 24
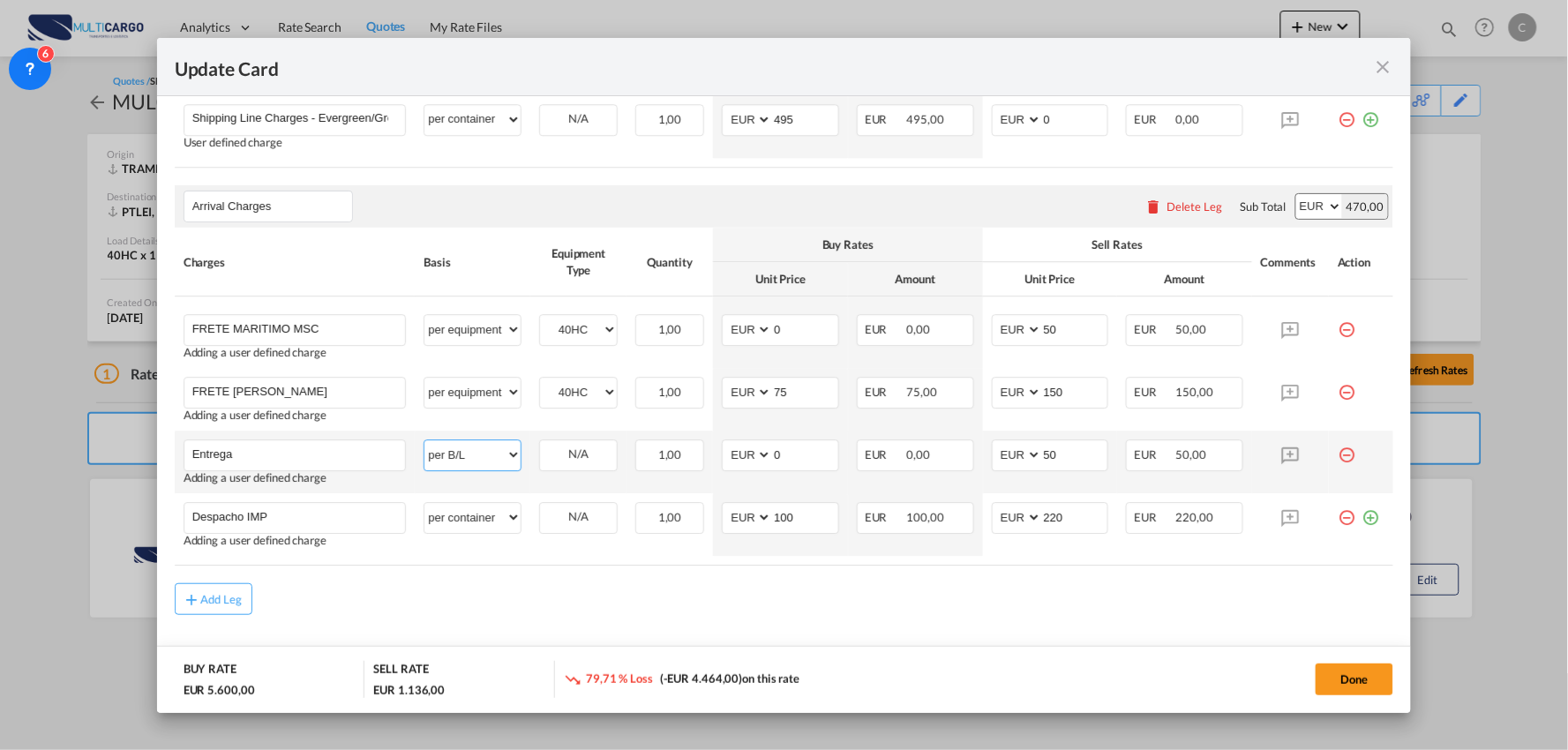
click at [482, 457] on select "per equipment per container per B/L per shipping bill per shipment per pallet p…" at bounding box center [472, 455] width 96 height 29
select select "per container"
click at [424, 440] on select "per equipment per container per B/L per shipping bill per shipment per pallet p…" at bounding box center [472, 455] width 96 height 29
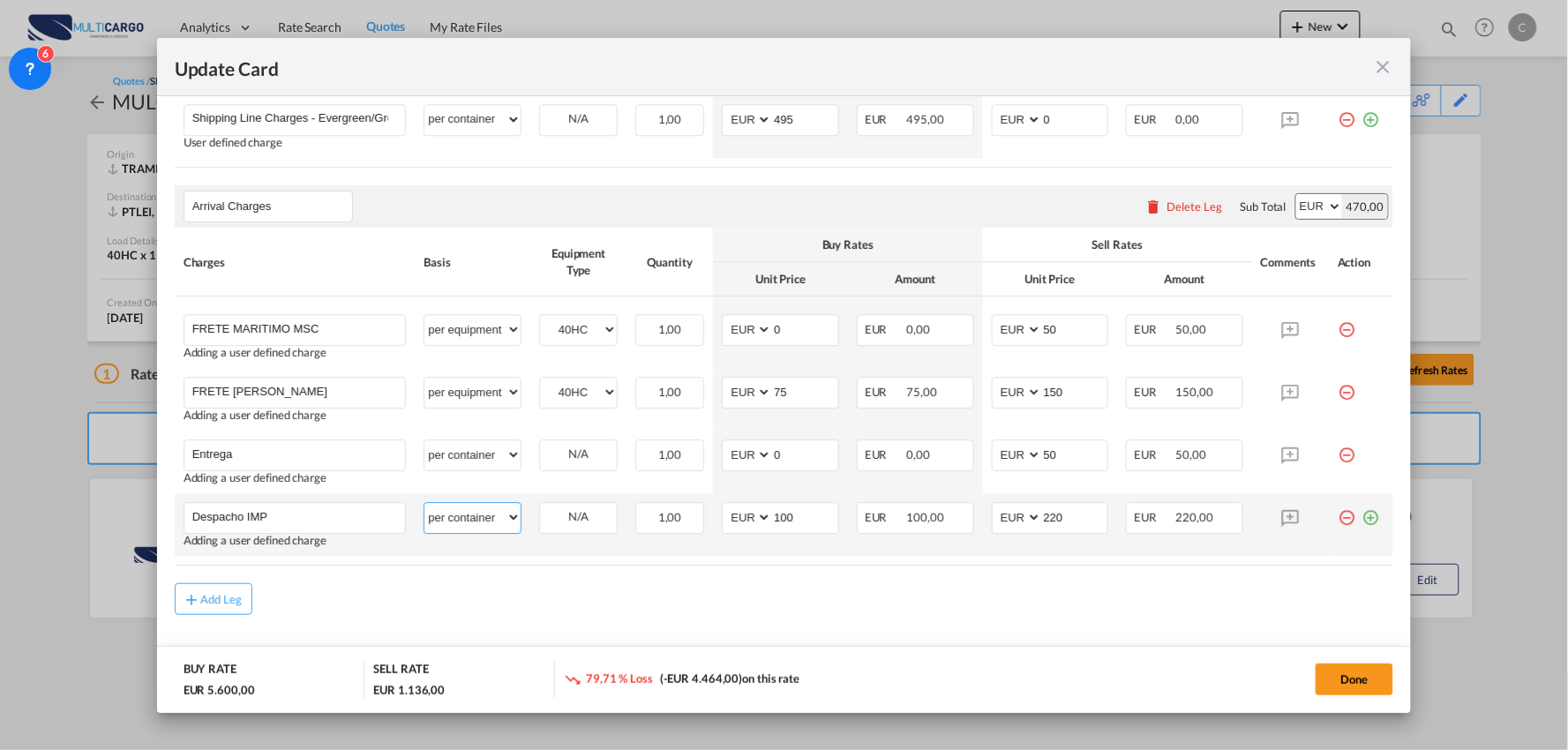
drag, startPoint x: 488, startPoint y: 518, endPoint x: 479, endPoint y: 515, distance: 9.5
click at [488, 518] on select "per equipment per container per B/L per shipping bill per shipment per pallet p…" at bounding box center [472, 518] width 96 height 29
select select "per_document"
click at [424, 504] on select "per equipment per container per B/L per shipping bill per shipment per pallet p…" at bounding box center [472, 518] width 96 height 29
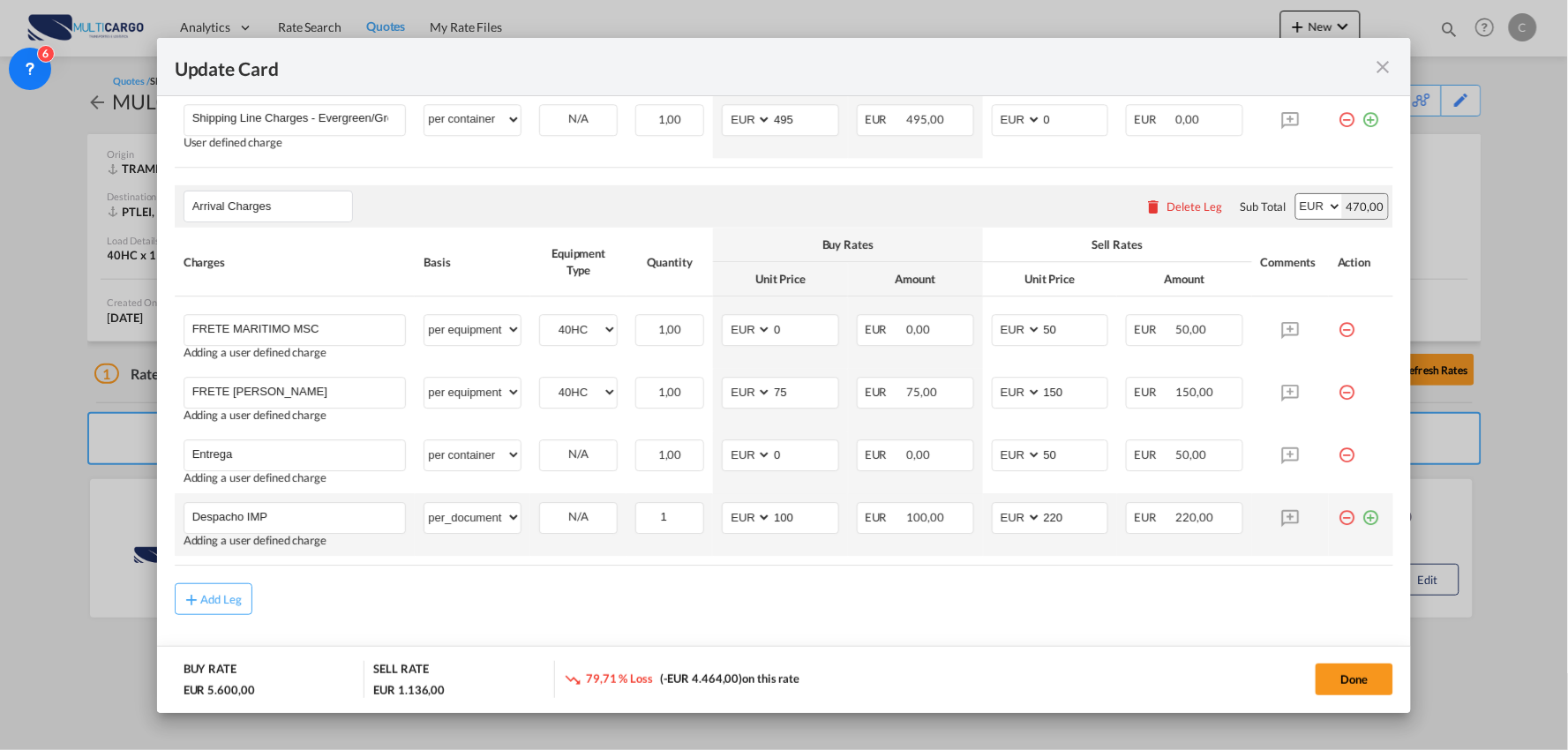
click at [1362, 515] on md-icon "icon-plus-circle-outline green-400-fg" at bounding box center [1370, 511] width 17 height 17
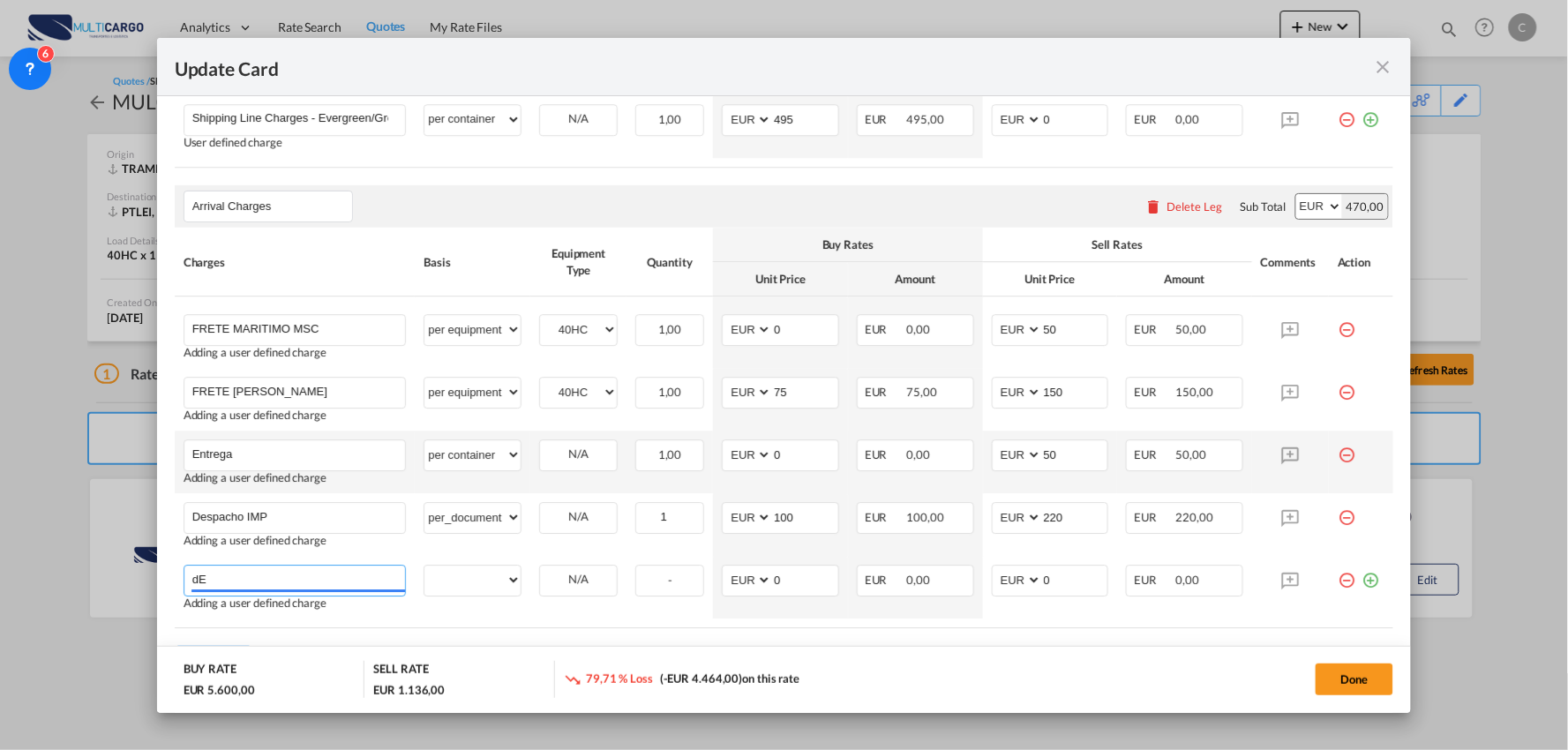
type input "d"
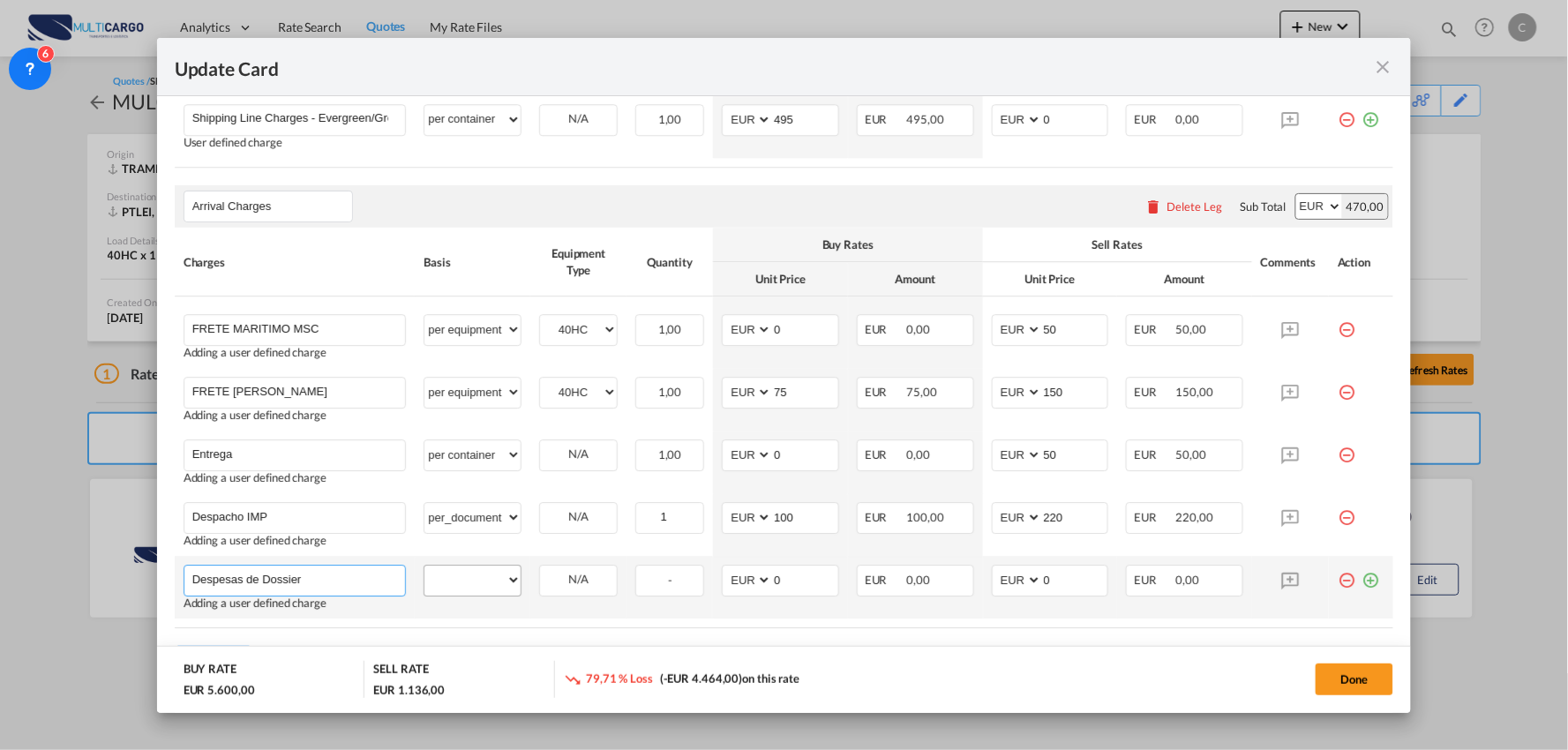
type input "Despesas de Dossier"
click at [453, 574] on select "per equipment per container per B/L per shipping bill per shipment per pallet p…" at bounding box center [472, 580] width 96 height 29
select select "per B/L"
click at [424, 566] on select "per equipment per container per B/L per shipping bill per shipment per pallet p…" at bounding box center [472, 580] width 96 height 29
drag, startPoint x: 993, startPoint y: 586, endPoint x: 932, endPoint y: 565, distance: 64.5
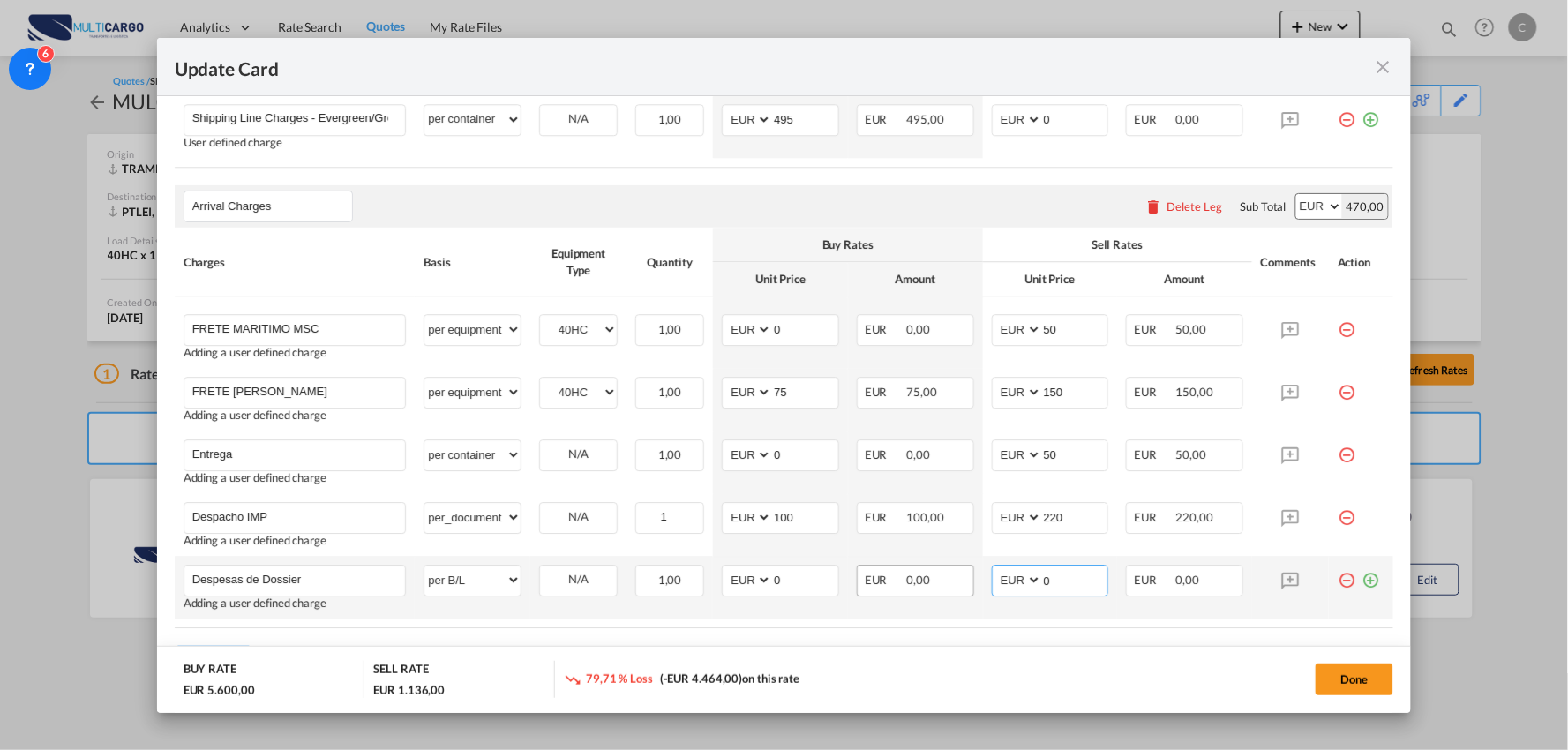
click at [983, 586] on td "AED AFN ALL AMD ANG AOA ARS AUD AWG AZN BAM BBD BDT BGN BHD BIF BMD BND BOB BRL…" at bounding box center [1049, 588] width 135 height 63
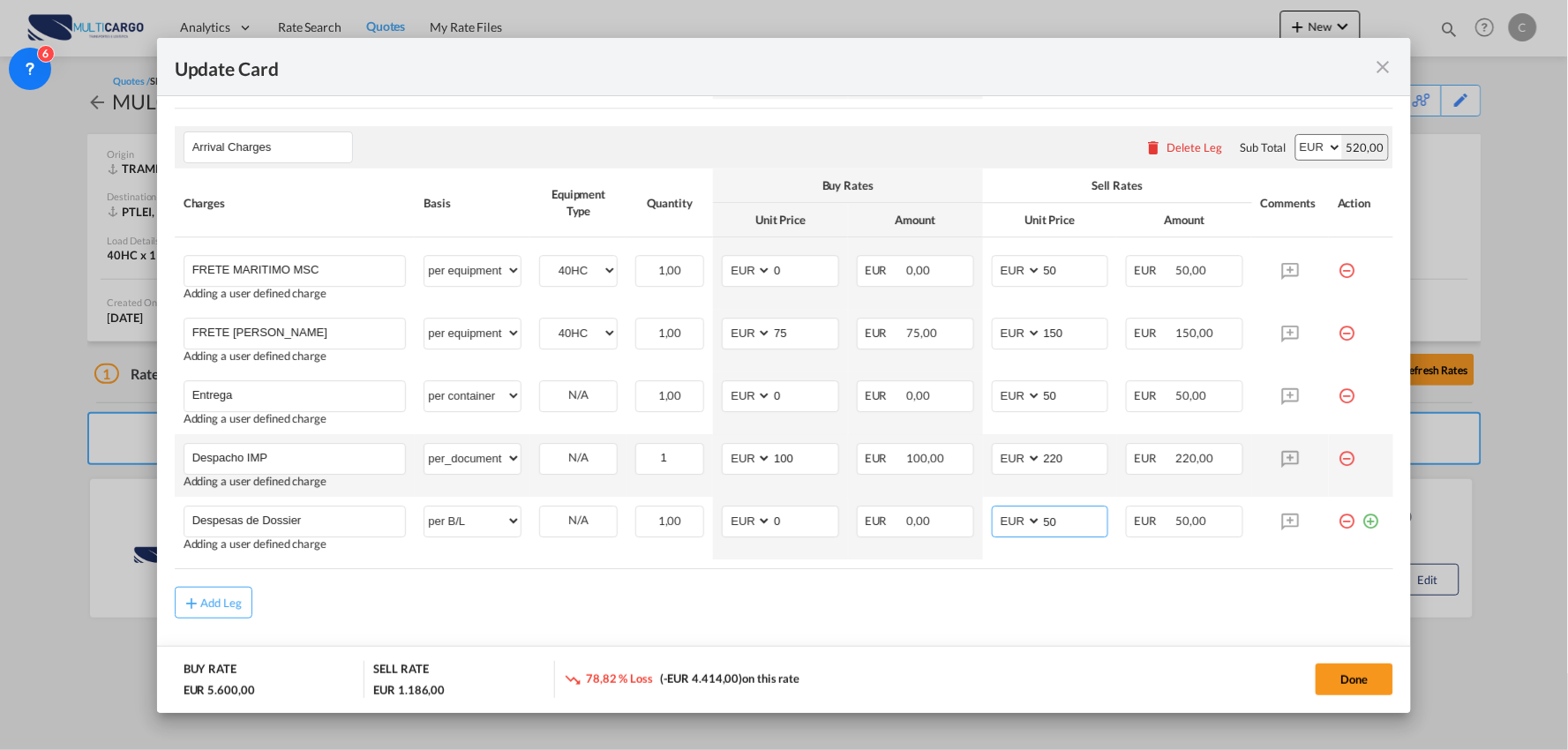
scroll to position [1565, 0]
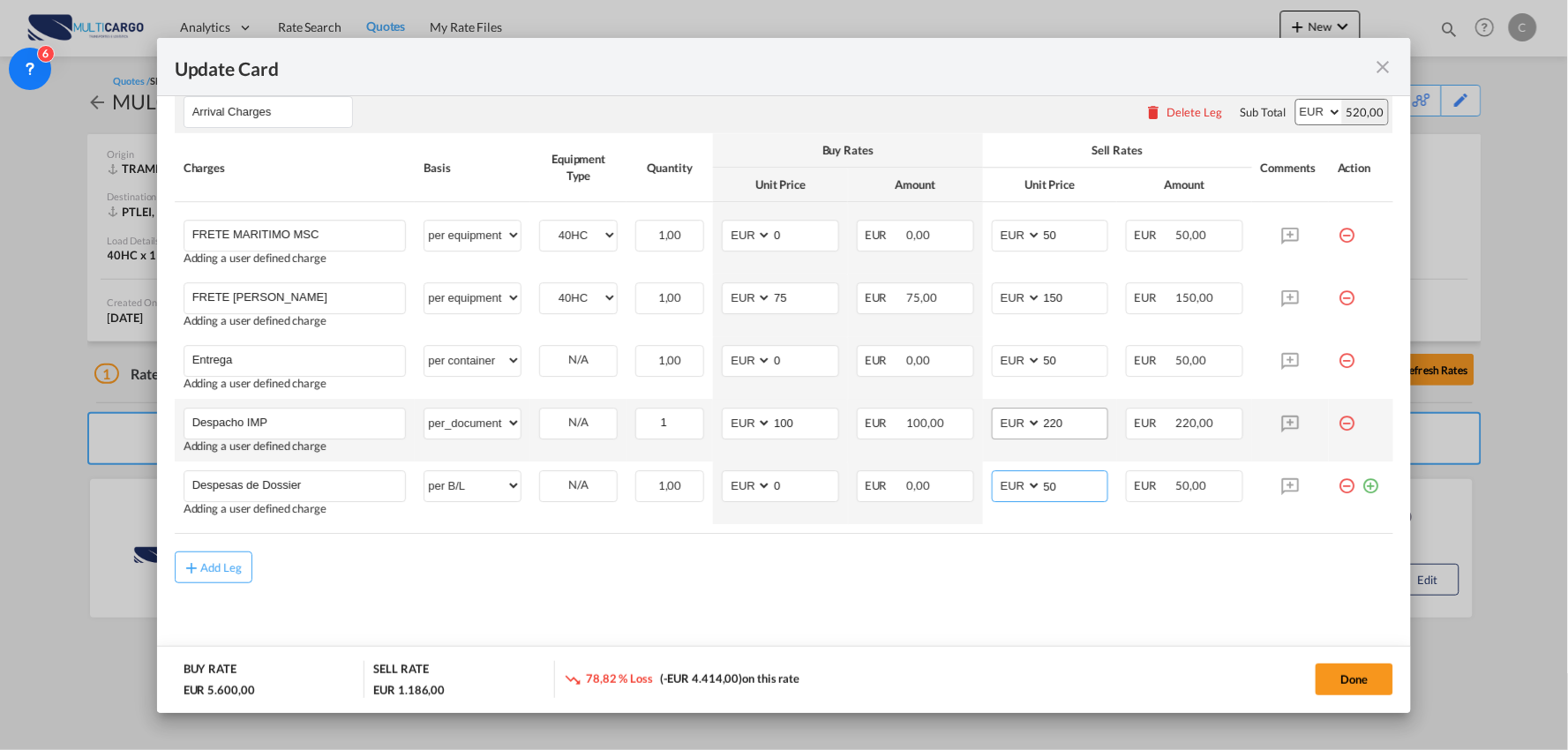
type input "50"
drag, startPoint x: 1060, startPoint y: 423, endPoint x: 968, endPoint y: 423, distance: 92.0
click at [968, 423] on tr "Despacho IMP Please Enter User Defined Charges Cannot Be Published Adding a use…" at bounding box center [784, 431] width 1219 height 63
type input "150"
drag, startPoint x: 751, startPoint y: 429, endPoint x: 704, endPoint y: 431, distance: 47.0
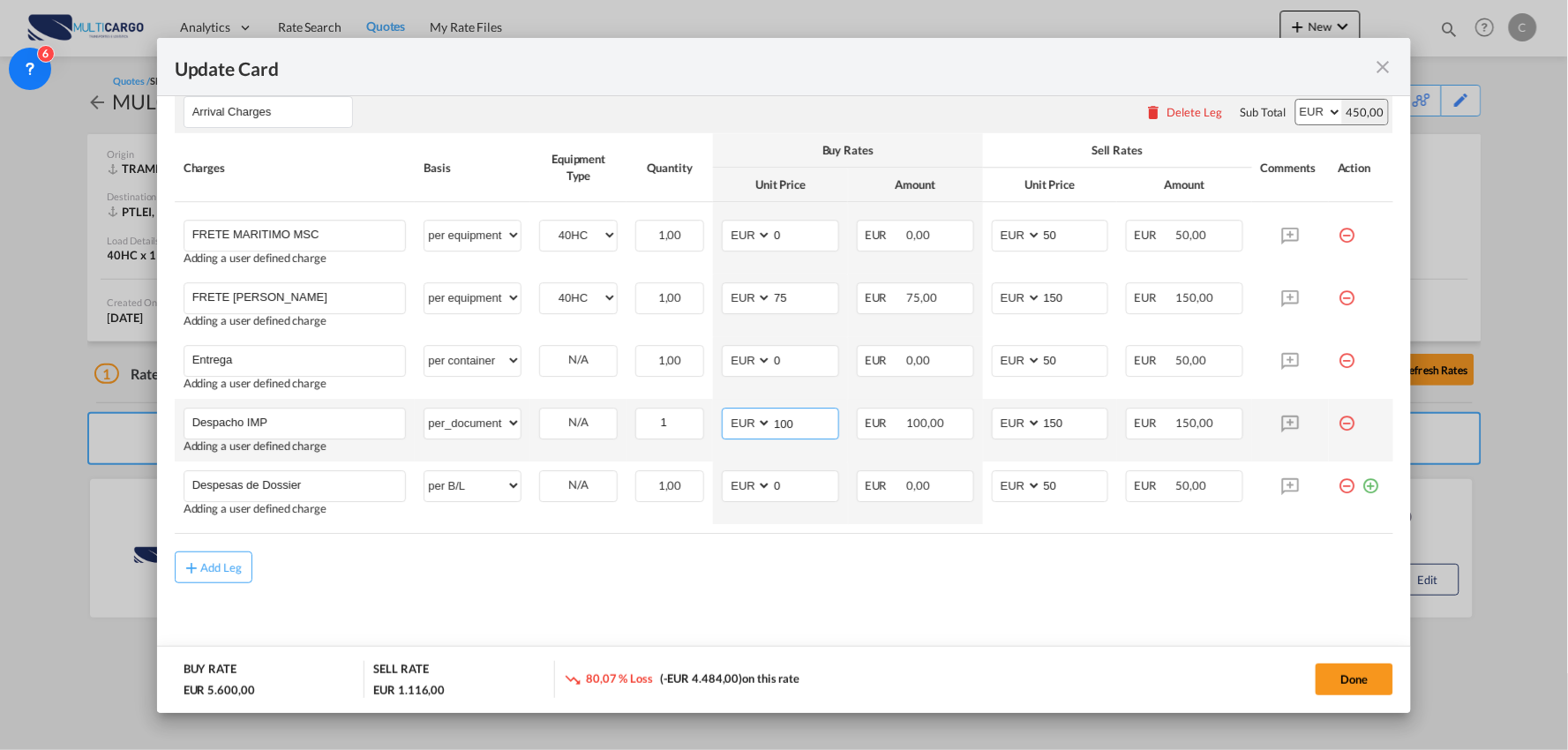
click at [704, 431] on tr "Despacho IMP Please Enter User Defined Charges Cannot Be Published Adding a use…" at bounding box center [784, 431] width 1219 height 63
type input "75"
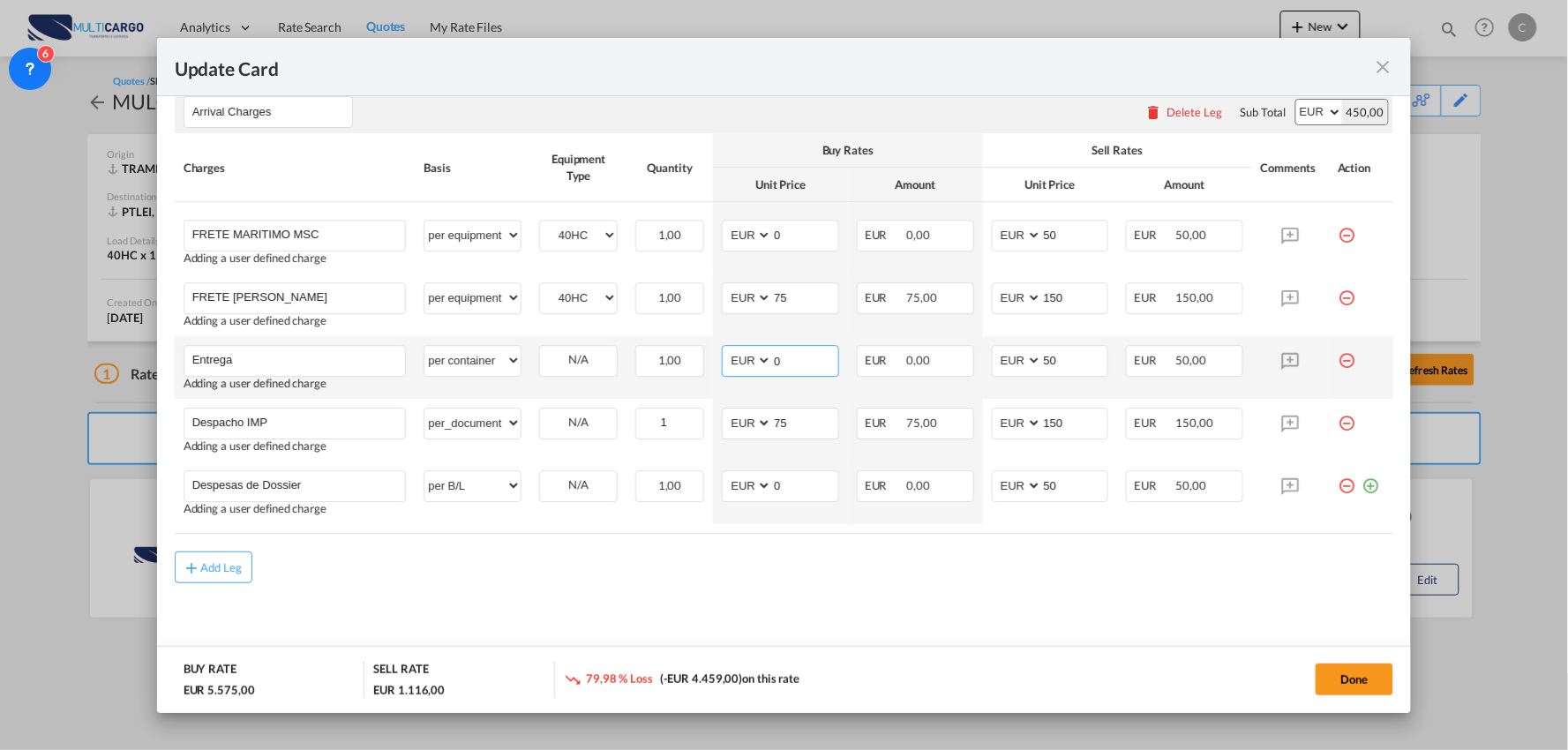
drag, startPoint x: 772, startPoint y: 362, endPoint x: 745, endPoint y: 362, distance: 27.0
click at [745, 362] on md-input-container "AED AFN ALL AMD ANG AOA ARS AUD AWG AZN BAM BBD BDT BGN BHD BIF BMD BND BOB BRL…" at bounding box center [780, 360] width 117 height 32
type input "180"
drag, startPoint x: 1047, startPoint y: 368, endPoint x: 992, endPoint y: 368, distance: 55.0
click at [994, 368] on md-input-container "AED AFN ALL AMD ANG AOA ARS AUD AWG AZN BAM BBD BDT BGN BHD BIF BMD BND BOB BRL…" at bounding box center [1049, 360] width 117 height 32
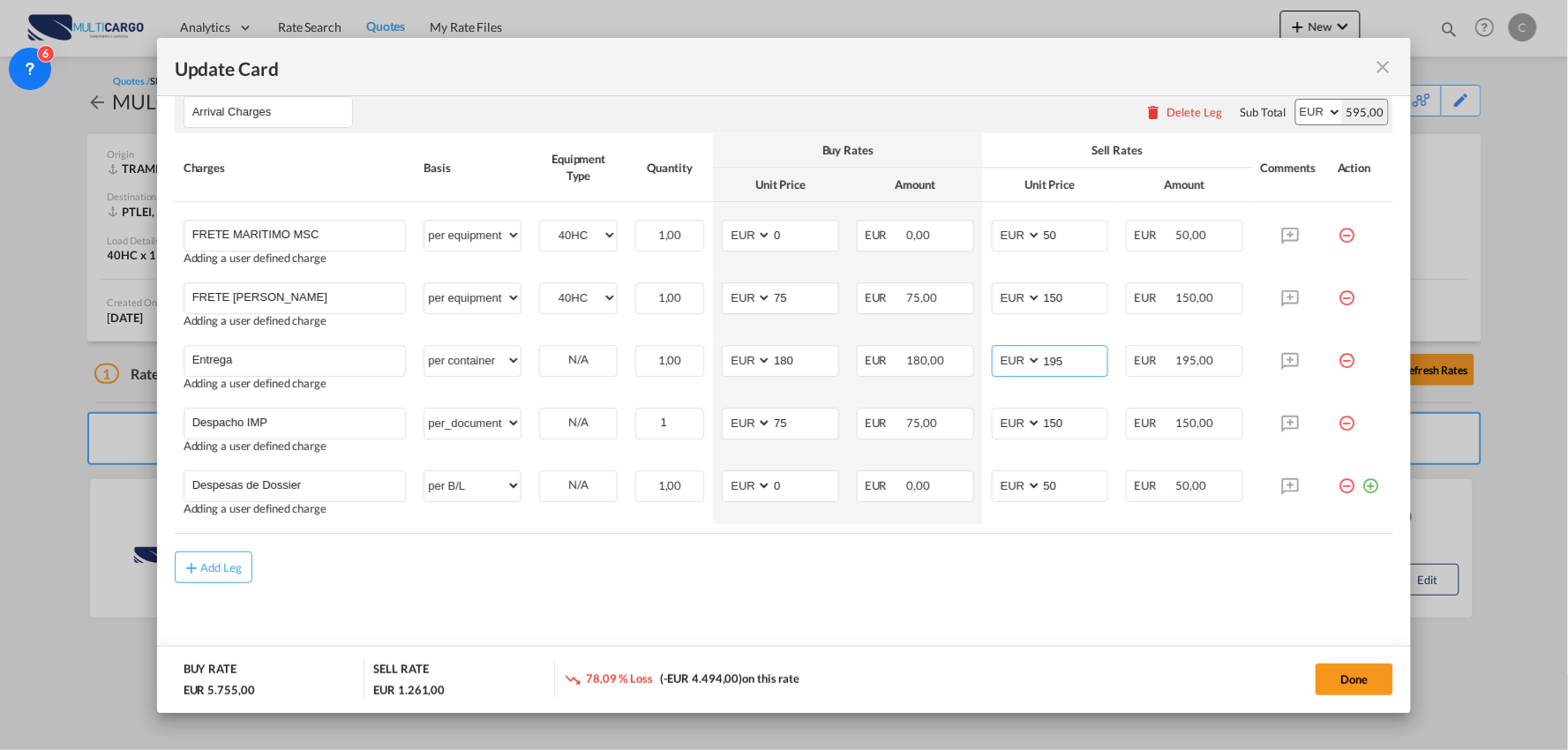
type input "195"
drag, startPoint x: 1061, startPoint y: 302, endPoint x: 940, endPoint y: 302, distance: 121.0
click at [983, 302] on td "AED AFN ALL AMD ANG AOA ARS AUD AWG AZN BAM BBD BDT BGN BHD BIF BMD BND BOB BRL…" at bounding box center [1049, 305] width 135 height 63
type input "0"
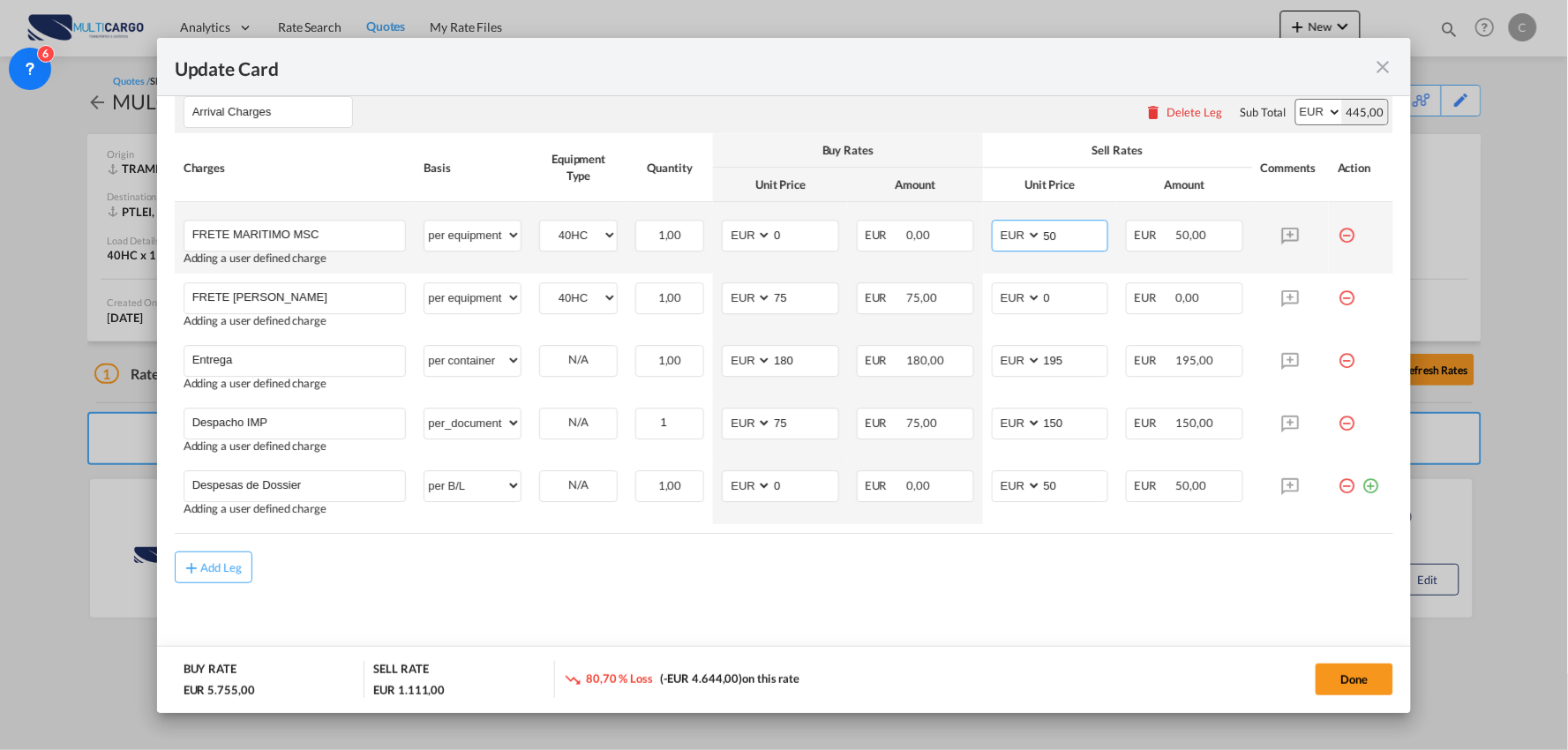
drag, startPoint x: 1018, startPoint y: 241, endPoint x: 981, endPoint y: 241, distance: 37.0
click at [991, 241] on md-input-container "AED AFN ALL AMD ANG AOA ARS AUD AWG AZN BAM BBD BDT BGN BHD BIF BMD BND BOB BRL…" at bounding box center [1049, 235] width 117 height 32
type input "0"
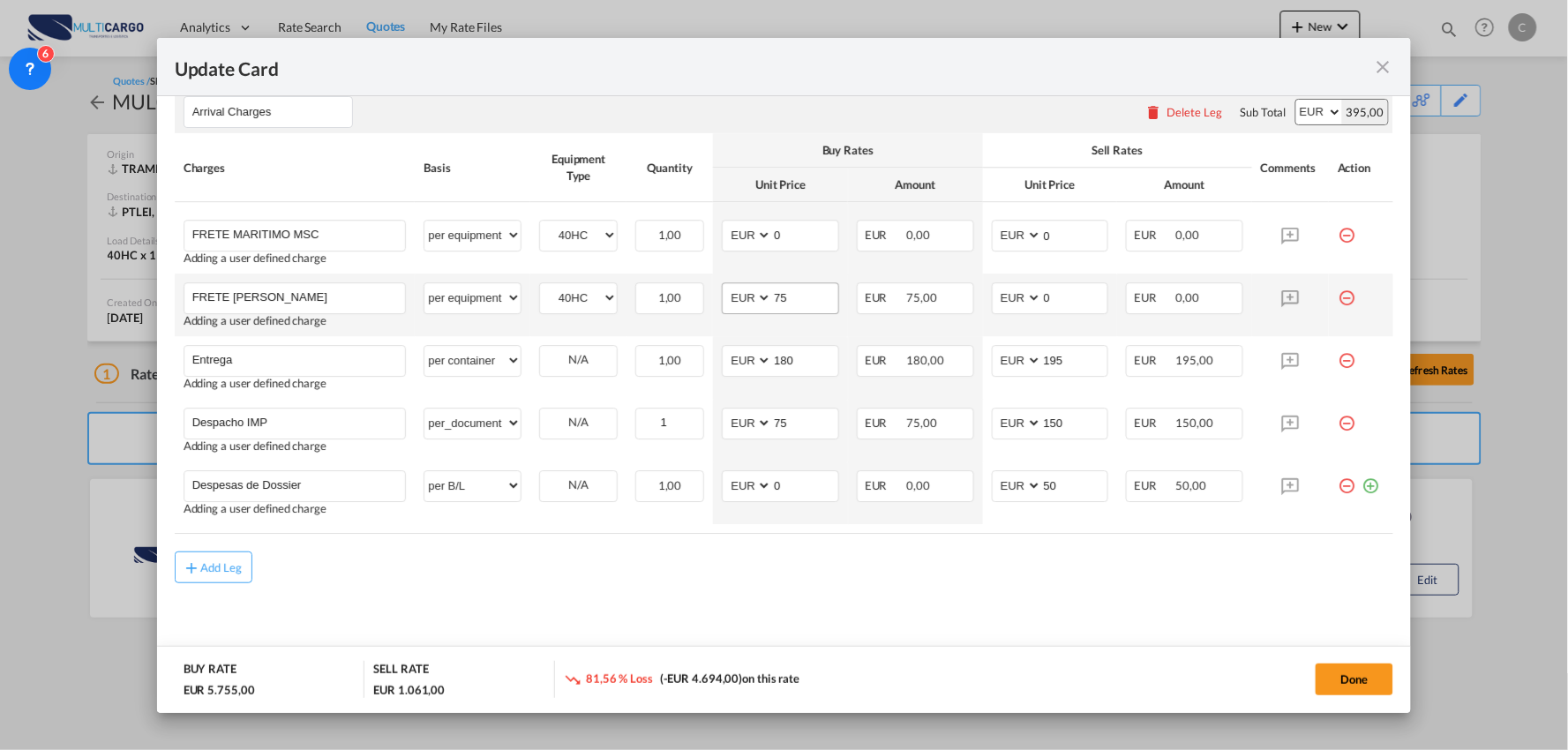
click at [788, 312] on md-input-container "75" at bounding box center [805, 298] width 67 height 30
click at [782, 305] on input "75" at bounding box center [804, 297] width 66 height 27
drag, startPoint x: 782, startPoint y: 304, endPoint x: 665, endPoint y: 305, distance: 117.0
click at [697, 303] on tr "FRETE MARITIMO MAERSK Please Enter User Defined Charges Cannot Be Published Add…" at bounding box center [784, 305] width 1219 height 63
type input "0"
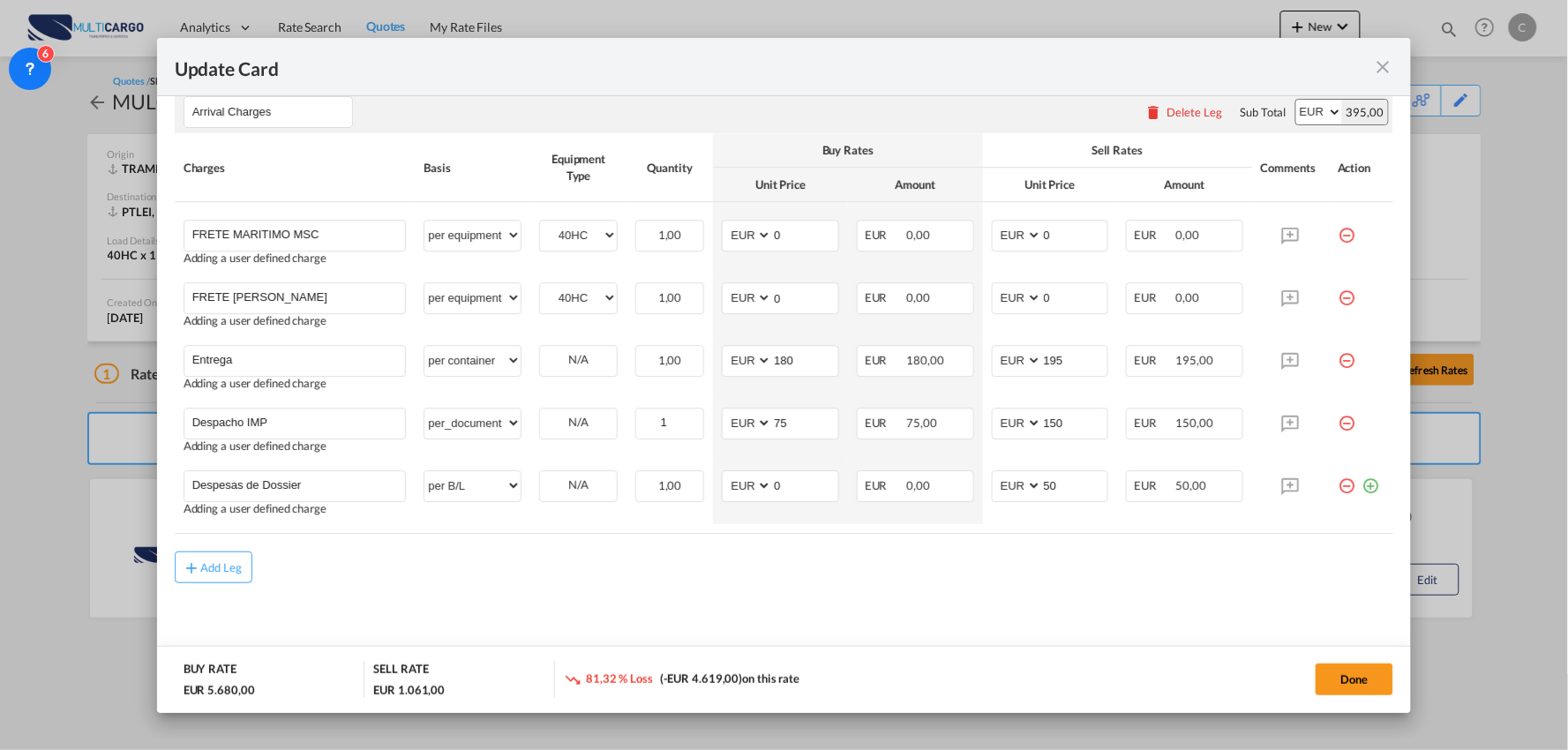
click at [353, 239] on input "FRETE MARITIMO MSC" at bounding box center [299, 234] width 214 height 27
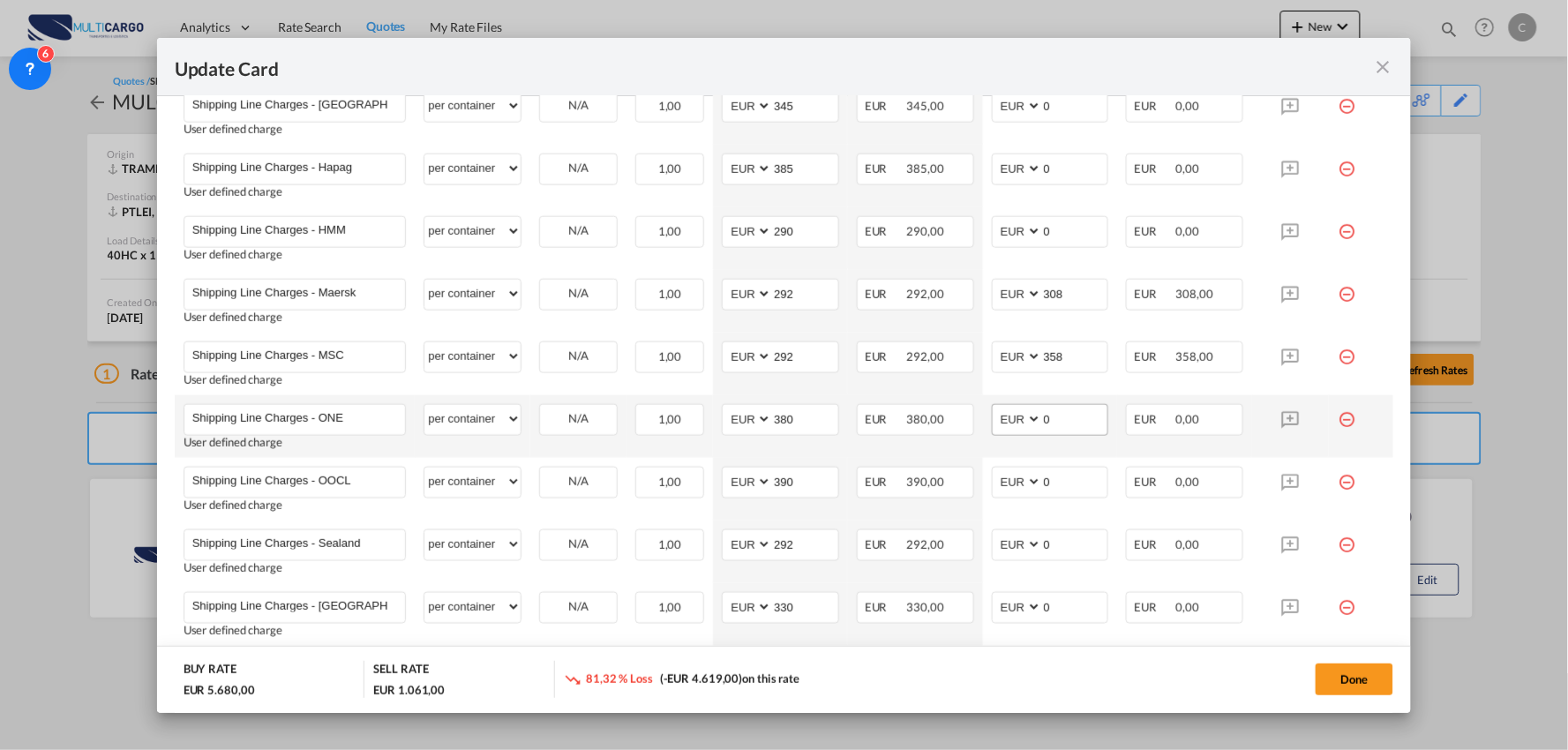
scroll to position [878, 0]
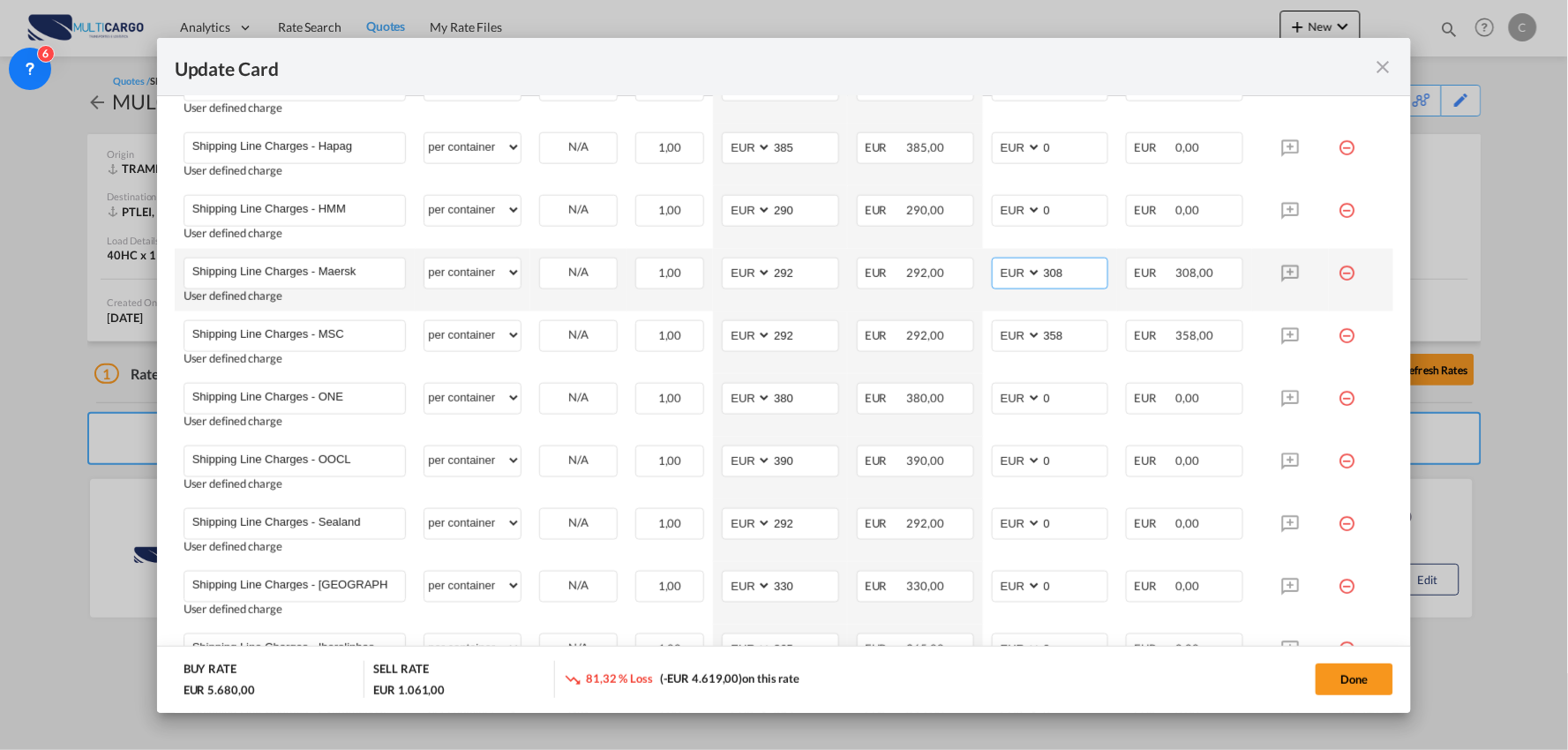
drag, startPoint x: 1070, startPoint y: 279, endPoint x: 972, endPoint y: 268, distance: 98.6
click at [983, 268] on td "AED AFN ALL AMD ANG AOA ARS AUD AWG AZN BAM BBD BDT BGN BHD BIF BMD BND BOB BRL…" at bounding box center [1049, 281] width 135 height 63
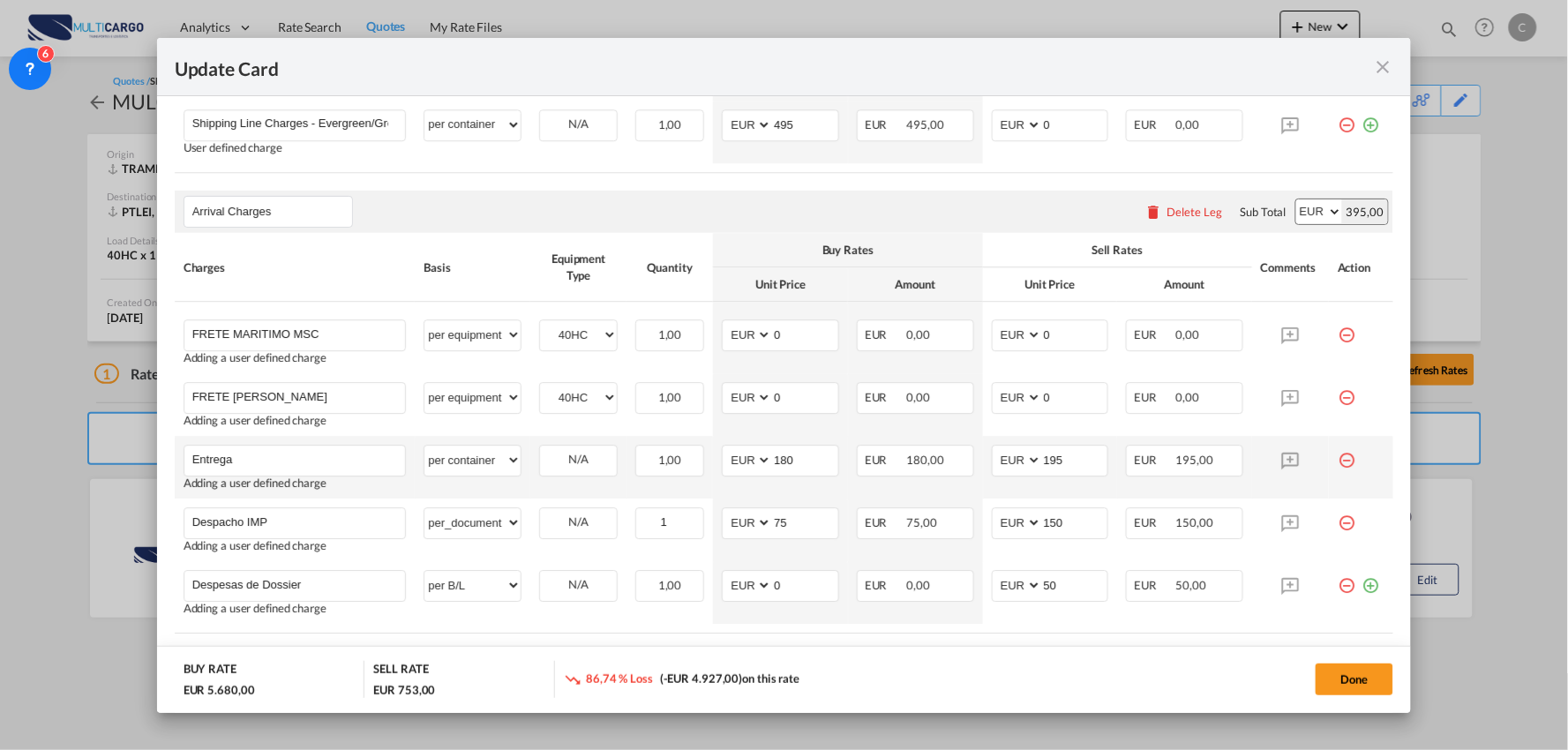
scroll to position [1468, 0]
type input "0"
click at [1338, 398] on md-icon "icon-minus-circle-outline red-400-fg" at bounding box center [1346, 389] width 17 height 17
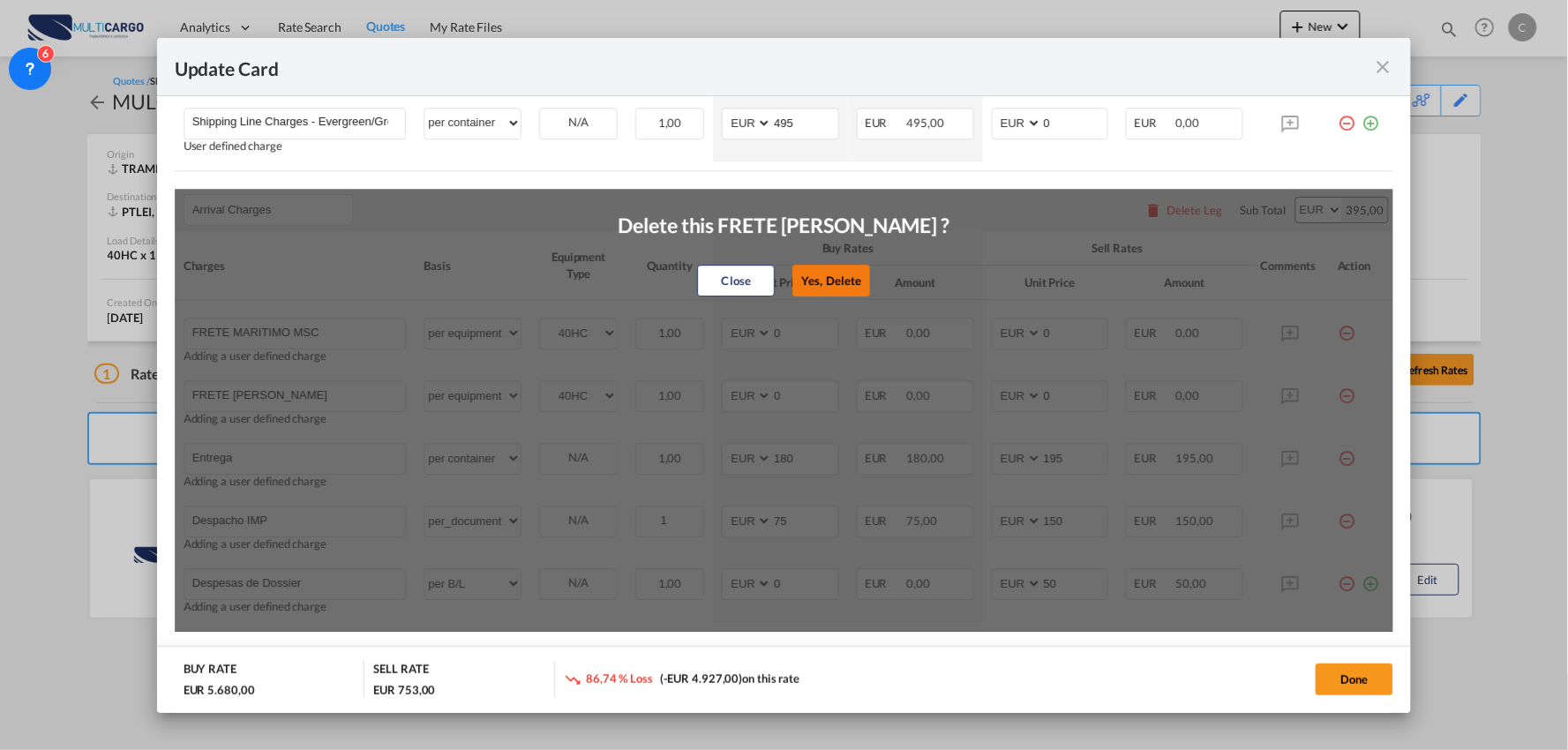
click at [845, 274] on button "Yes, Delete" at bounding box center [831, 280] width 77 height 32
type input "Entrega"
select select "per container"
type input "180"
type input "195"
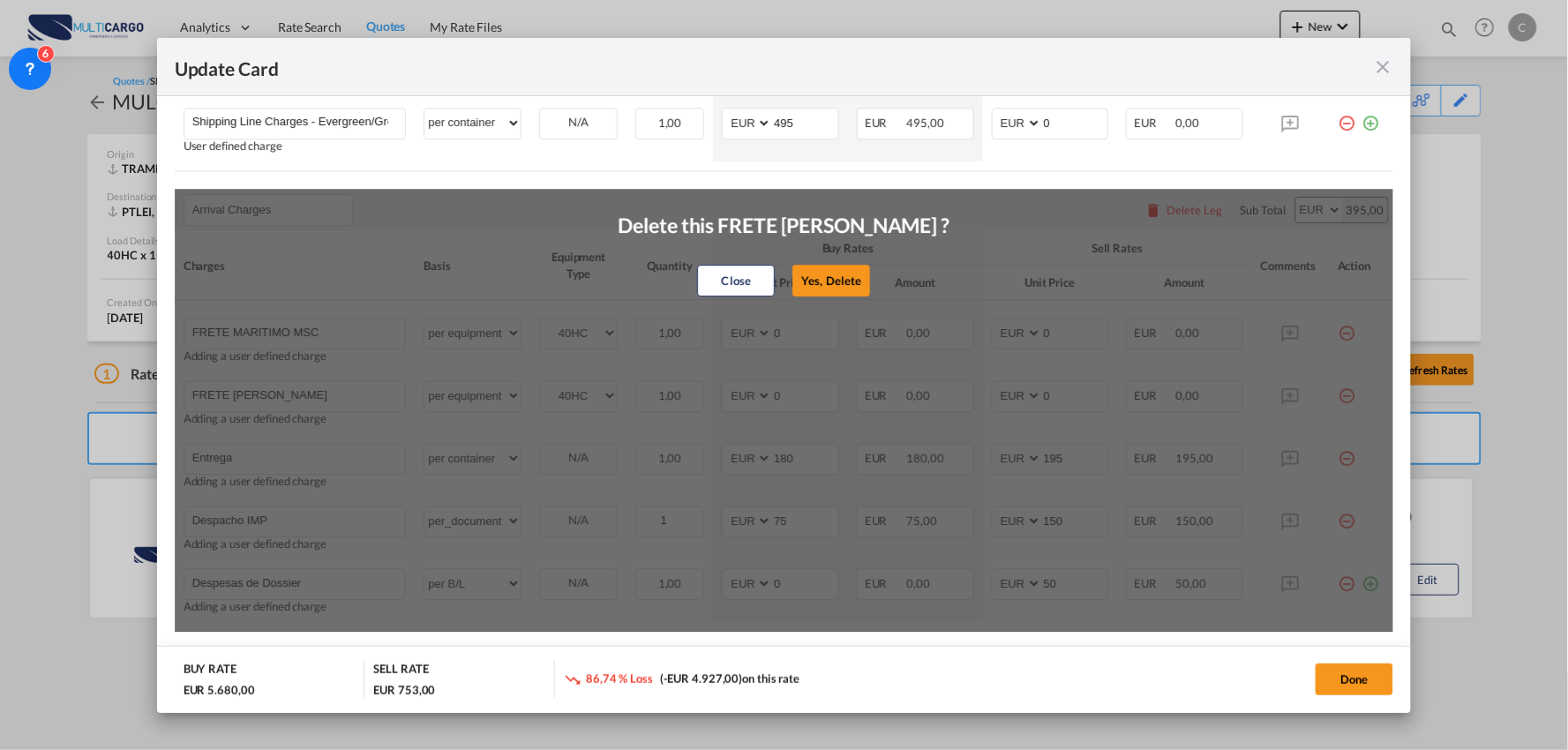
type input "Despacho IMP"
select select "per_document"
type input "75"
type input "150"
type input "Despesas de Dossier"
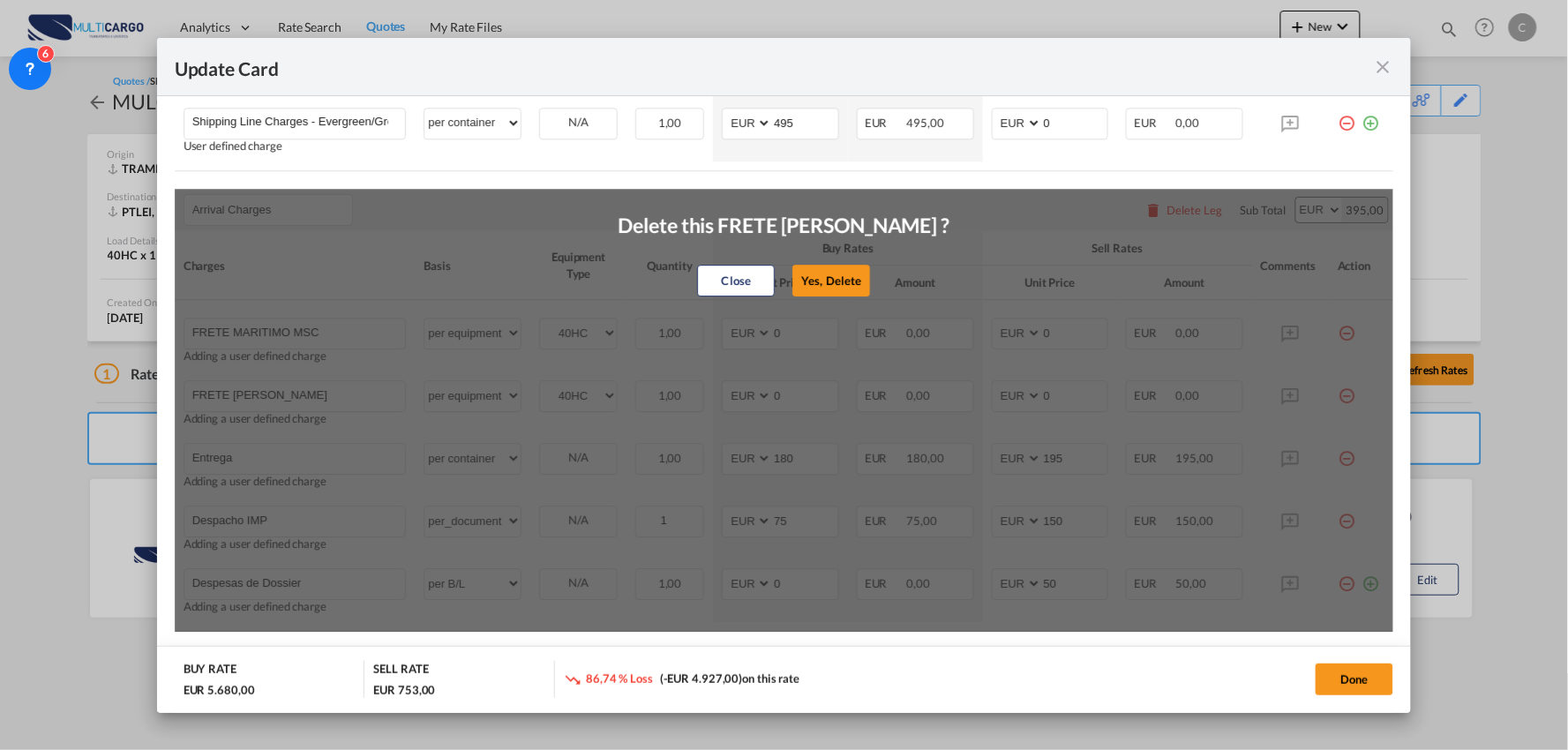
select select "per B/L"
type input "0"
type input "50"
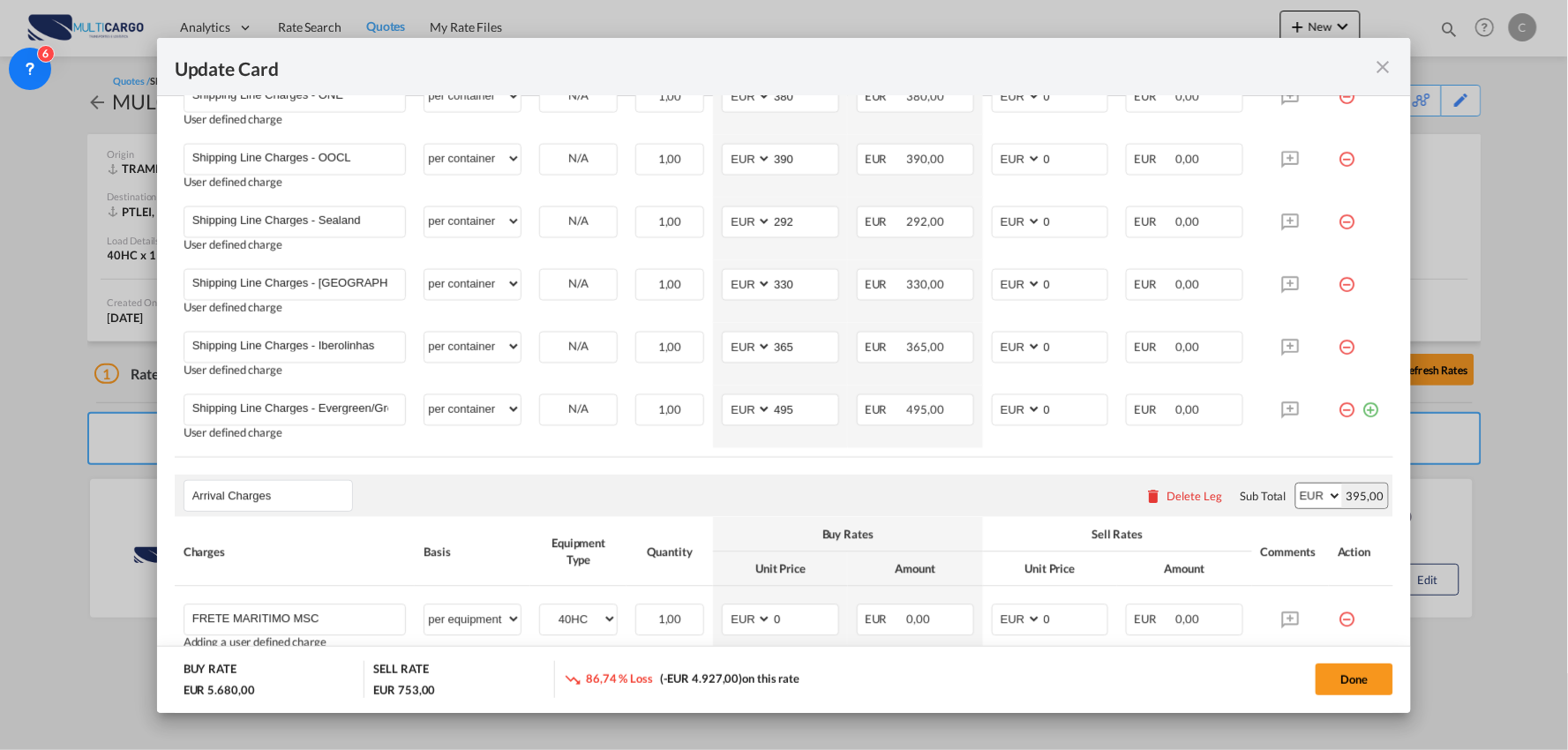
scroll to position [1172, 0]
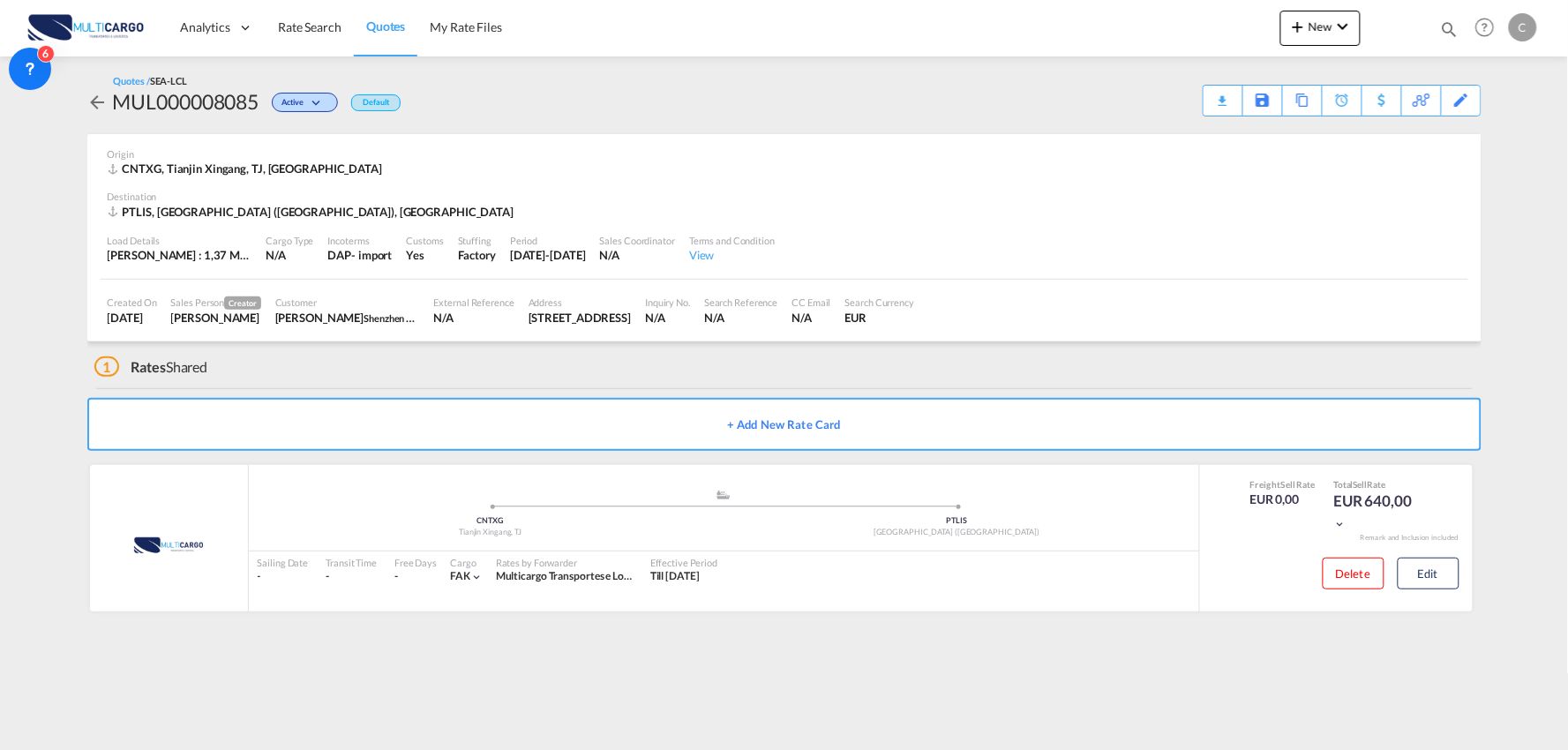
click at [380, 384] on div "1 Rates Shared" at bounding box center [788, 363] width 1387 height 42
click at [389, 377] on div "1 Rates Shared" at bounding box center [788, 363] width 1387 height 42
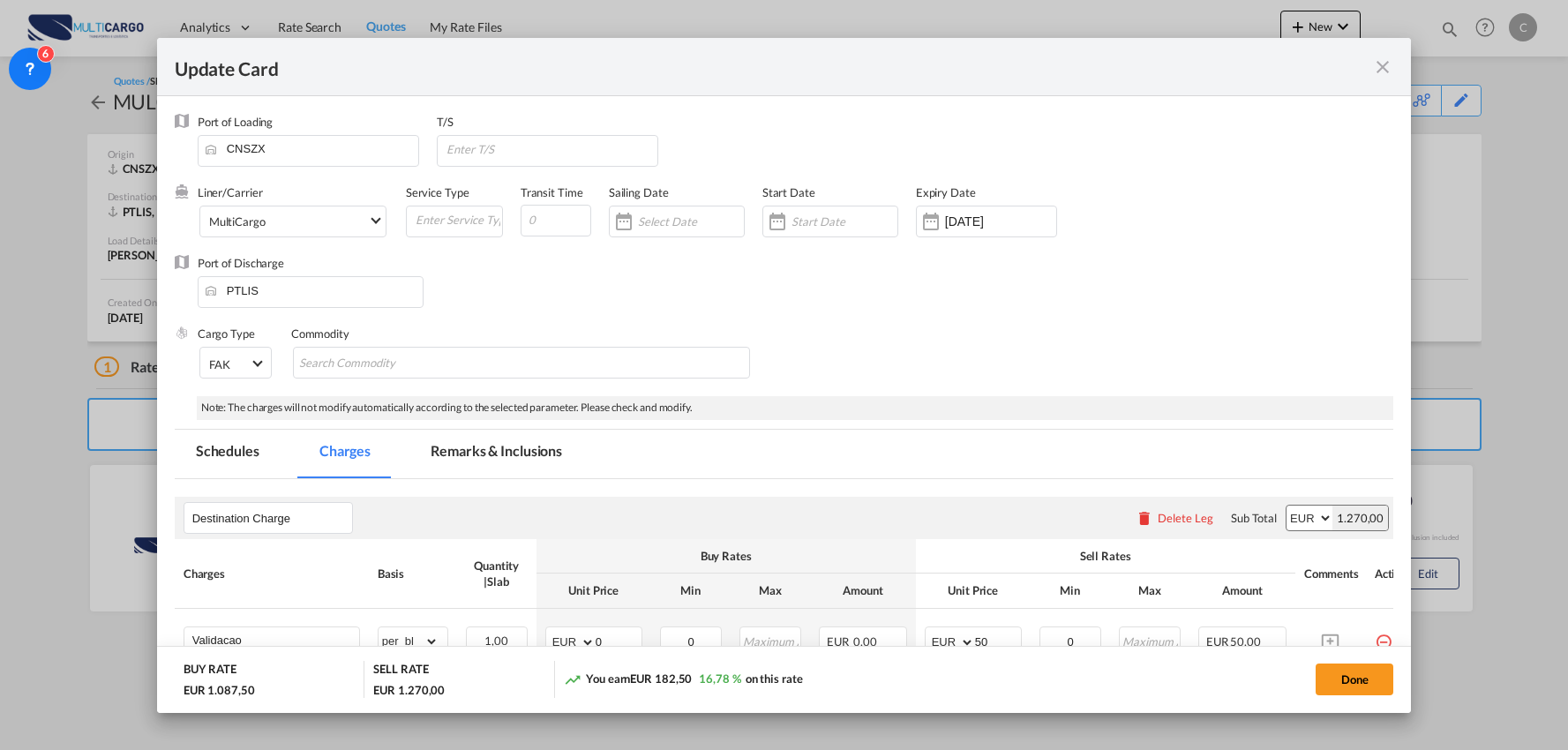
select select "per_shipment"
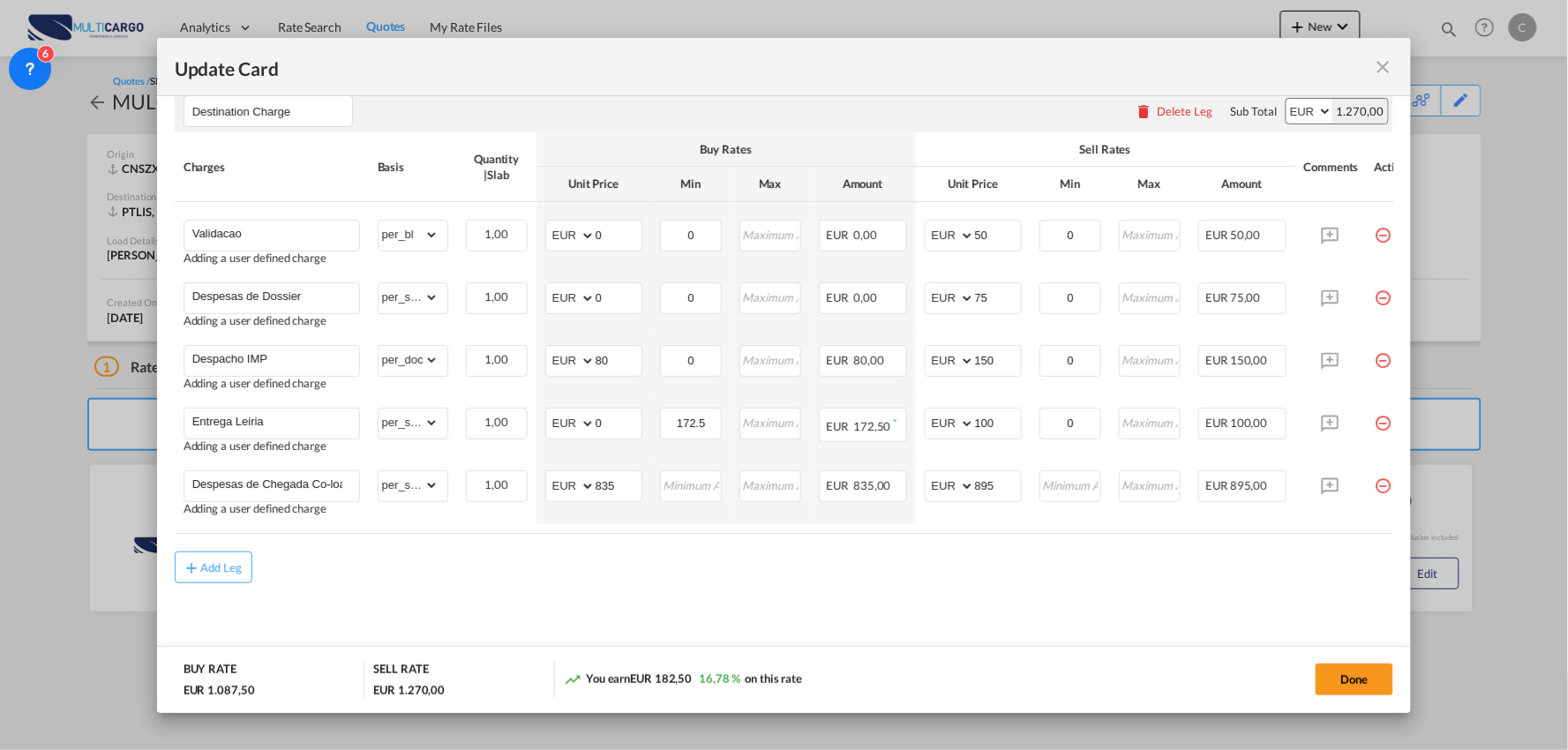
click at [501, 577] on div "Add Leg" at bounding box center [784, 567] width 1219 height 32
drag, startPoint x: 1006, startPoint y: 483, endPoint x: 929, endPoint y: 455, distance: 81.9
click at [901, 482] on tr "Despesas de Chegada Co-loader Adding a user defined charge Please Enter Already…" at bounding box center [799, 493] width 1250 height 63
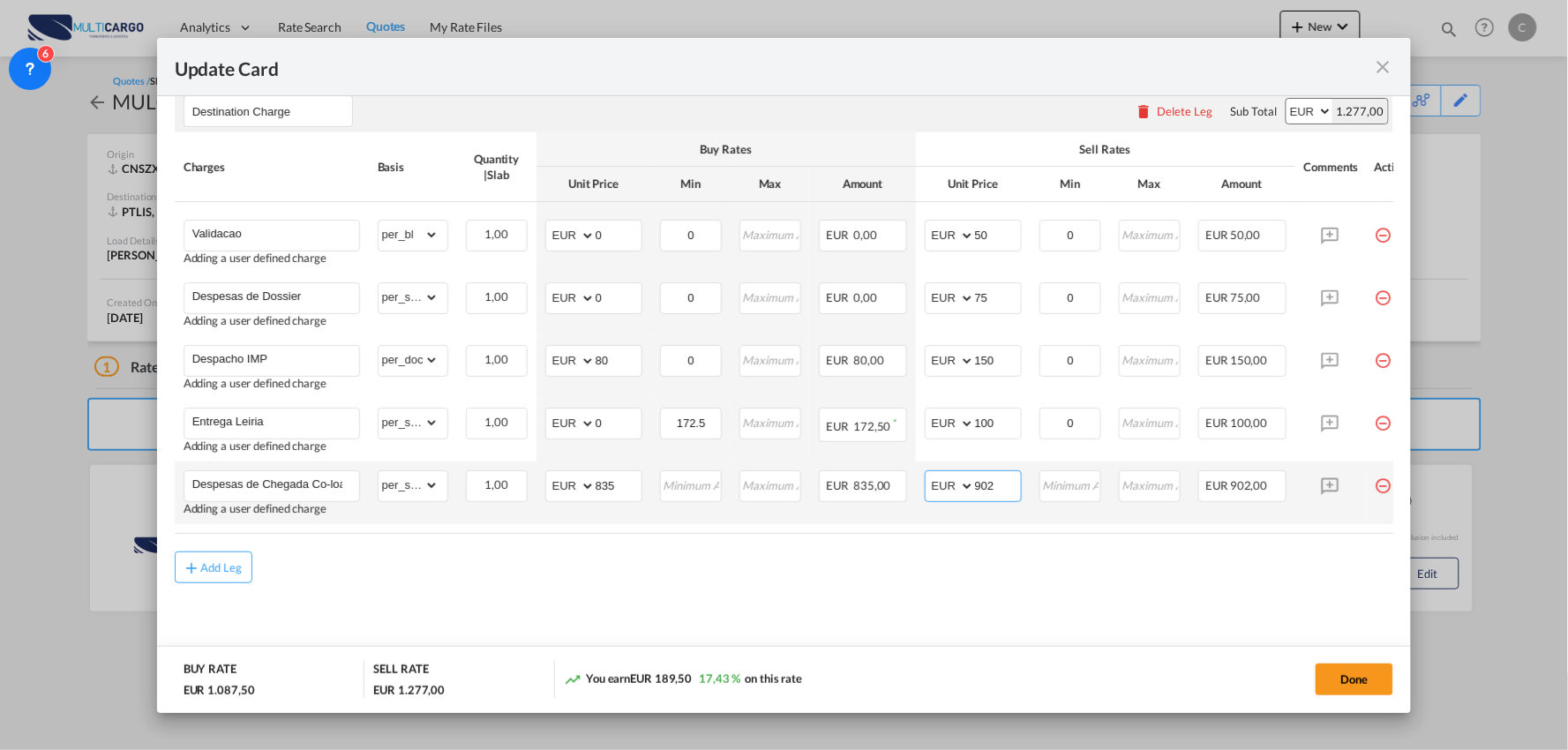
drag, startPoint x: 997, startPoint y: 481, endPoint x: 934, endPoint y: 477, distance: 63.1
click at [935, 477] on md-input-container "AED AFN ALL AMD ANG AOA ARS AUD AWG AZN BAM BBD BDT BGN BHD BIF BMD BND BOB BRL…" at bounding box center [973, 485] width 97 height 32
type input "902"
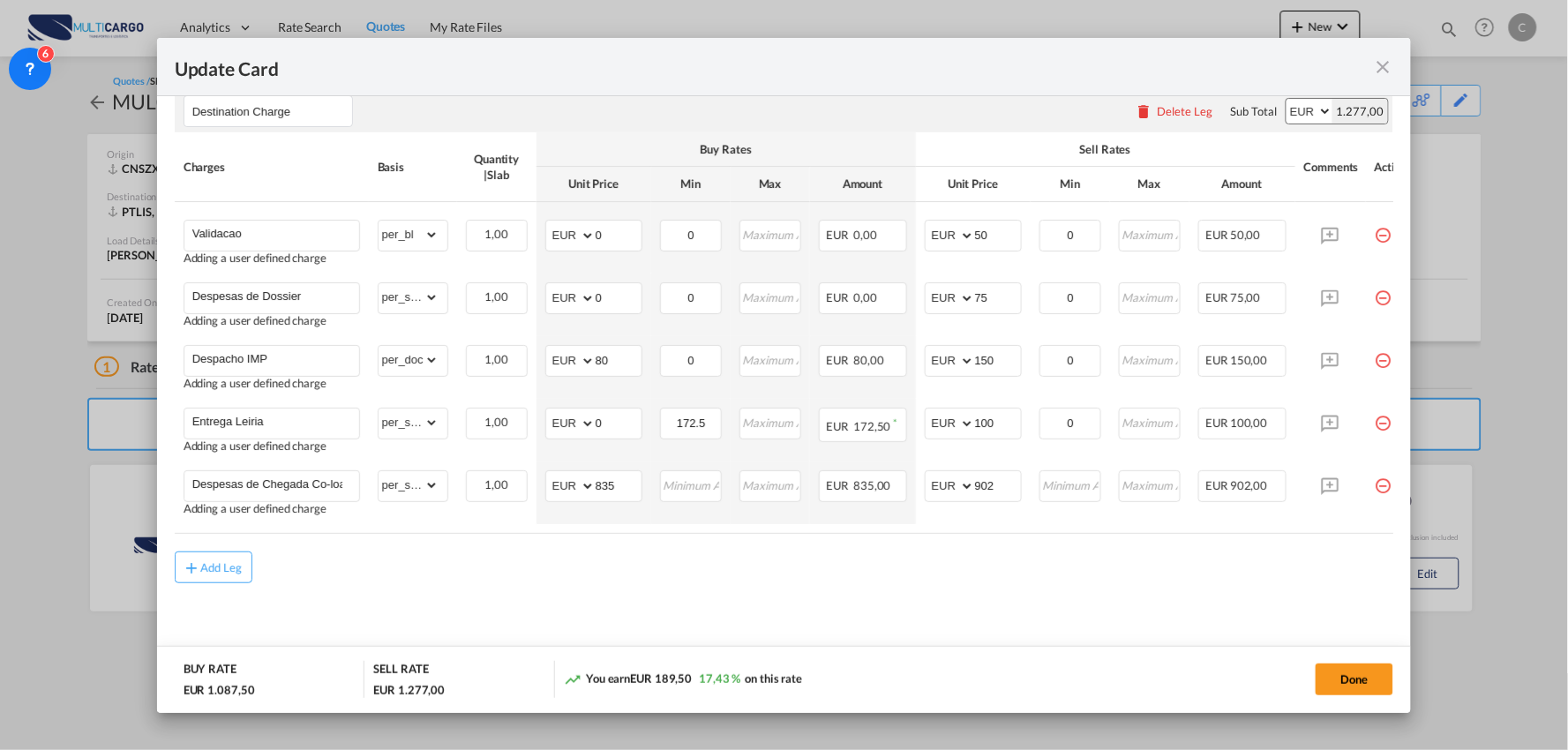
click at [785, 583] on div "Add Leg" at bounding box center [784, 567] width 1219 height 32
click at [1004, 418] on input "100" at bounding box center [998, 422] width 46 height 27
click at [1002, 364] on input "150" at bounding box center [998, 359] width 46 height 27
click at [999, 295] on input "75" at bounding box center [998, 297] width 46 height 27
click at [866, 632] on md-content "Destination Charge Please enter leg name Leg Name Already Exists Delete Leg Sub…" at bounding box center [784, 371] width 1219 height 596
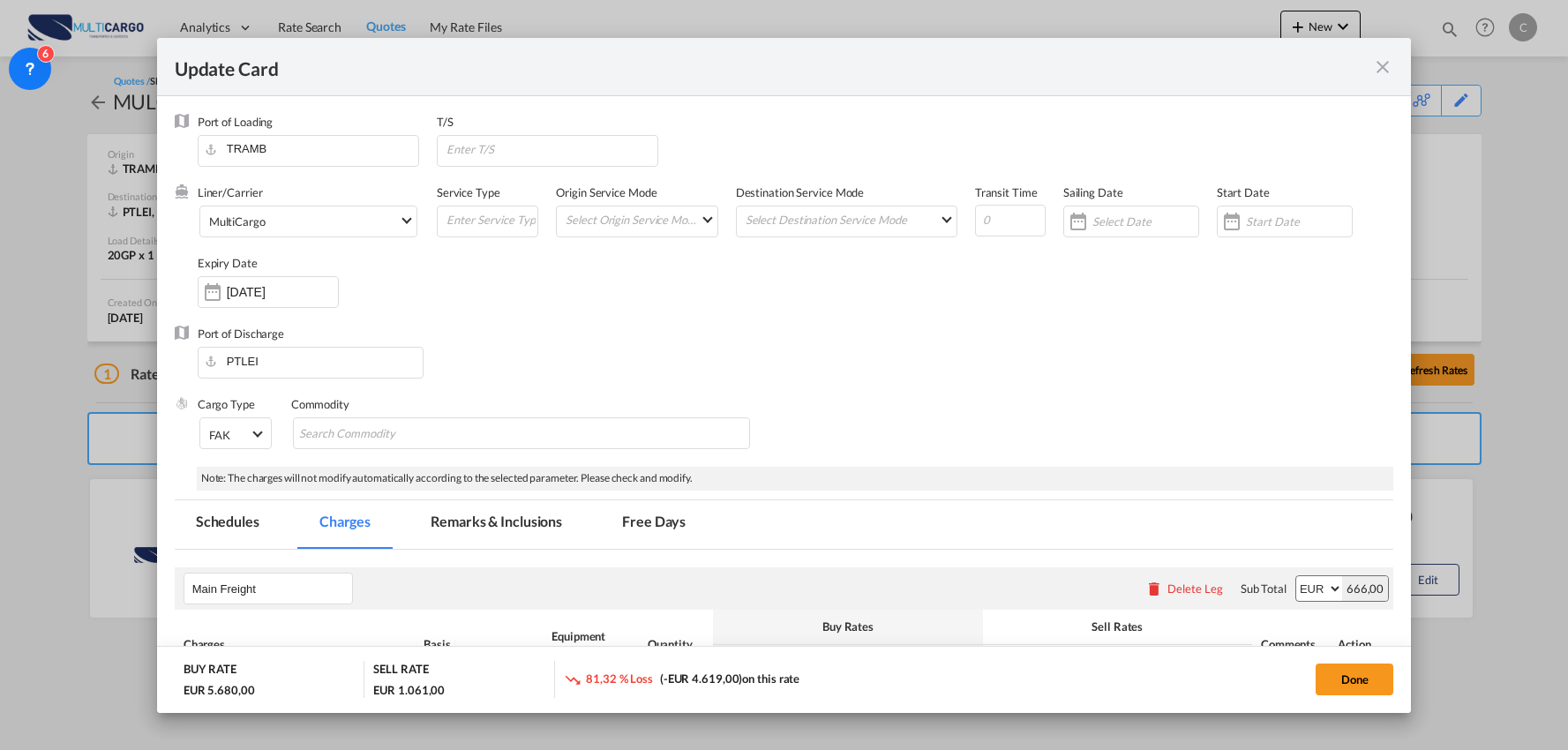
select select "per_document"
select select "per B/L"
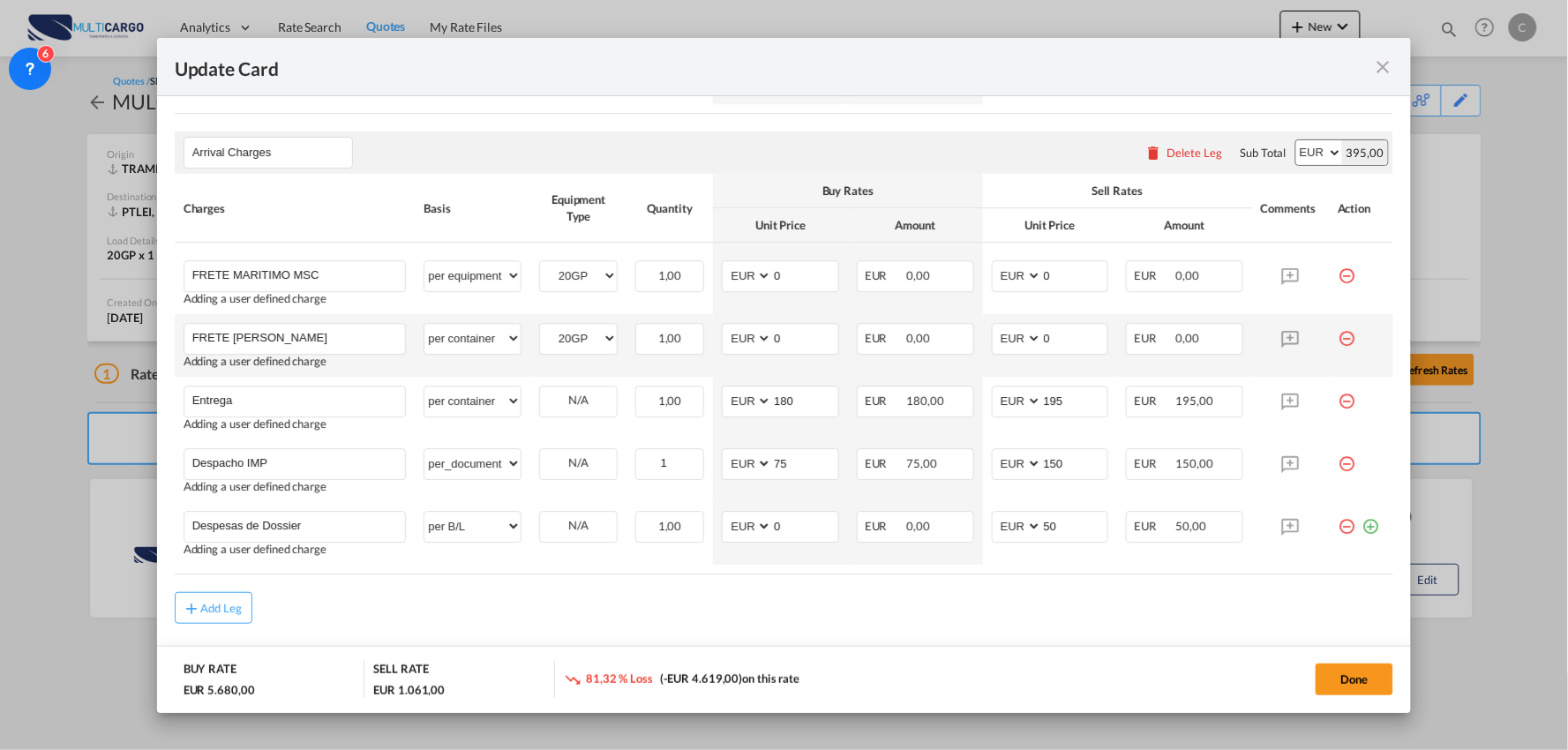
click at [1338, 336] on md-icon "icon-minus-circle-outline red-400-fg" at bounding box center [1346, 332] width 17 height 17
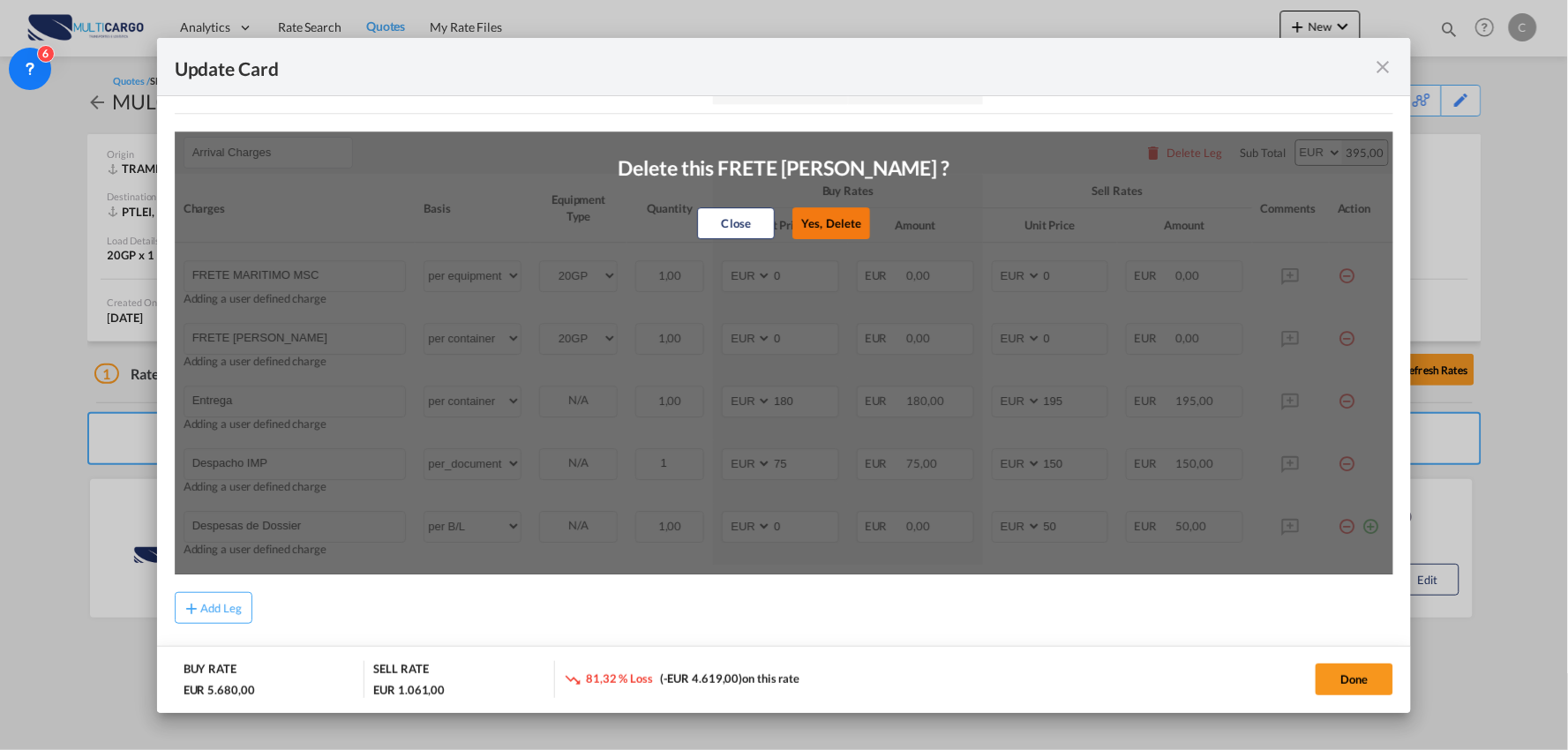
click at [845, 210] on button "Yes, Delete" at bounding box center [831, 223] width 77 height 32
type input "Entrega"
select select "per container"
type input "180"
type input "195"
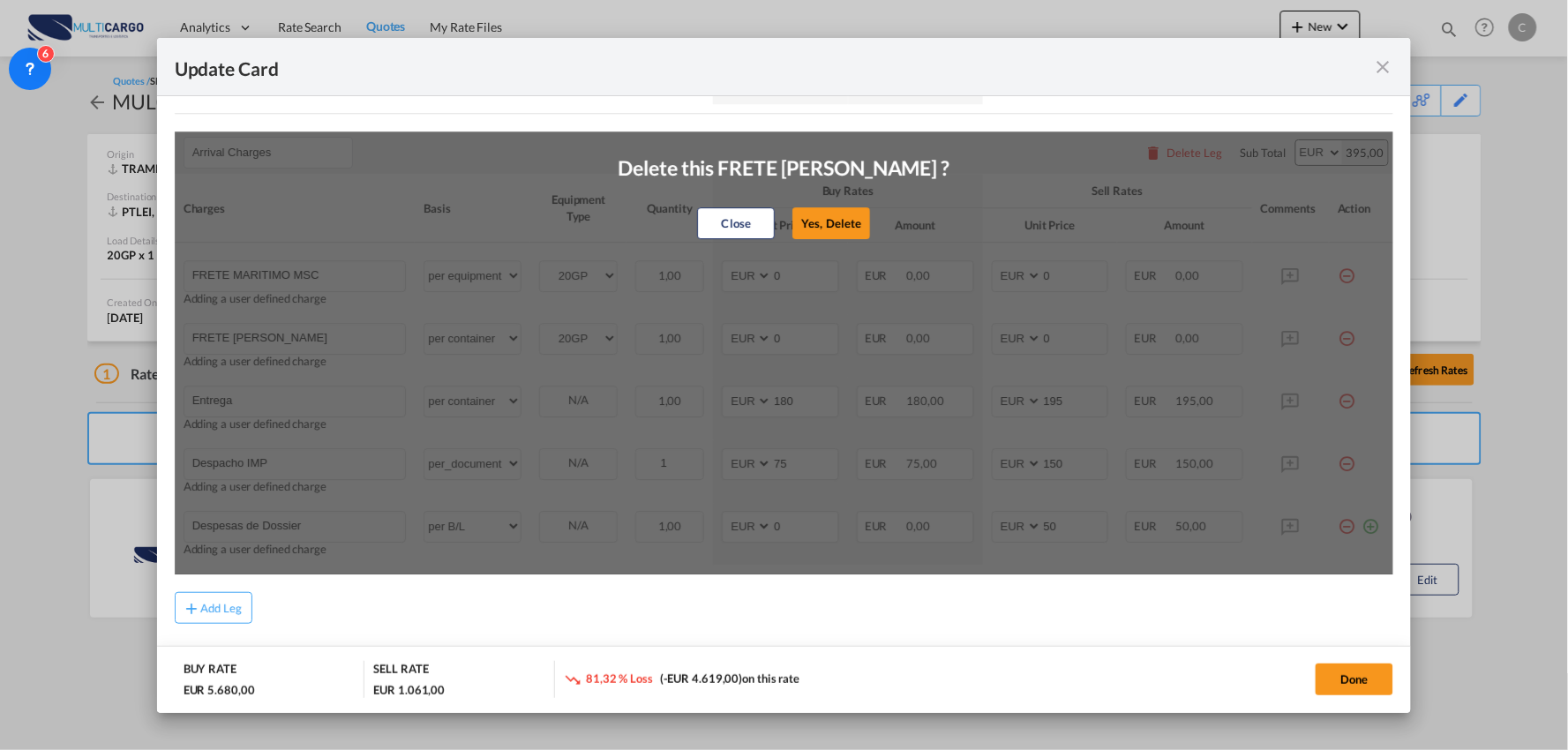
type input "Despacho IMP"
select select "per_document"
type input "75"
type input "150"
type input "Despesas de Dossier"
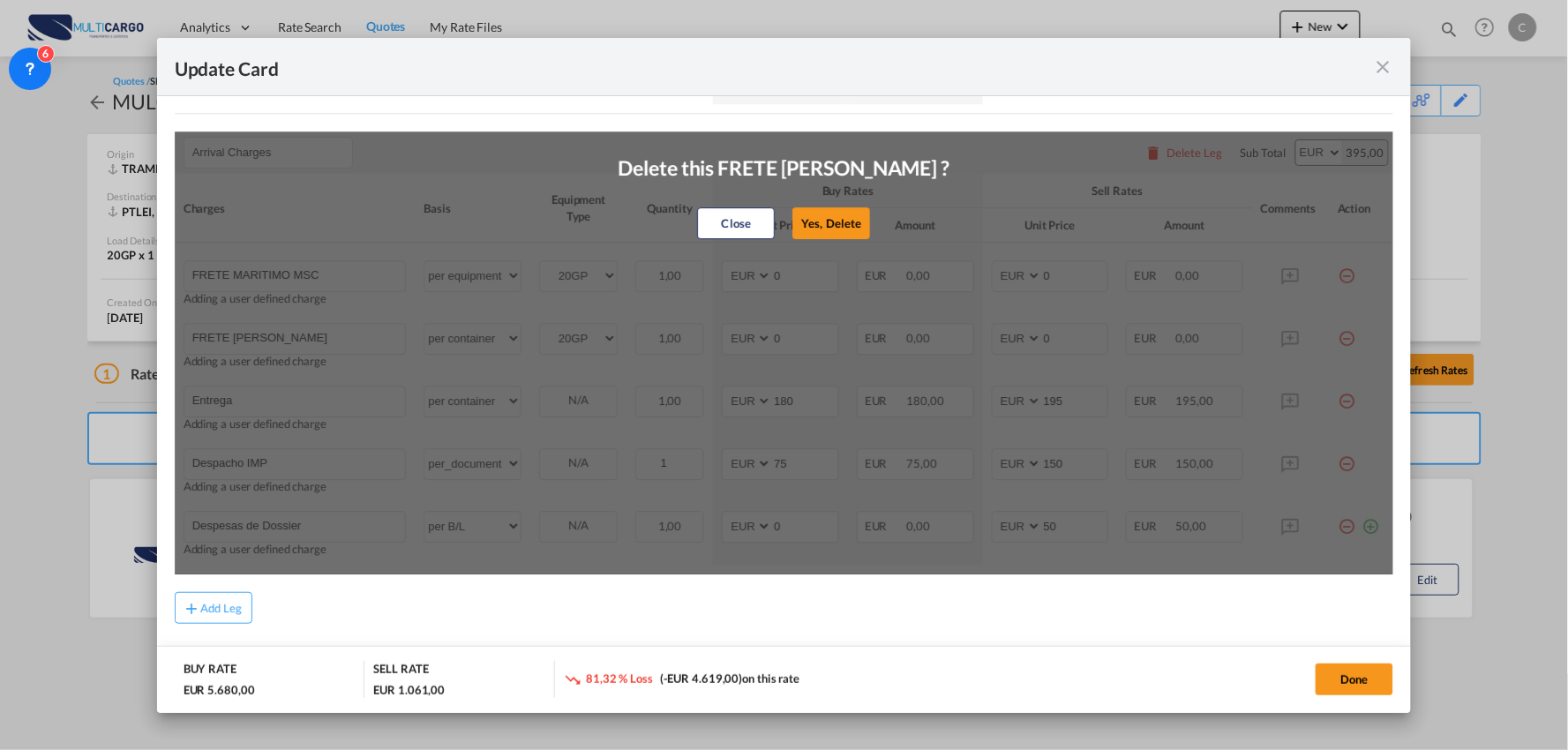
select select "per B/L"
type input "0"
type input "50"
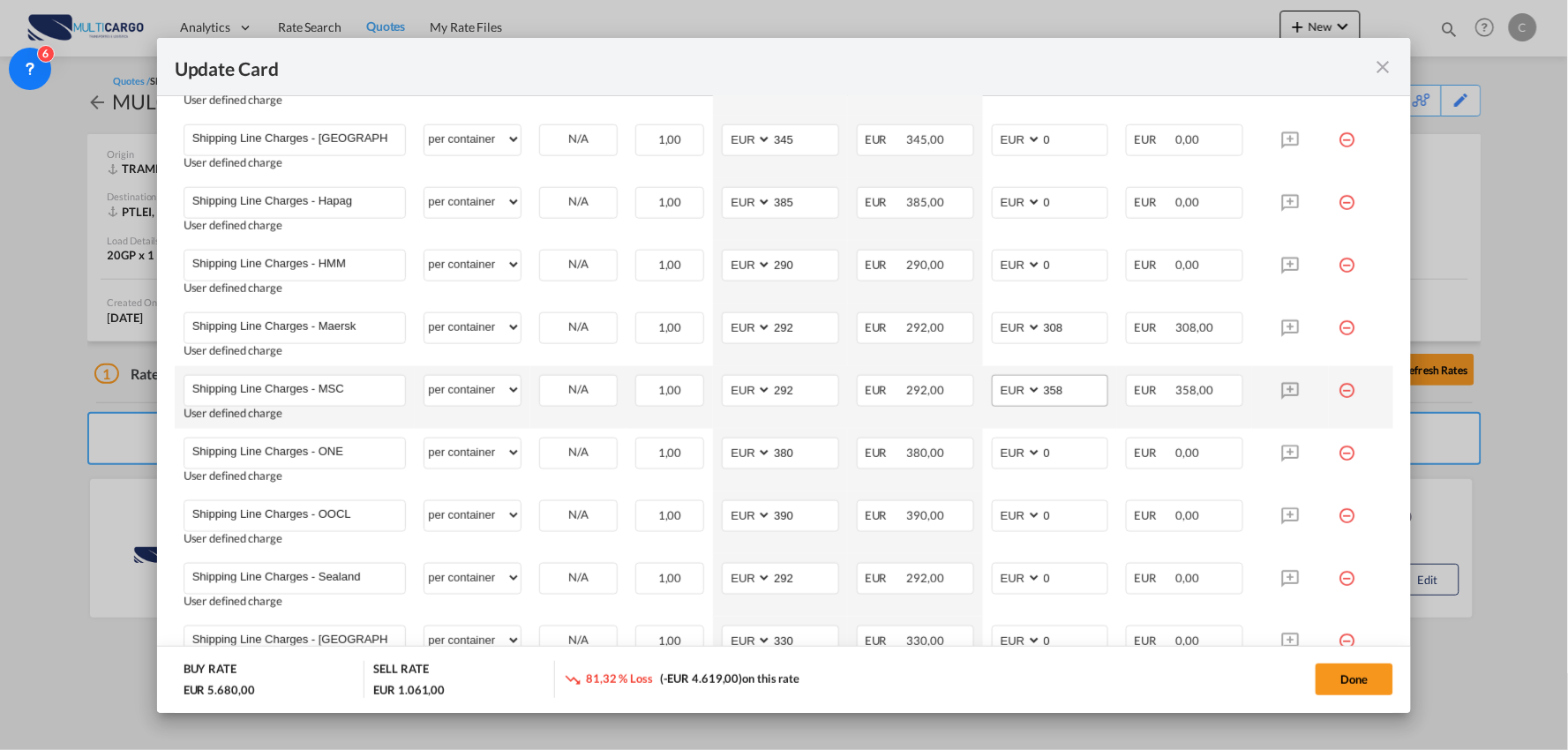
scroll to position [816, 0]
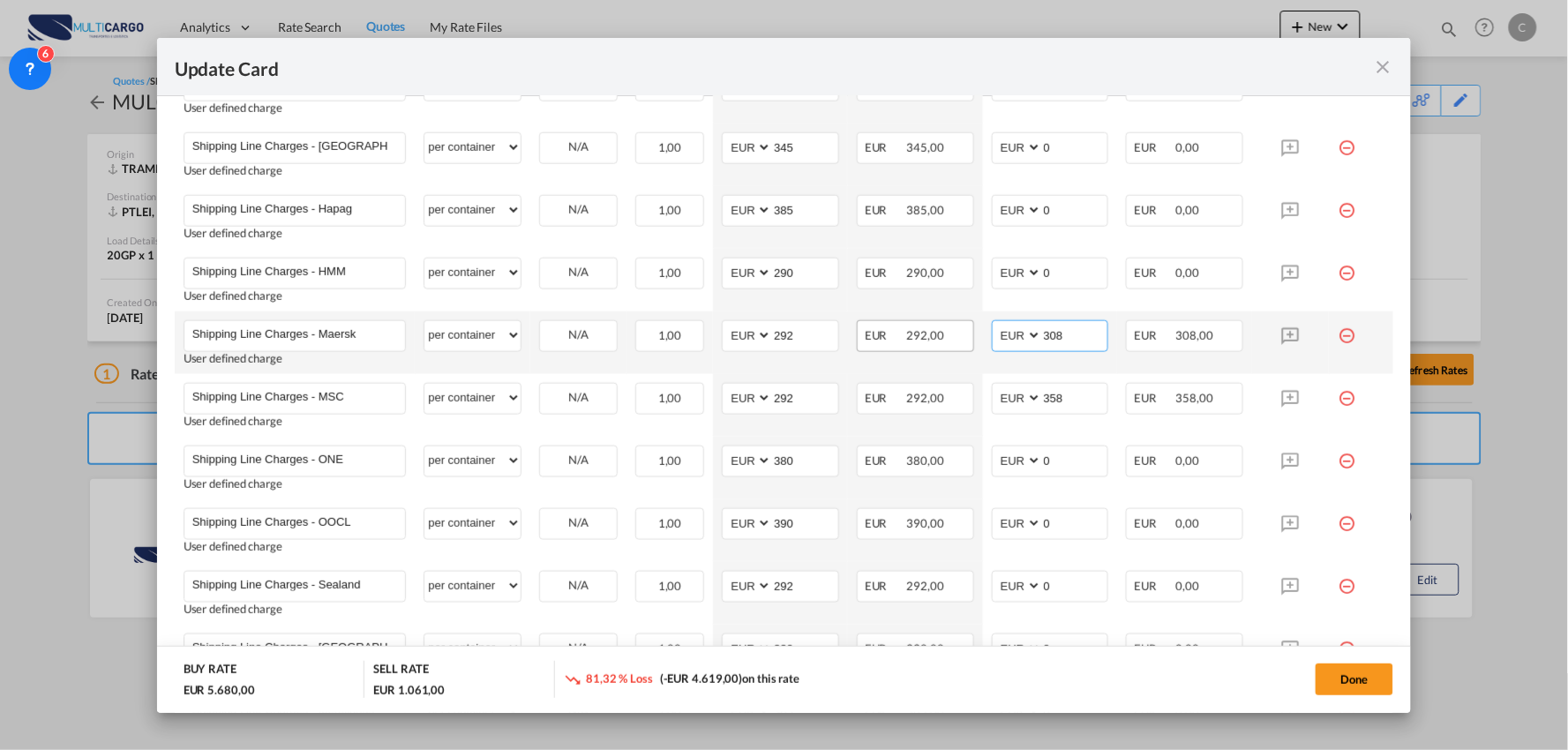
drag, startPoint x: 929, startPoint y: 328, endPoint x: 891, endPoint y: 328, distance: 38.0
click at [893, 328] on tr "Shipping Line Charges - Maersk Please Enter User Defined Charges Cannot Be Publ…" at bounding box center [784, 343] width 1219 height 63
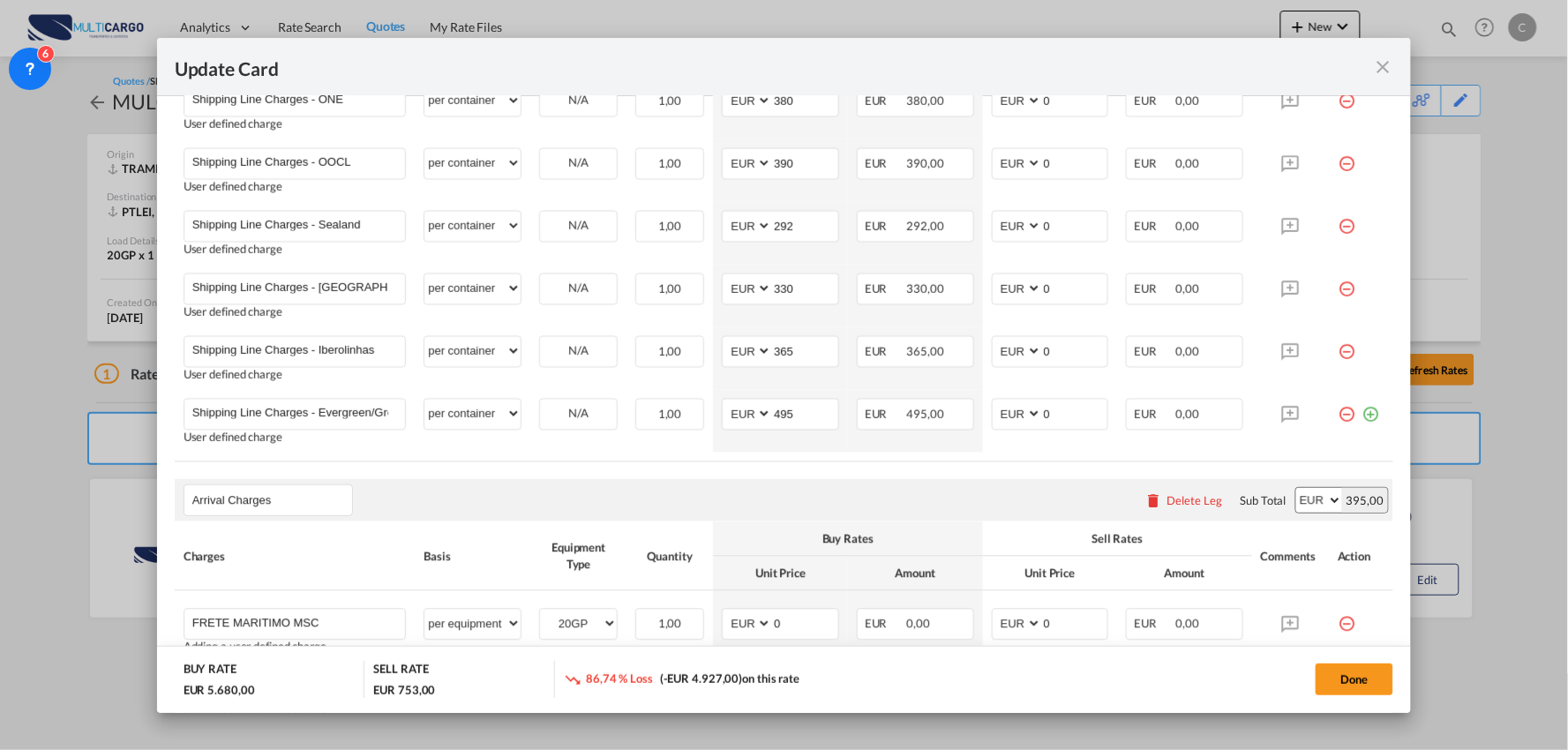
scroll to position [1208, 0]
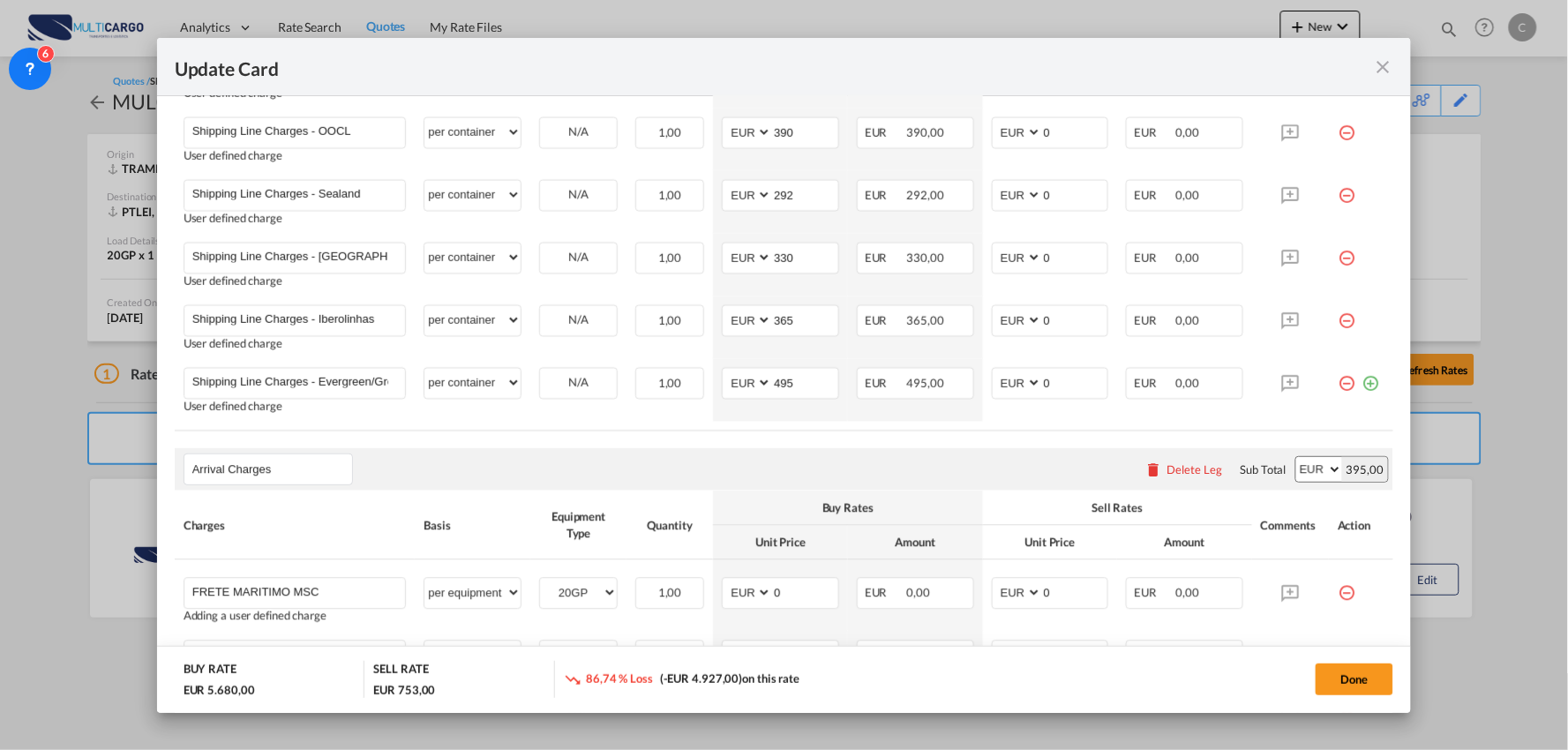
type input "0"
click at [885, 453] on div "Arrival Charges Please enter leg name Leg Name Already Exists Delete Leg Sub To…" at bounding box center [784, 469] width 1219 height 42
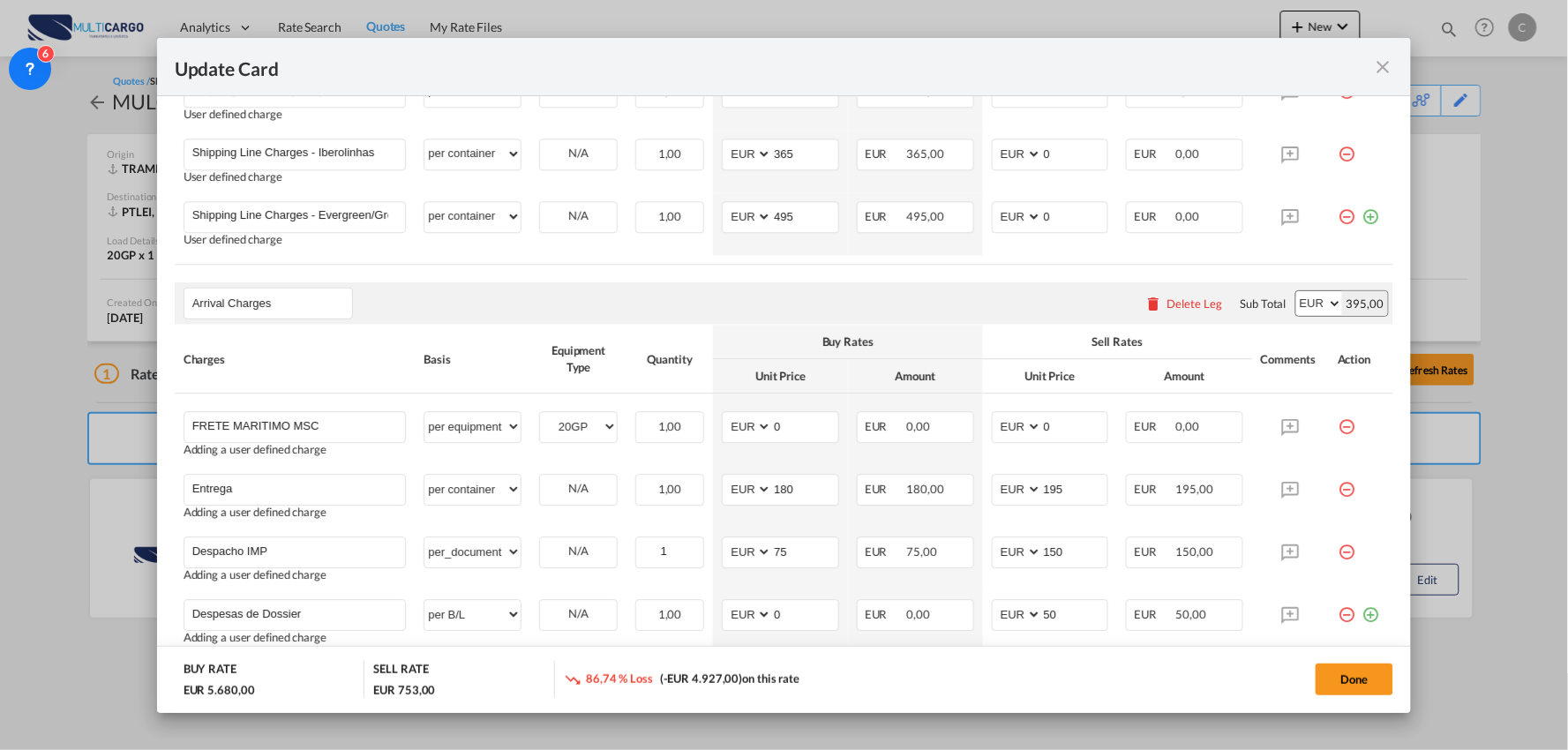
scroll to position [1404, 0]
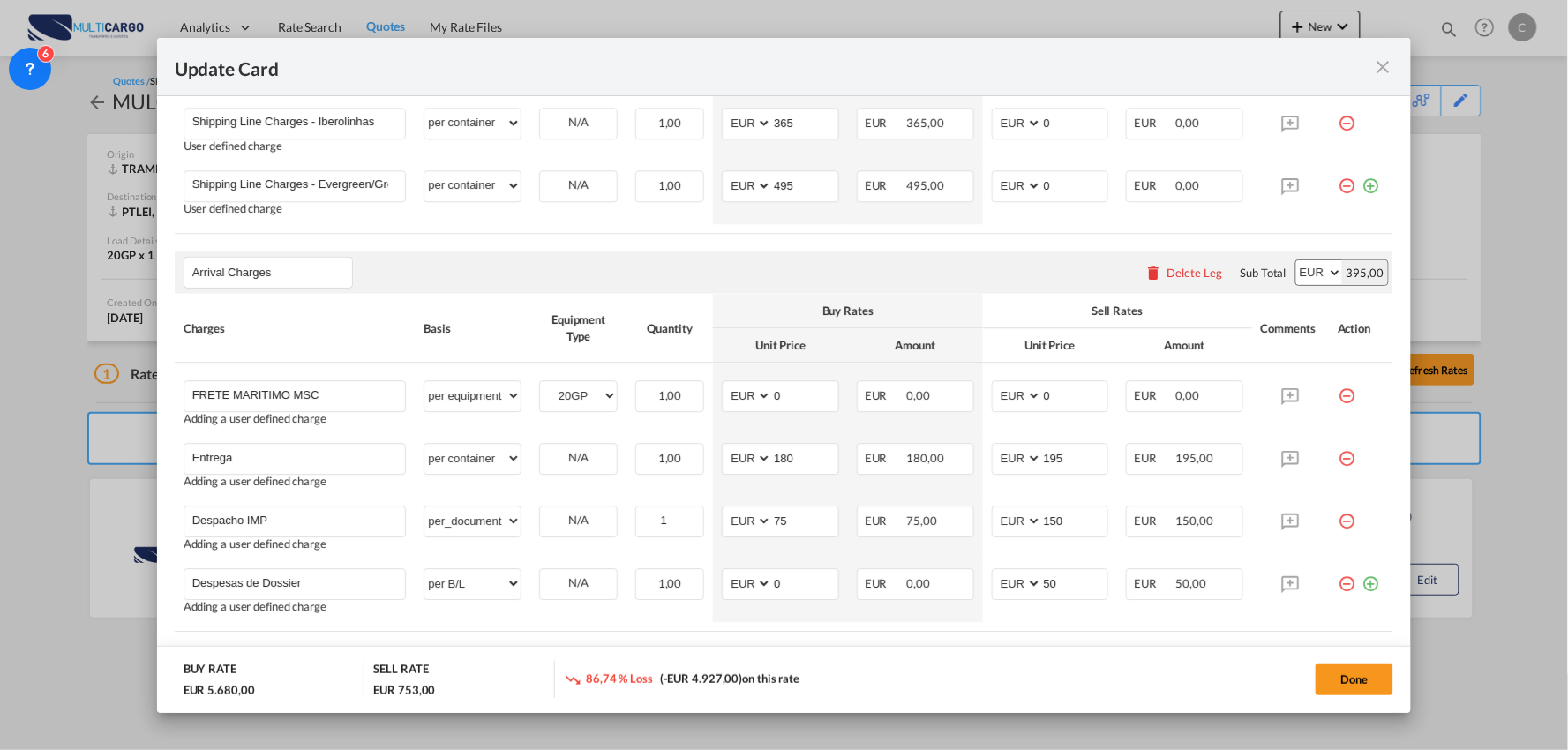
click at [418, 270] on div "Arrival Charges Please enter leg name Leg Name Already Exists Delete Leg Sub To…" at bounding box center [784, 272] width 1219 height 42
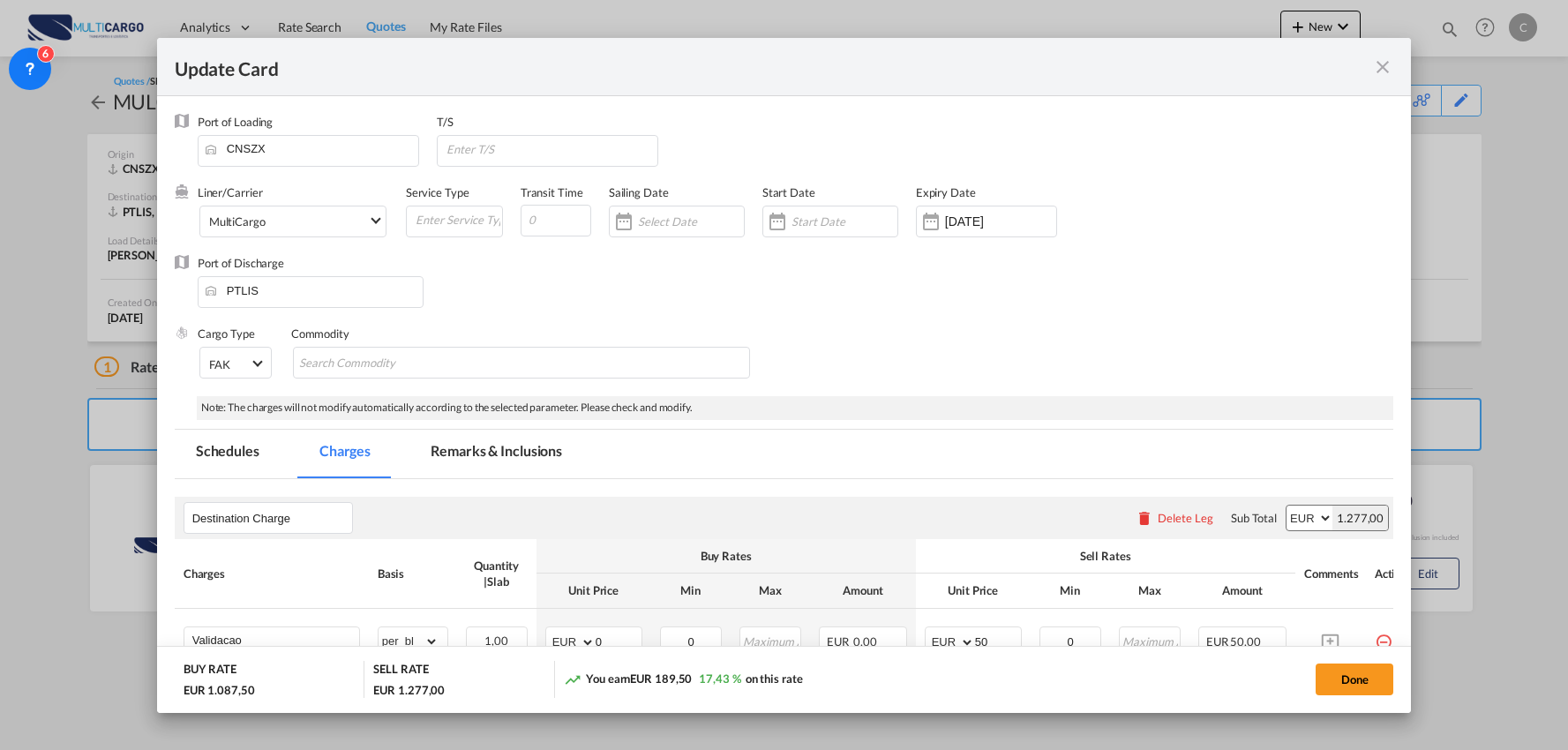
select select "per_shipment"
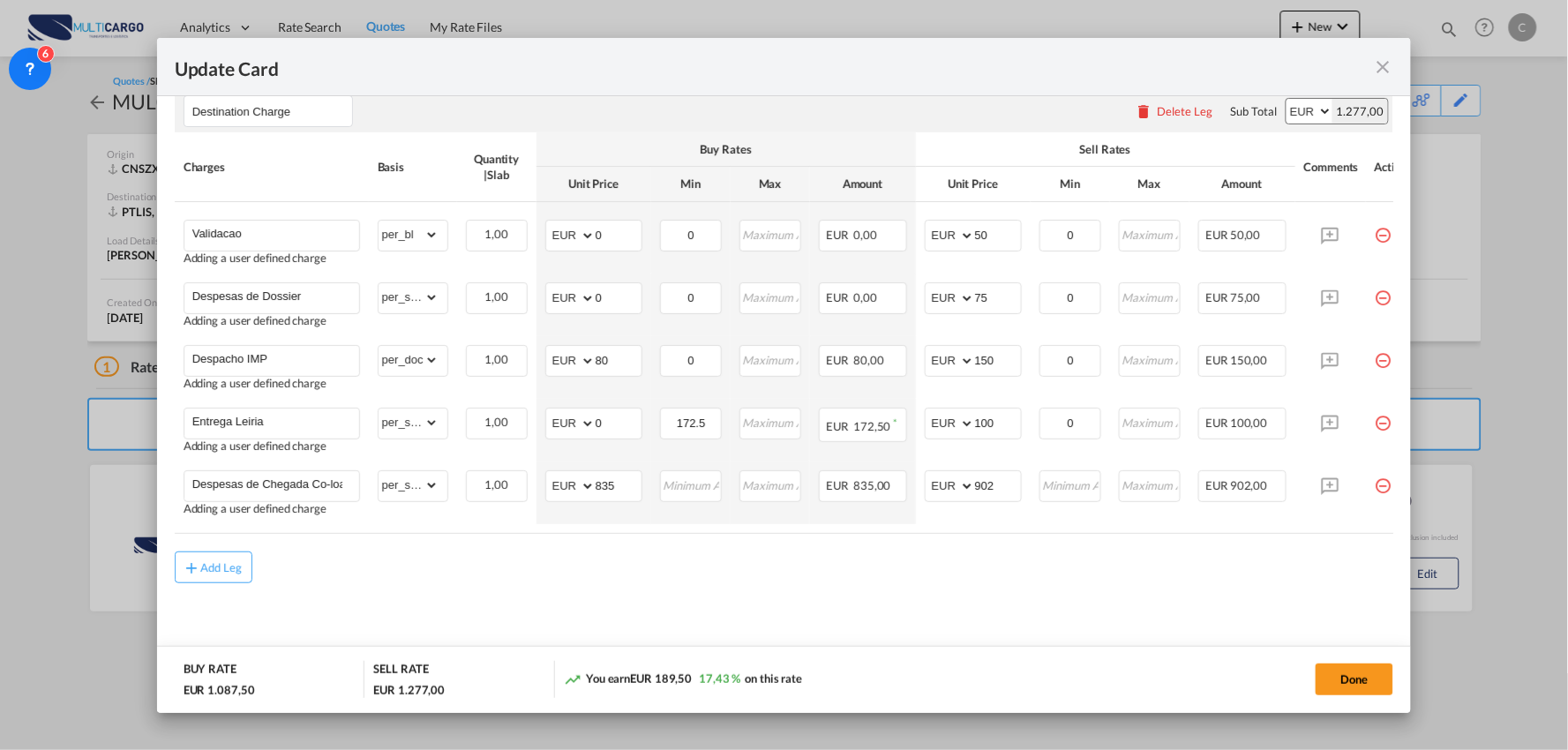
click at [773, 641] on md-content "Destination Charge Please enter leg name Leg Name Already Exists Delete Leg Sub…" at bounding box center [784, 371] width 1219 height 596
